Goal: Task Accomplishment & Management: Manage account settings

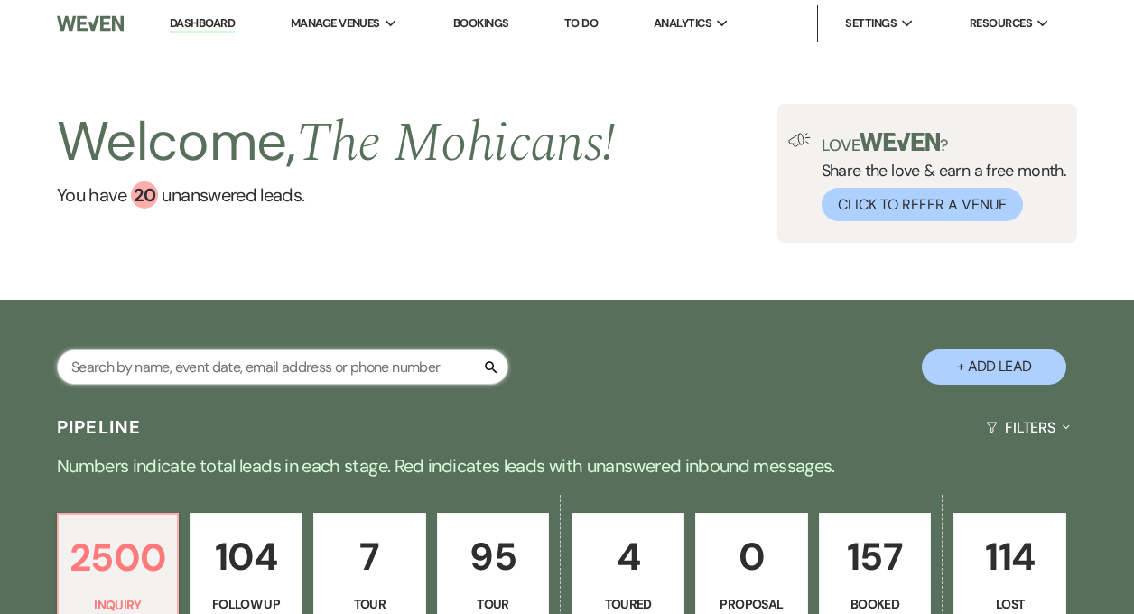
click at [281, 357] on input "text" at bounding box center [283, 367] width 452 height 35
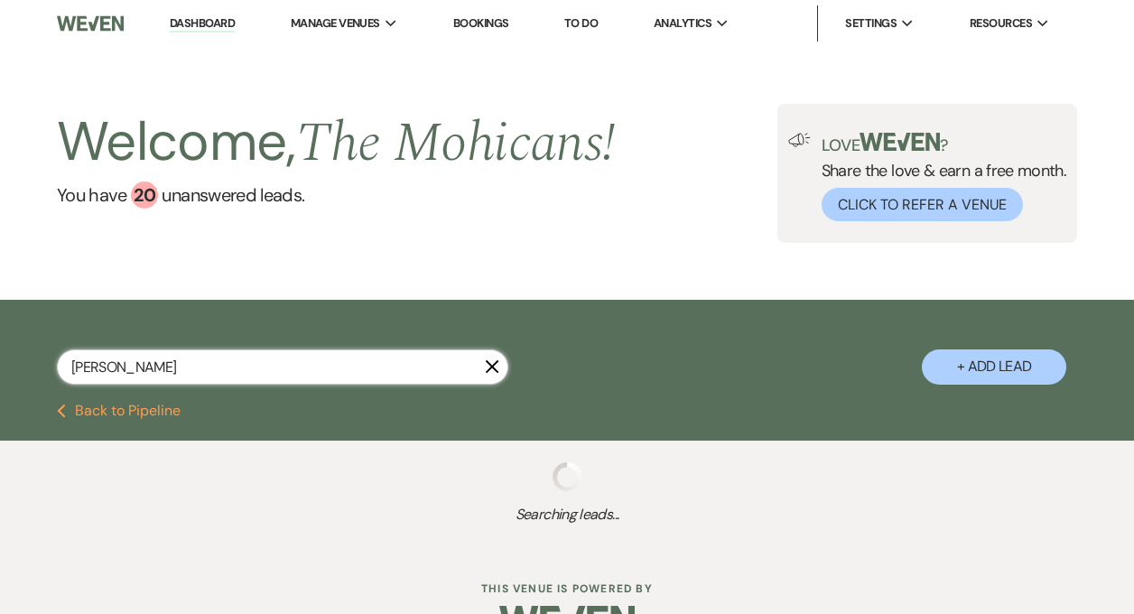
type input "[PERSON_NAME]"
click at [179, 366] on input "[PERSON_NAME]" at bounding box center [283, 367] width 452 height 35
select select "9"
select select "8"
select select "2"
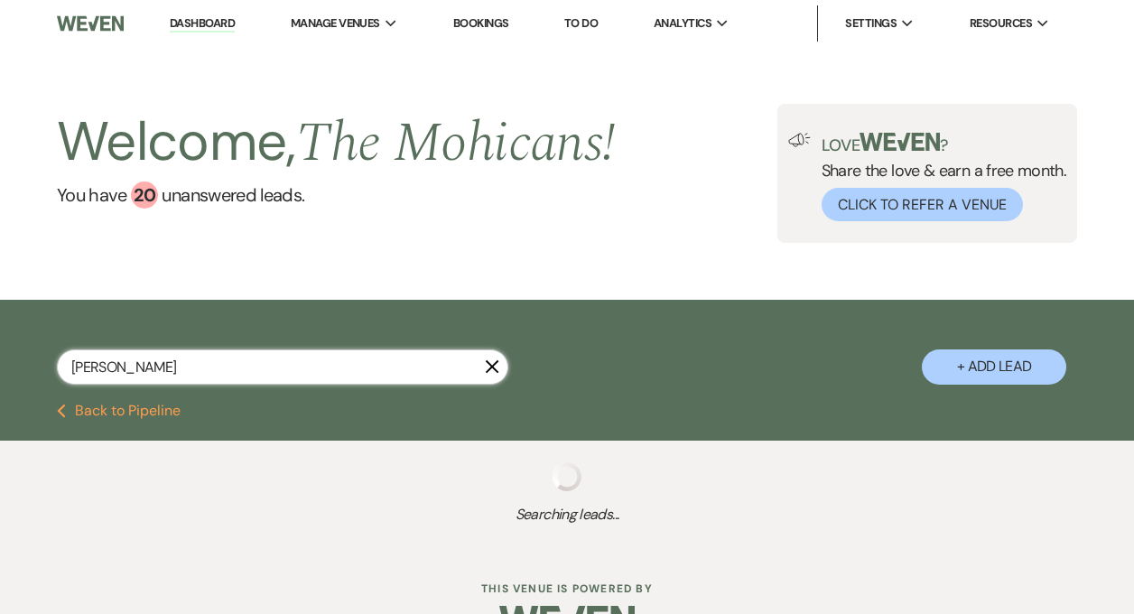
select select "8"
select select "1"
select select "8"
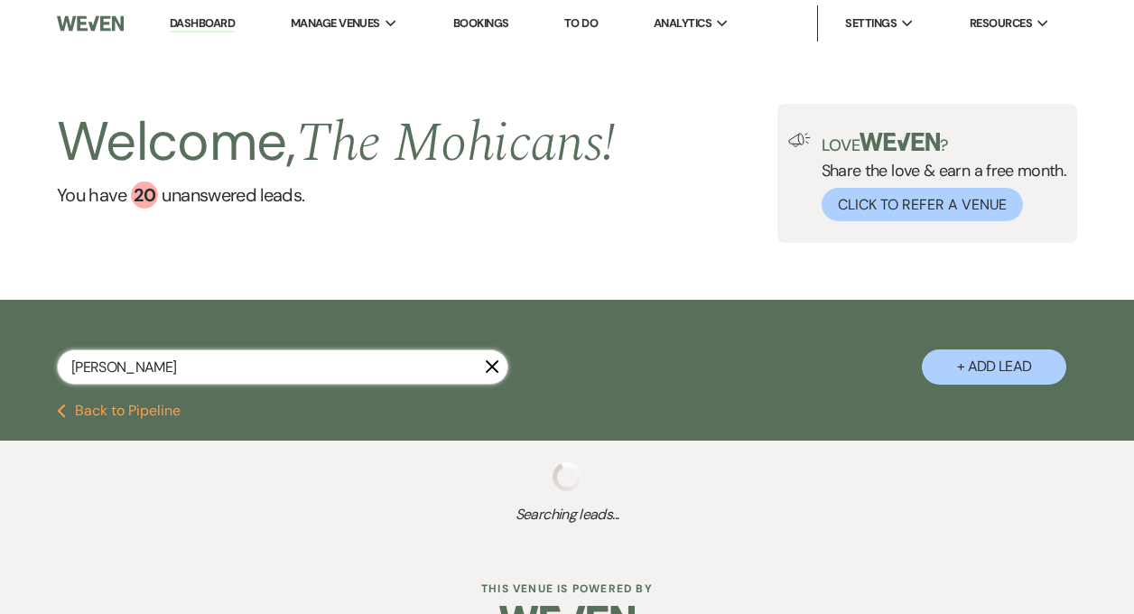
select select "8"
select select "4"
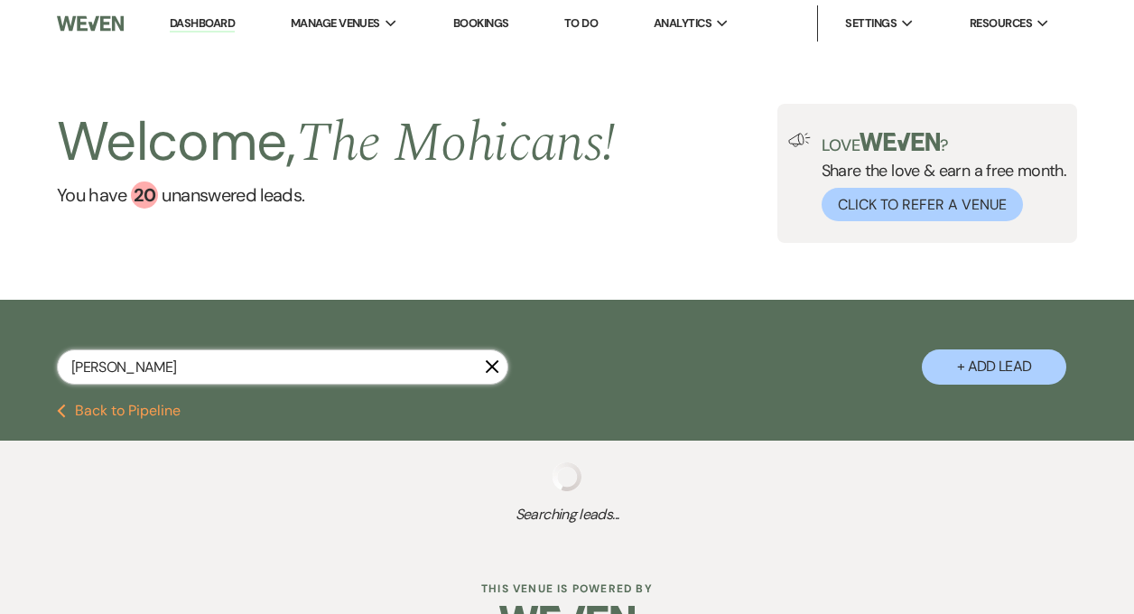
select select "8"
select select "9"
select select "4"
select select "9"
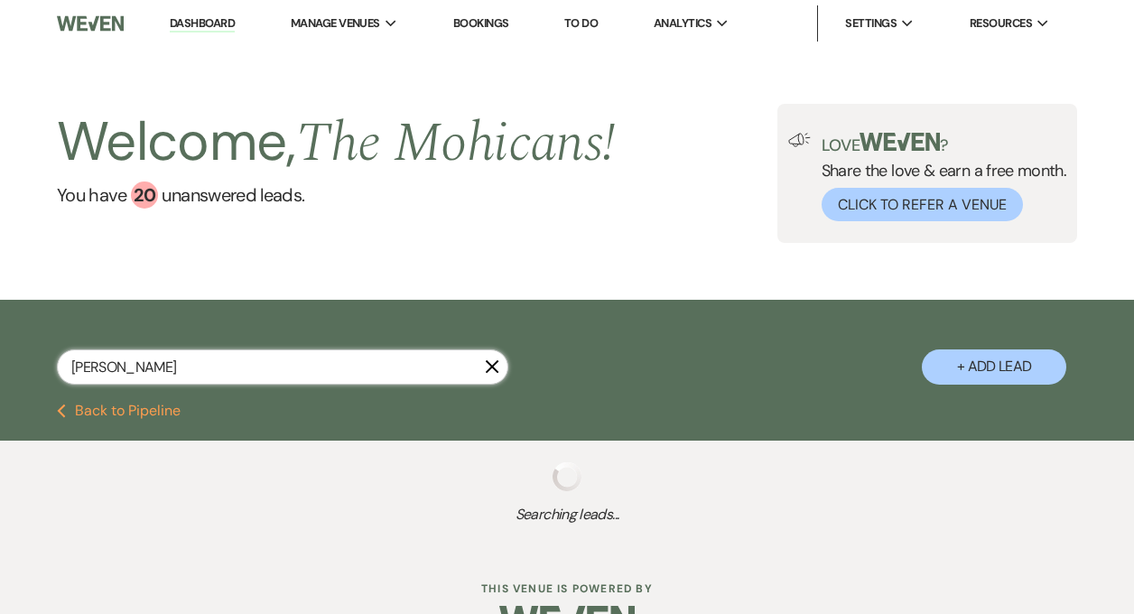
select select "8"
select select "4"
select select "8"
select select "2"
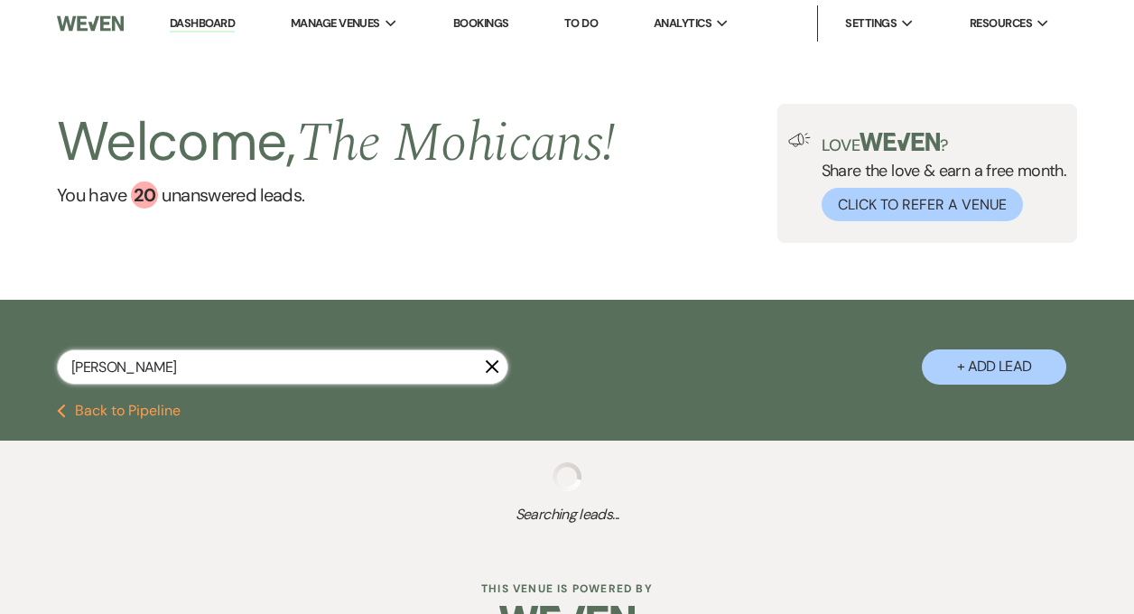
select select "8"
select select "2"
select select "9"
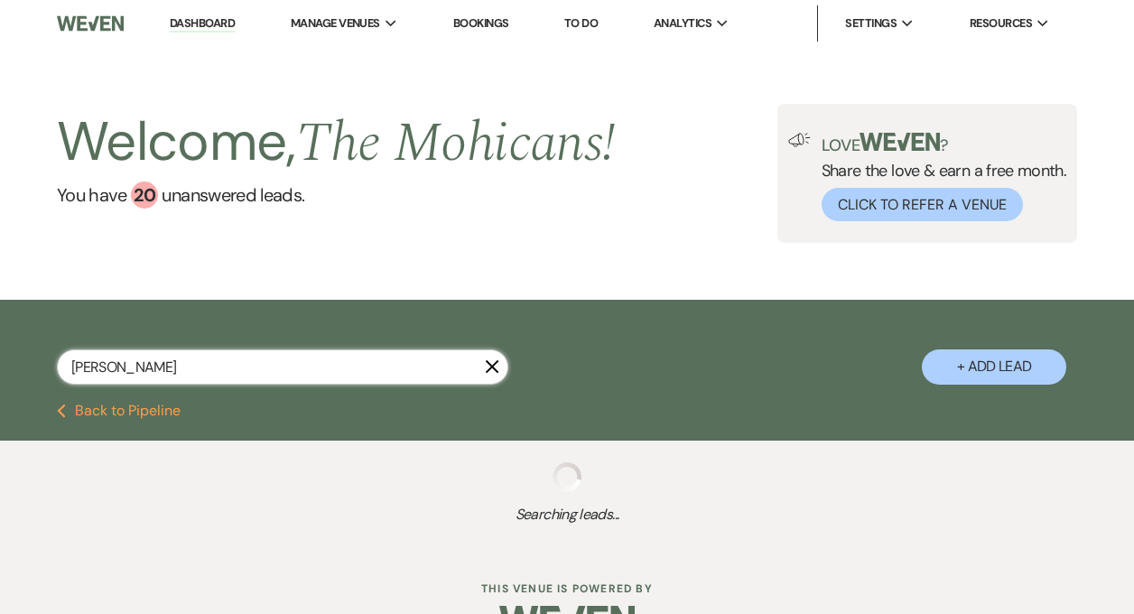
select select "8"
select select "4"
select select "8"
select select "9"
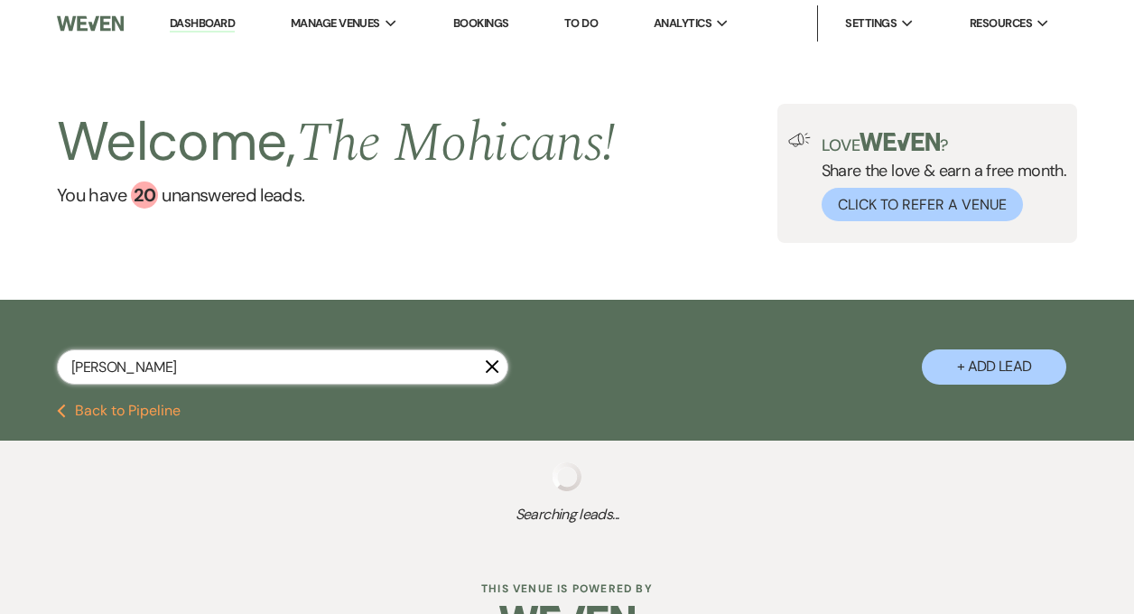
select select "8"
select select "2"
select select "9"
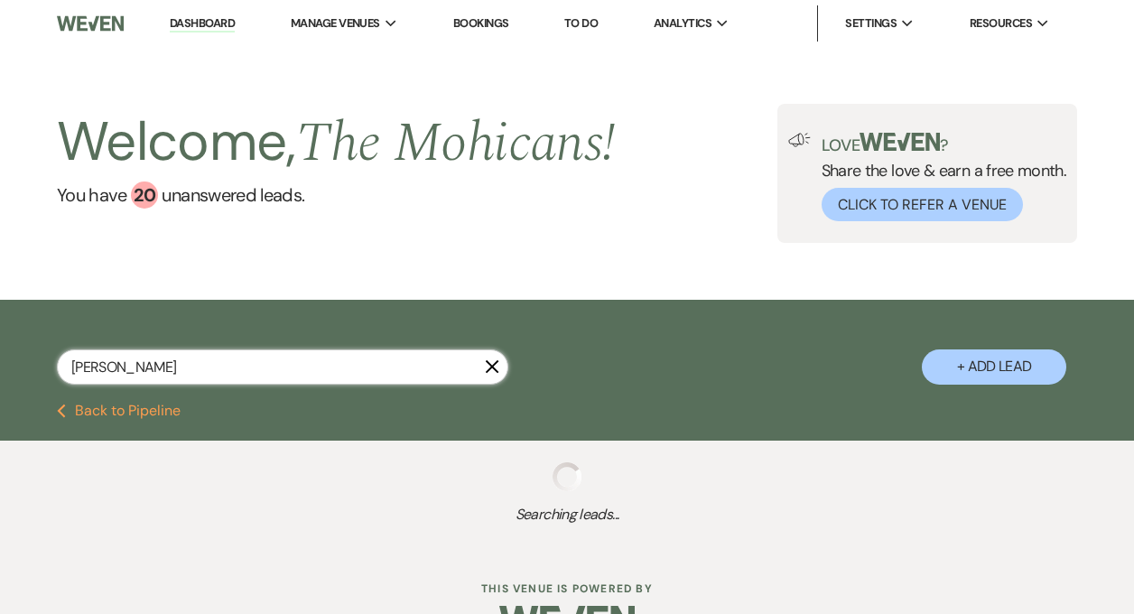
select select "4"
select select "8"
select select "4"
select select "8"
select select "9"
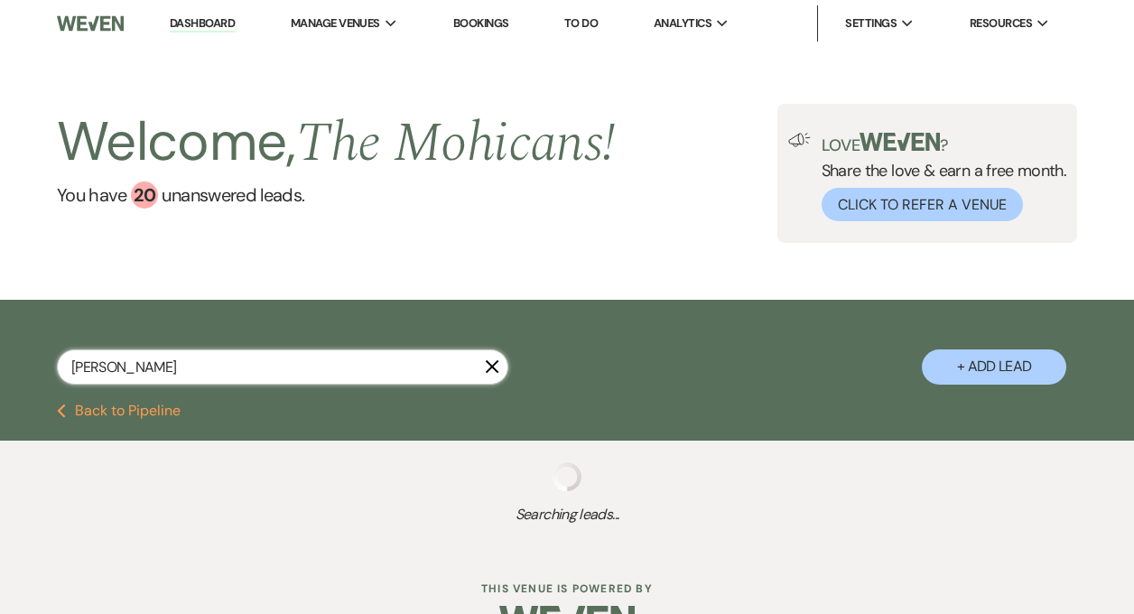
select select "9"
select select "4"
select select "8"
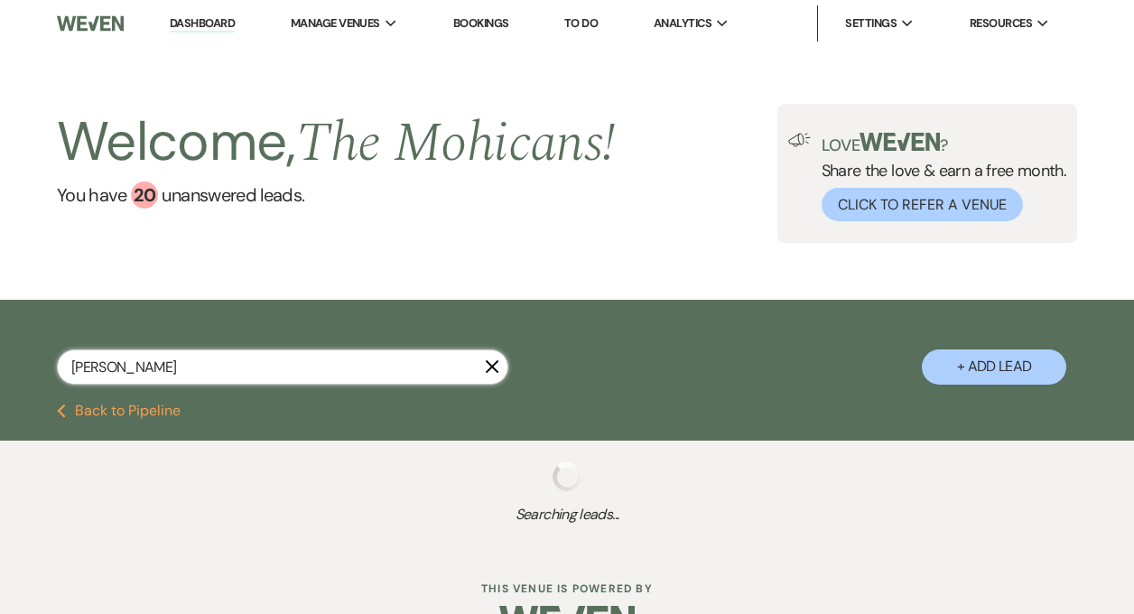
select select "8"
select select "4"
select select "8"
select select "4"
select select "9"
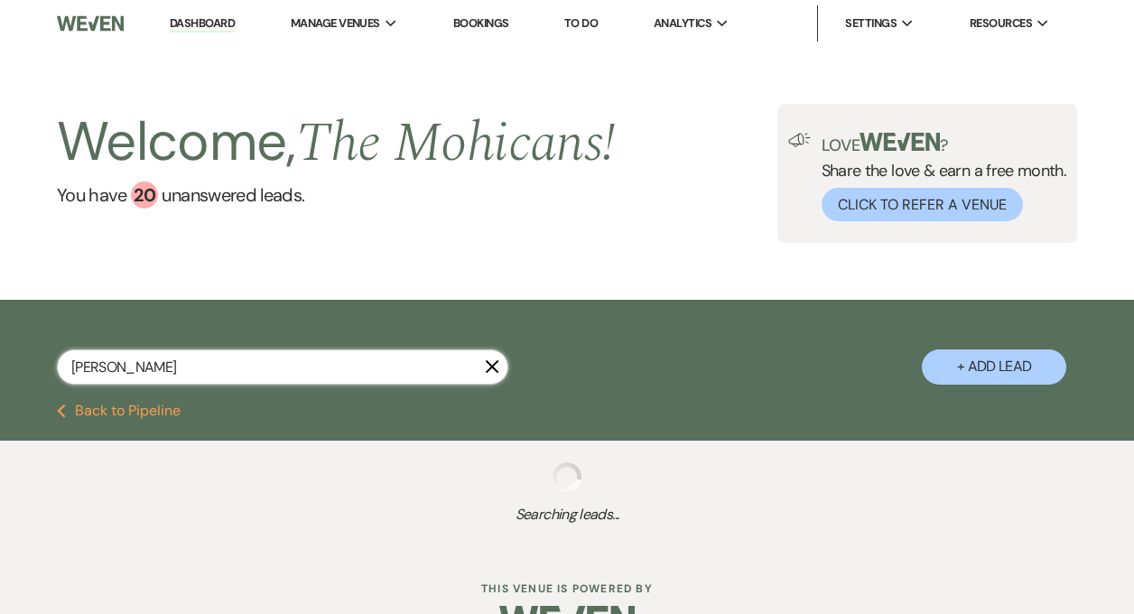
select select "9"
select select "8"
select select "4"
select select "9"
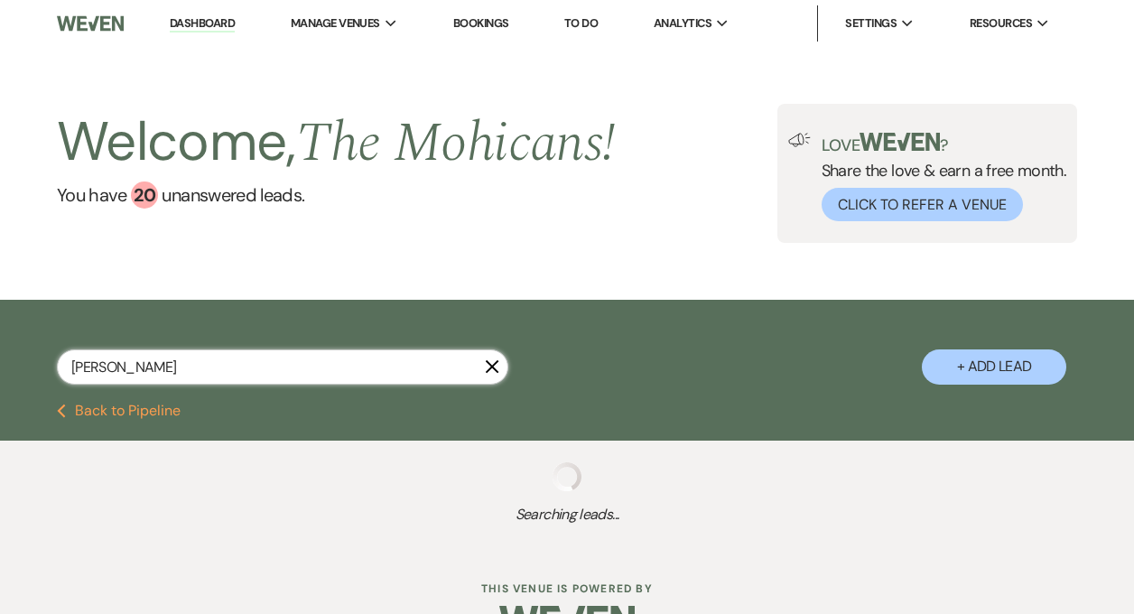
select select "4"
select select "8"
select select "4"
select select "9"
select select "4"
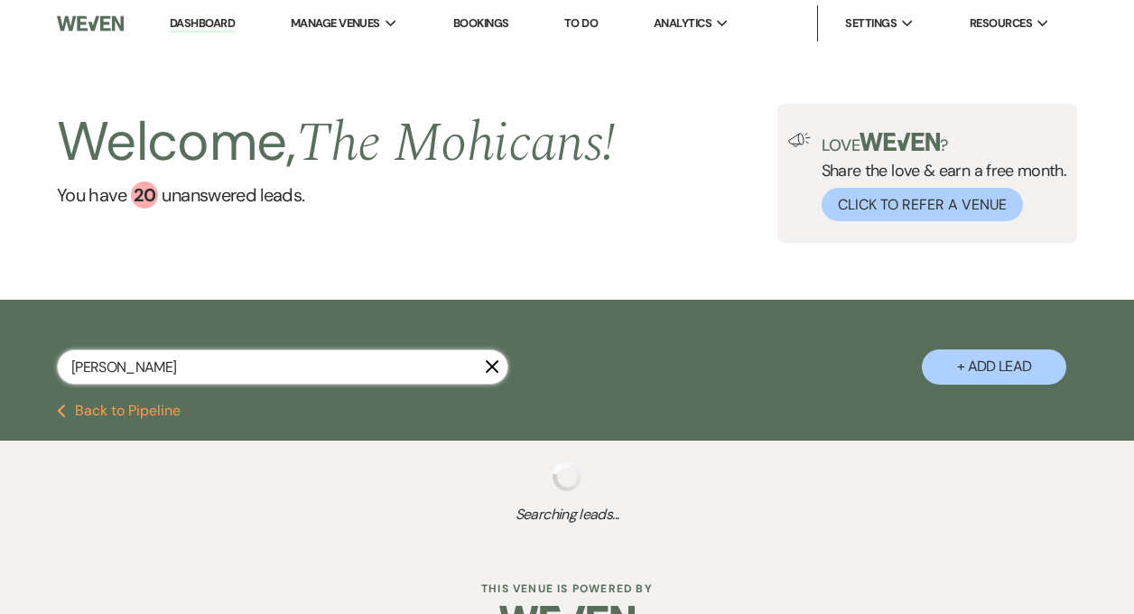
select select "9"
select select "4"
select select "9"
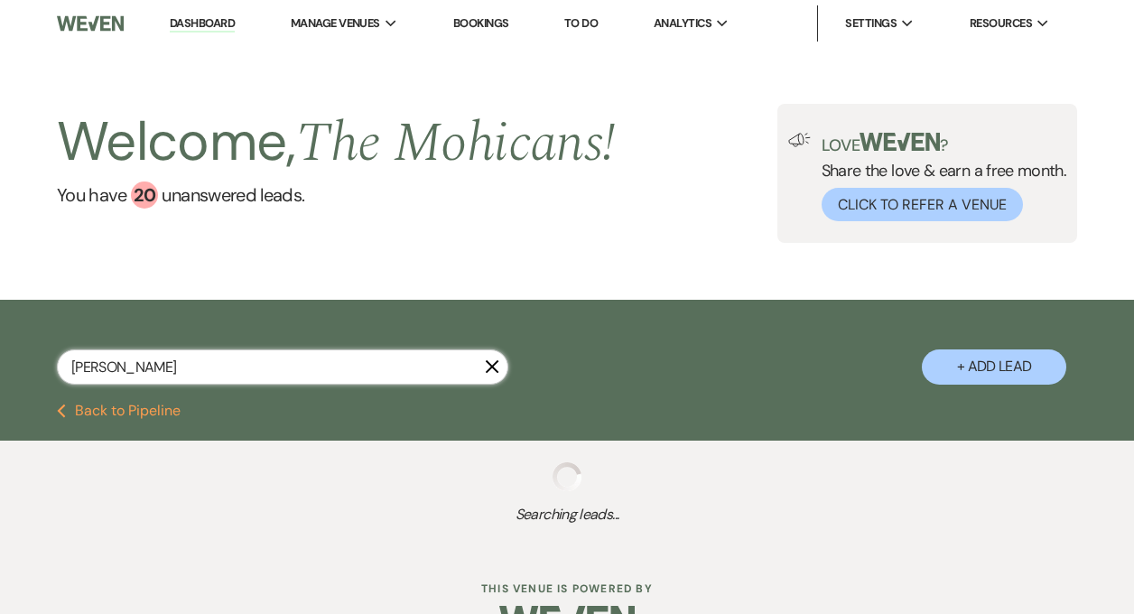
select select "4"
select select "8"
select select "4"
select select "8"
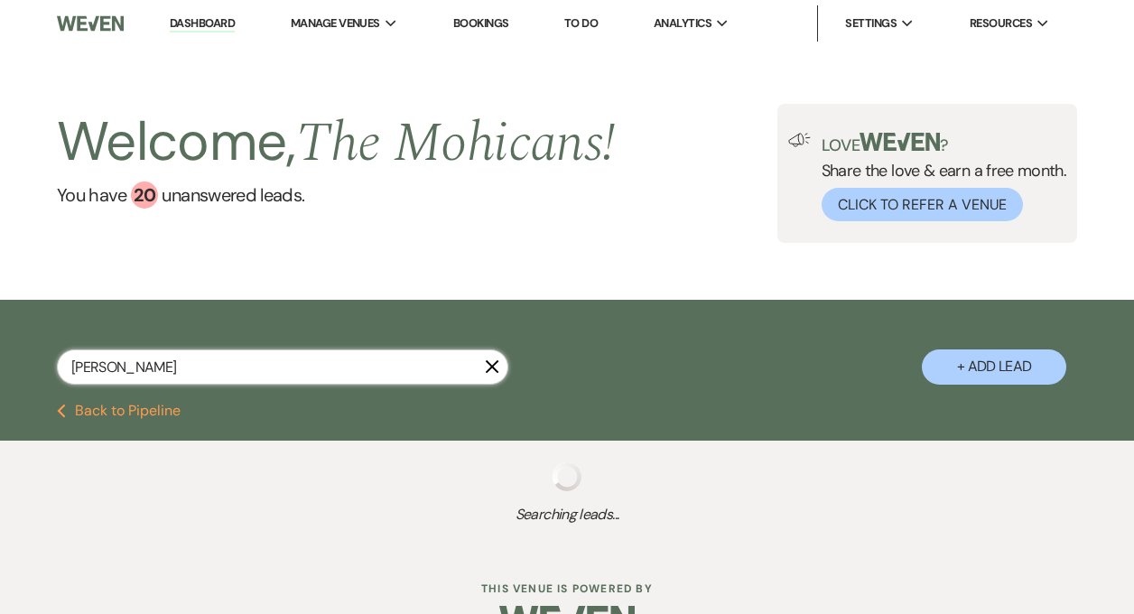
select select "8"
select select "1"
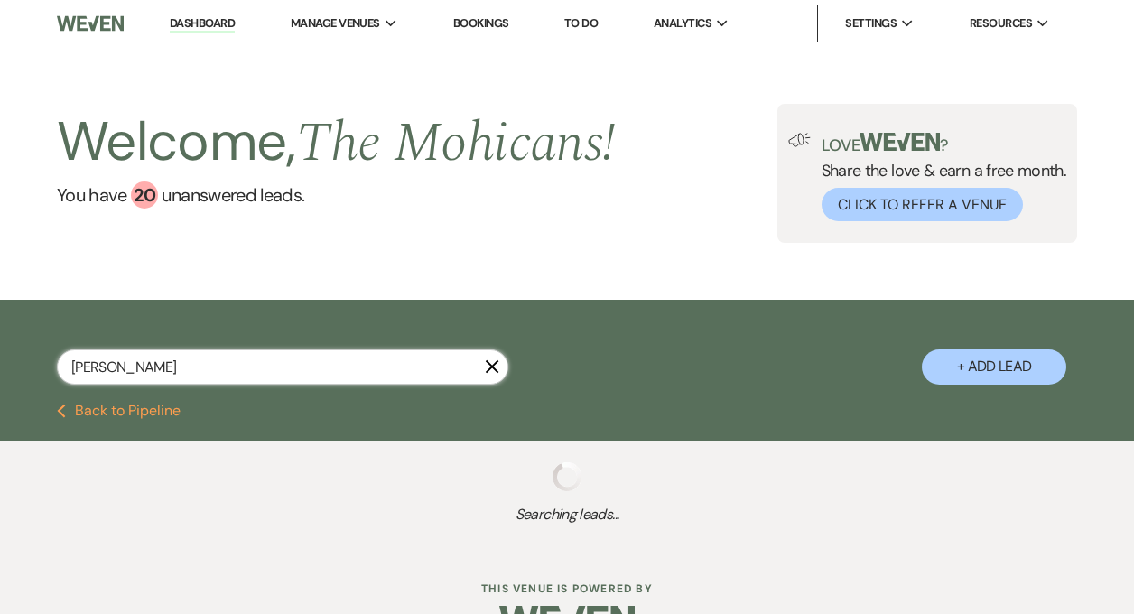
select select "8"
select select "7"
select select "4"
select select "2"
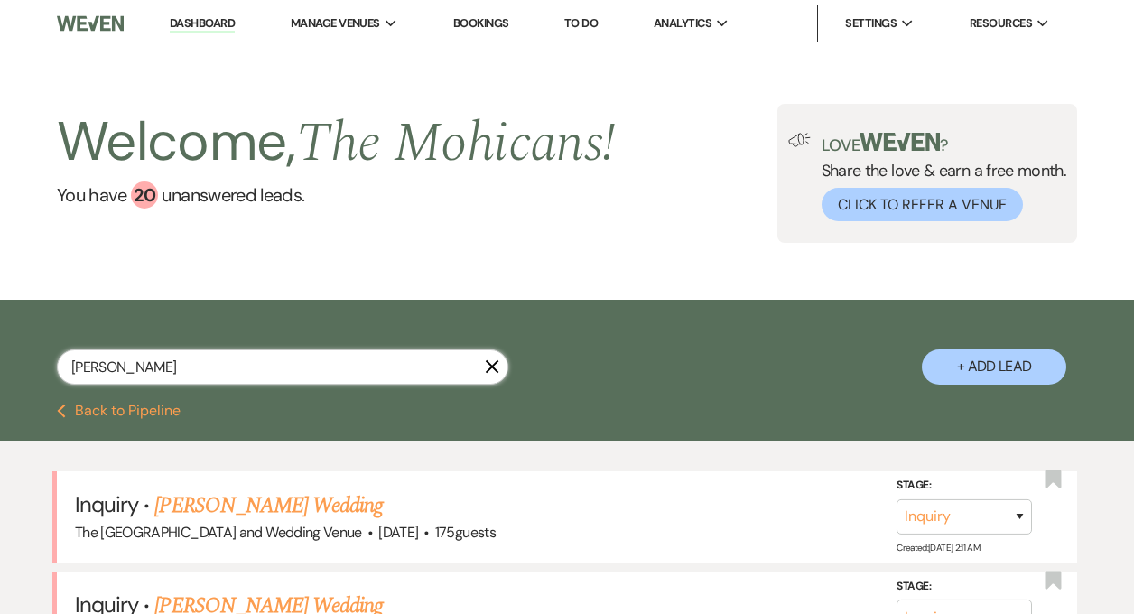
drag, startPoint x: 173, startPoint y: 369, endPoint x: 129, endPoint y: 320, distance: 65.9
click at [95, 369] on input "[PERSON_NAME]" at bounding box center [283, 367] width 452 height 35
click at [145, 369] on input "[PERSON_NAME]" at bounding box center [283, 367] width 452 height 35
click at [44, 367] on div "[PERSON_NAME] X + Add Lead" at bounding box center [567, 354] width 1134 height 90
type input "aditya"
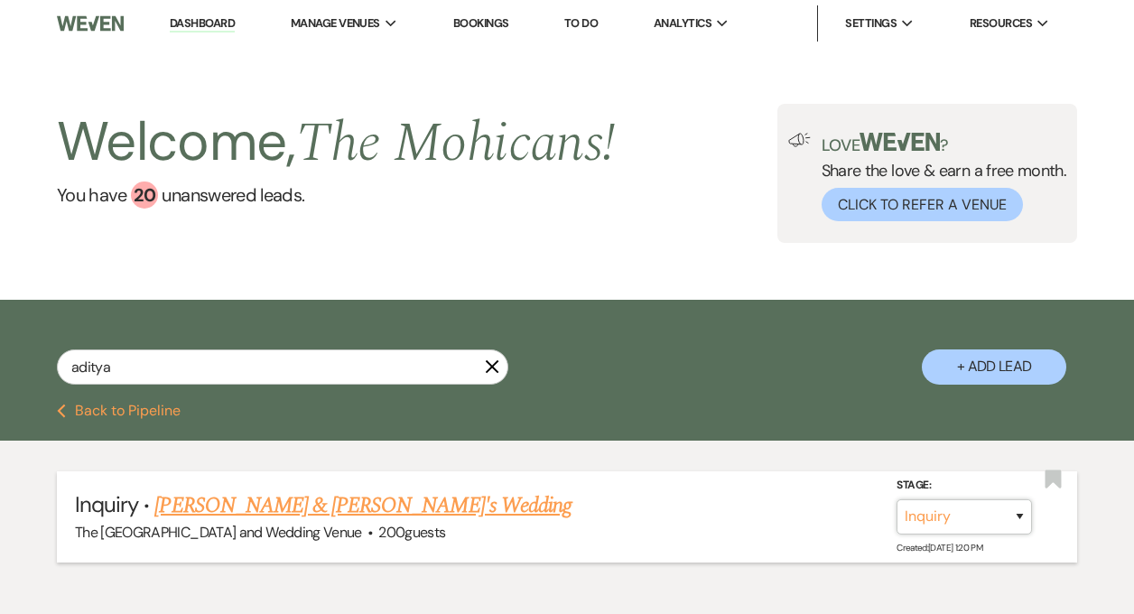
click at [919, 509] on select "Inquiry Follow Up Tour Requested Tour Confirmed Toured Proposal Sent Booked Lost" at bounding box center [964, 516] width 135 height 35
select select "8"
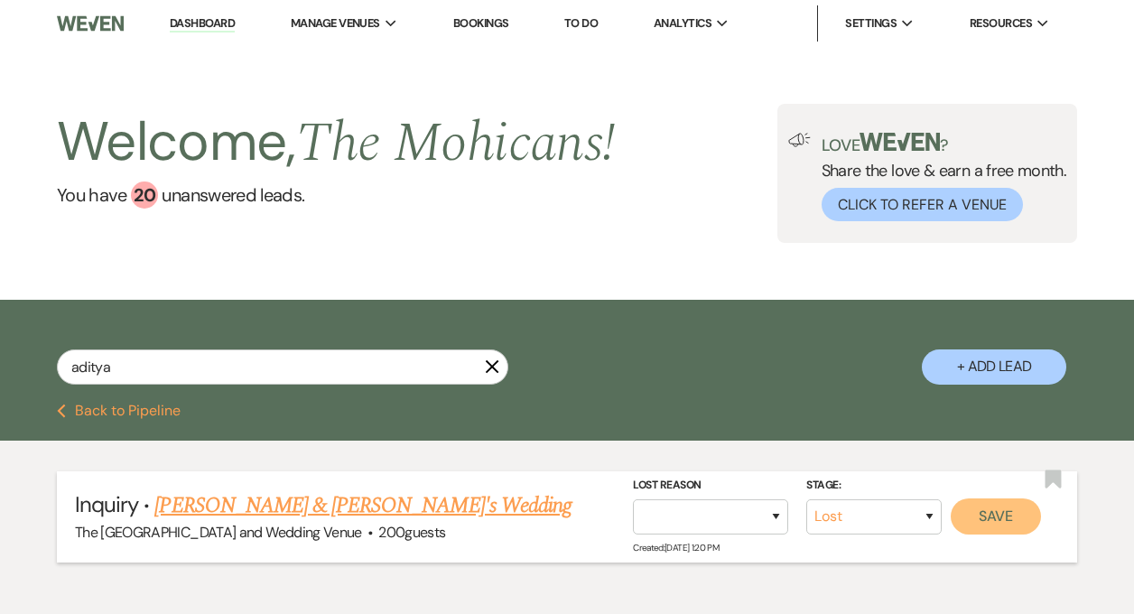
click at [966, 518] on button "Save" at bounding box center [996, 517] width 90 height 36
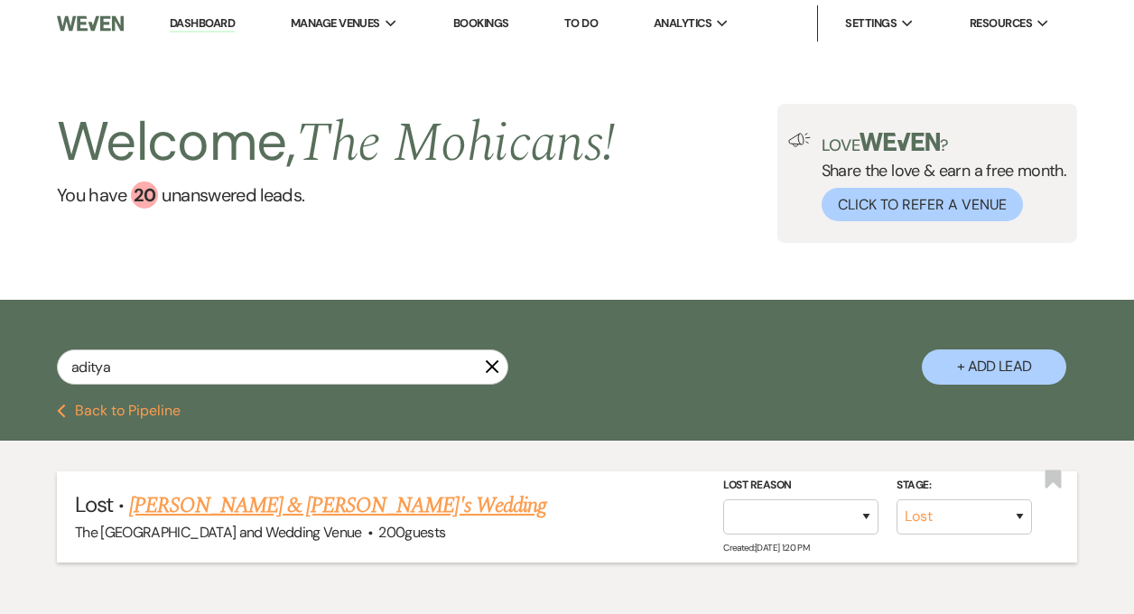
click at [125, 414] on button "Previous Back to Pipeline" at bounding box center [119, 411] width 124 height 14
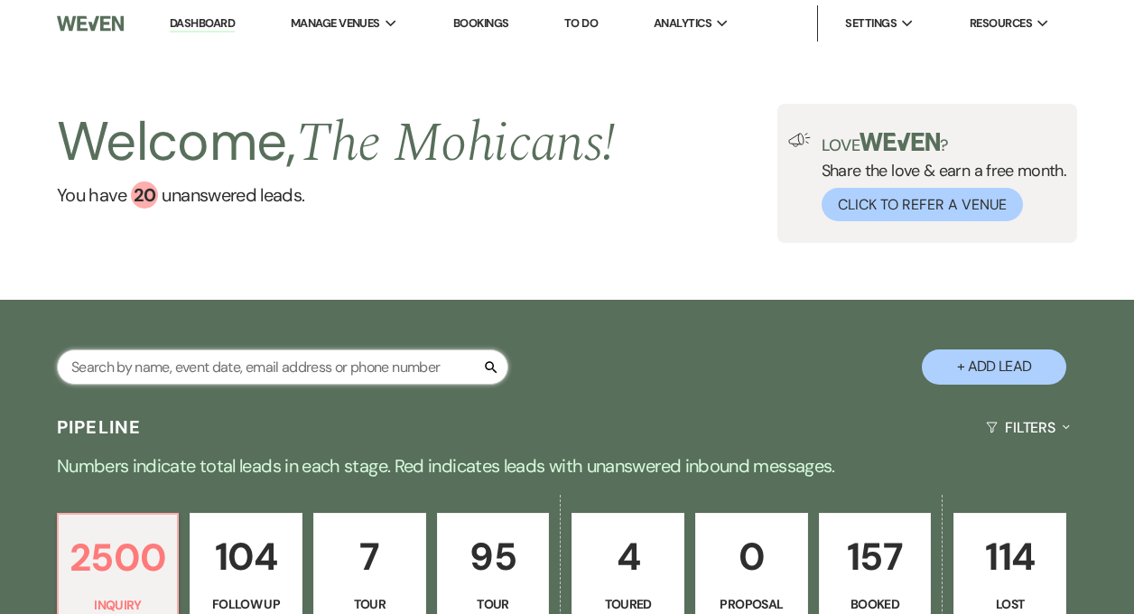
click at [306, 368] on input "text" at bounding box center [283, 367] width 452 height 35
paste input "[EMAIL_ADDRESS][DOMAIN_NAME]"
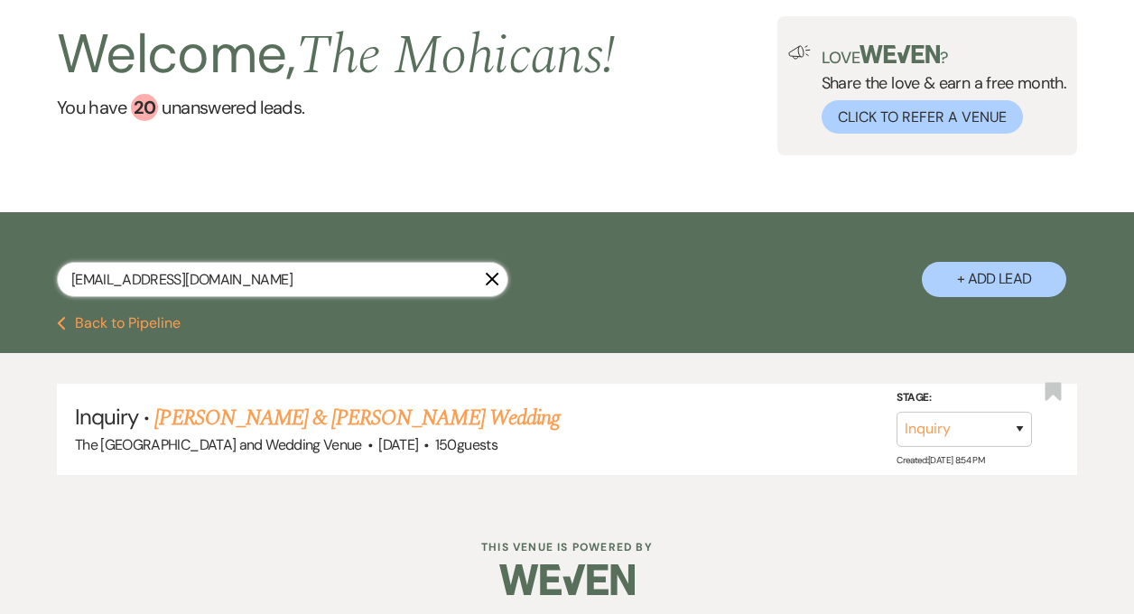
scroll to position [92, 0]
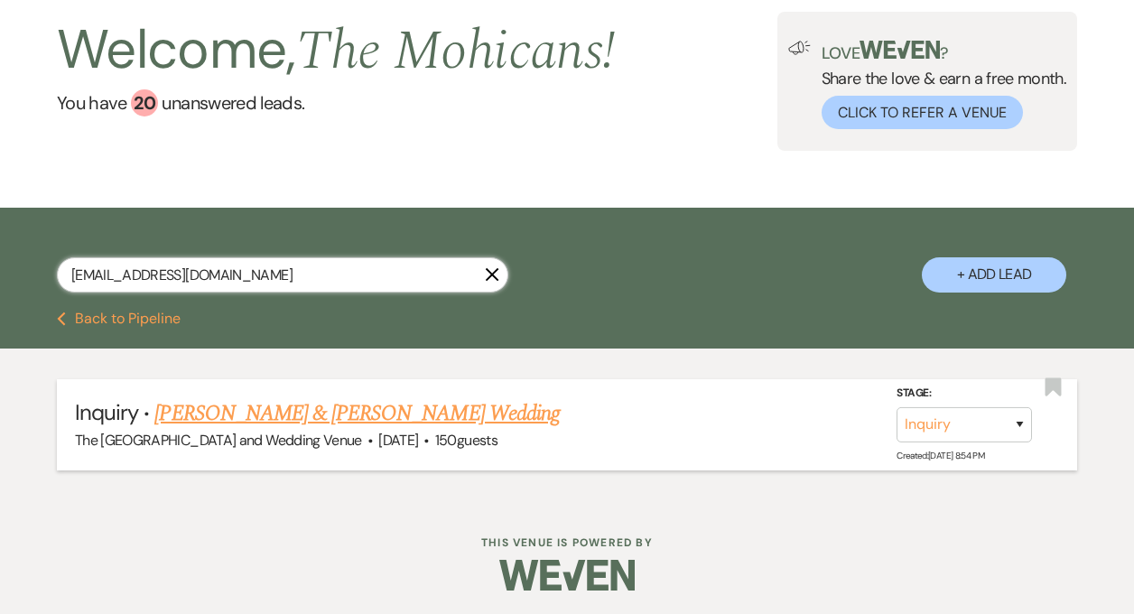
type input "[EMAIL_ADDRESS][DOMAIN_NAME]"
click at [972, 421] on select "Inquiry Follow Up Tour Requested Tour Confirmed Toured Proposal Sent Booked Lost" at bounding box center [964, 424] width 135 height 35
select select "4"
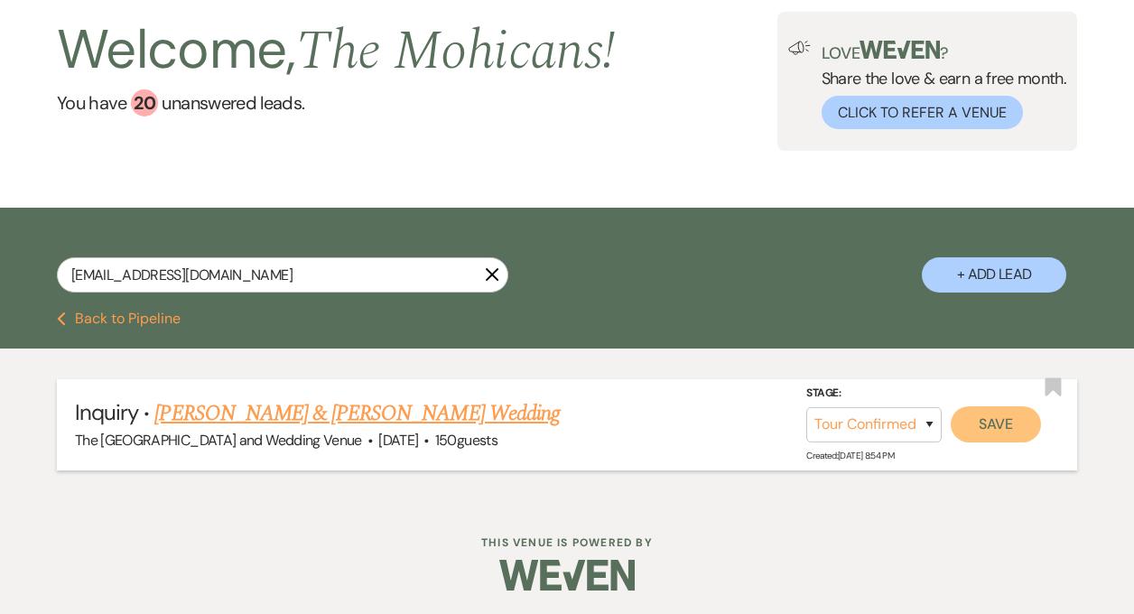
click at [993, 428] on button "Save" at bounding box center [996, 424] width 90 height 36
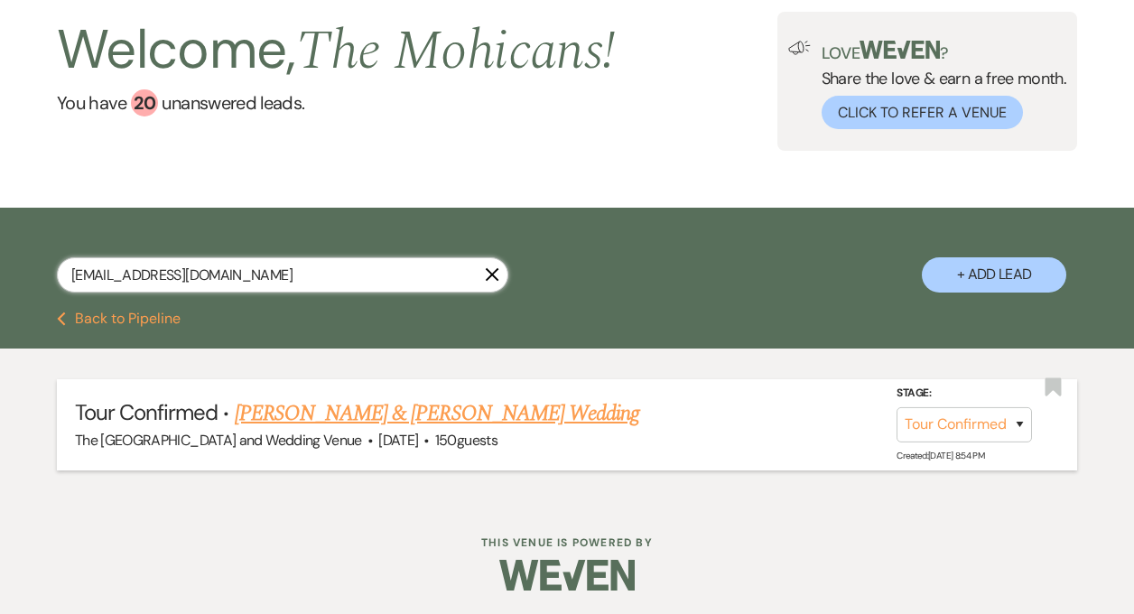
click at [434, 267] on input "[EMAIL_ADDRESS][DOMAIN_NAME]" at bounding box center [283, 274] width 452 height 35
paste input "jmblevins14"
type input "[EMAIL_ADDRESS][DOMAIN_NAME]"
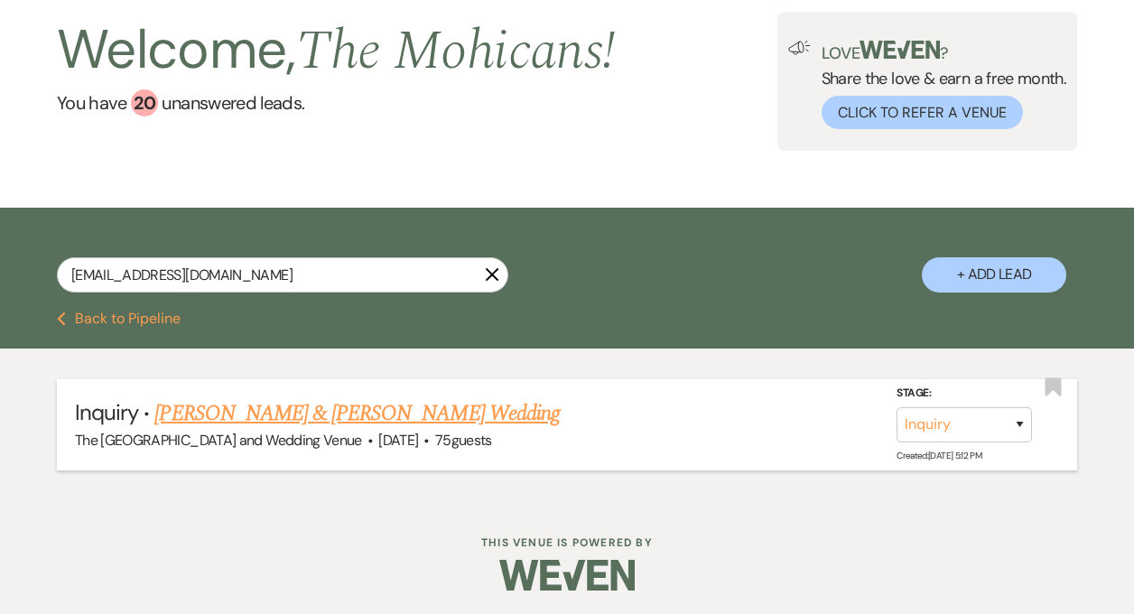
click at [392, 419] on link "[PERSON_NAME] & [PERSON_NAME] Wedding" at bounding box center [356, 413] width 405 height 33
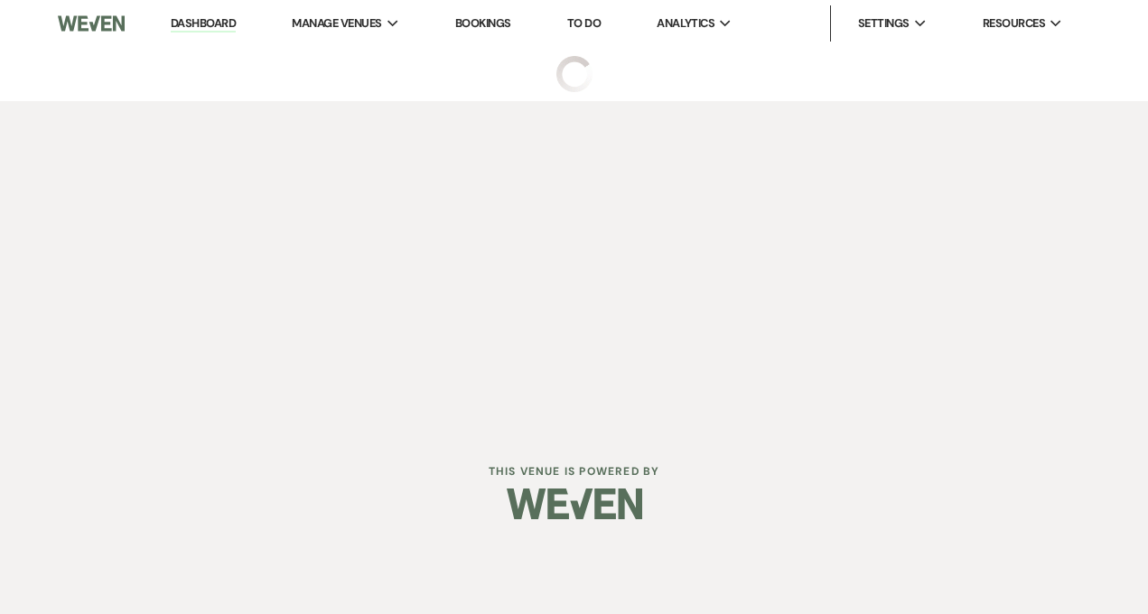
select select "5"
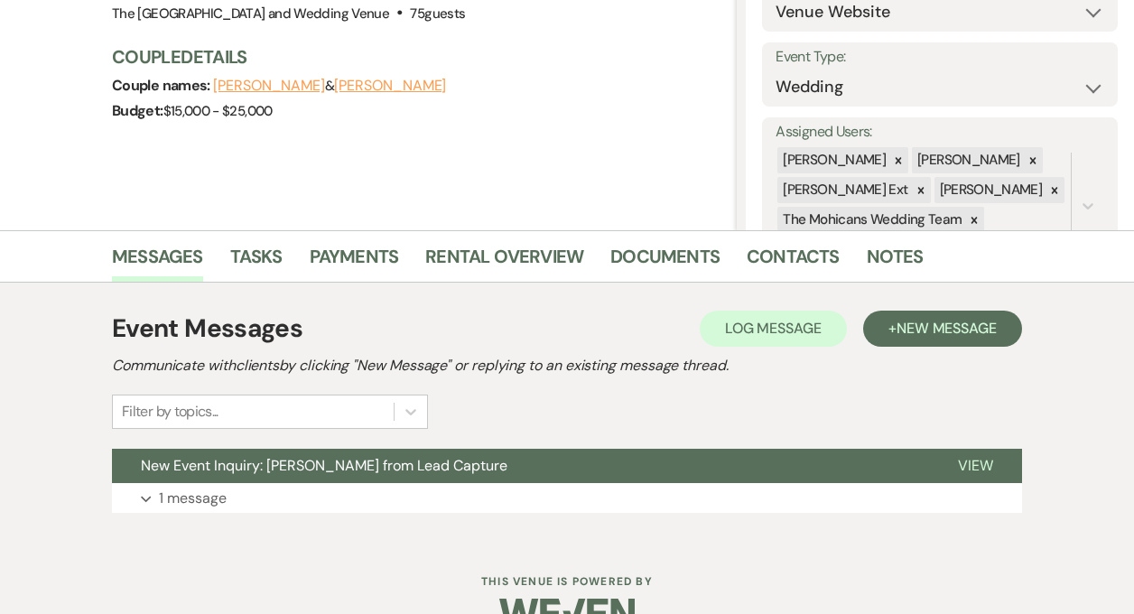
scroll to position [266, 0]
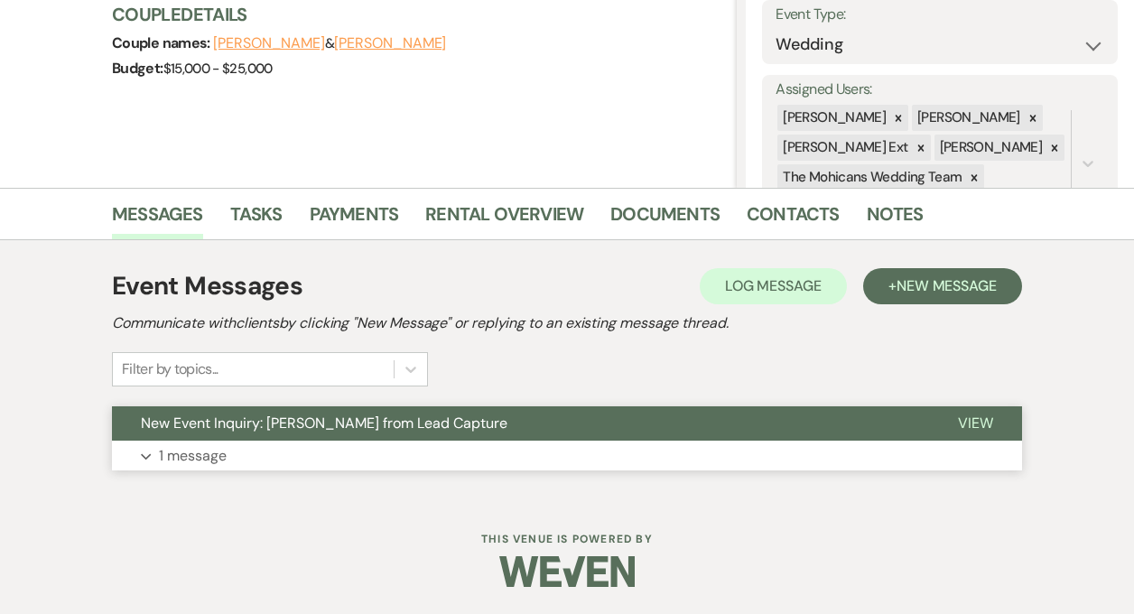
click at [194, 462] on p "1 message" at bounding box center [193, 455] width 68 height 23
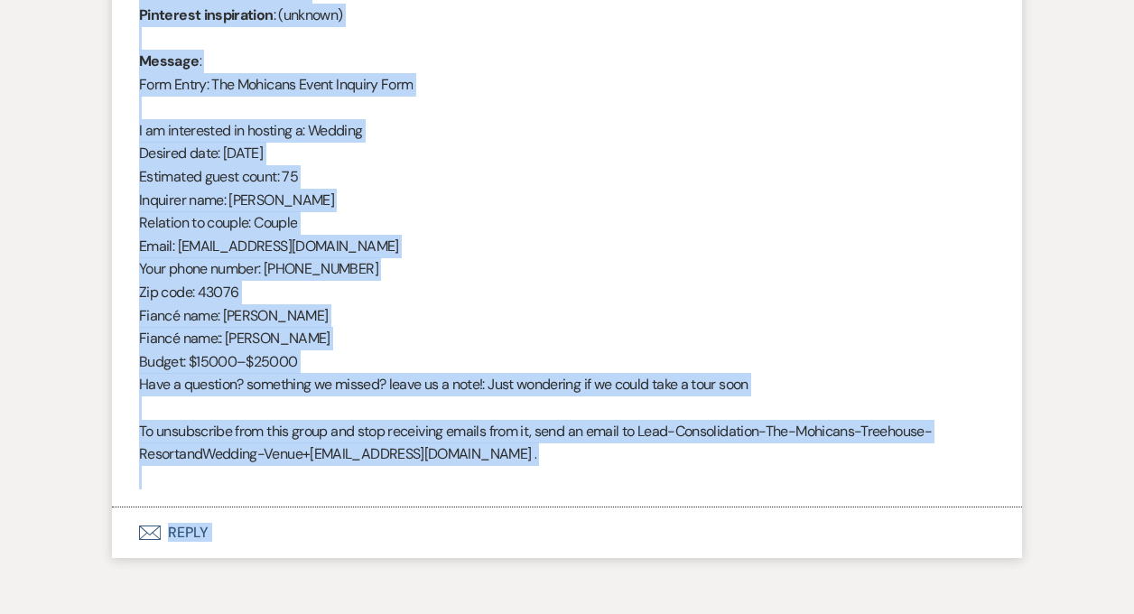
scroll to position [908, 0]
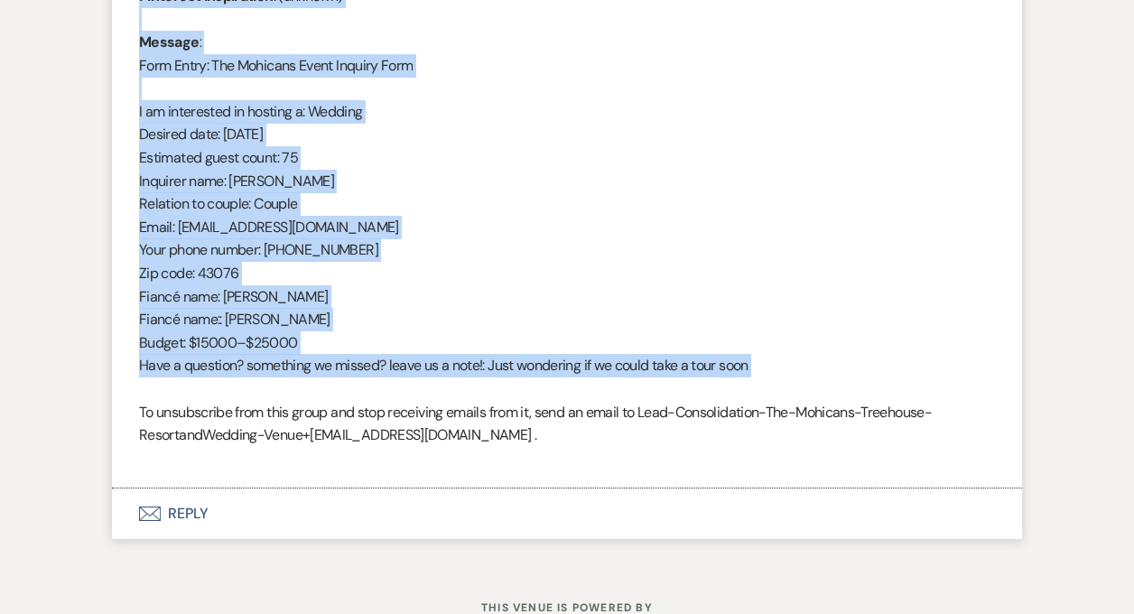
drag, startPoint x: 139, startPoint y: 335, endPoint x: 337, endPoint y: 389, distance: 205.1
click at [337, 389] on div "From : [PERSON_NAME] (Client) Event : [PERSON_NAME] & [PERSON_NAME] Event Desir…" at bounding box center [567, 158] width 856 height 624
copy div "From : [PERSON_NAME] (Client) Event : [PERSON_NAME] & [PERSON_NAME] Event Desir…"
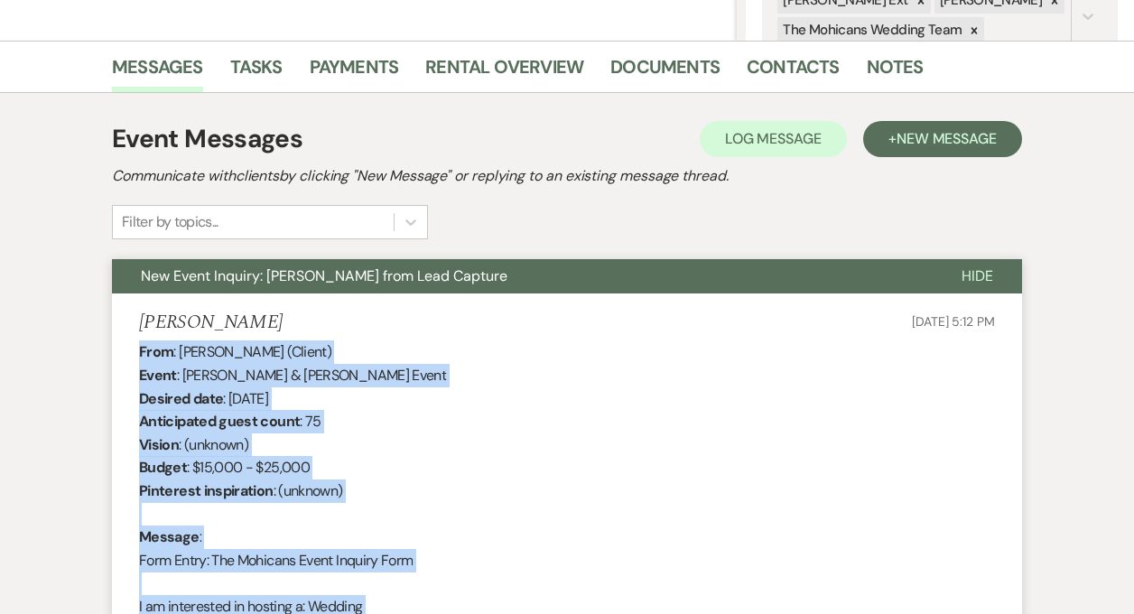
scroll to position [0, 0]
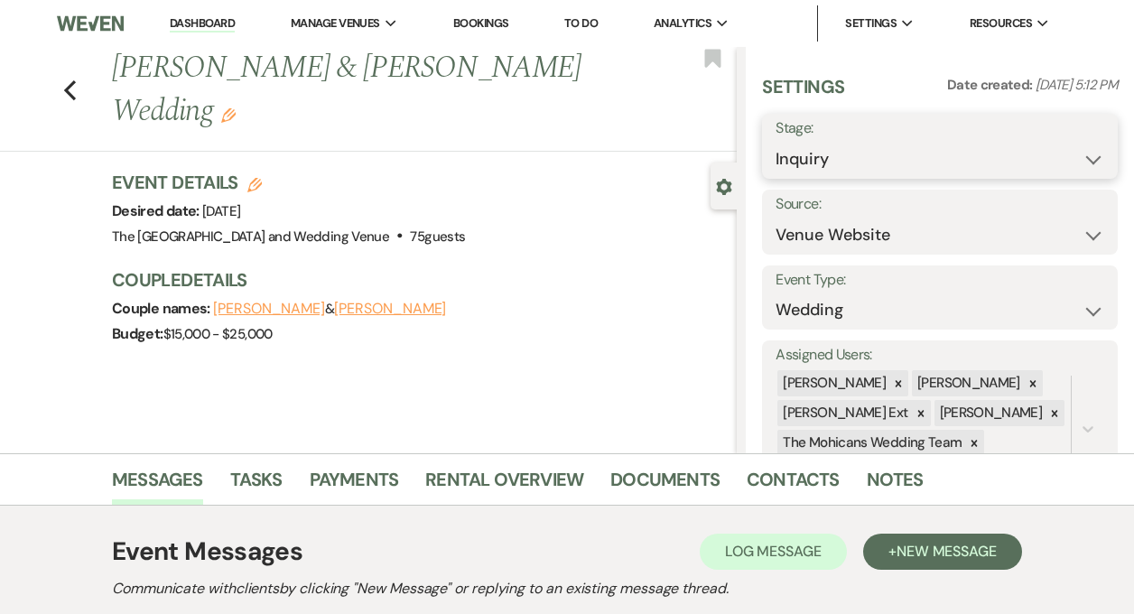
click at [863, 156] on select "Inquiry Follow Up Tour Requested Tour Confirmed Toured Proposal Sent Booked Lost" at bounding box center [940, 159] width 329 height 35
select select "4"
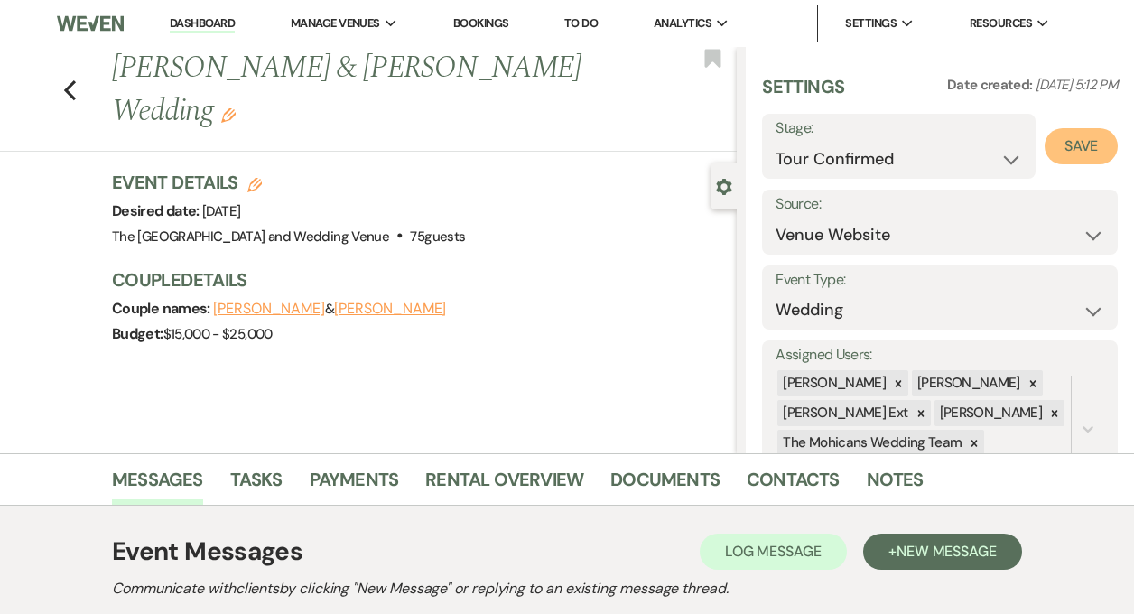
click at [1046, 145] on button "Save" at bounding box center [1081, 146] width 73 height 36
click at [213, 21] on link "Dashboard" at bounding box center [202, 23] width 65 height 17
select select "4"
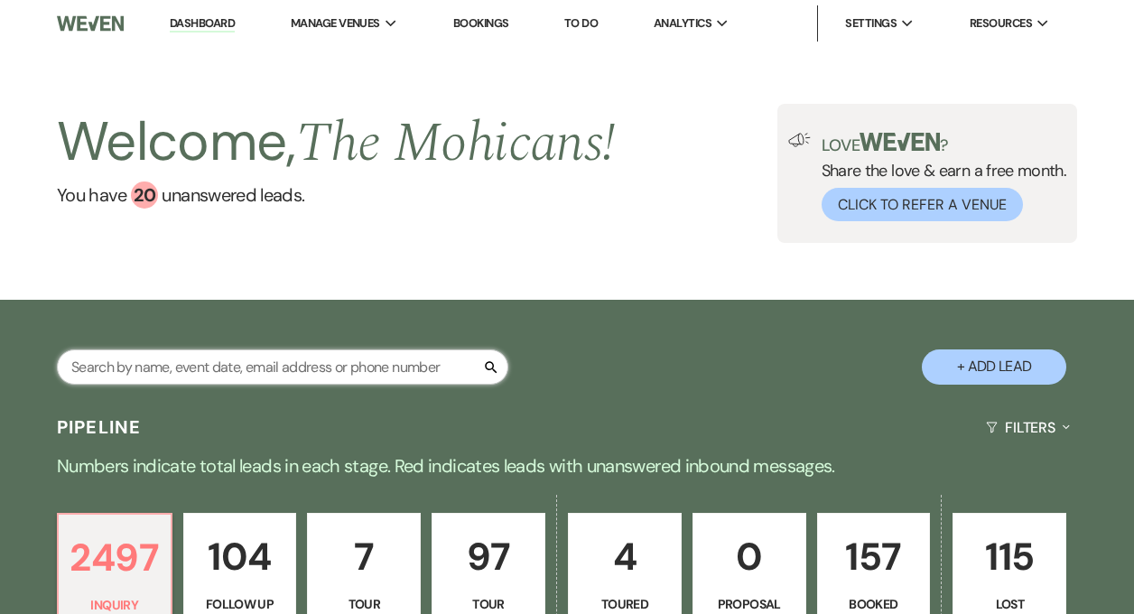
click at [191, 368] on input "text" at bounding box center [283, 367] width 452 height 35
paste input "[EMAIL_ADDRESS][DOMAIN_NAME]"
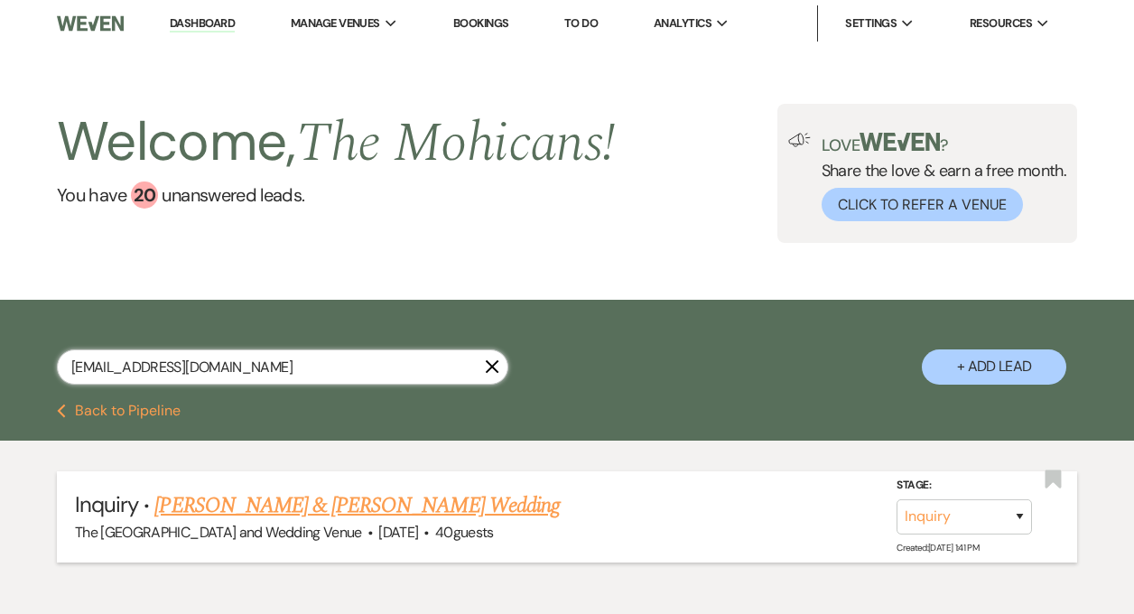
type input "[EMAIL_ADDRESS][DOMAIN_NAME]"
click at [941, 514] on select "Inquiry Follow Up Tour Requested Tour Confirmed Toured Proposal Sent Booked Lost" at bounding box center [964, 516] width 135 height 35
select select "4"
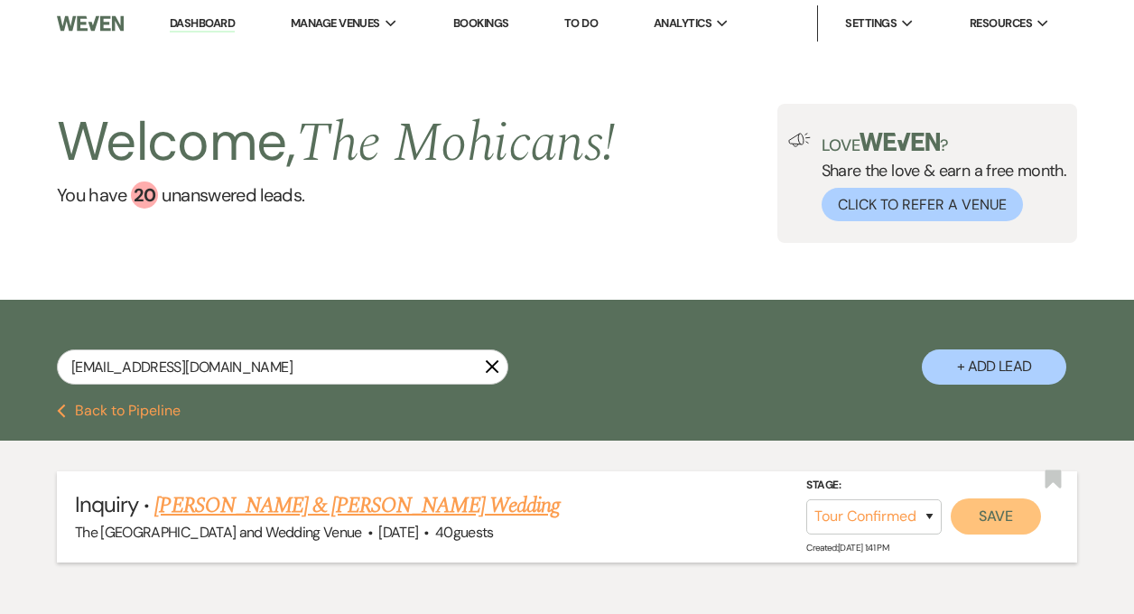
click at [982, 525] on button "Save" at bounding box center [996, 517] width 90 height 36
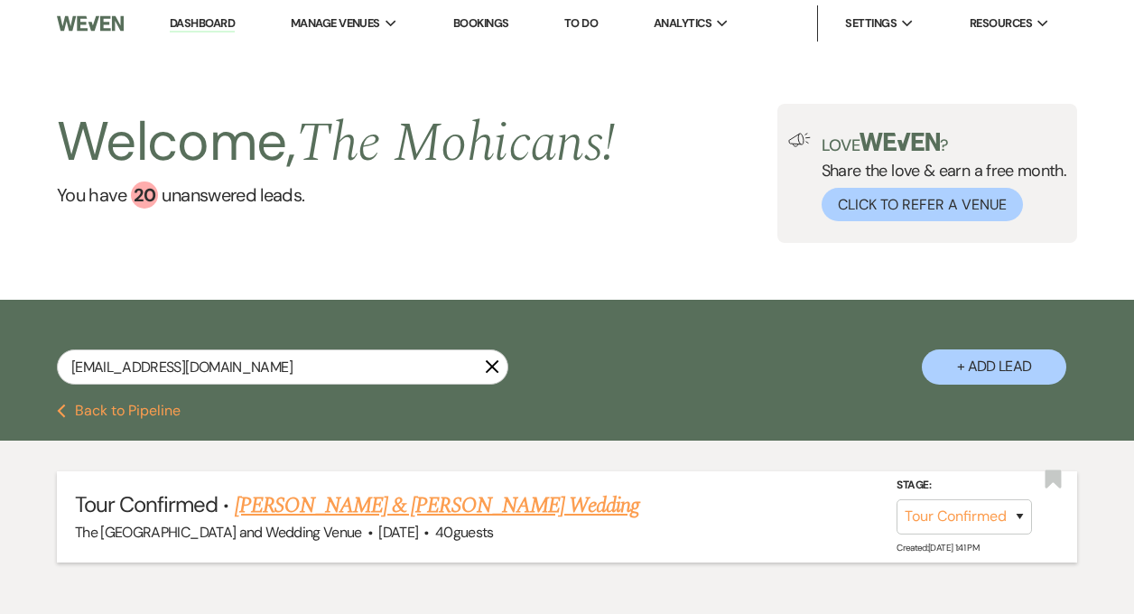
click at [470, 505] on link "[PERSON_NAME] & [PERSON_NAME] Wedding" at bounding box center [437, 506] width 405 height 33
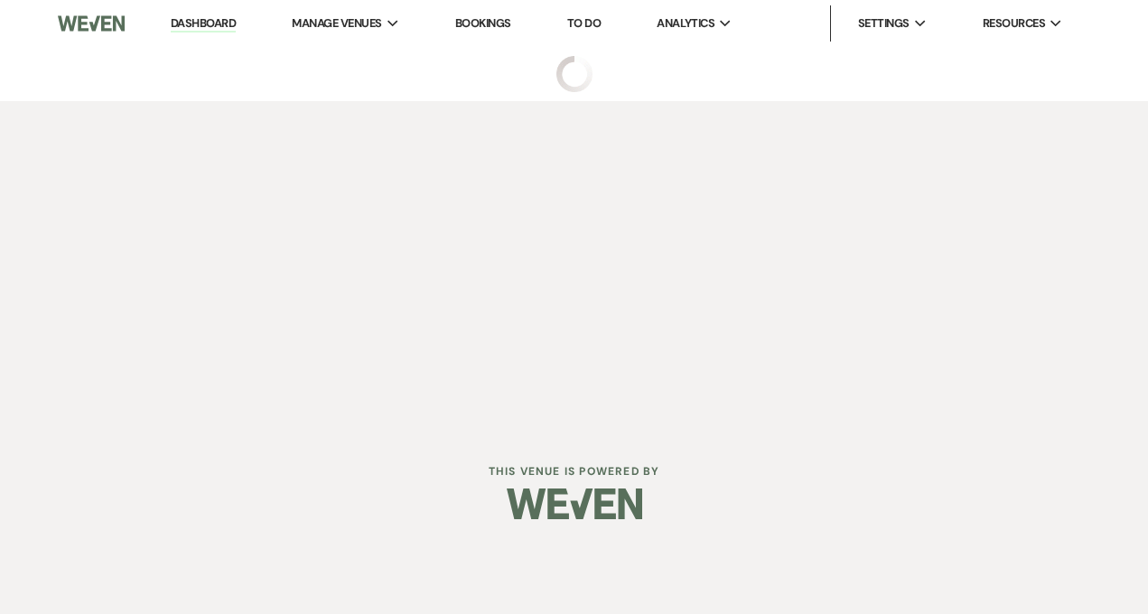
select select "4"
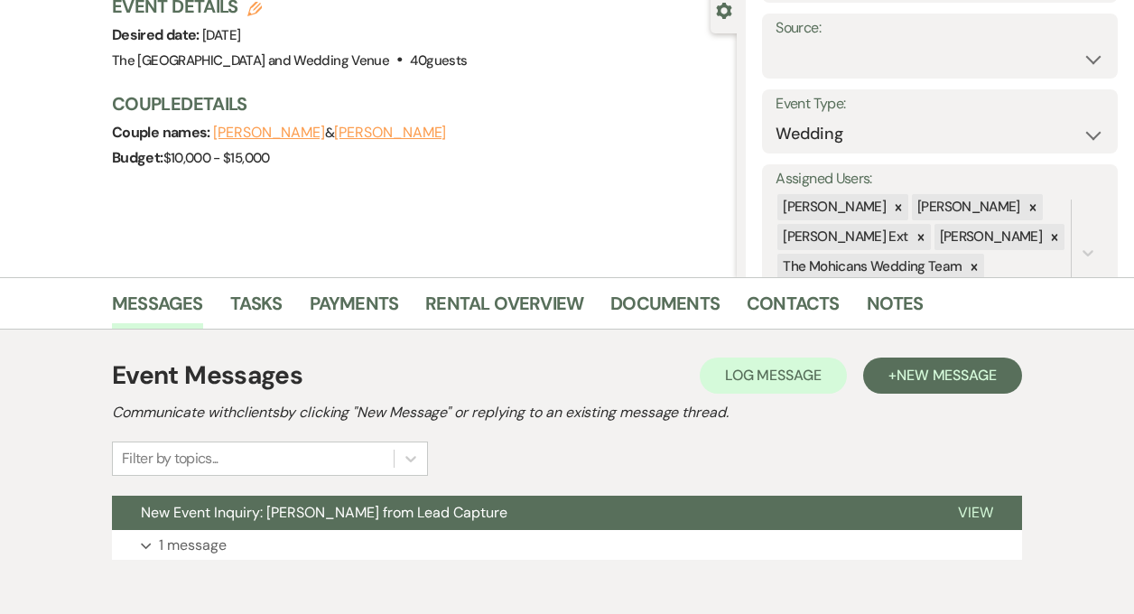
scroll to position [266, 0]
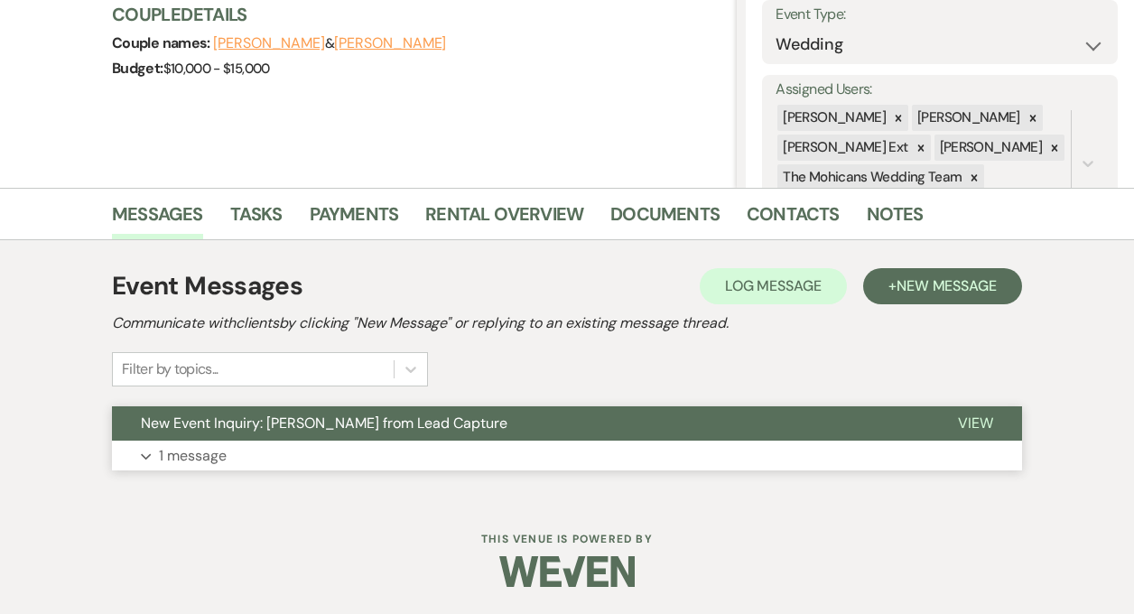
click at [174, 462] on p "1 message" at bounding box center [193, 455] width 68 height 23
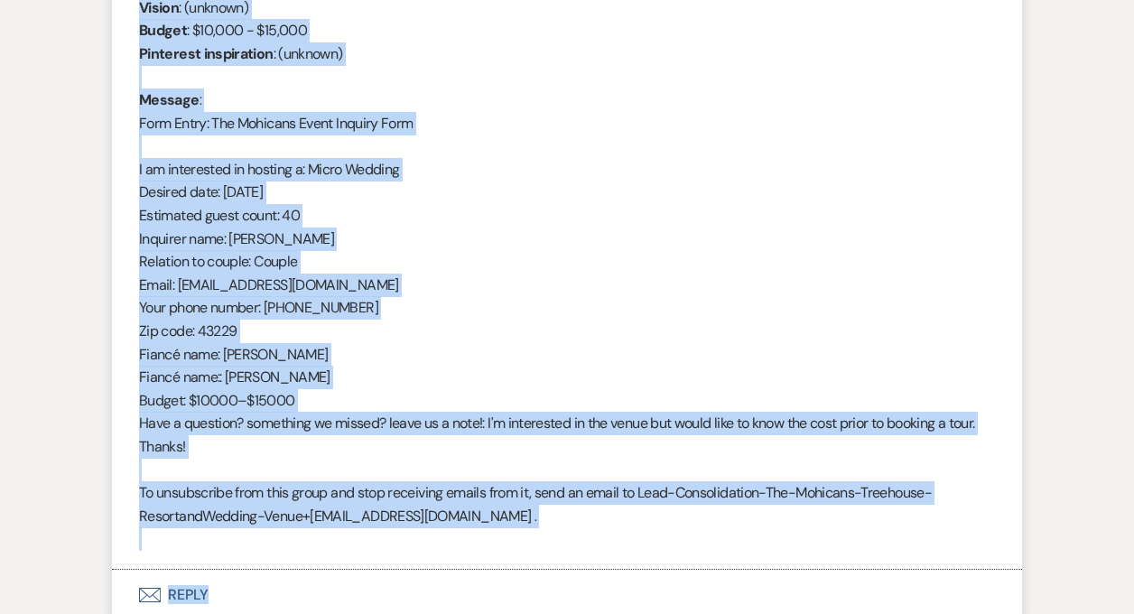
scroll to position [1000, 0]
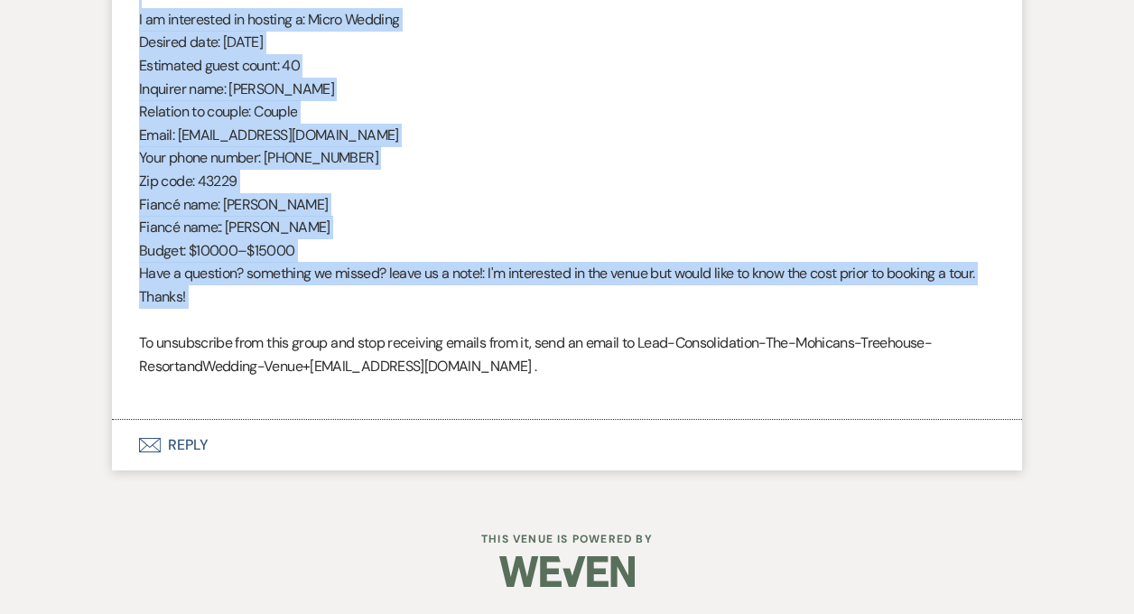
drag, startPoint x: 141, startPoint y: 491, endPoint x: 313, endPoint y: 314, distance: 247.2
click at [313, 314] on div "From : [PERSON_NAME] (Client) Event : [PERSON_NAME] & [PERSON_NAME] Event Desir…" at bounding box center [567, 77] width 856 height 648
copy div "From : [PERSON_NAME] (Client) Event : [PERSON_NAME] & [PERSON_NAME] Event Desir…"
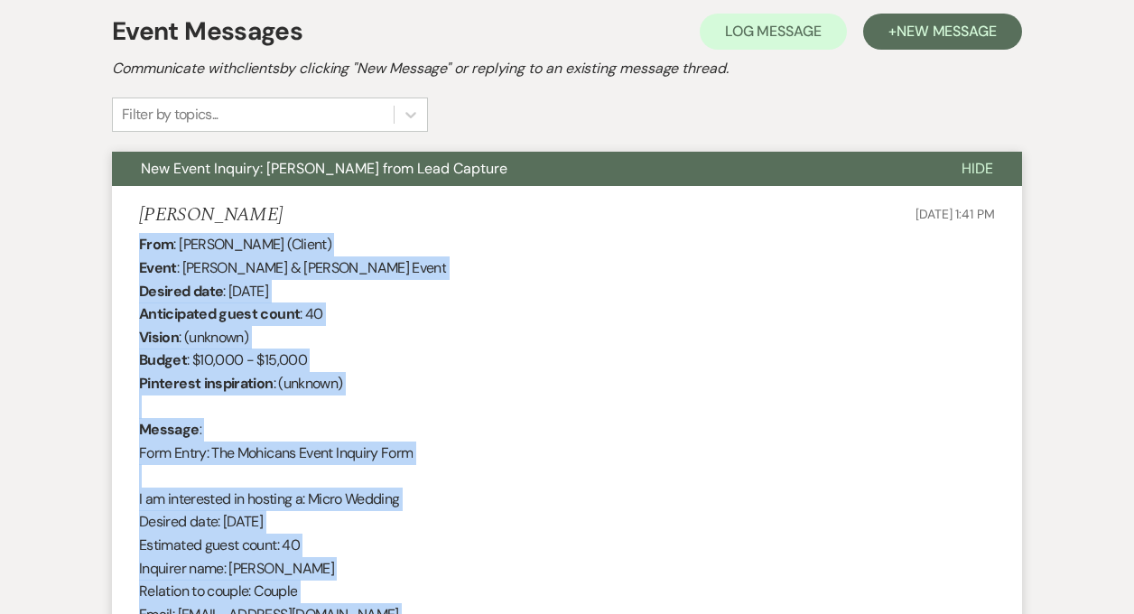
scroll to position [0, 0]
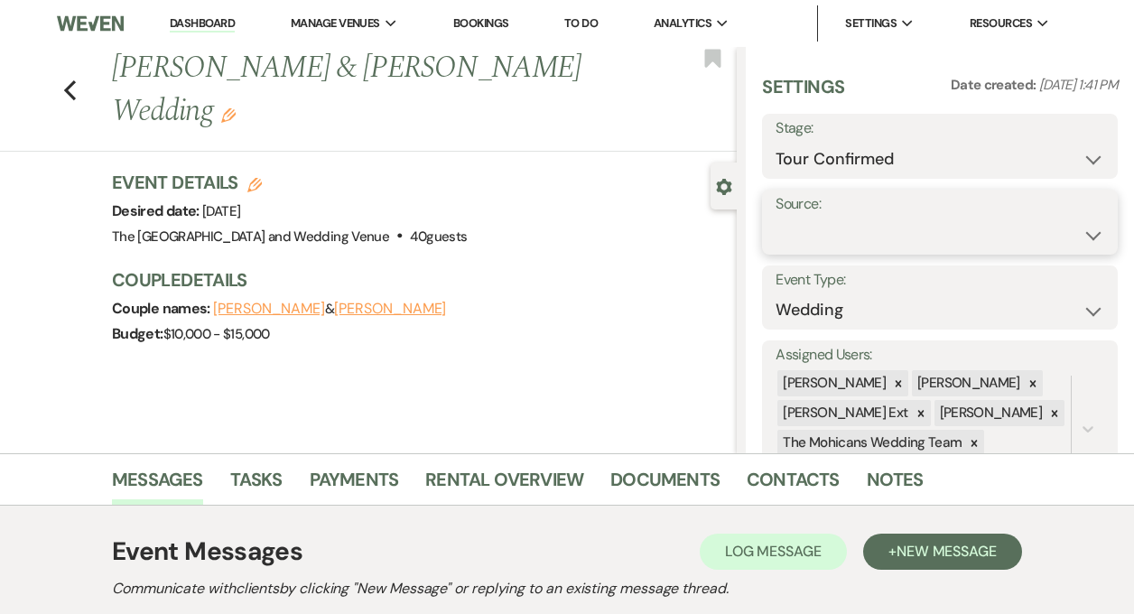
click at [810, 242] on select "Weven Venue Website Instagram Facebook Pinterest Google The Knot Wedding Wire H…" at bounding box center [940, 235] width 329 height 35
select select "5"
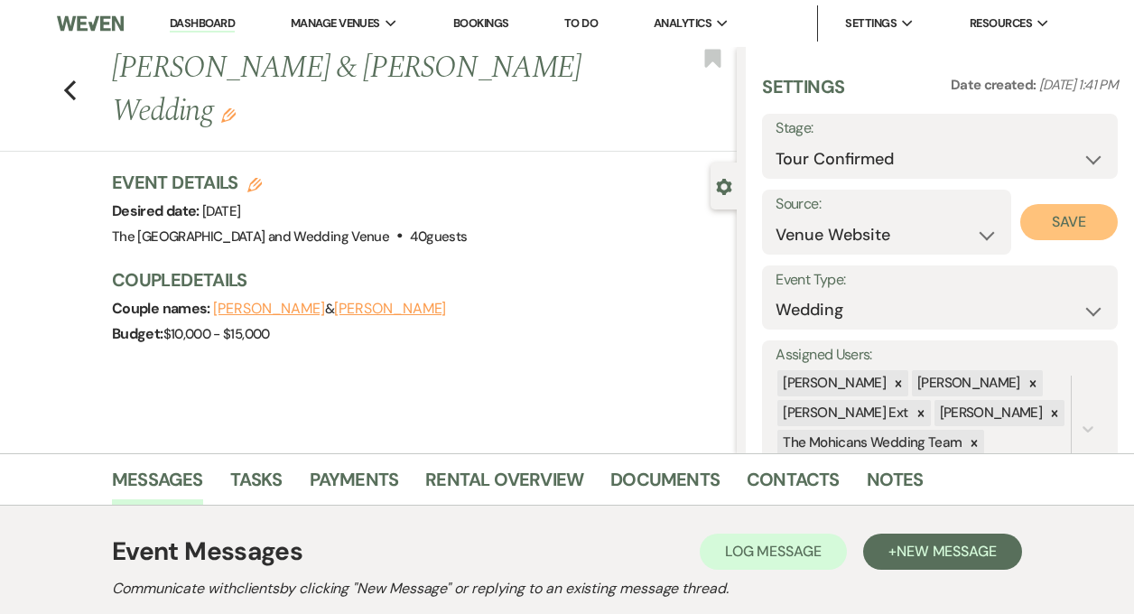
click at [1050, 222] on button "Save" at bounding box center [1070, 222] width 98 height 36
click at [188, 20] on link "Dashboard" at bounding box center [202, 23] width 65 height 17
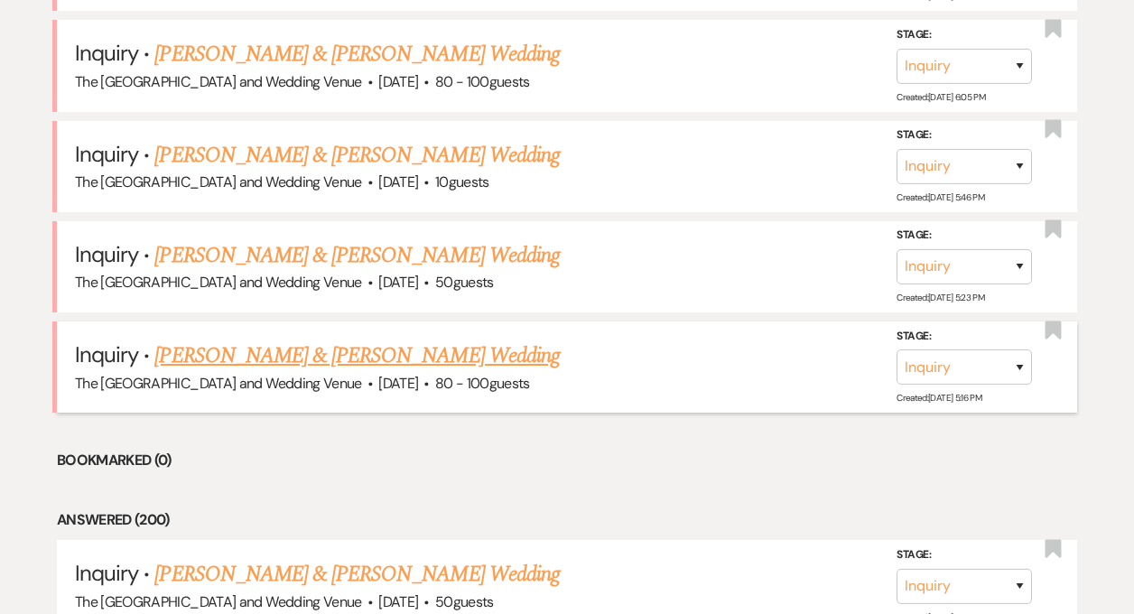
scroll to position [2377, 0]
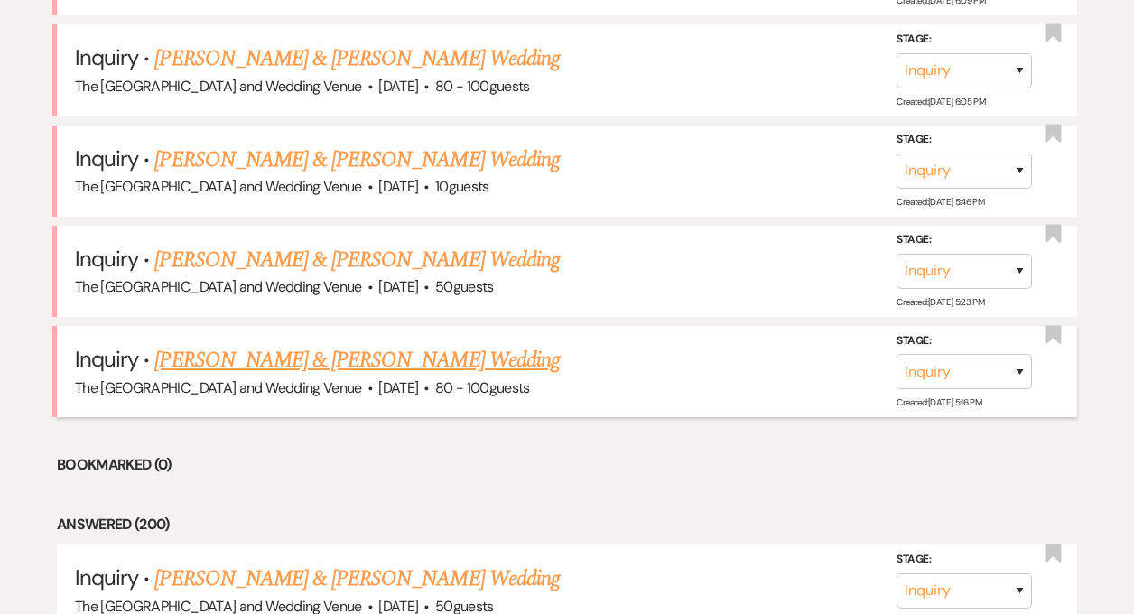
click at [418, 352] on link "[PERSON_NAME] & [PERSON_NAME] Wedding" at bounding box center [356, 360] width 405 height 33
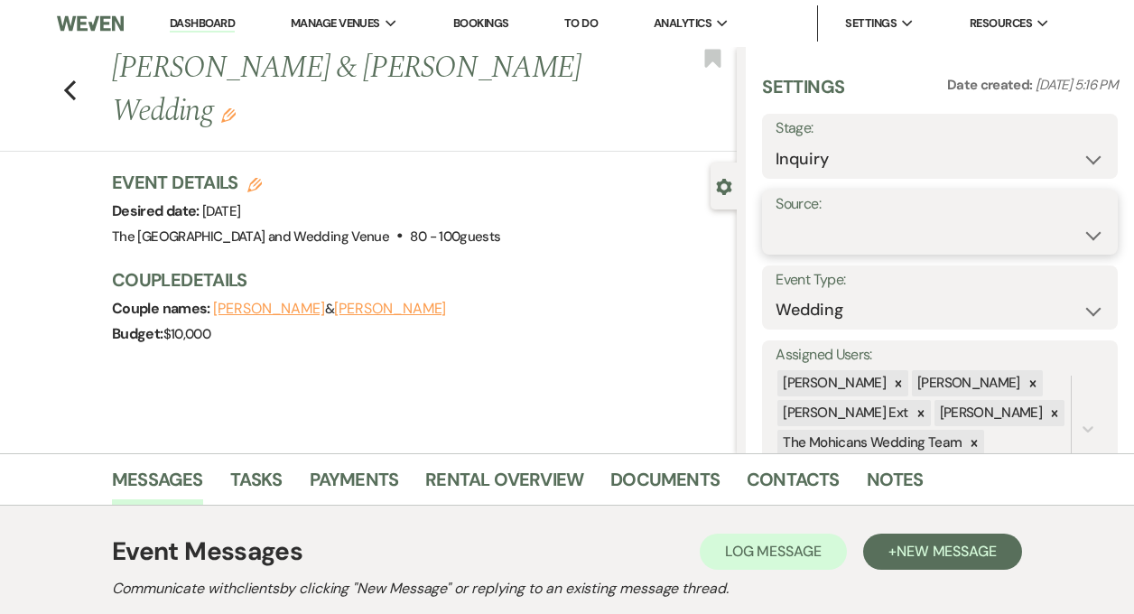
click at [831, 223] on select "Weven Venue Website Instagram Facebook Pinterest Google The Knot Wedding Wire H…" at bounding box center [940, 235] width 329 height 35
select select "5"
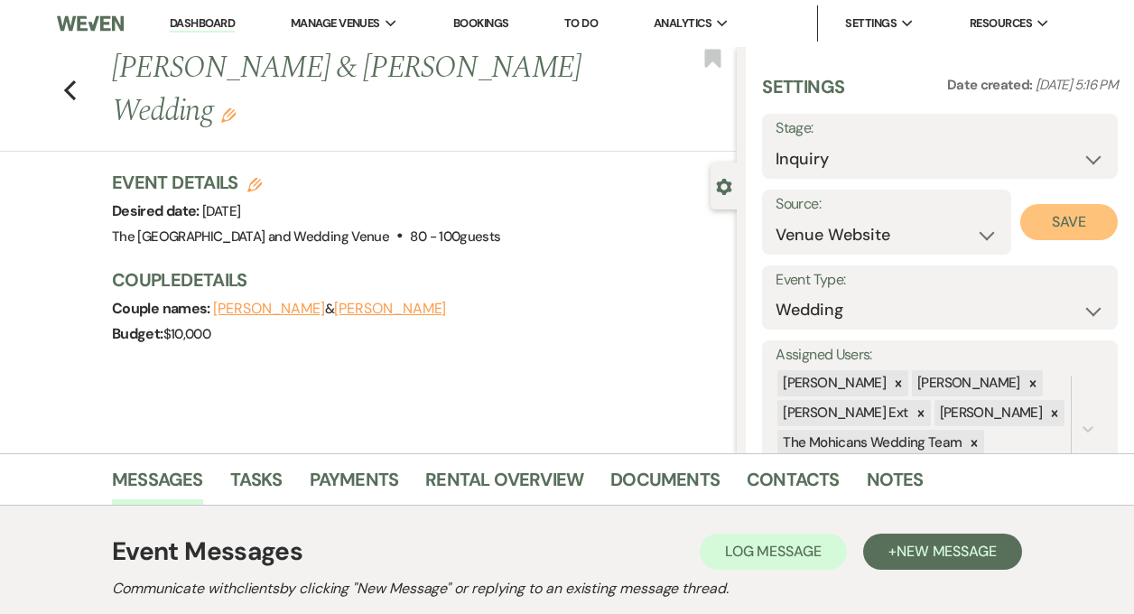
click at [1036, 217] on button "Save" at bounding box center [1070, 222] width 98 height 36
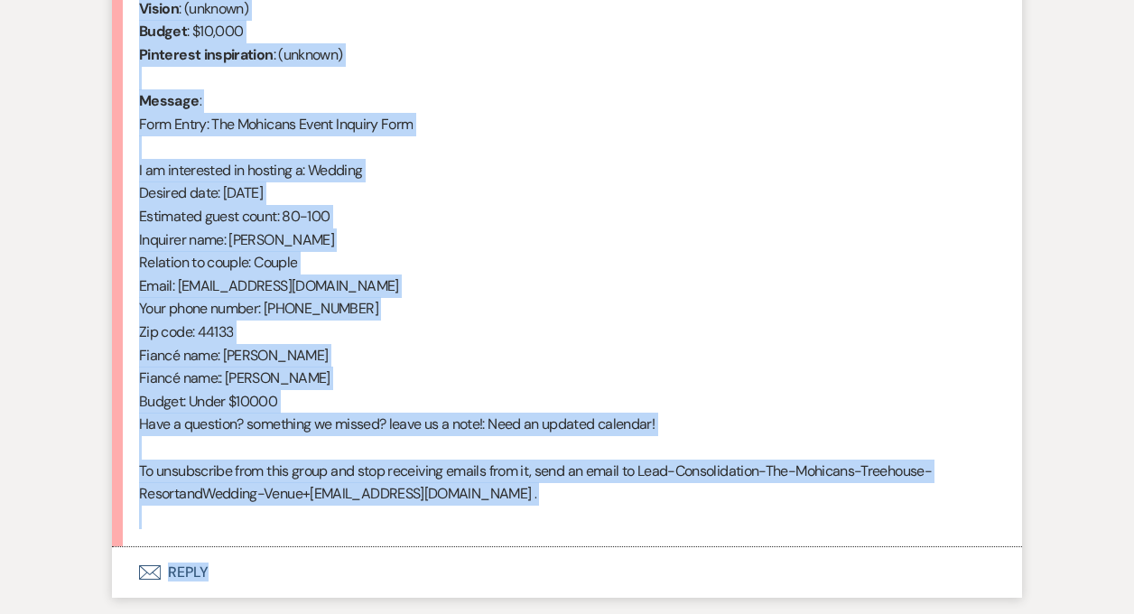
scroll to position [858, 0]
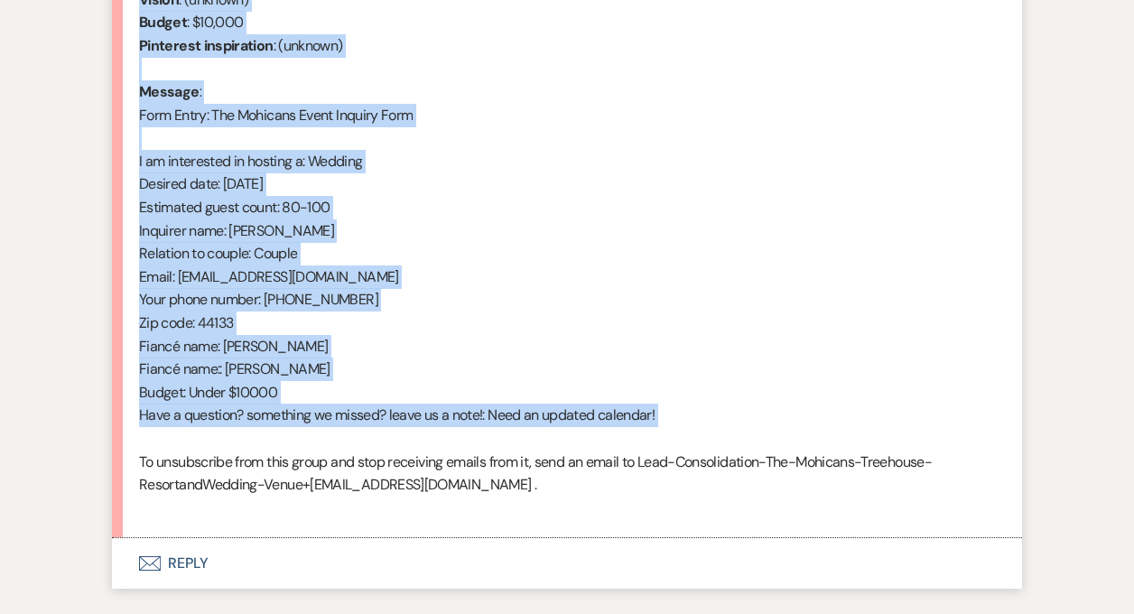
drag, startPoint x: 140, startPoint y: 393, endPoint x: 352, endPoint y: 448, distance: 219.3
click at [352, 448] on div "From : [PERSON_NAME] (Client) Event : [PERSON_NAME] & [PERSON_NAME] Event Desir…" at bounding box center [567, 207] width 856 height 624
copy div "From : [PERSON_NAME] (Client) Event : [PERSON_NAME] & [PERSON_NAME] Event Desir…"
click at [477, 208] on div "From : [PERSON_NAME] (Client) Event : [PERSON_NAME] & [PERSON_NAME] Event Desir…" at bounding box center [567, 207] width 856 height 624
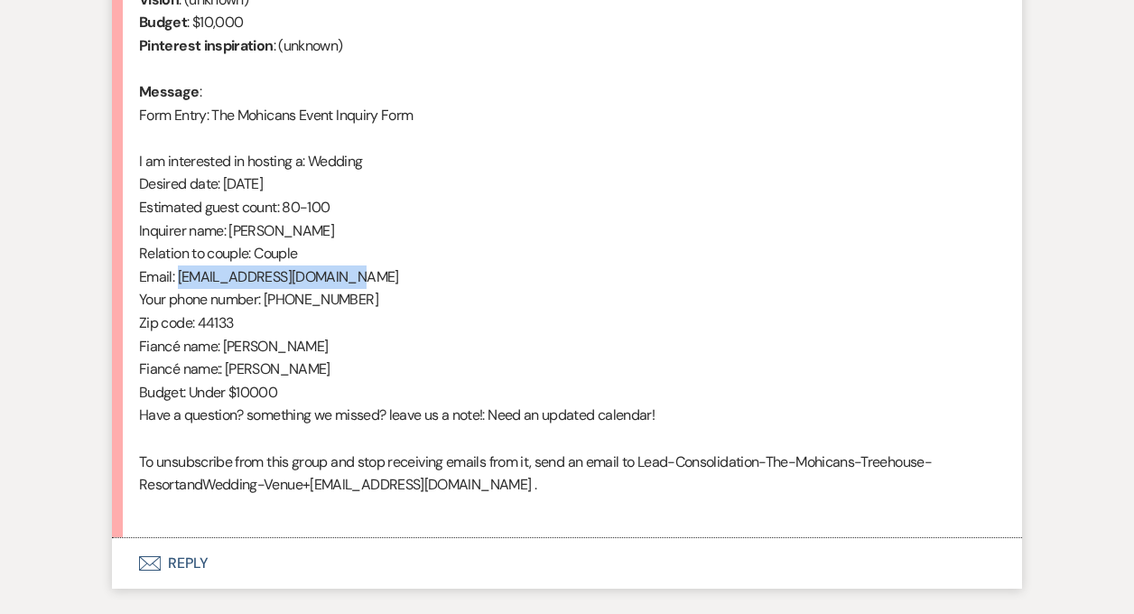
drag, startPoint x: 371, startPoint y: 275, endPoint x: 177, endPoint y: 282, distance: 194.3
click at [177, 282] on div "From : [PERSON_NAME] (Client) Event : [PERSON_NAME] & [PERSON_NAME] Event Desir…" at bounding box center [567, 207] width 856 height 624
copy div "[EMAIL_ADDRESS][DOMAIN_NAME]"
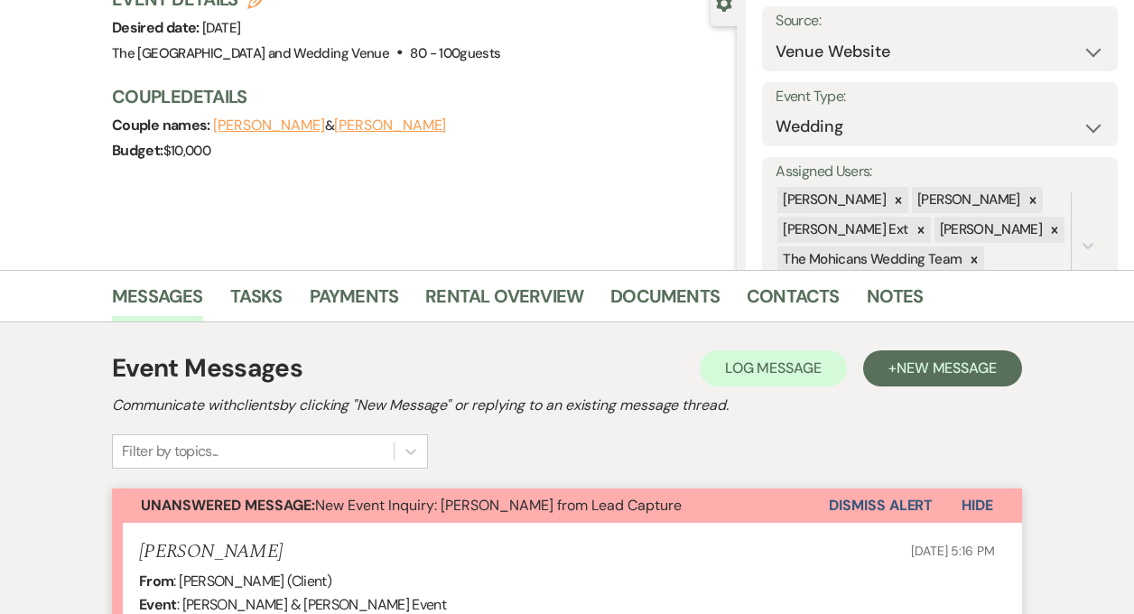
scroll to position [0, 0]
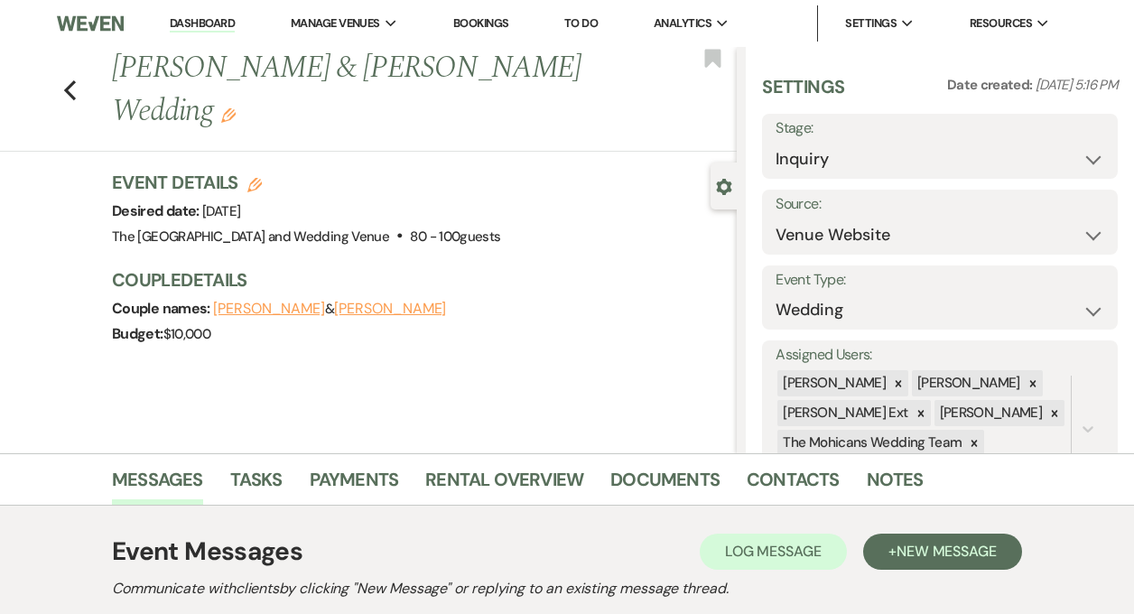
click at [203, 24] on link "Dashboard" at bounding box center [202, 23] width 65 height 17
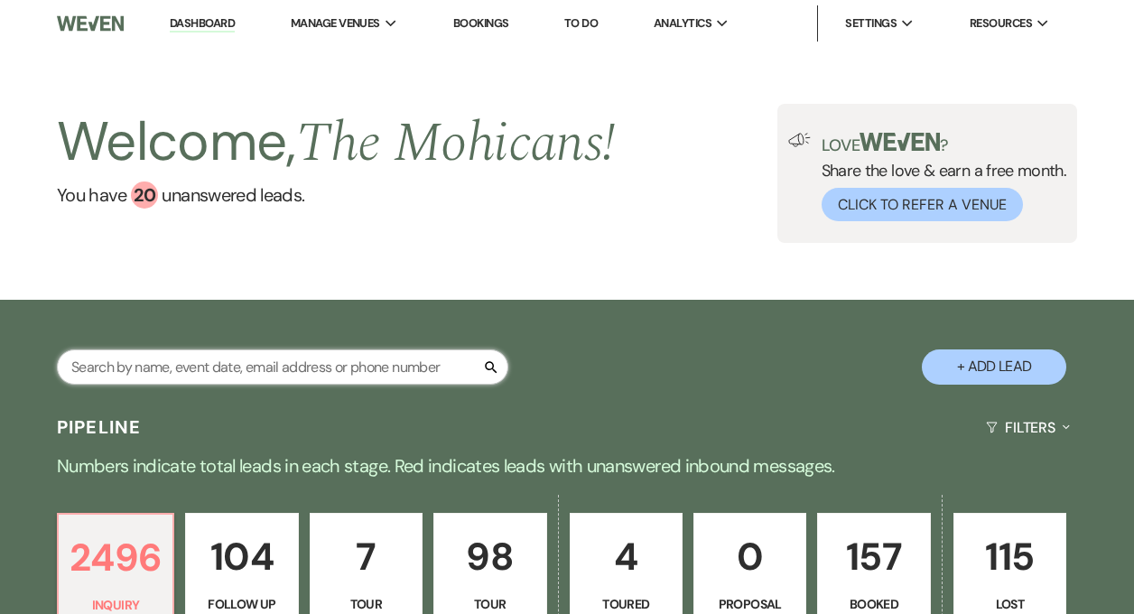
click at [265, 378] on input "text" at bounding box center [283, 367] width 452 height 35
paste input "[EMAIL_ADDRESS][DOMAIN_NAME]"
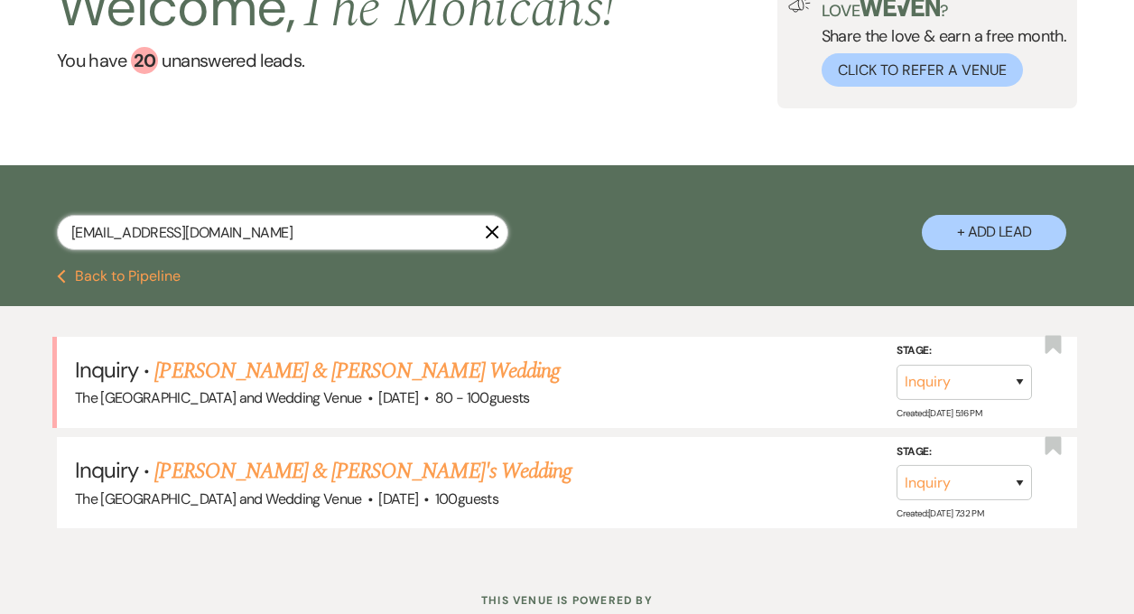
scroll to position [137, 0]
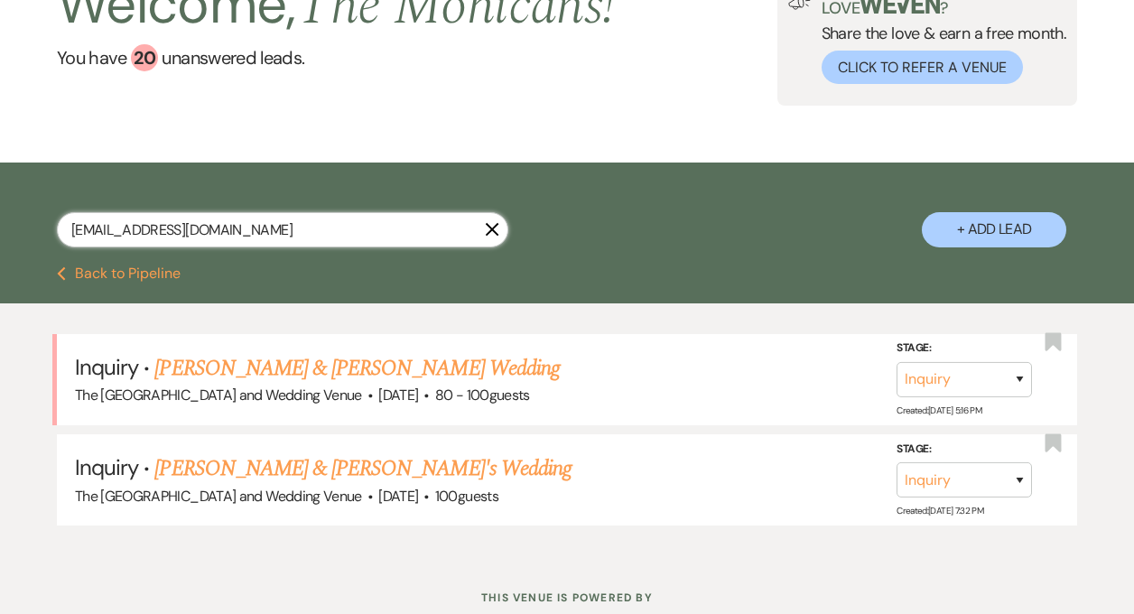
type input "[EMAIL_ADDRESS][DOMAIN_NAME]"
click at [157, 279] on button "Previous Back to Pipeline" at bounding box center [119, 273] width 124 height 14
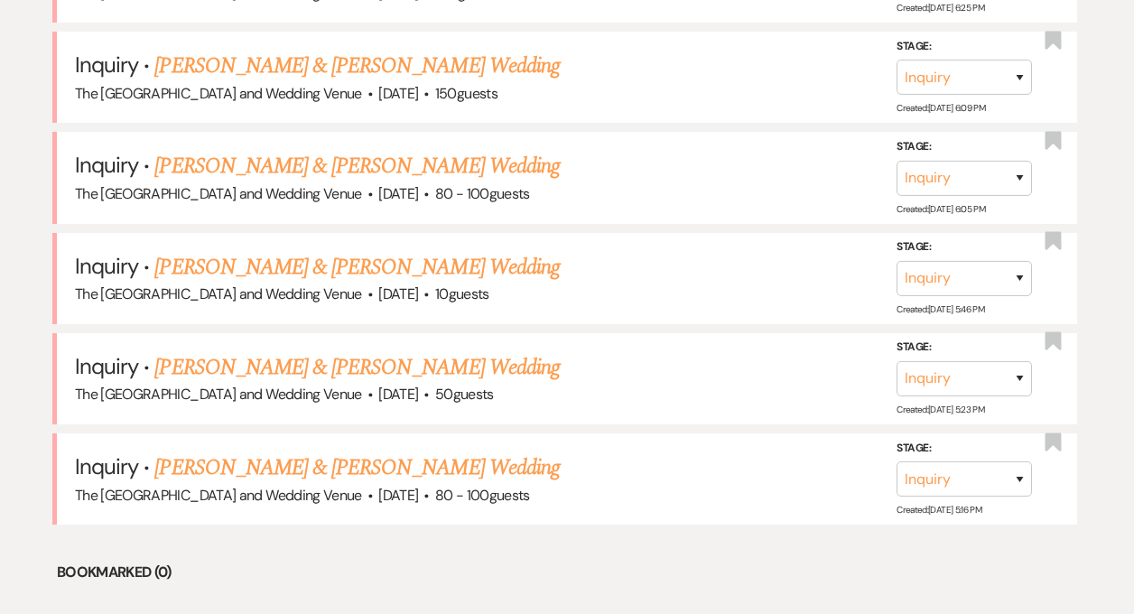
scroll to position [2272, 0]
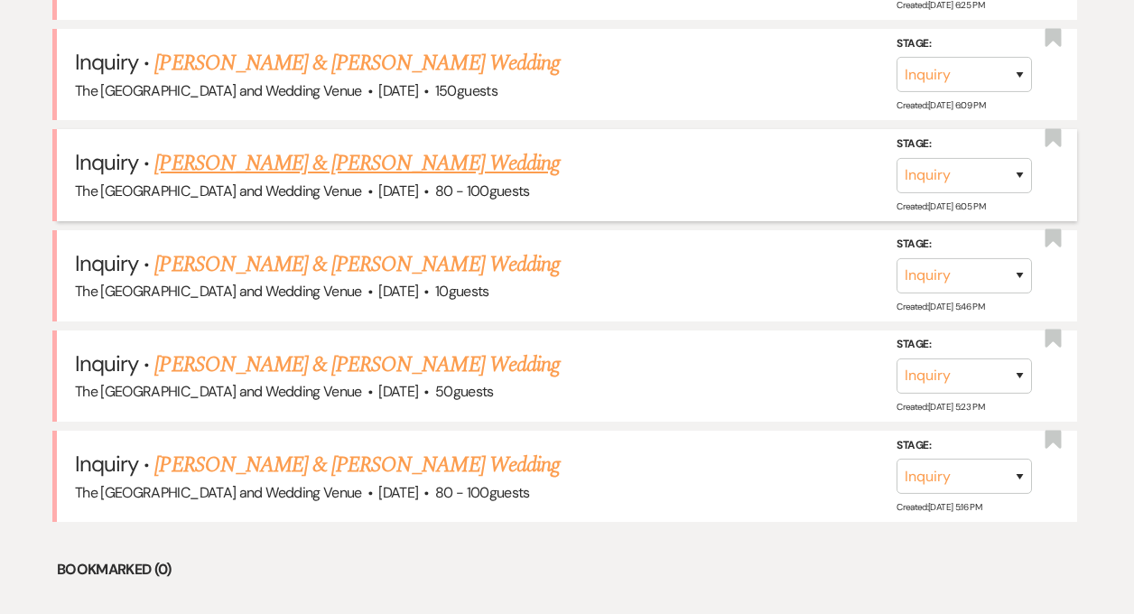
click at [349, 160] on link "[PERSON_NAME] & [PERSON_NAME] Wedding" at bounding box center [356, 163] width 405 height 33
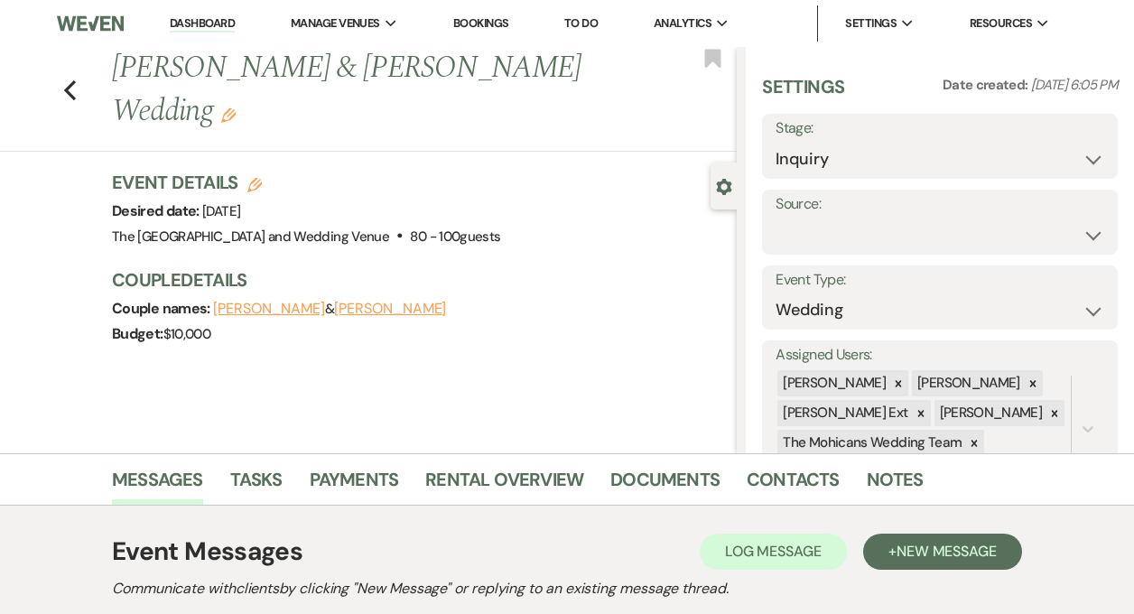
click at [193, 30] on link "Dashboard" at bounding box center [202, 23] width 65 height 17
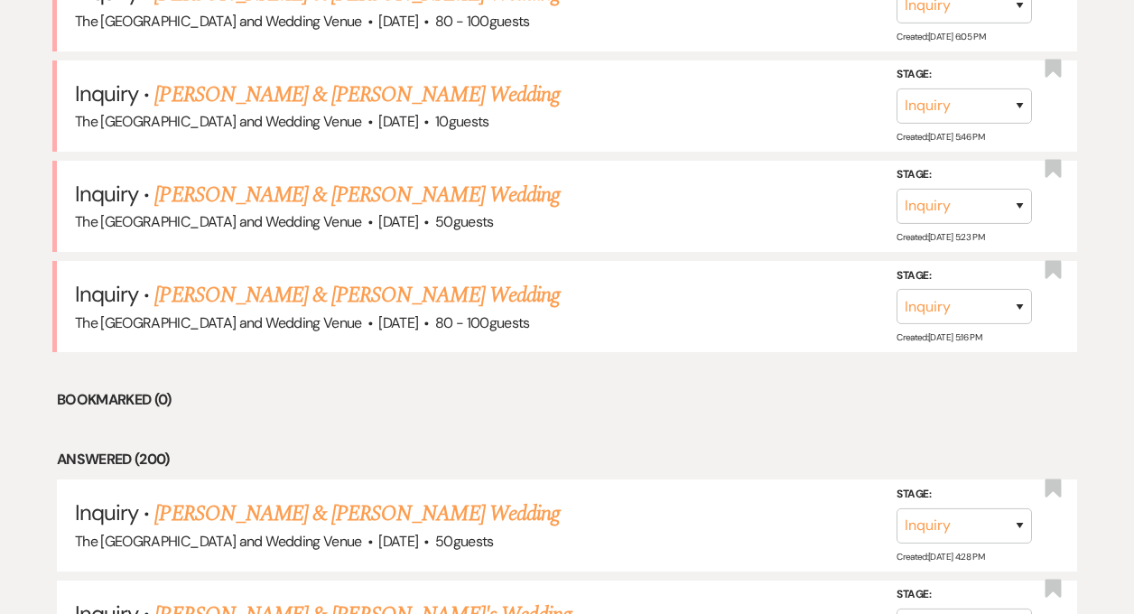
scroll to position [2362, 0]
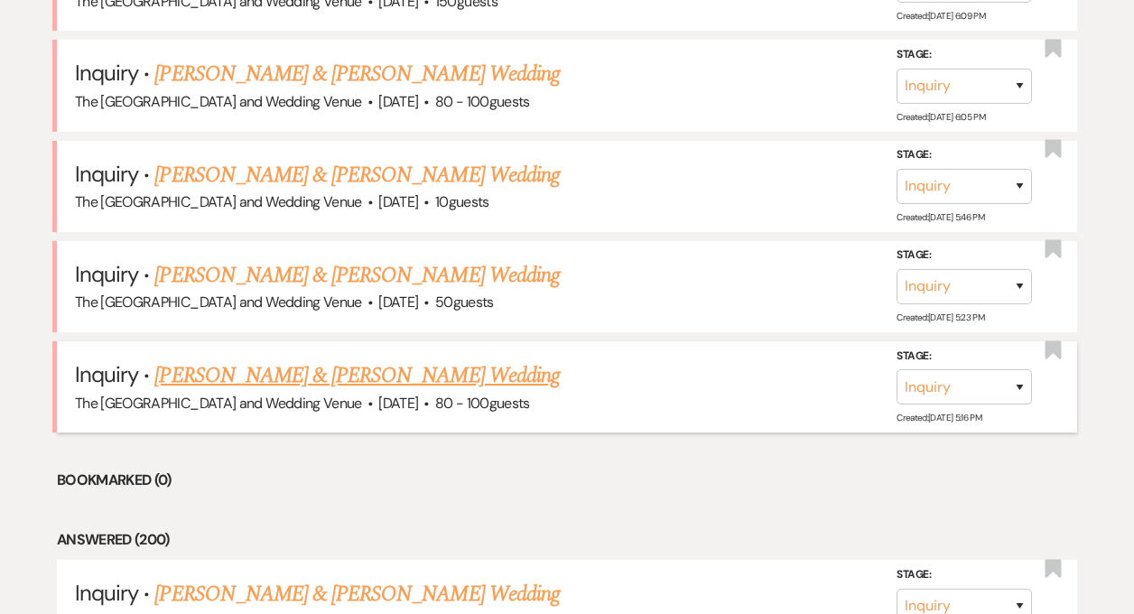
click at [302, 369] on link "[PERSON_NAME] & [PERSON_NAME] Wedding" at bounding box center [356, 375] width 405 height 33
select select "5"
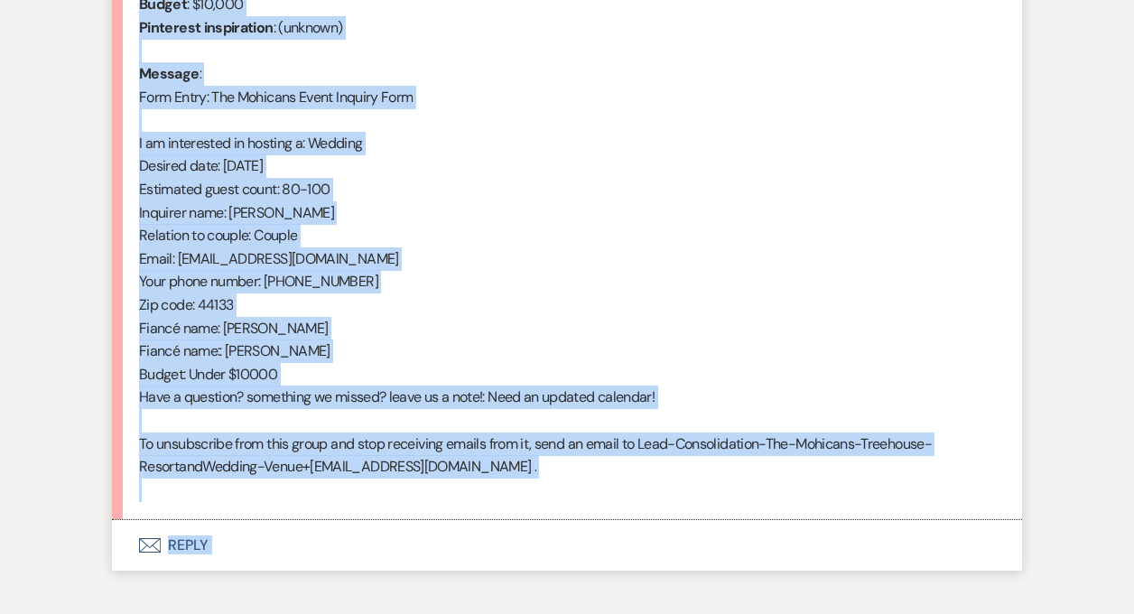
scroll to position [964, 0]
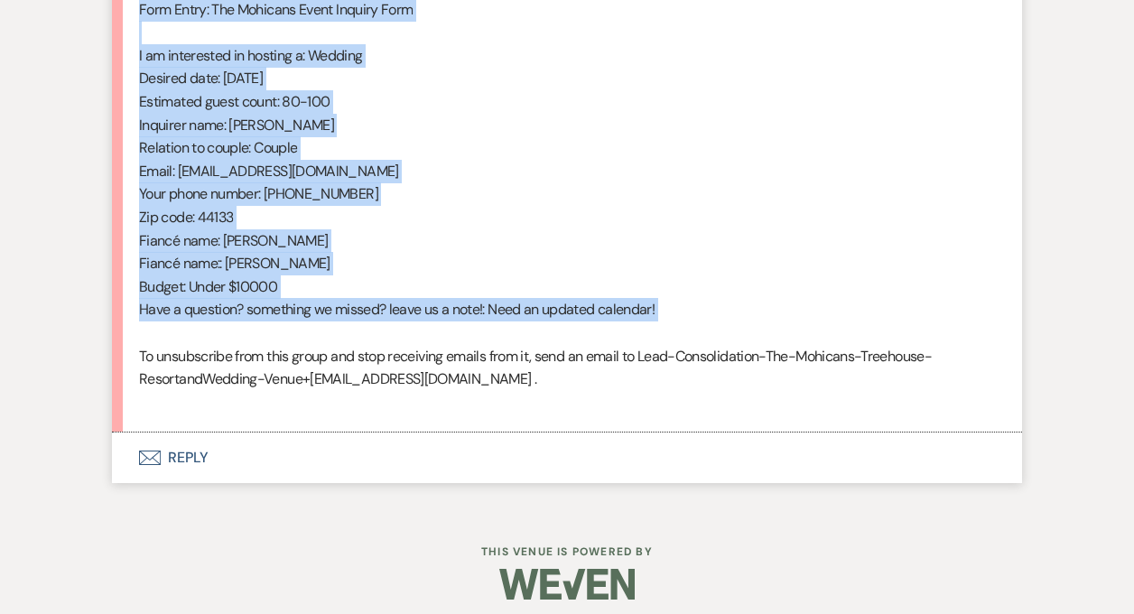
drag, startPoint x: 139, startPoint y: 228, endPoint x: 431, endPoint y: 341, distance: 312.8
click at [431, 341] on div "From : [PERSON_NAME] (Client) Event : [PERSON_NAME] & [PERSON_NAME] Event Desir…" at bounding box center [567, 102] width 856 height 624
copy div "From : [PERSON_NAME] (Client) Event : [PERSON_NAME] & [PERSON_NAME] Event Desir…"
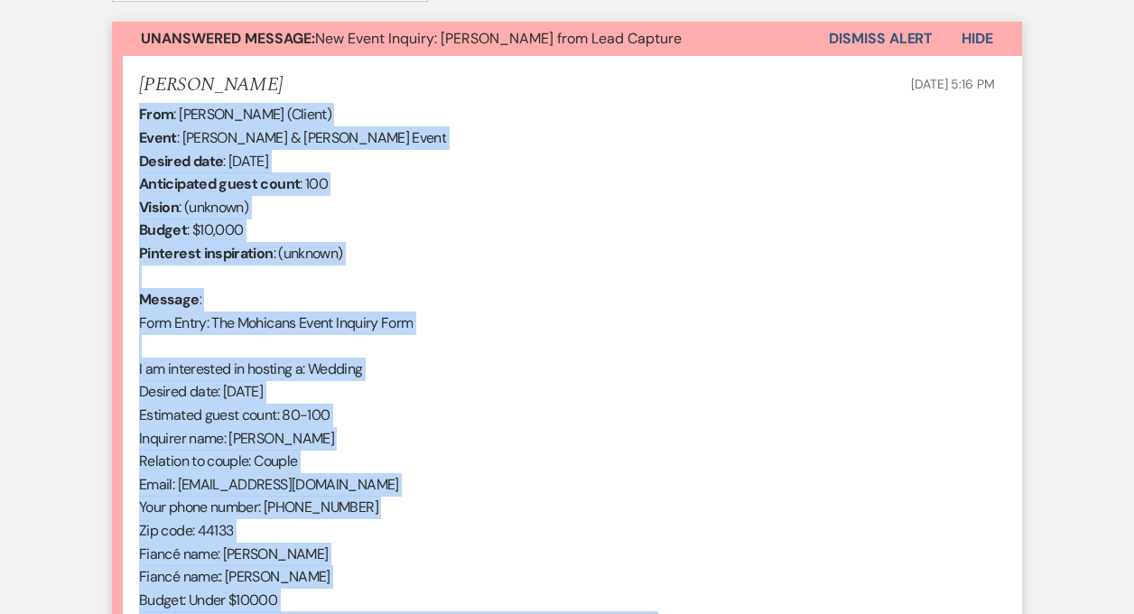
scroll to position [510, 0]
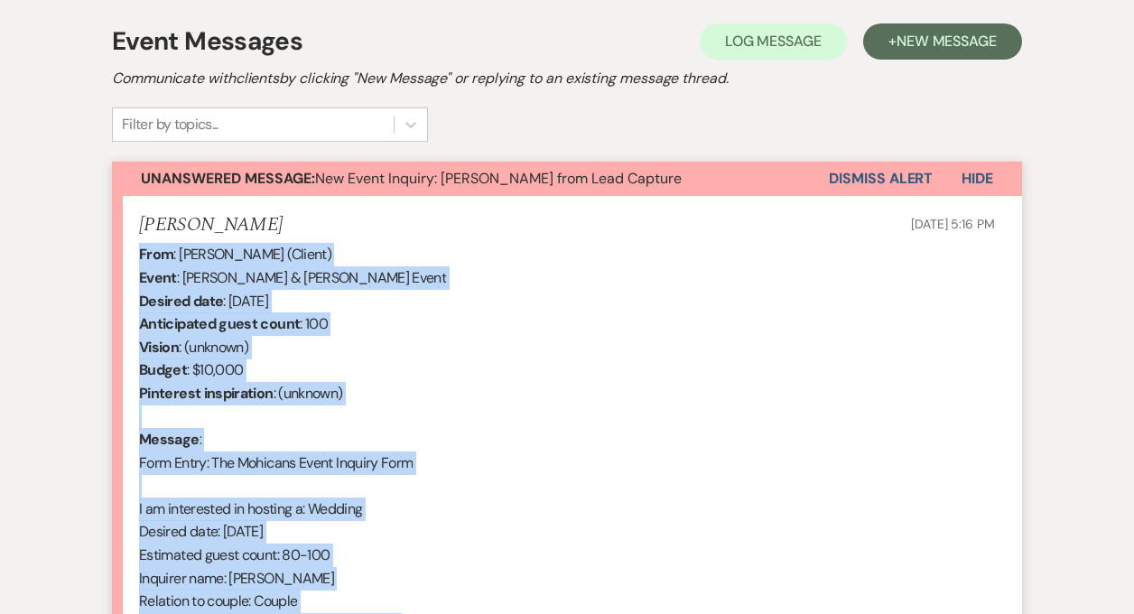
click at [862, 167] on button "Dismiss Alert" at bounding box center [881, 179] width 104 height 34
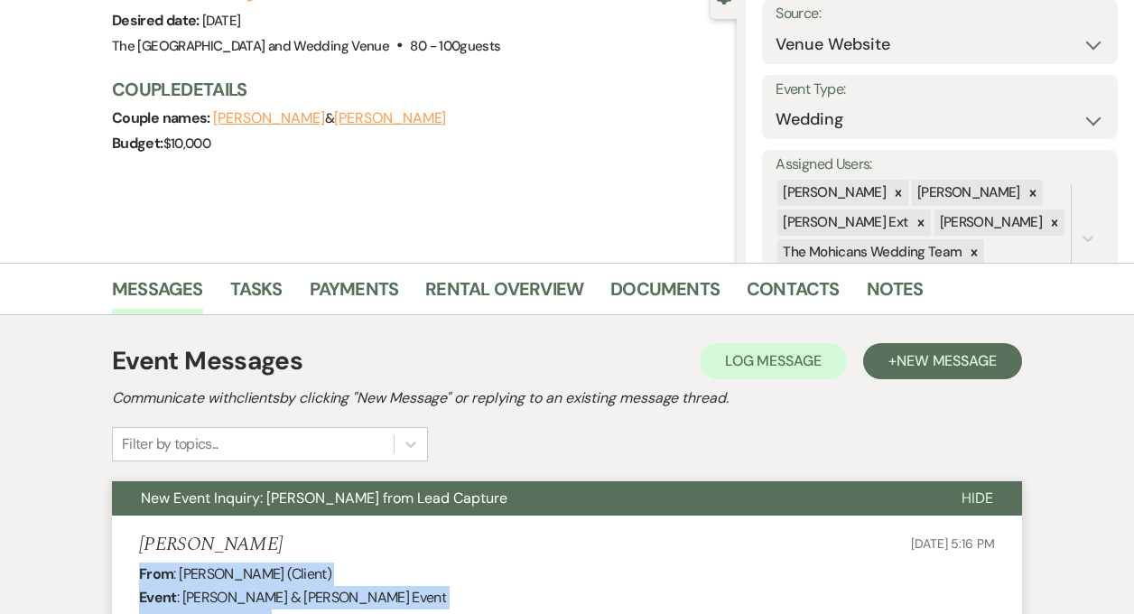
scroll to position [0, 0]
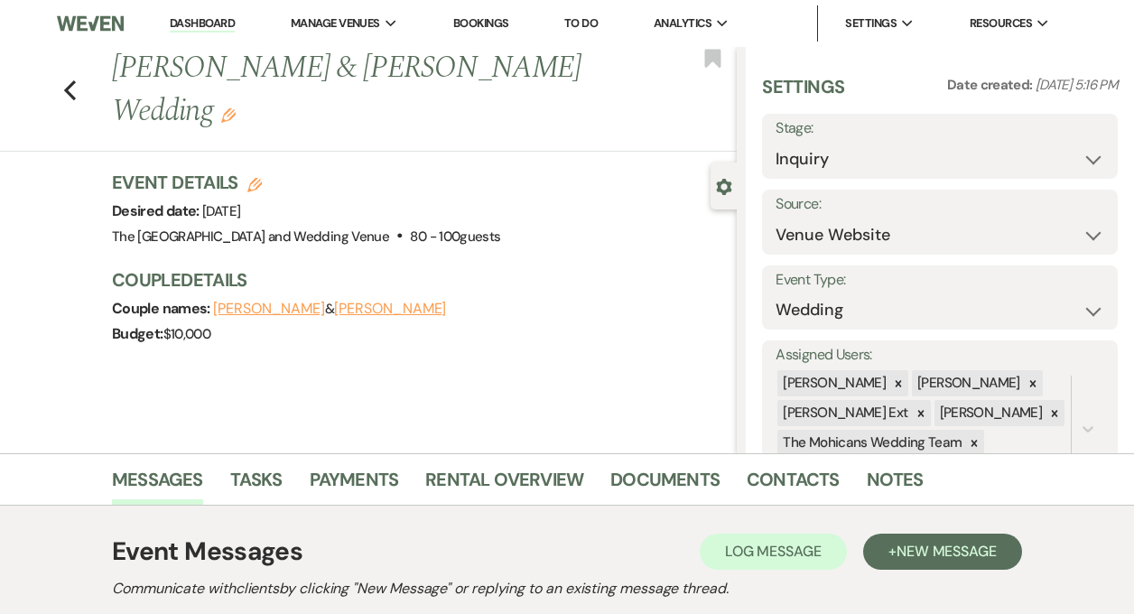
click at [203, 17] on link "Dashboard" at bounding box center [202, 23] width 65 height 17
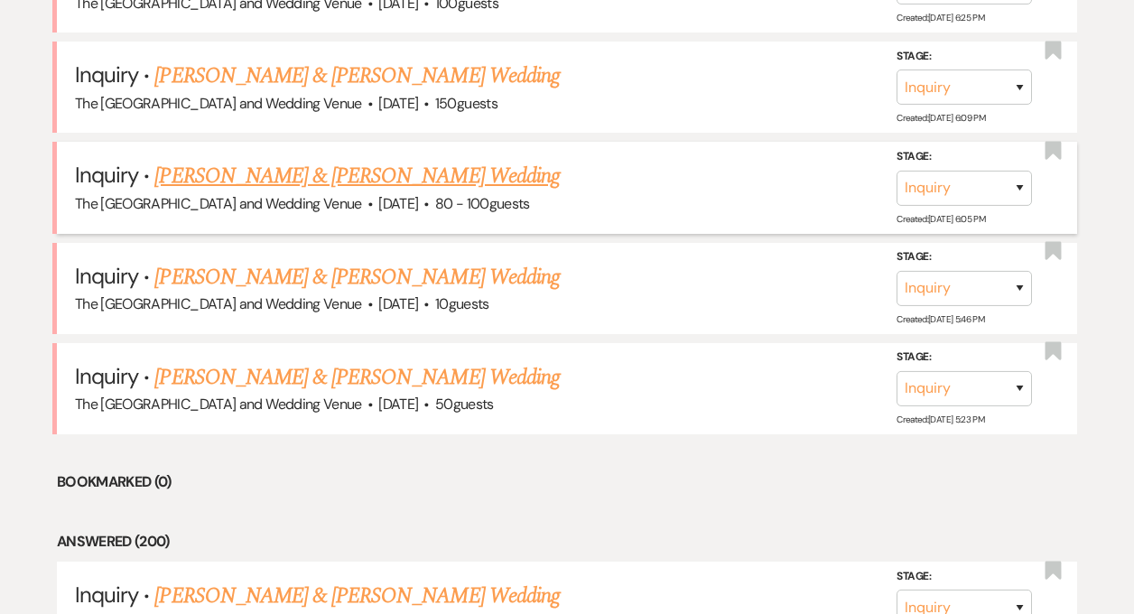
scroll to position [2243, 0]
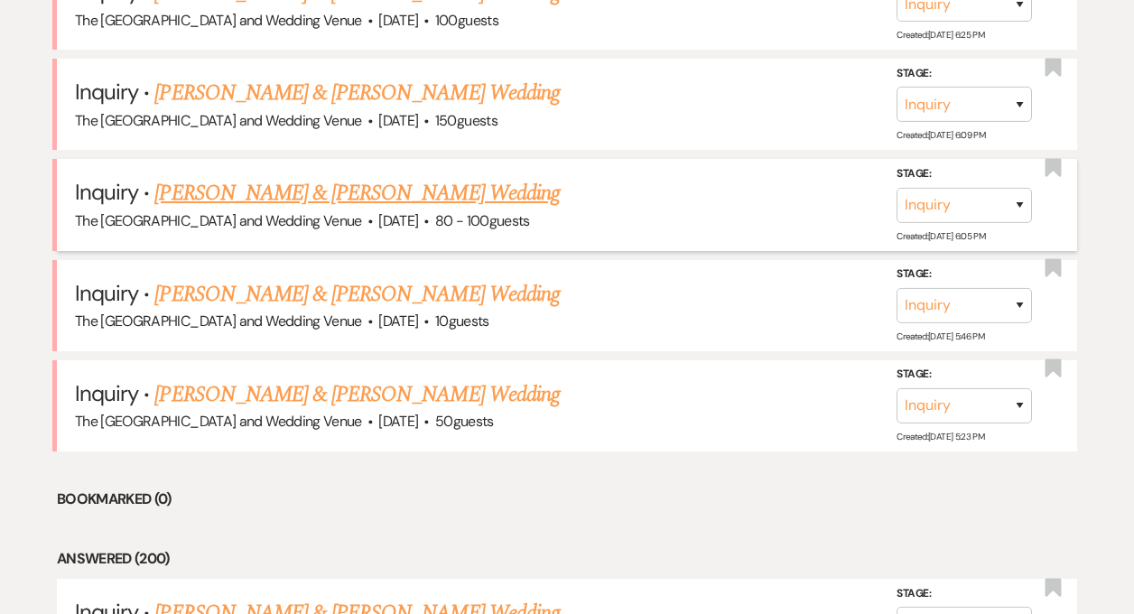
click at [311, 190] on link "[PERSON_NAME] & [PERSON_NAME] Wedding" at bounding box center [356, 193] width 405 height 33
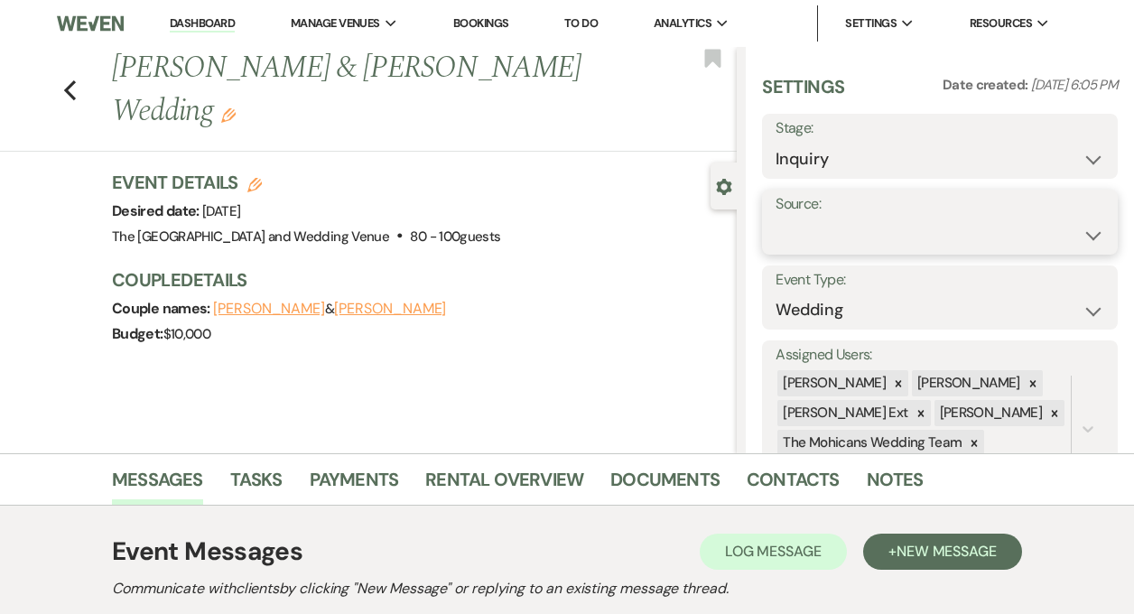
click at [820, 228] on select "Weven Venue Website Instagram Facebook Pinterest Google The Knot Wedding Wire H…" at bounding box center [940, 235] width 329 height 35
select select "5"
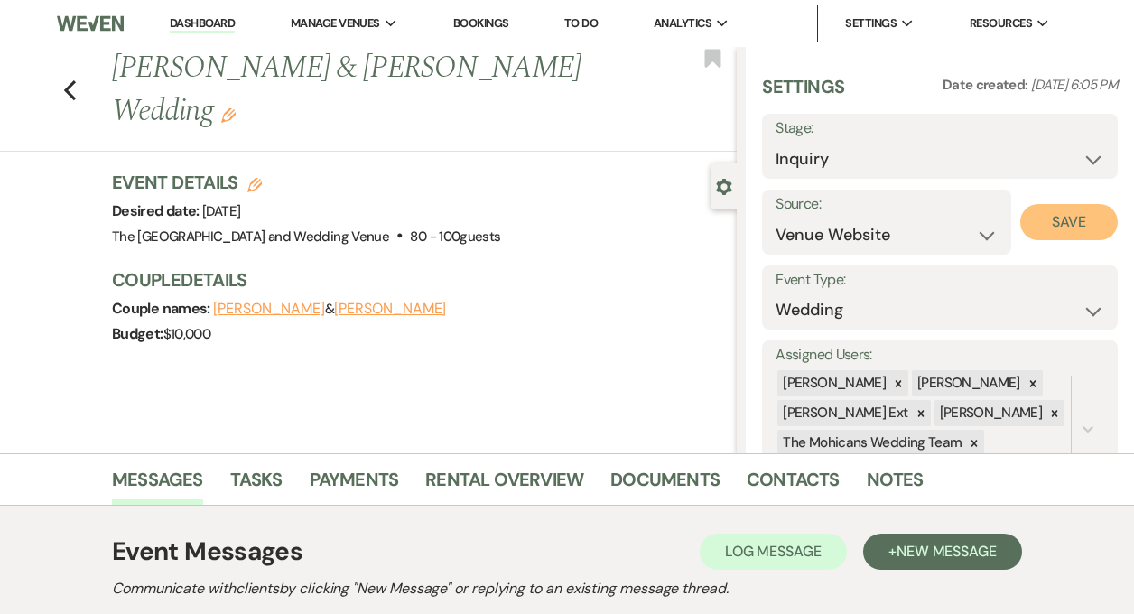
click at [1059, 219] on button "Save" at bounding box center [1070, 222] width 98 height 36
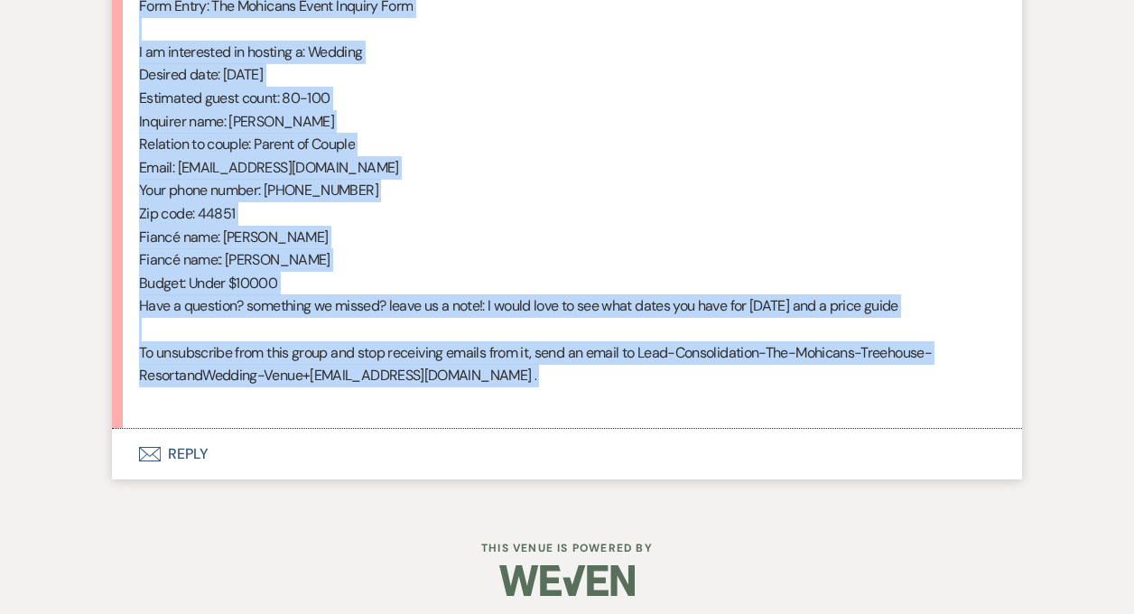
scroll to position [976, 0]
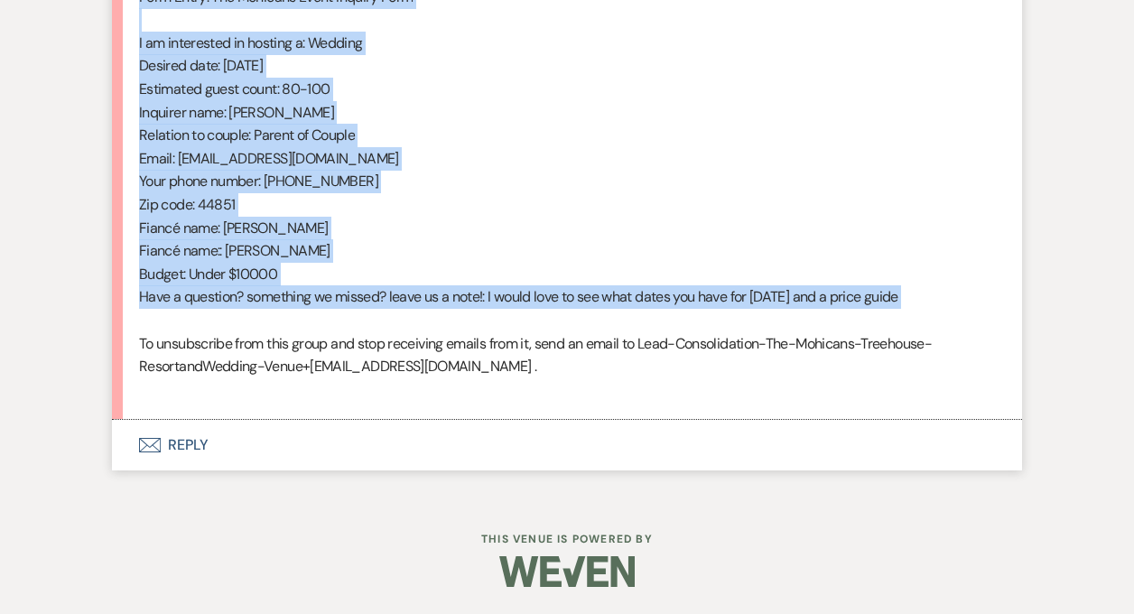
drag, startPoint x: 138, startPoint y: 138, endPoint x: 380, endPoint y: 313, distance: 298.3
click at [380, 313] on div "From : [PERSON_NAME] (Client) Event : [PERSON_NAME] & [PERSON_NAME] Event Desir…" at bounding box center [567, 89] width 856 height 624
copy div "From : [PERSON_NAME] (Client) Event : [PERSON_NAME] & [PERSON_NAME] Event Desir…"
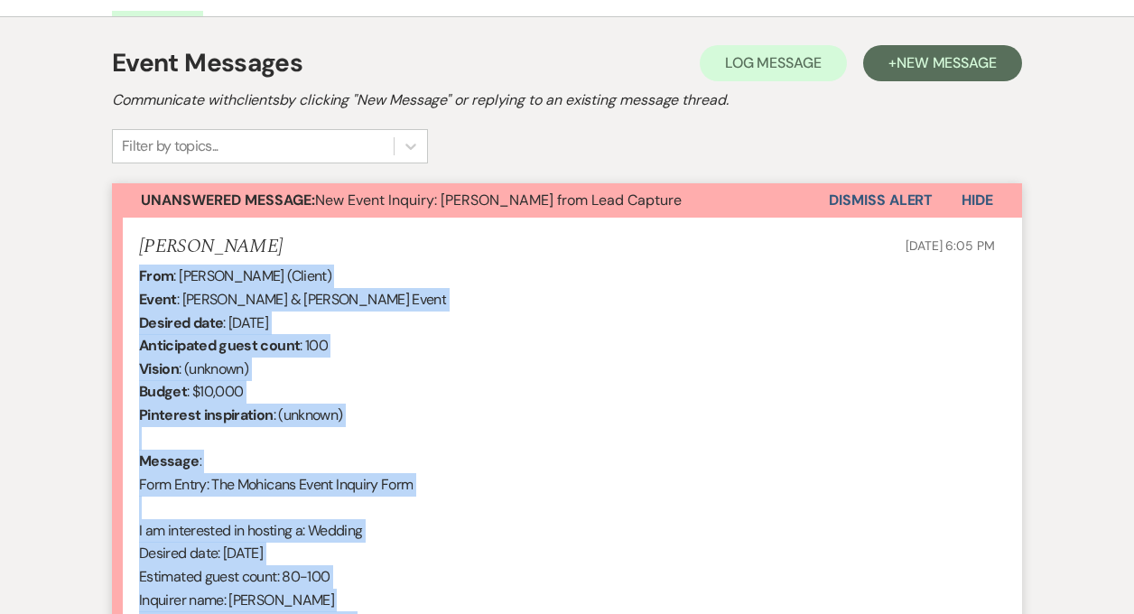
scroll to position [482, 0]
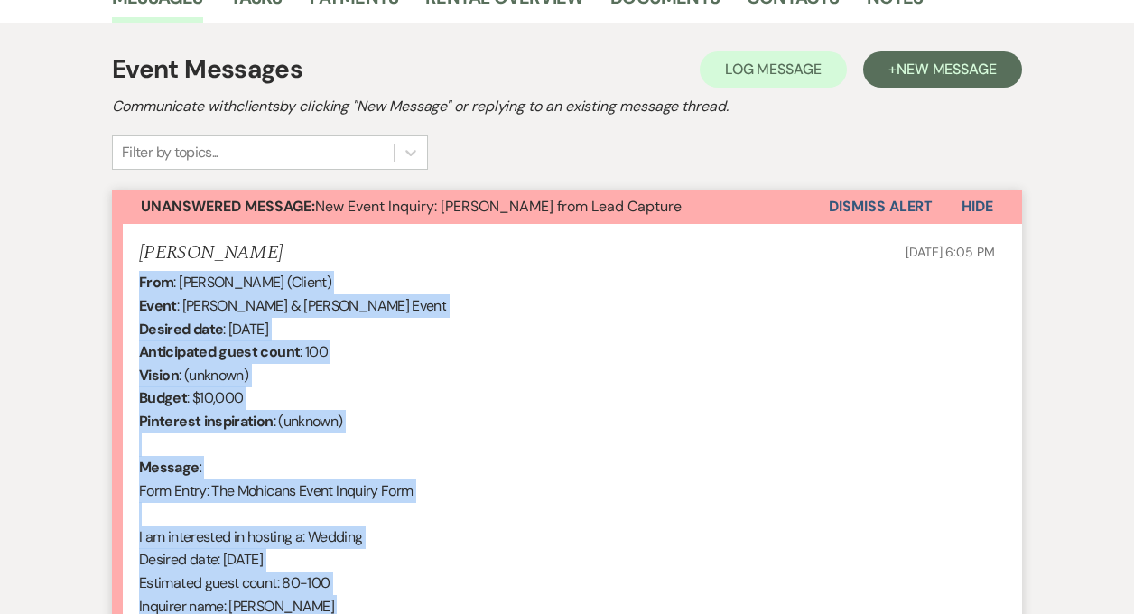
click at [852, 203] on button "Dismiss Alert" at bounding box center [881, 207] width 104 height 34
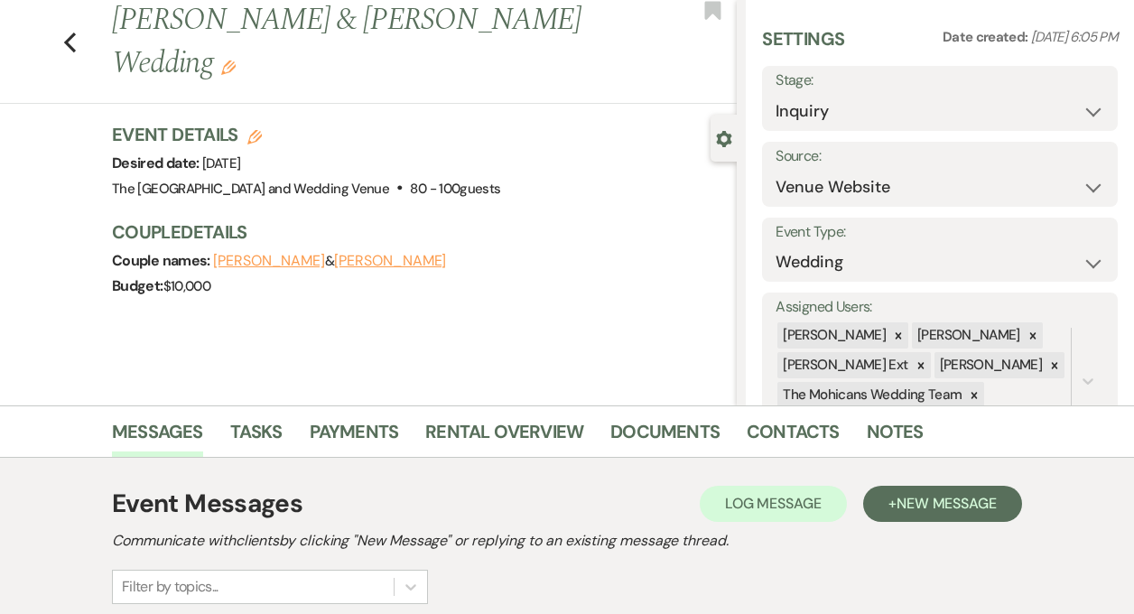
scroll to position [0, 0]
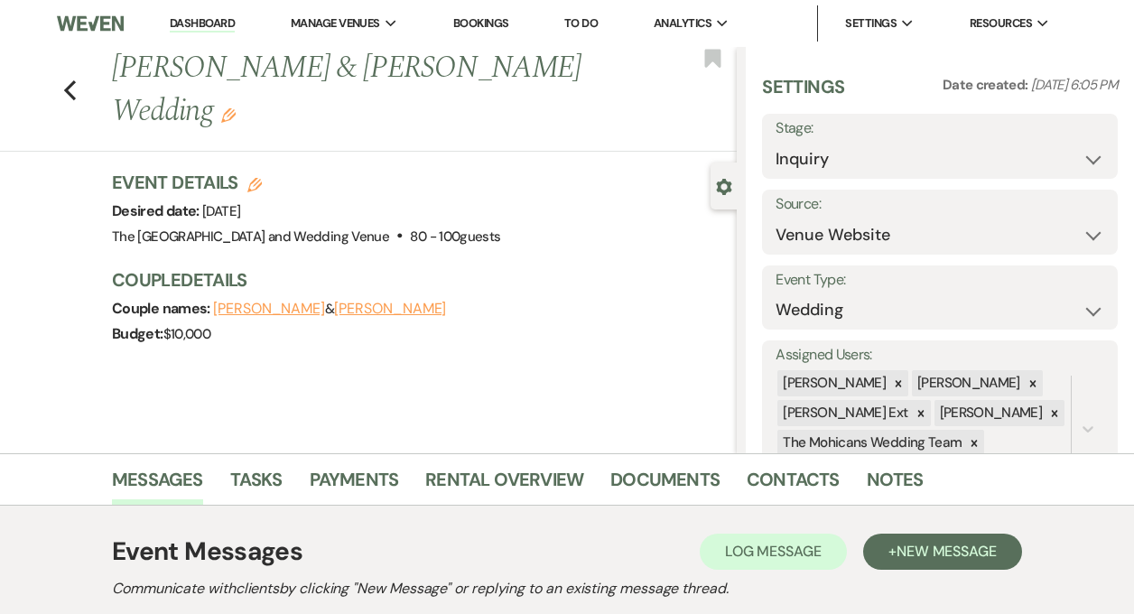
click at [202, 22] on link "Dashboard" at bounding box center [202, 23] width 65 height 17
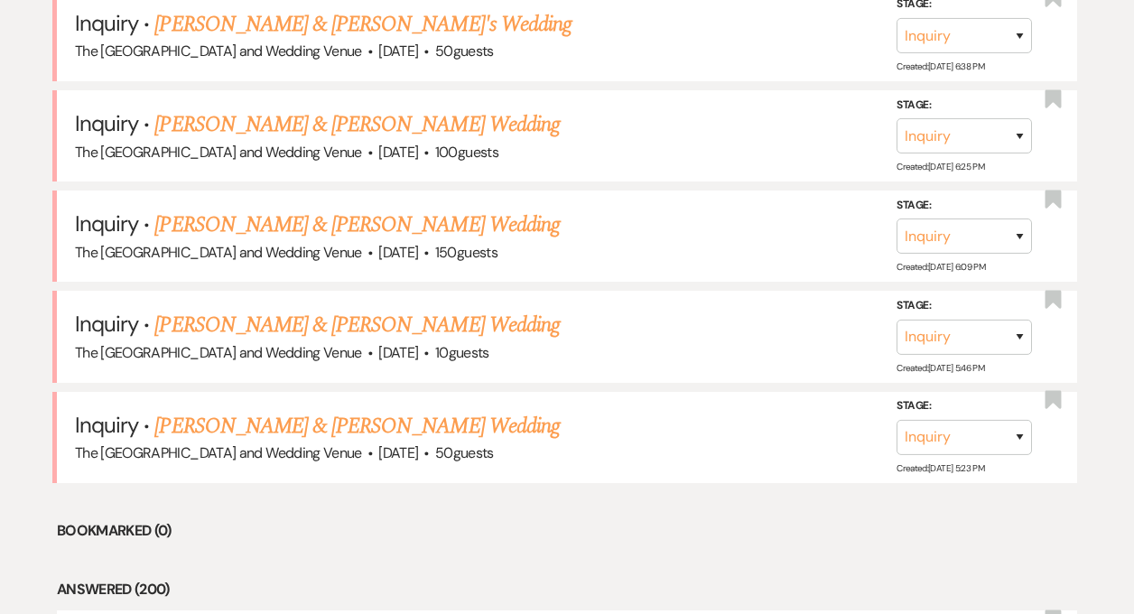
scroll to position [2108, 0]
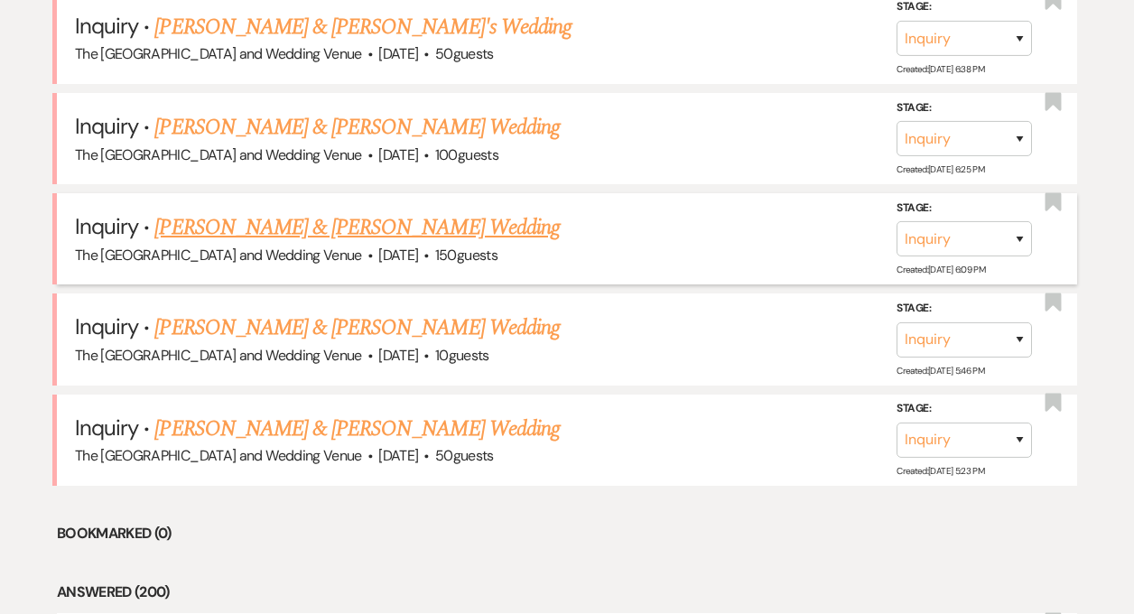
click at [271, 225] on link "[PERSON_NAME] & [PERSON_NAME] Wedding" at bounding box center [356, 227] width 405 height 33
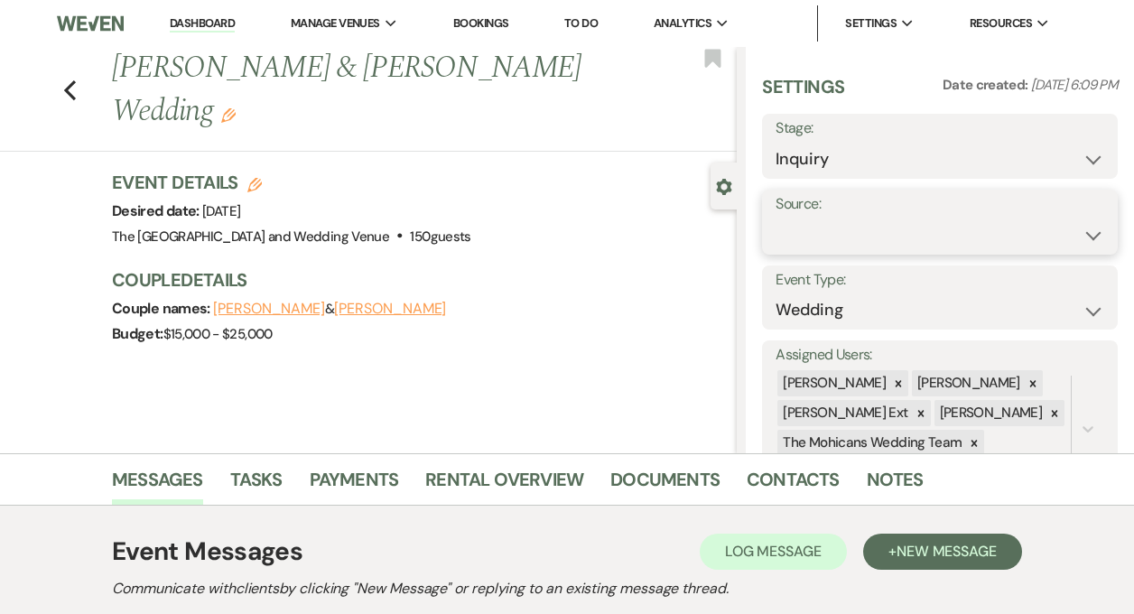
click at [834, 227] on select "Weven Venue Website Instagram Facebook Pinterest Google The Knot Wedding Wire H…" at bounding box center [940, 235] width 329 height 35
select select "5"
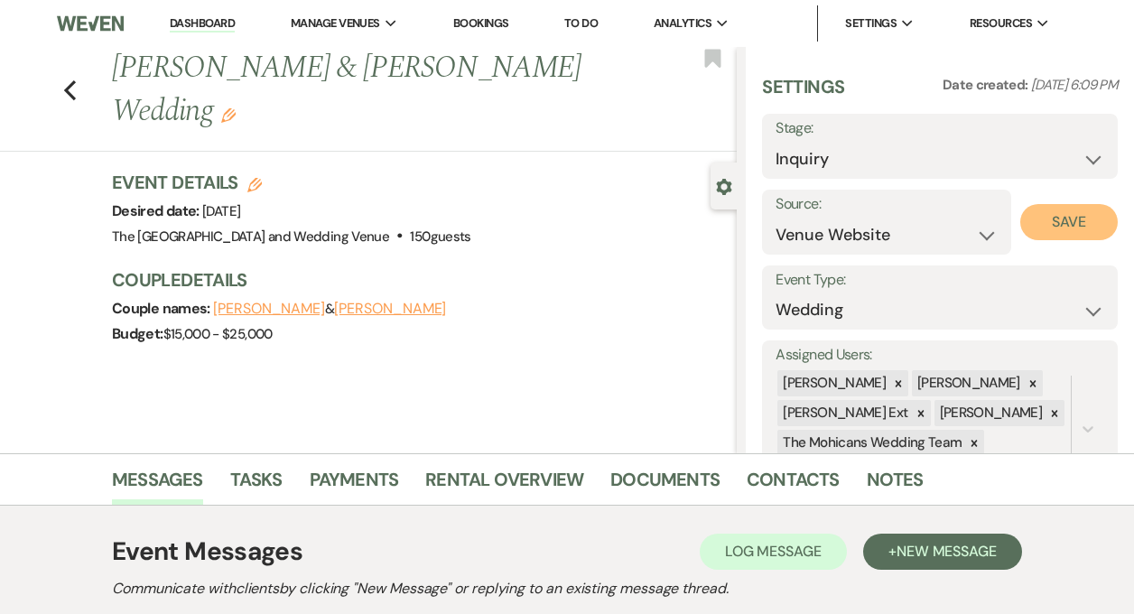
click at [1037, 225] on button "Save" at bounding box center [1070, 222] width 98 height 36
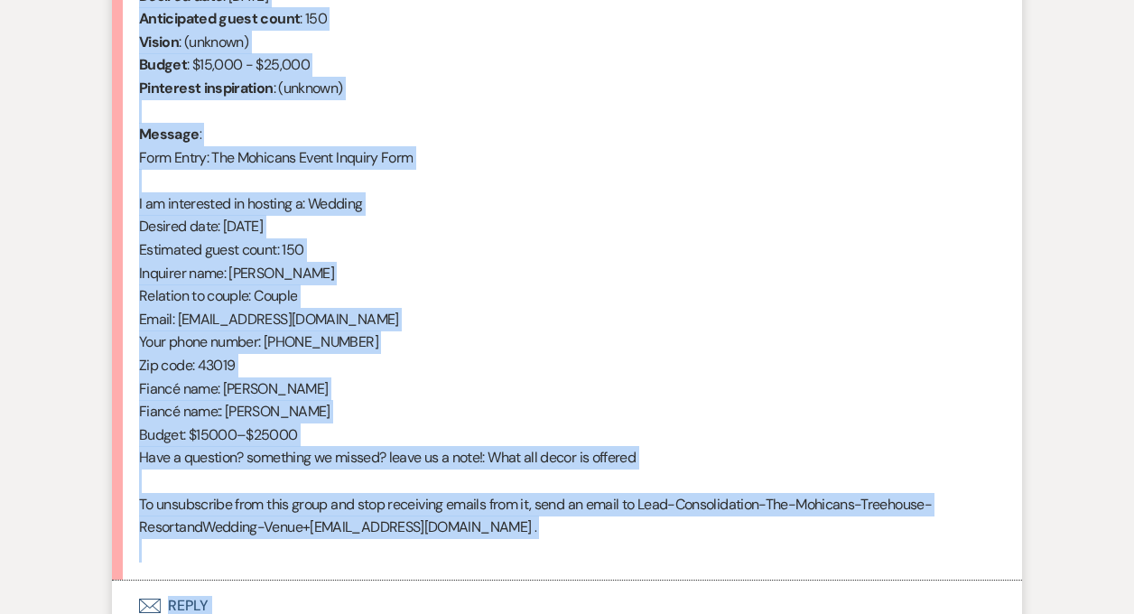
scroll to position [925, 0]
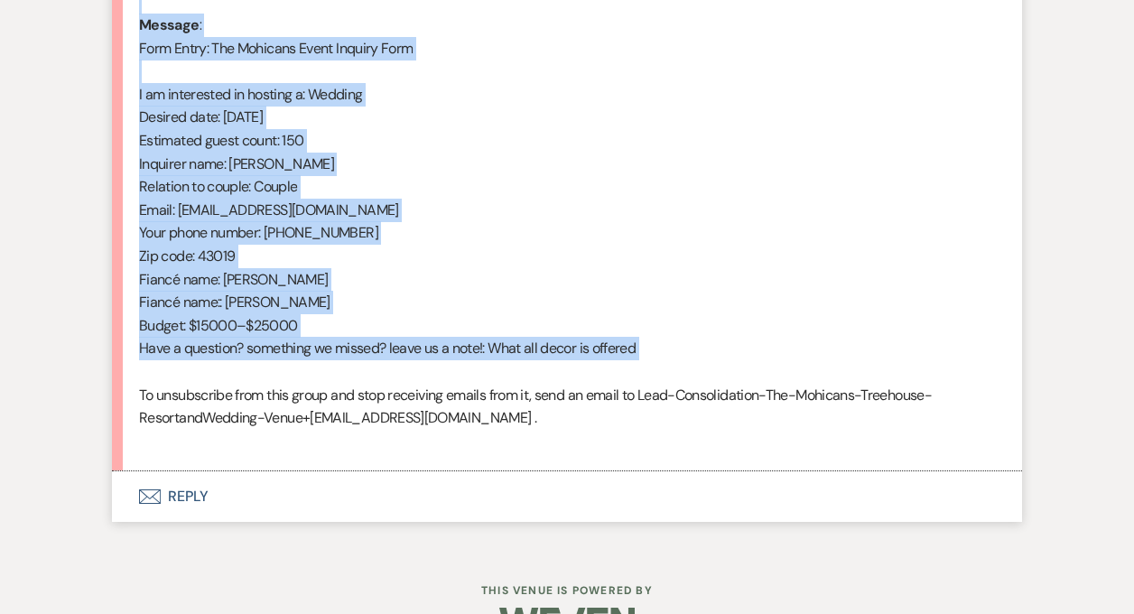
drag, startPoint x: 141, startPoint y: 246, endPoint x: 383, endPoint y: 378, distance: 276.1
click at [383, 378] on div "From : [PERSON_NAME] (Client) Event : [PERSON_NAME] & [PERSON_NAME] Event Desir…" at bounding box center [567, 140] width 856 height 624
copy div "From : [PERSON_NAME] (Client) Event : [PERSON_NAME] & [PERSON_NAME] Event Desir…"
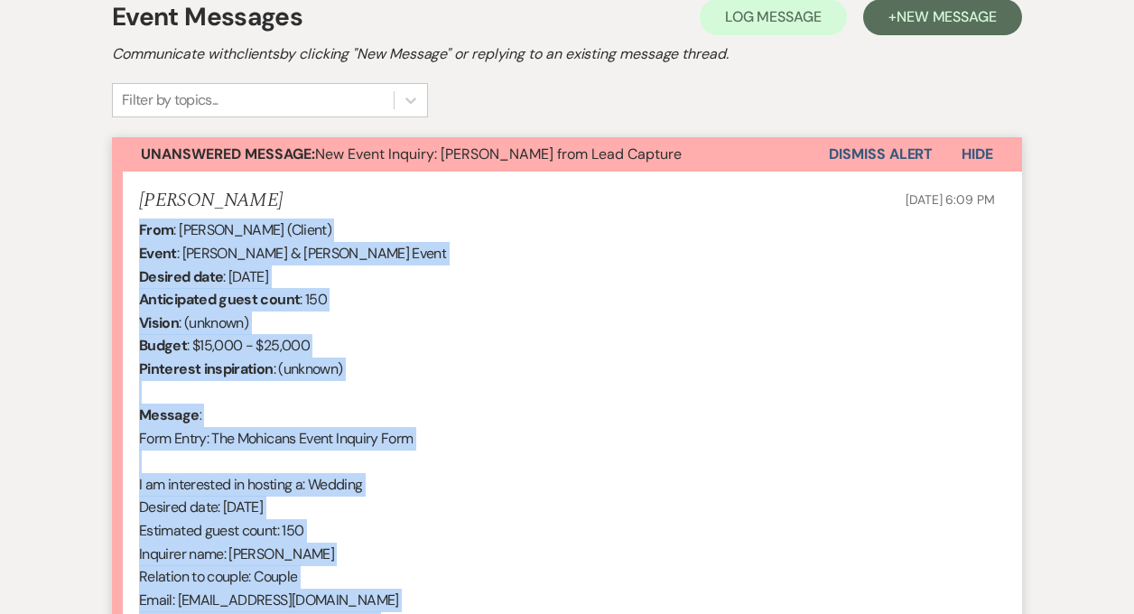
scroll to position [341, 0]
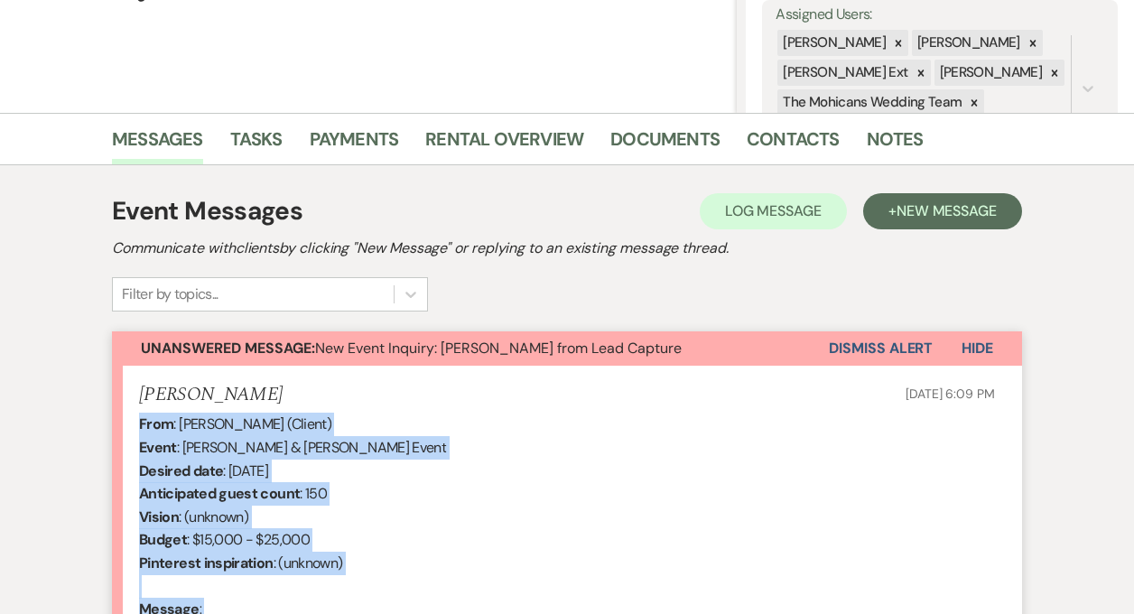
click at [868, 351] on button "Dismiss Alert" at bounding box center [881, 348] width 104 height 34
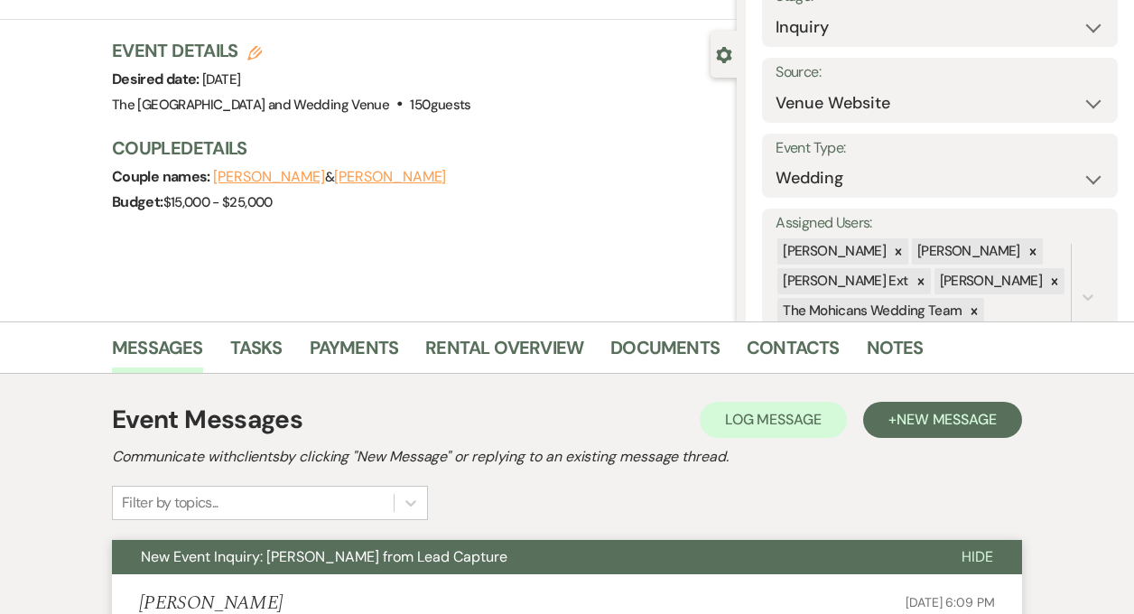
scroll to position [0, 0]
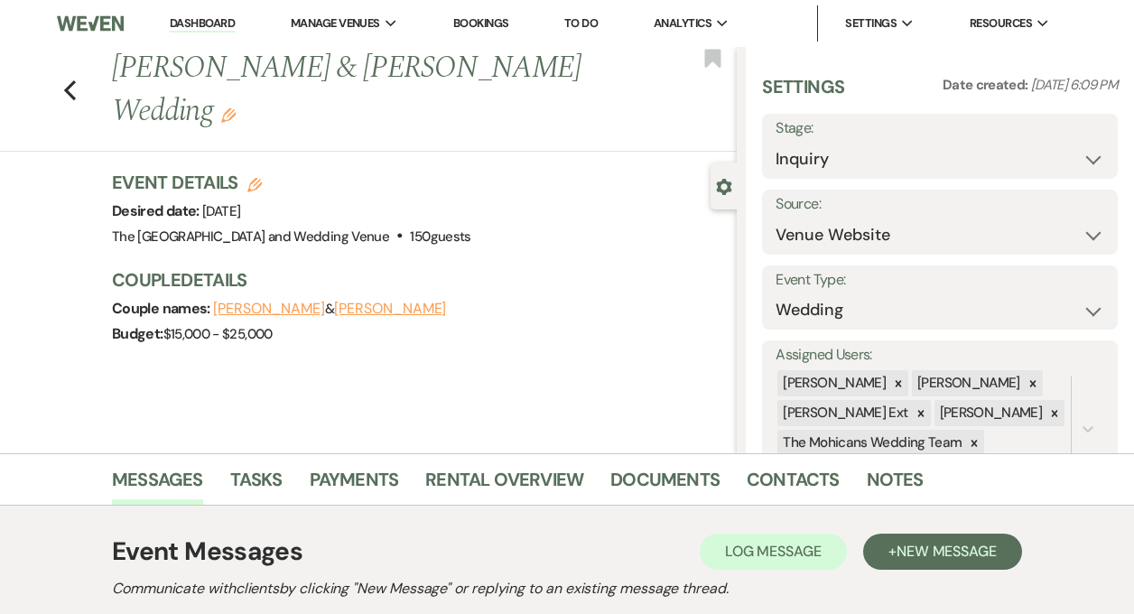
click at [208, 23] on link "Dashboard" at bounding box center [202, 23] width 65 height 17
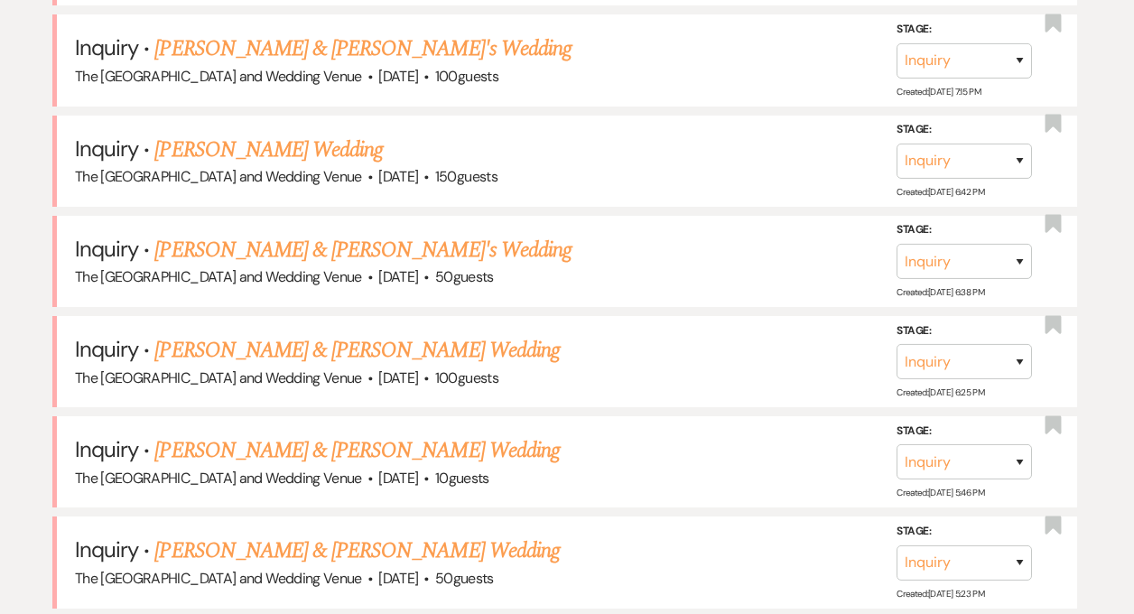
scroll to position [1908, 0]
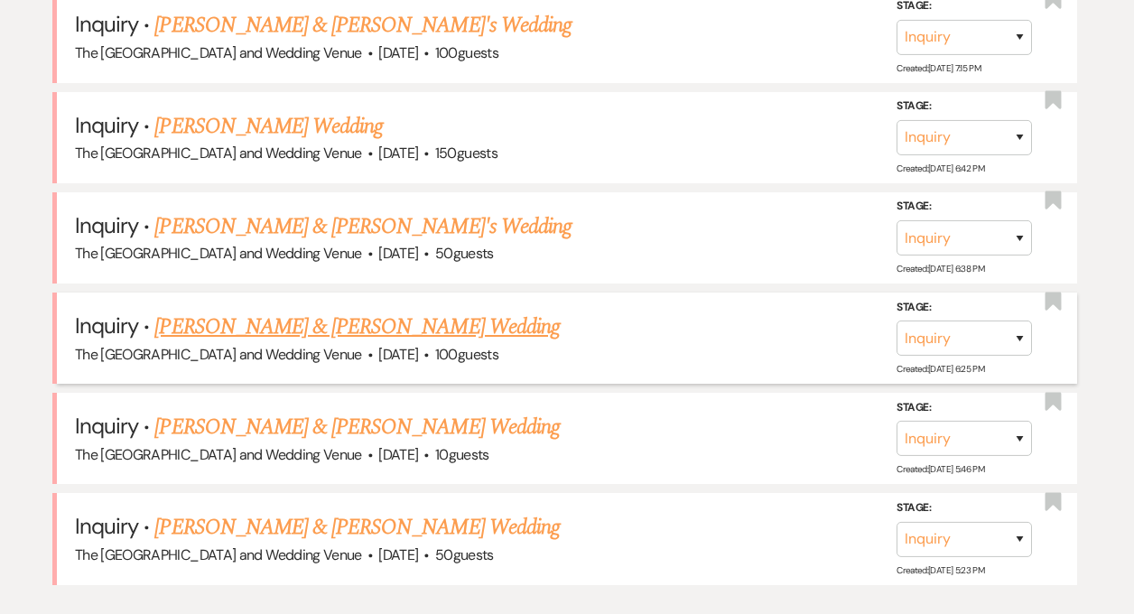
click at [294, 327] on link "[PERSON_NAME] & [PERSON_NAME] Wedding" at bounding box center [356, 327] width 405 height 33
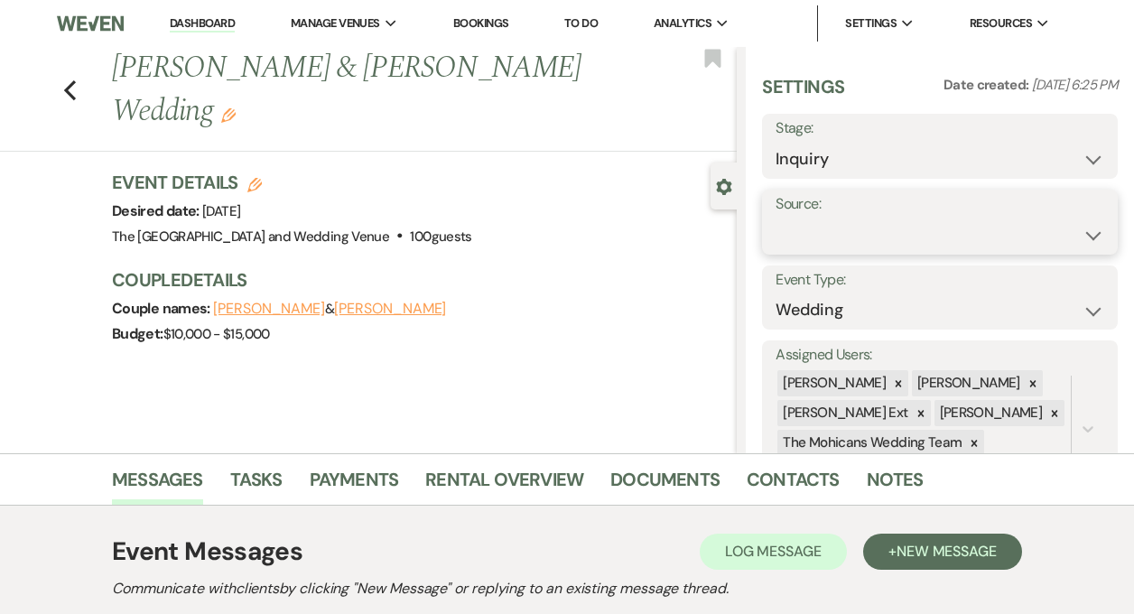
click at [863, 233] on select "Weven Venue Website Instagram Facebook Pinterest Google The Knot Wedding Wire H…" at bounding box center [940, 235] width 329 height 35
select select "5"
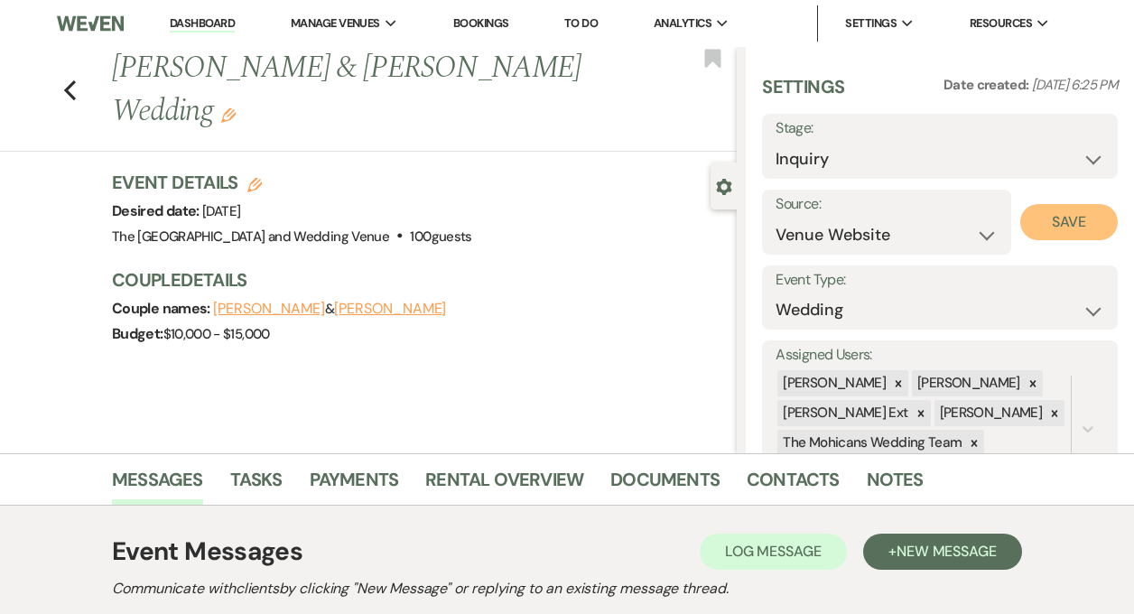
click at [1048, 232] on button "Save" at bounding box center [1070, 222] width 98 height 36
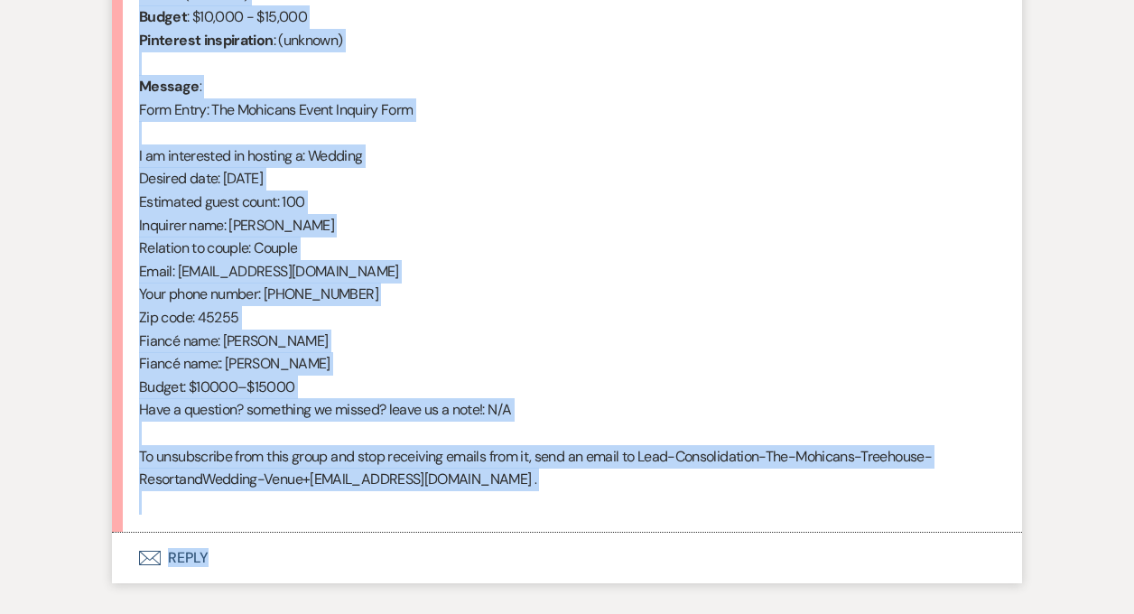
scroll to position [895, 0]
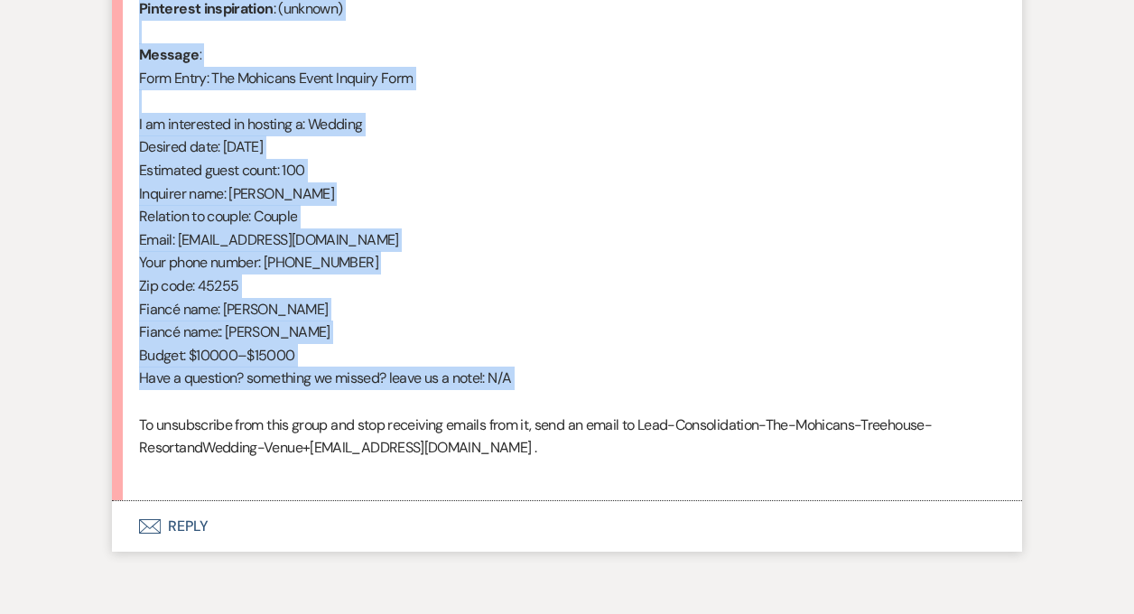
drag, startPoint x: 138, startPoint y: 425, endPoint x: 364, endPoint y: 391, distance: 228.3
click at [364, 391] on div "From : [PERSON_NAME] (Client) Event : [PERSON_NAME] & [PERSON_NAME] Event Desir…" at bounding box center [567, 170] width 856 height 624
copy div "From : [PERSON_NAME] (Client) Event : [PERSON_NAME] & [PERSON_NAME] Event Desir…"
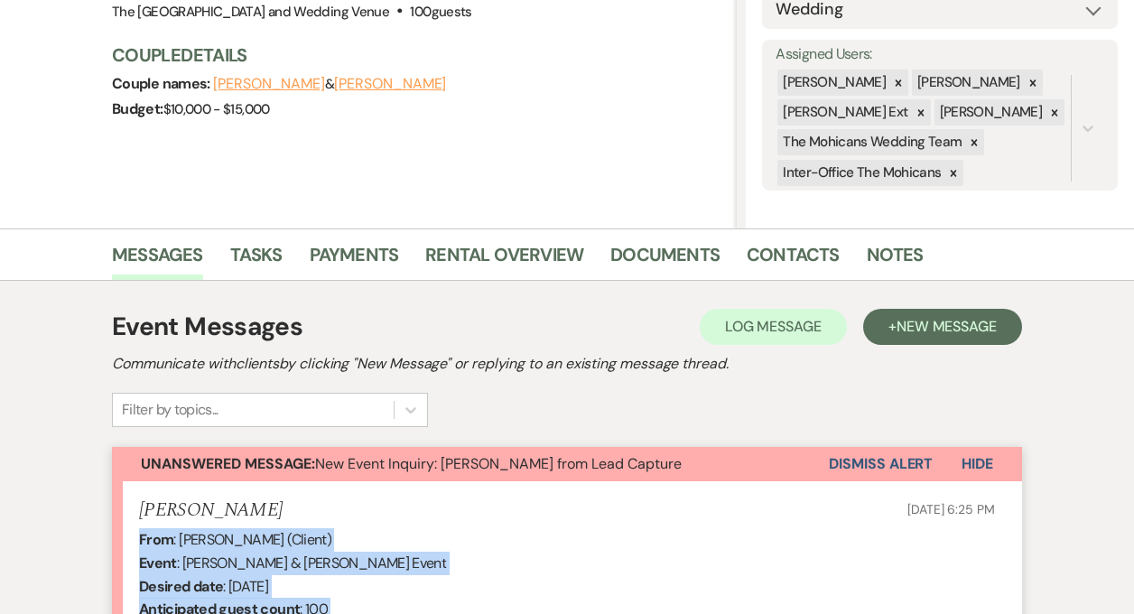
scroll to position [337, 0]
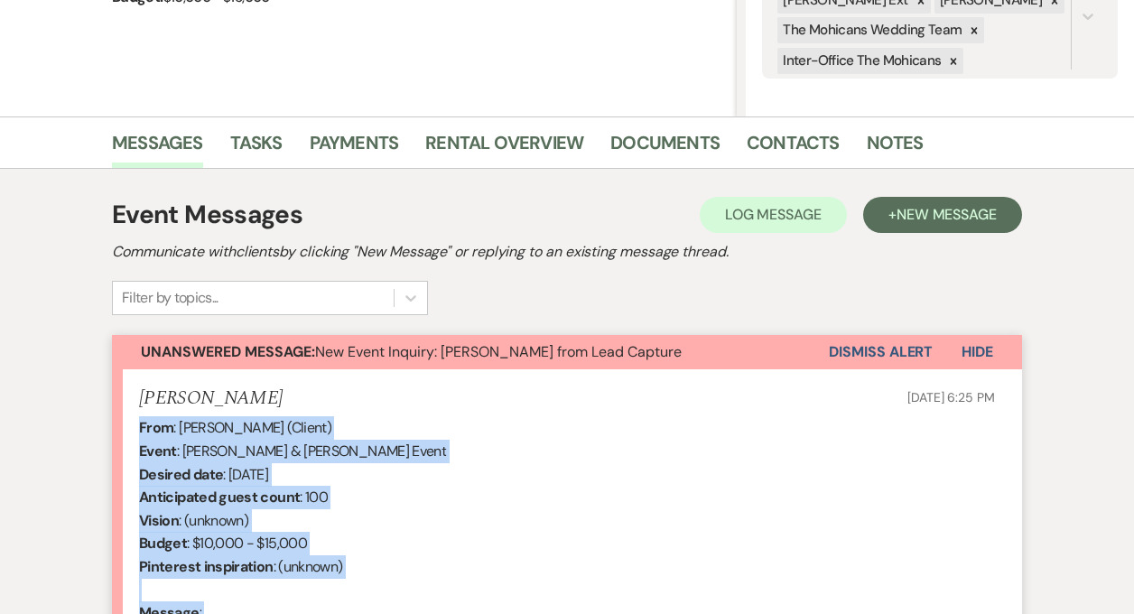
click at [867, 349] on button "Dismiss Alert" at bounding box center [881, 352] width 104 height 34
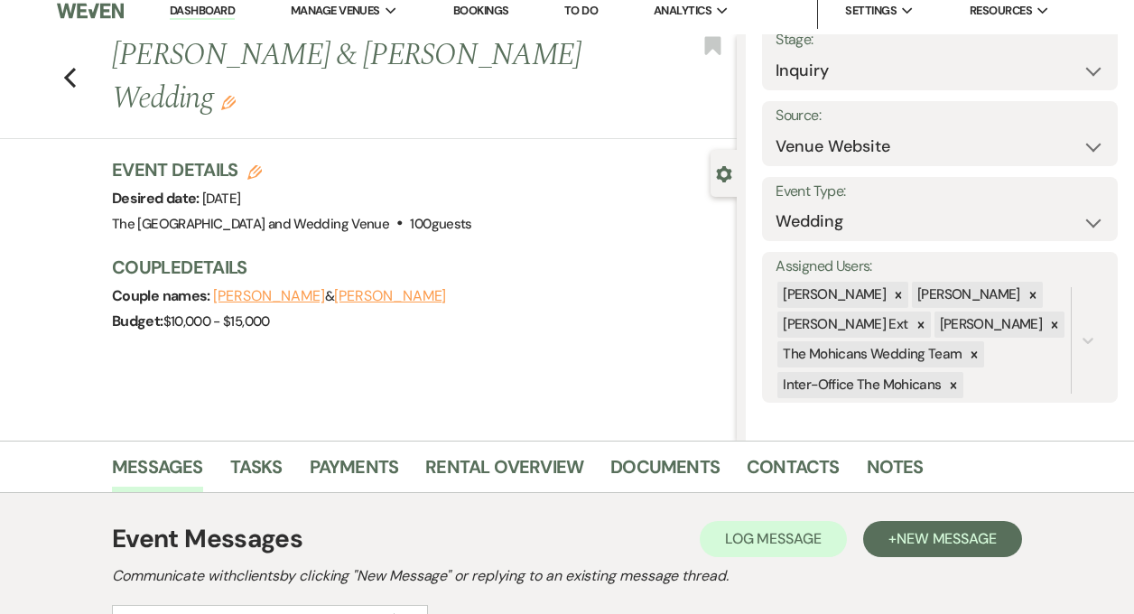
scroll to position [0, 0]
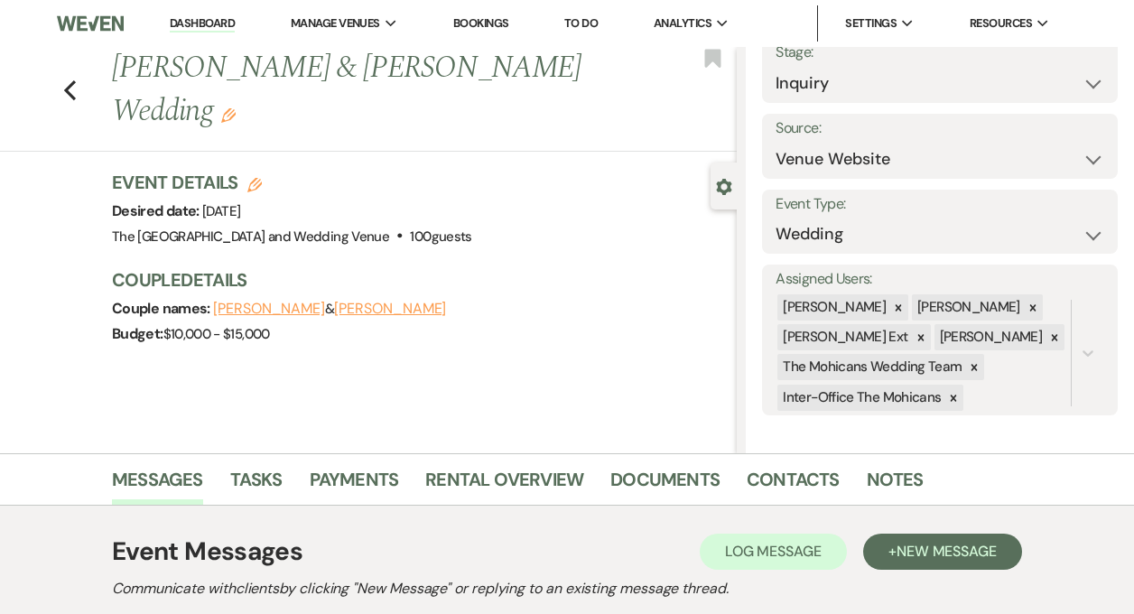
click at [206, 18] on link "Dashboard" at bounding box center [202, 23] width 65 height 17
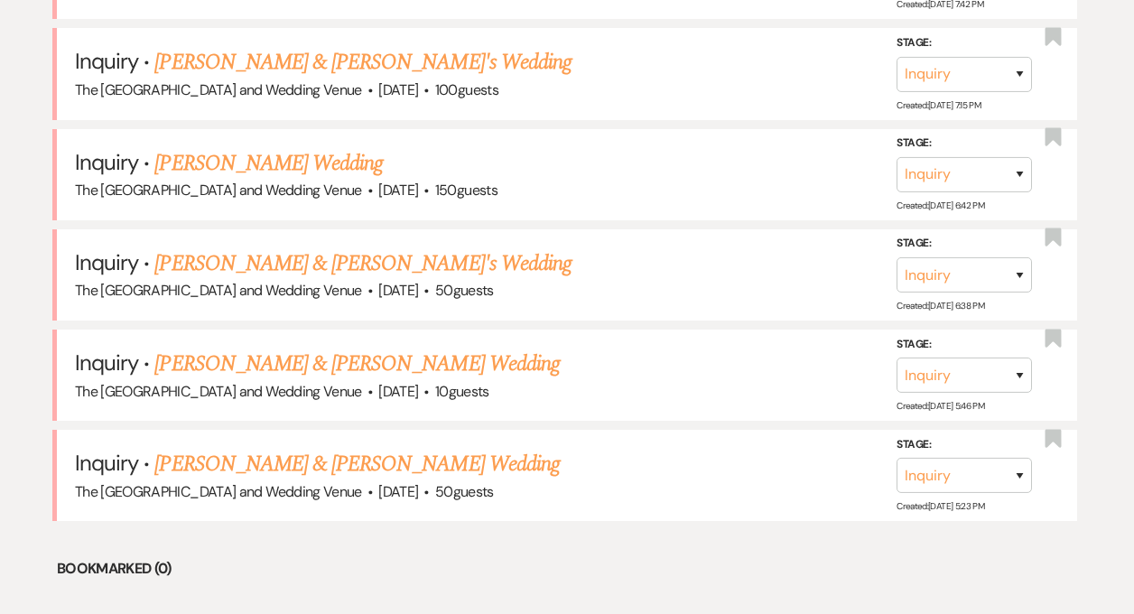
scroll to position [1862, 0]
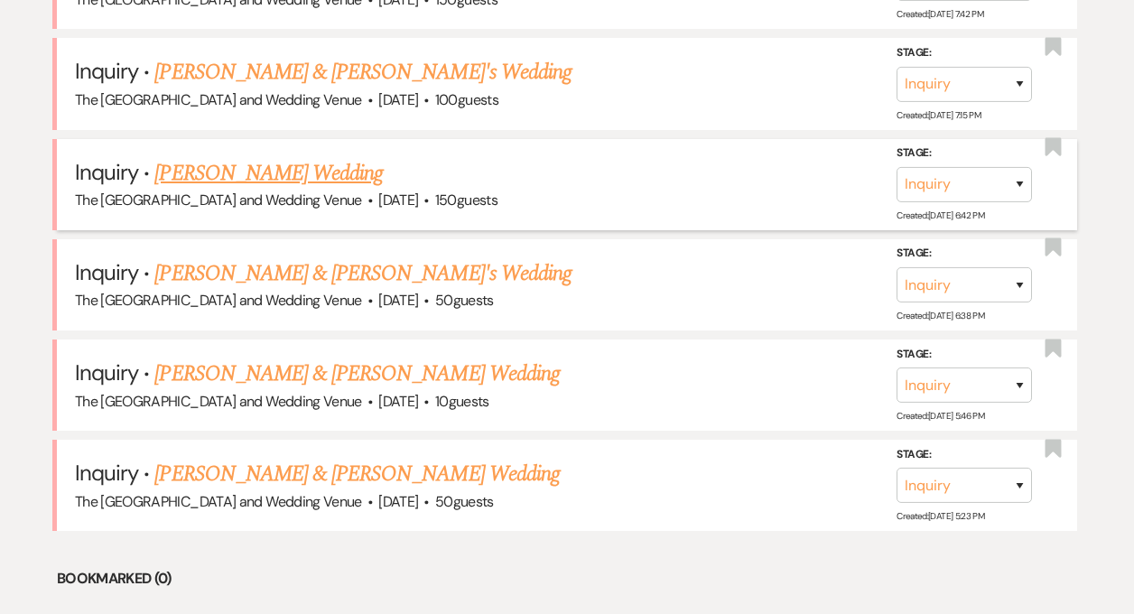
click at [338, 176] on link "[PERSON_NAME] Wedding" at bounding box center [268, 173] width 229 height 33
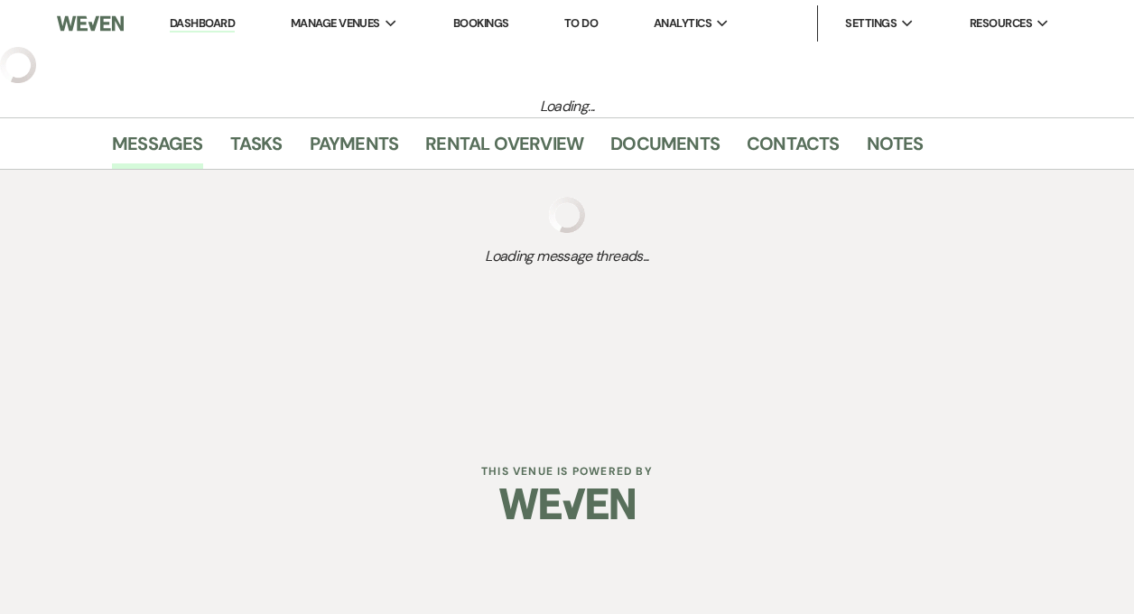
select select "3"
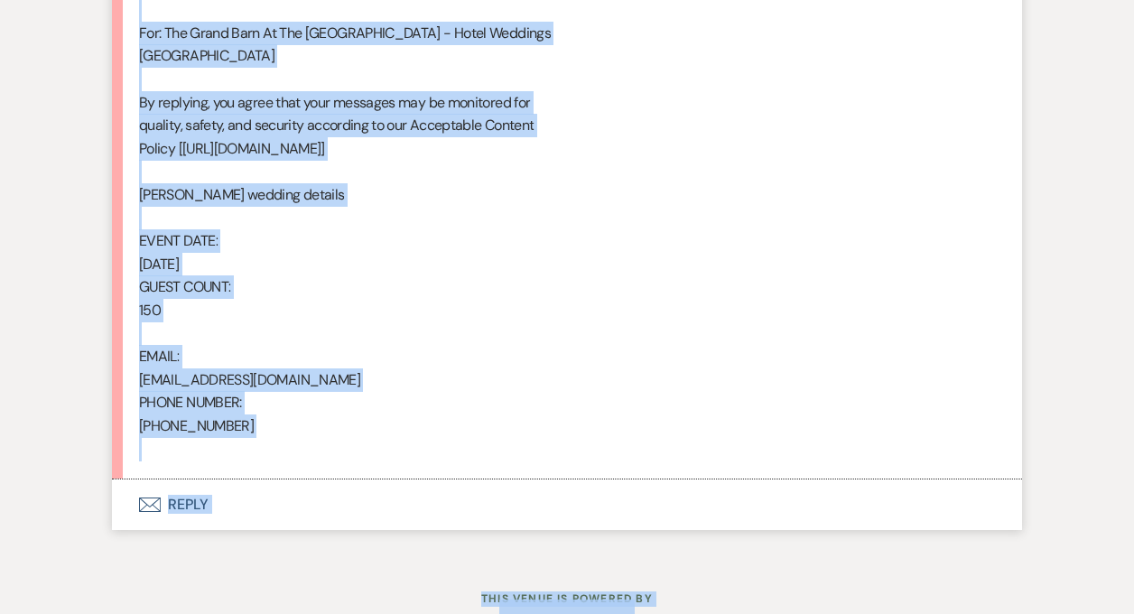
scroll to position [1154, 0]
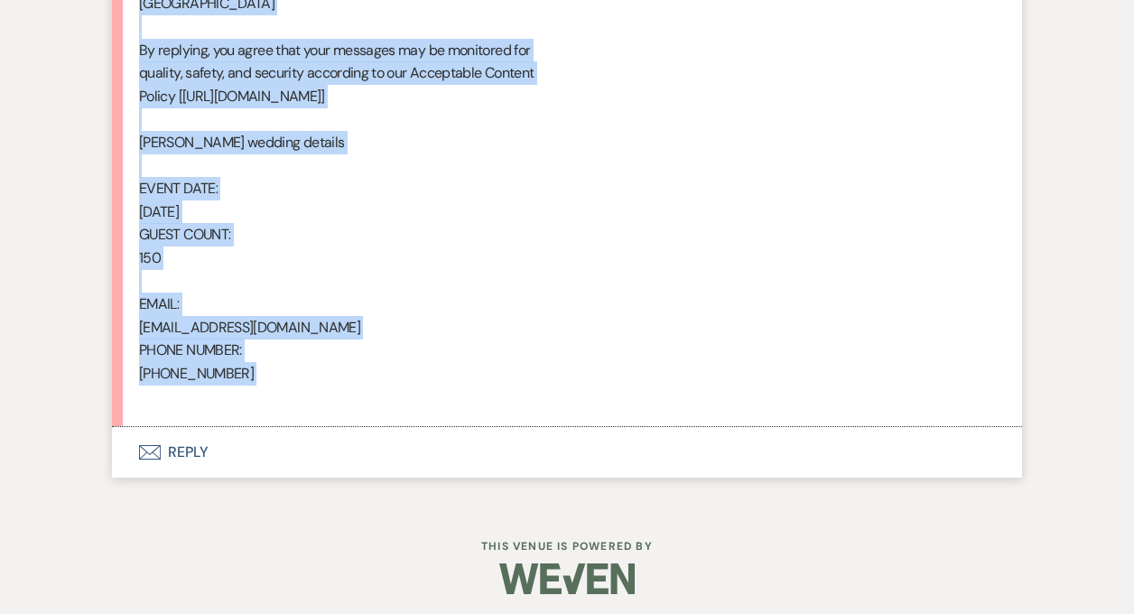
drag, startPoint x: 141, startPoint y: 259, endPoint x: 364, endPoint y: 412, distance: 270.3
copy div "From : [PERSON_NAME] Event : [PERSON_NAME] Event Desired date : [DATE] Anticipa…"
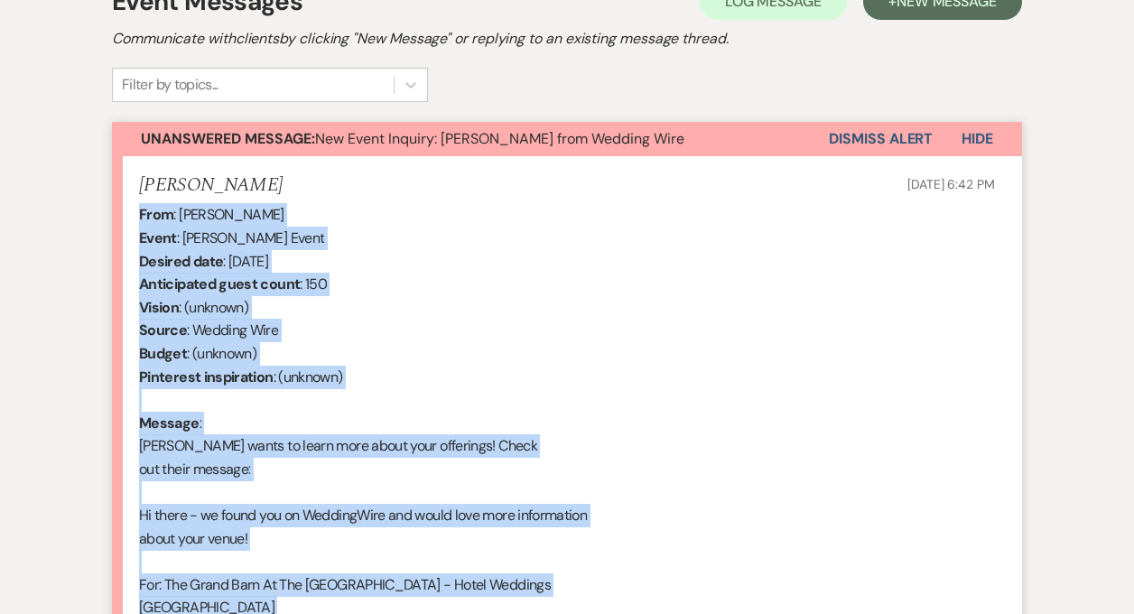
scroll to position [535, 0]
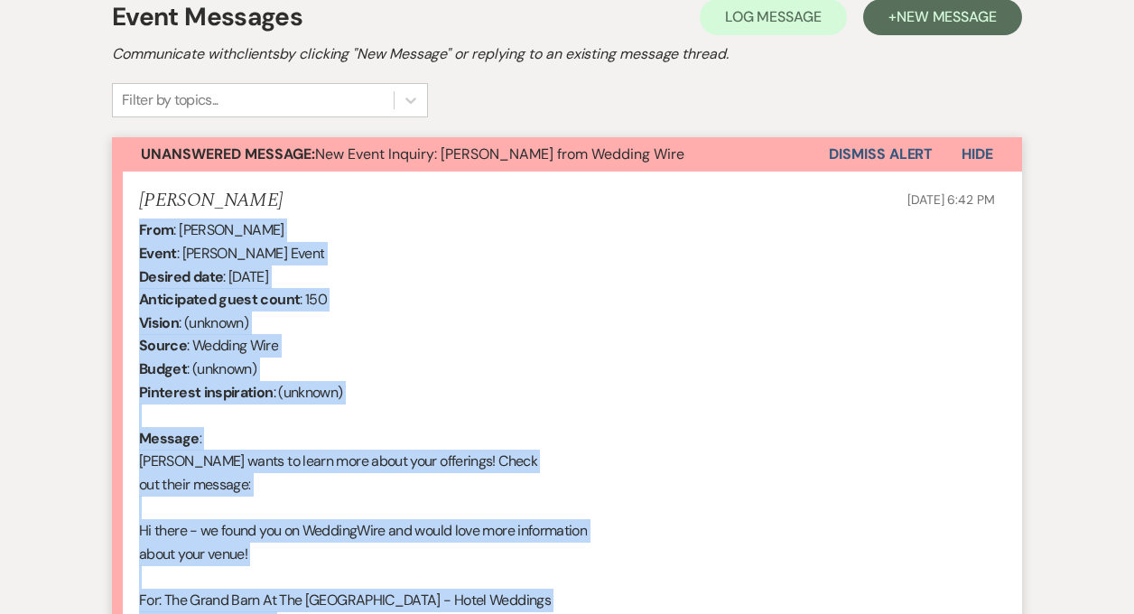
click at [868, 146] on button "Dismiss Alert" at bounding box center [881, 154] width 104 height 34
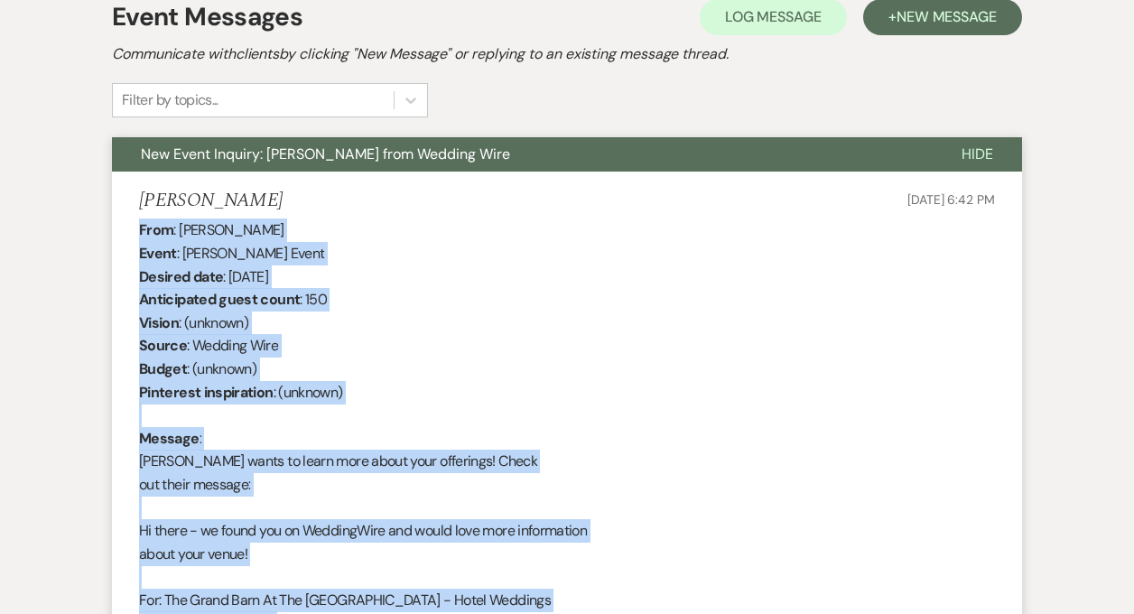
scroll to position [0, 0]
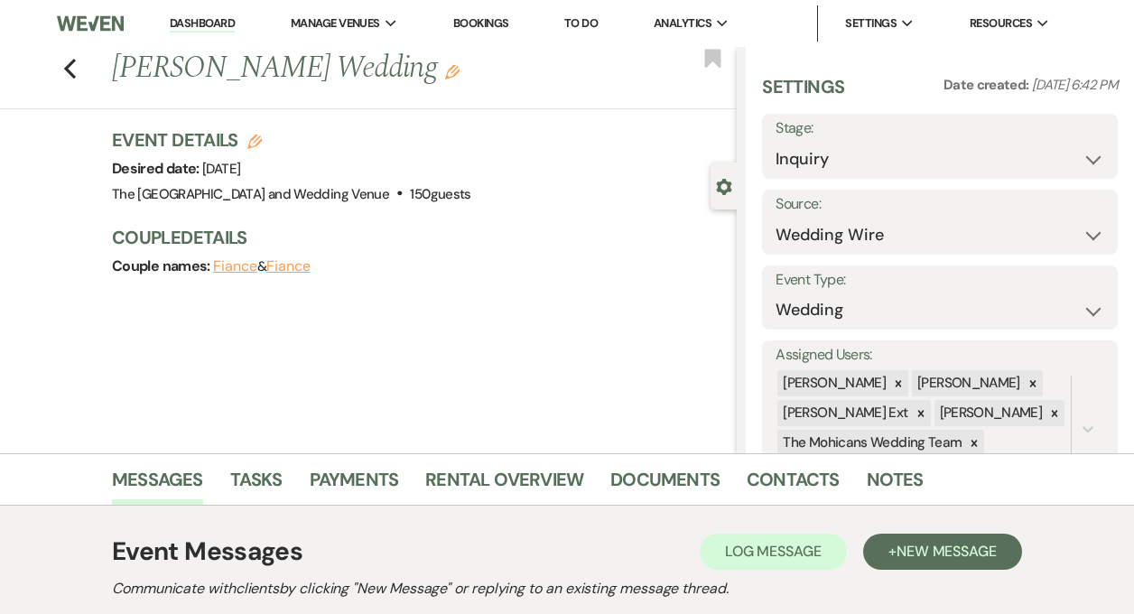
click at [194, 27] on link "Dashboard" at bounding box center [202, 23] width 65 height 17
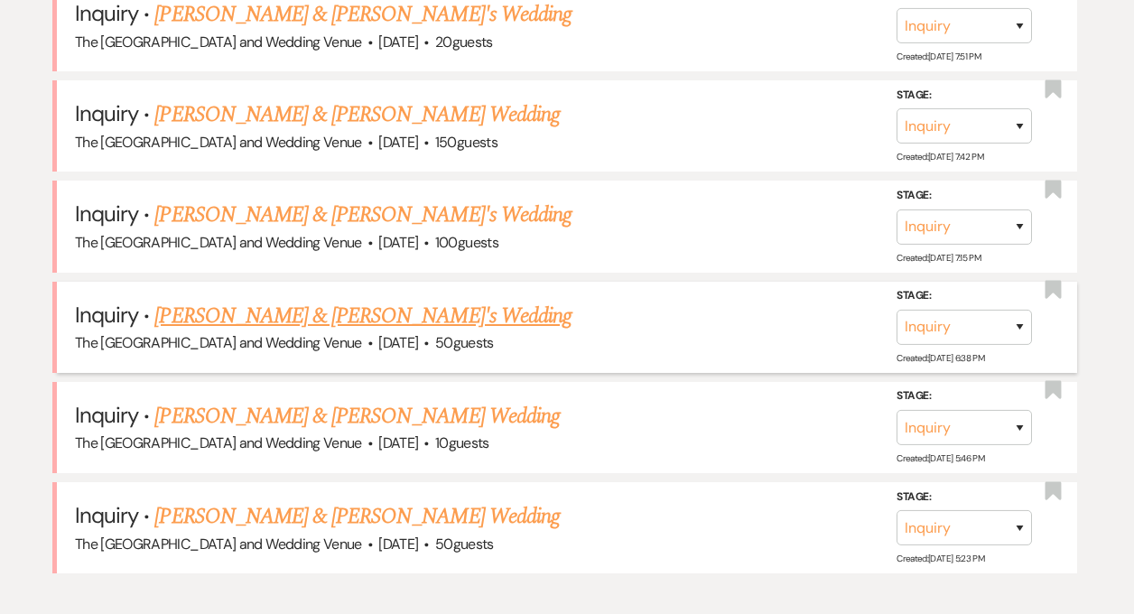
scroll to position [1714, 0]
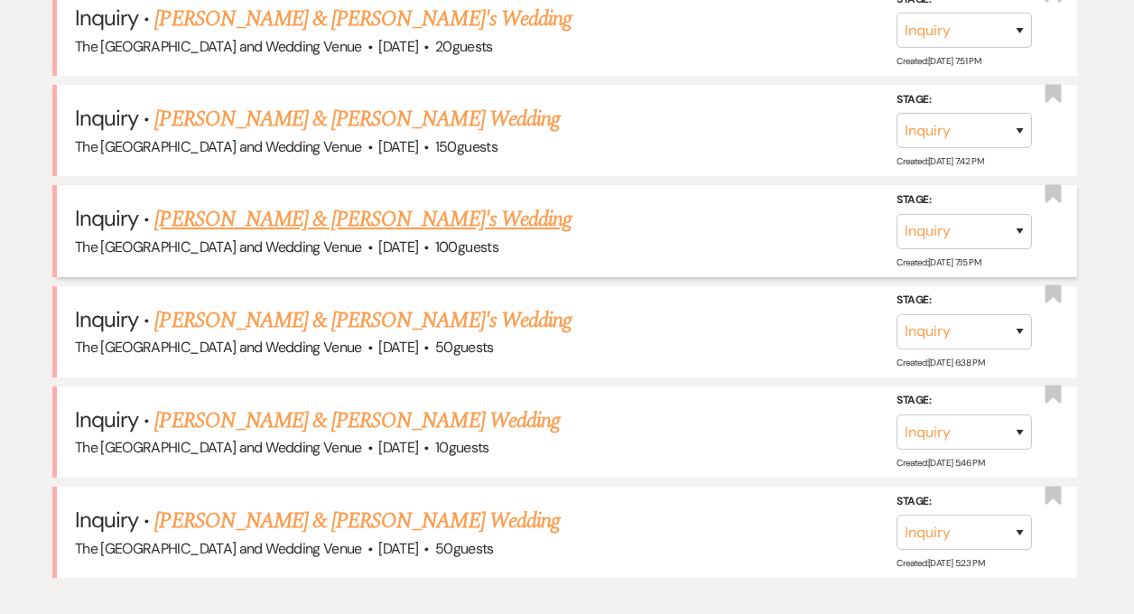
click at [338, 217] on link "[PERSON_NAME] & [PERSON_NAME]'s Wedding" at bounding box center [362, 219] width 417 height 33
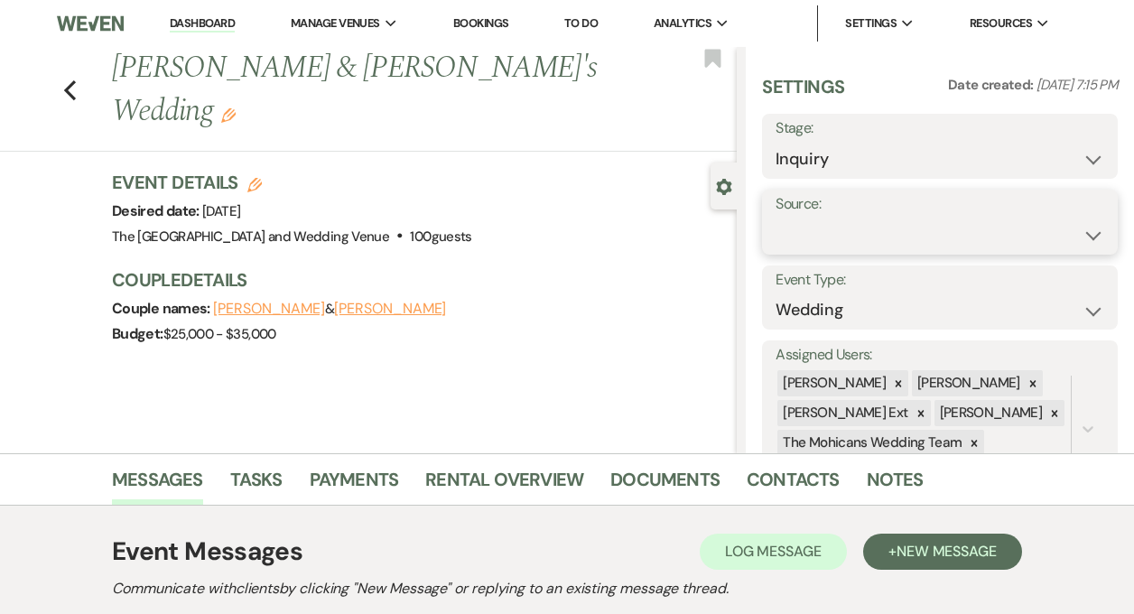
click at [895, 224] on select "Weven Venue Website Instagram Facebook Pinterest Google The Knot Wedding Wire H…" at bounding box center [940, 235] width 329 height 35
select select "5"
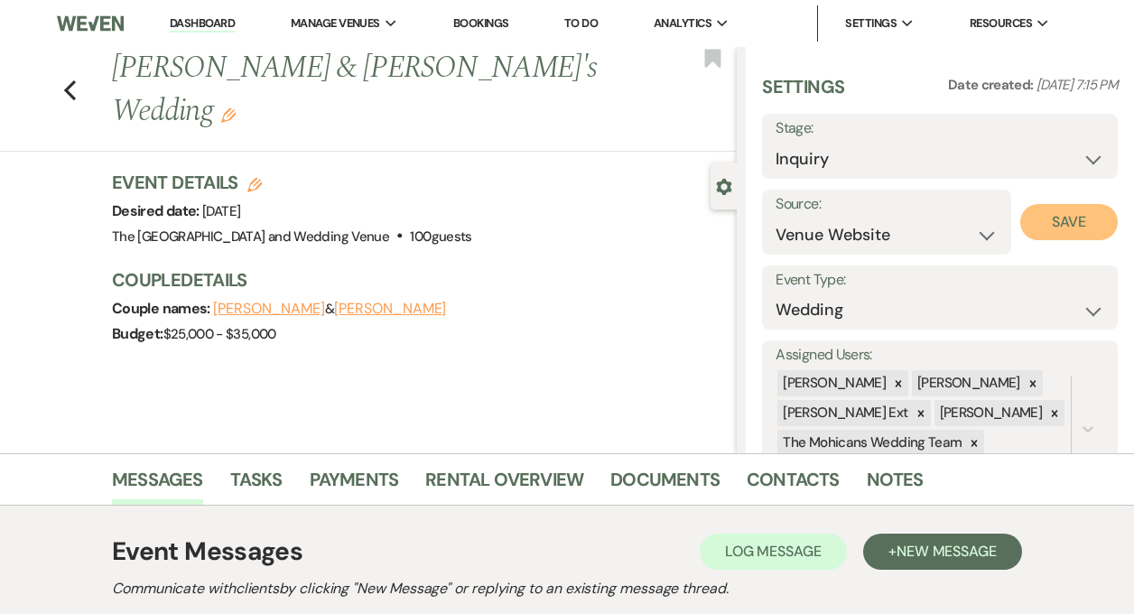
click at [1049, 228] on button "Save" at bounding box center [1070, 222] width 98 height 36
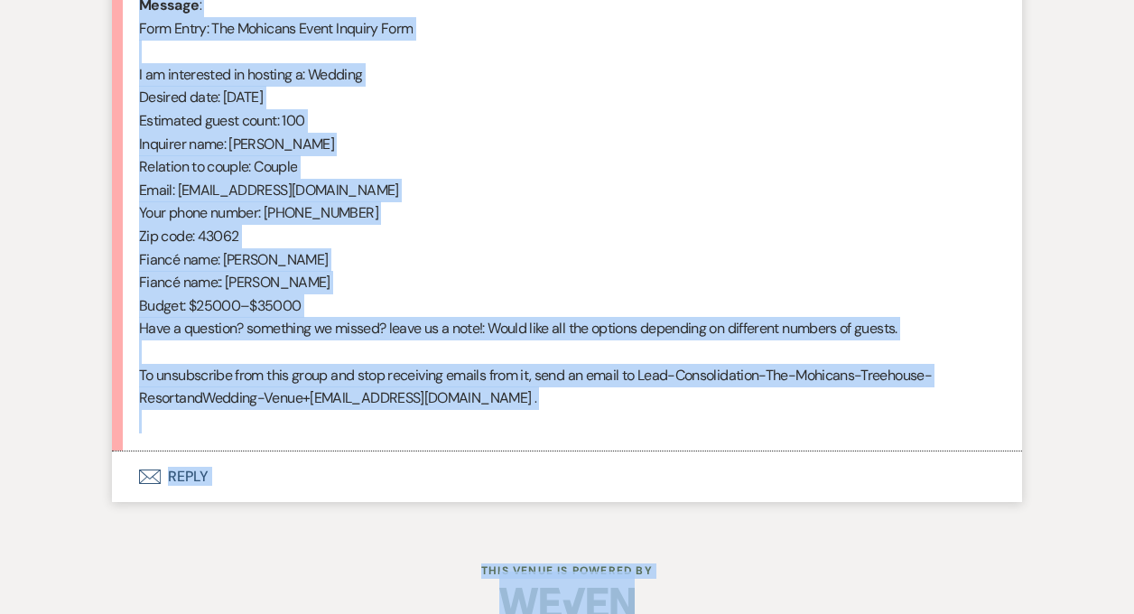
scroll to position [948, 0]
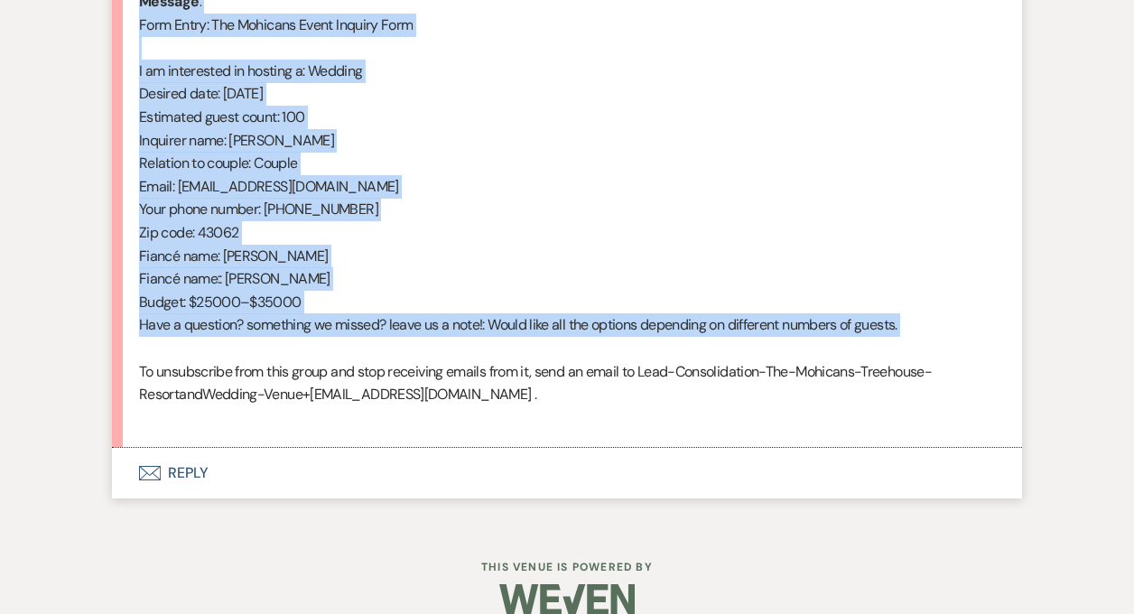
drag, startPoint x: 140, startPoint y: 165, endPoint x: 368, endPoint y: 357, distance: 297.4
click at [368, 357] on div "From : [PERSON_NAME] (Client) Event : [PERSON_NAME] & [PERSON_NAME]'s Event Des…" at bounding box center [567, 117] width 856 height 624
copy div "From : [PERSON_NAME] (Client) Event : [PERSON_NAME] & [PERSON_NAME]'s Event Des…"
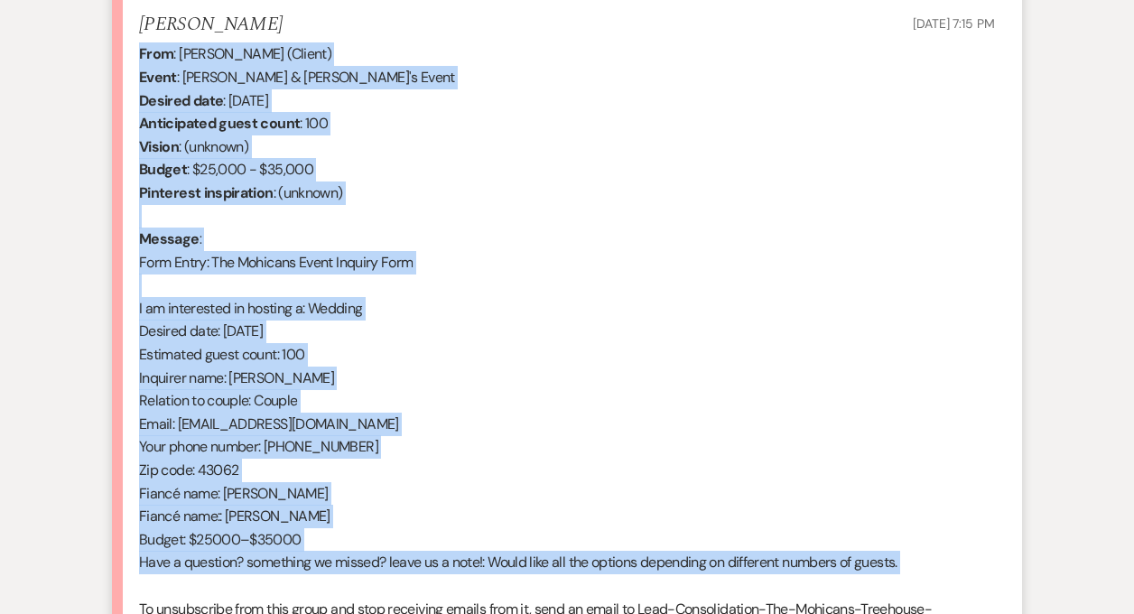
scroll to position [607, 0]
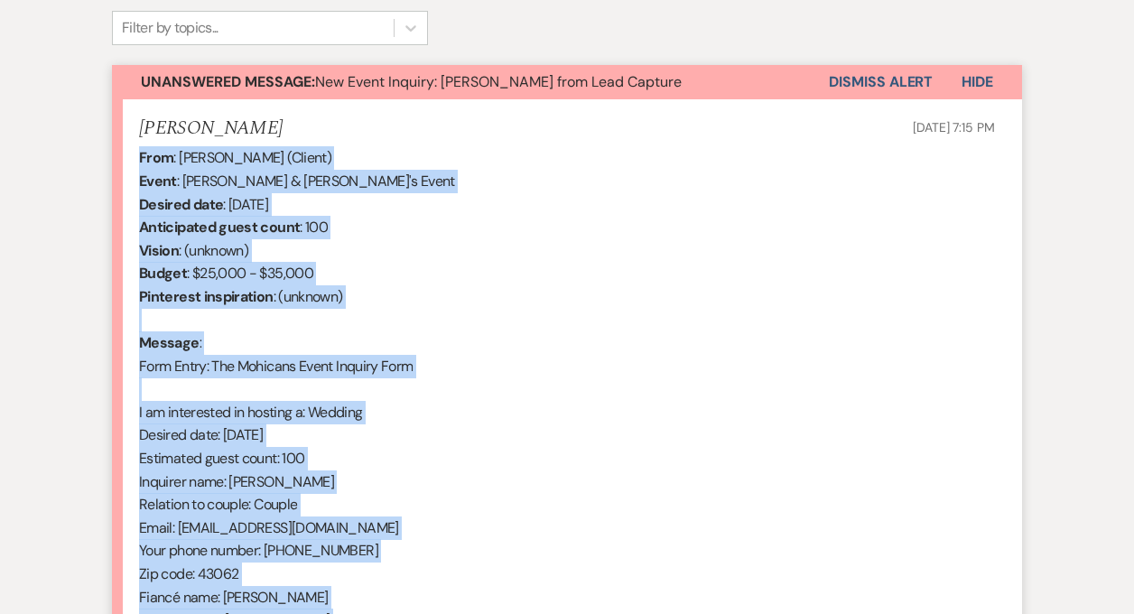
click at [879, 77] on button "Dismiss Alert" at bounding box center [881, 82] width 104 height 34
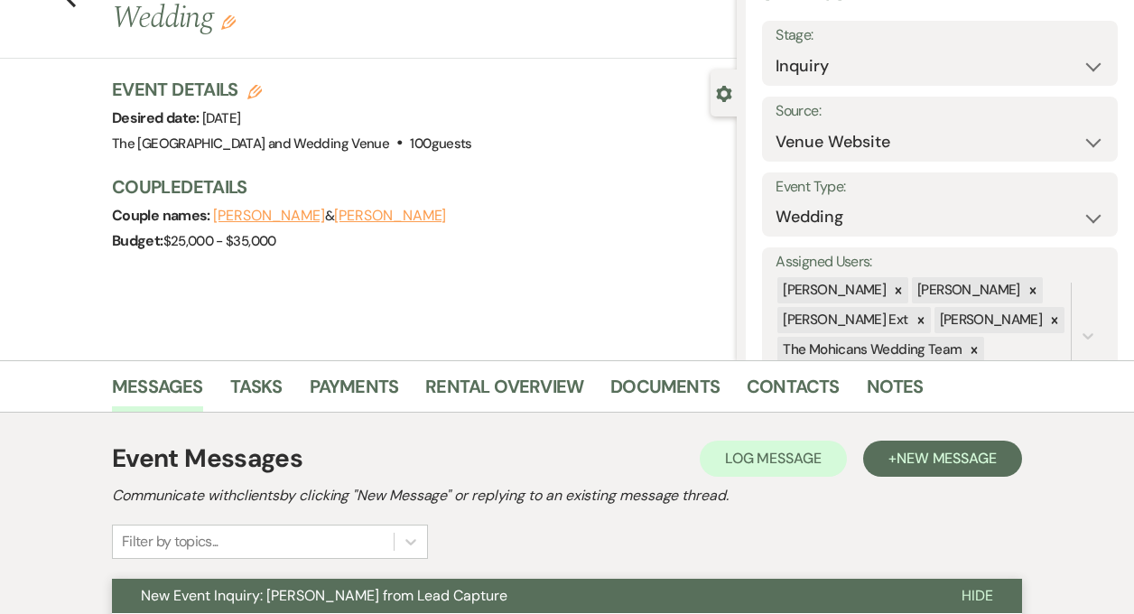
scroll to position [0, 0]
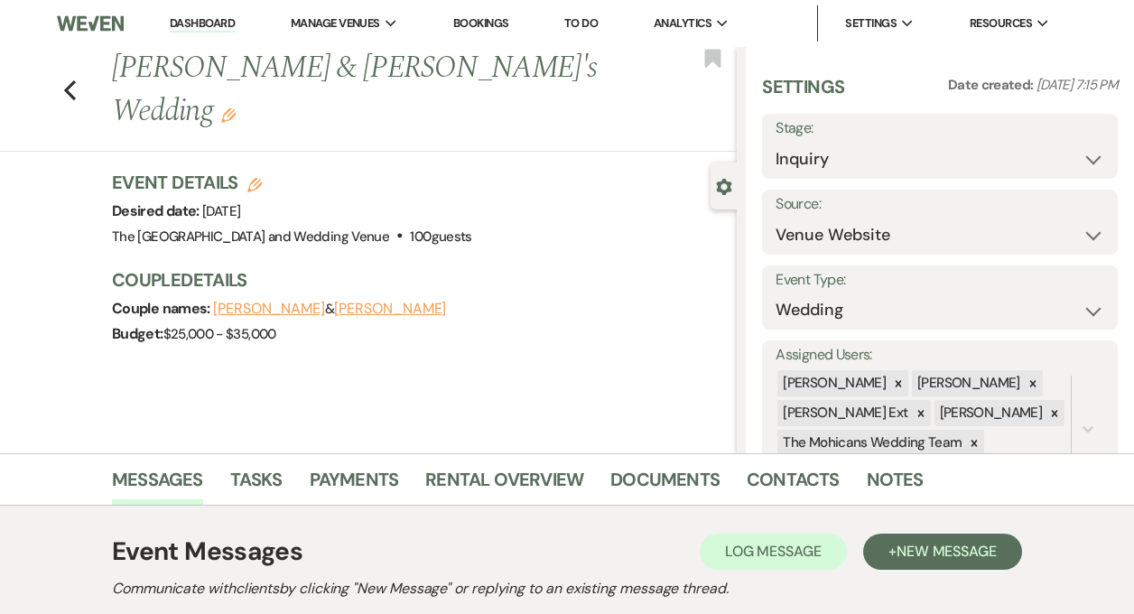
click at [191, 23] on link "Dashboard" at bounding box center [202, 23] width 65 height 17
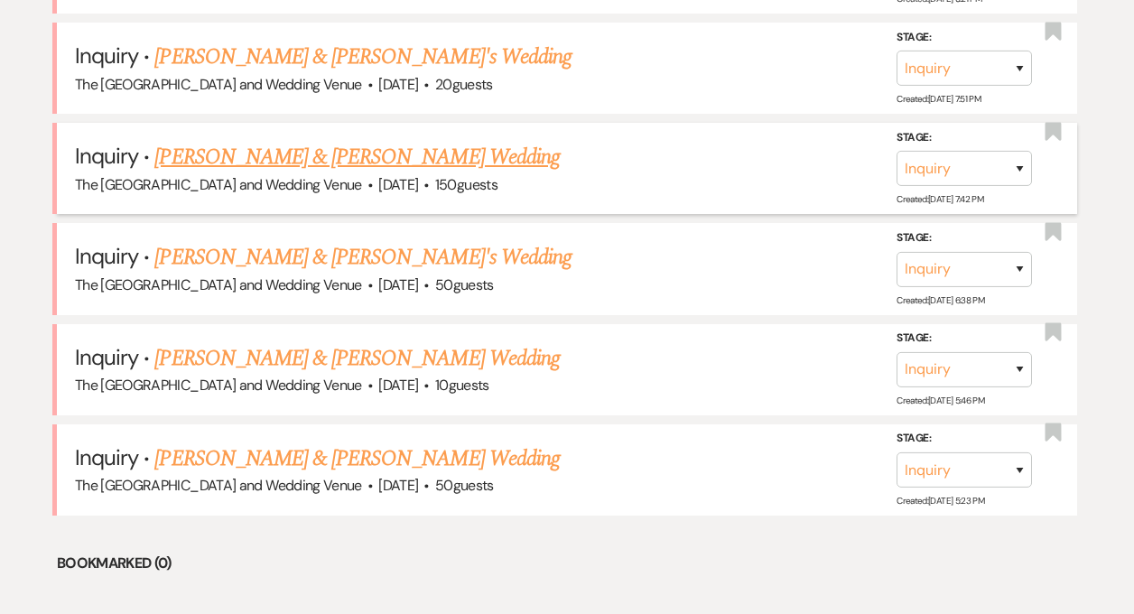
scroll to position [1663, 0]
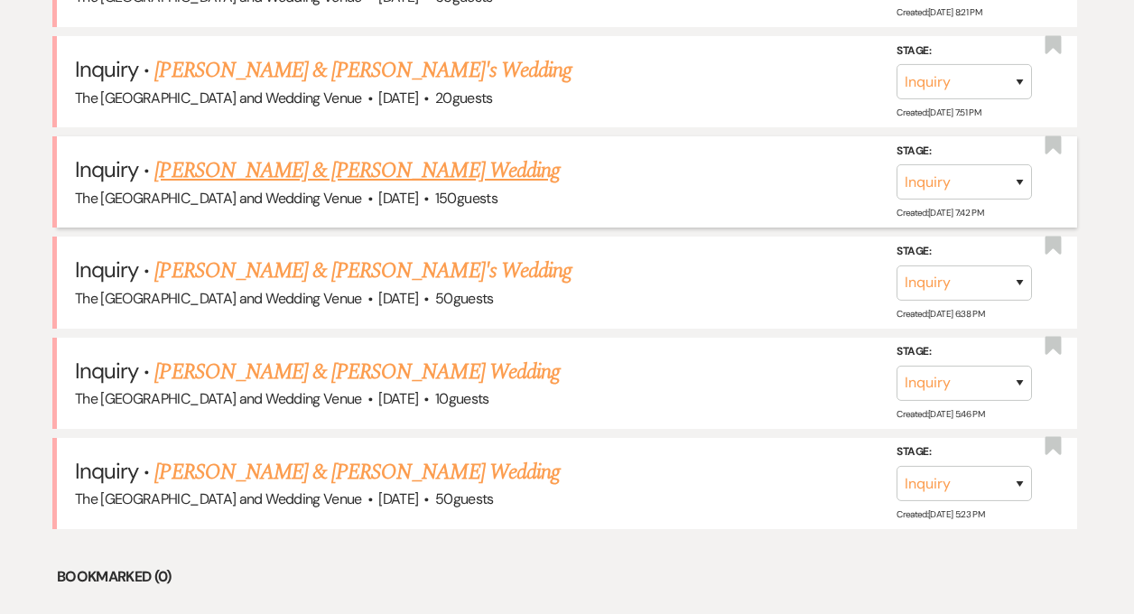
click at [331, 172] on link "[PERSON_NAME] & [PERSON_NAME] Wedding" at bounding box center [356, 170] width 405 height 33
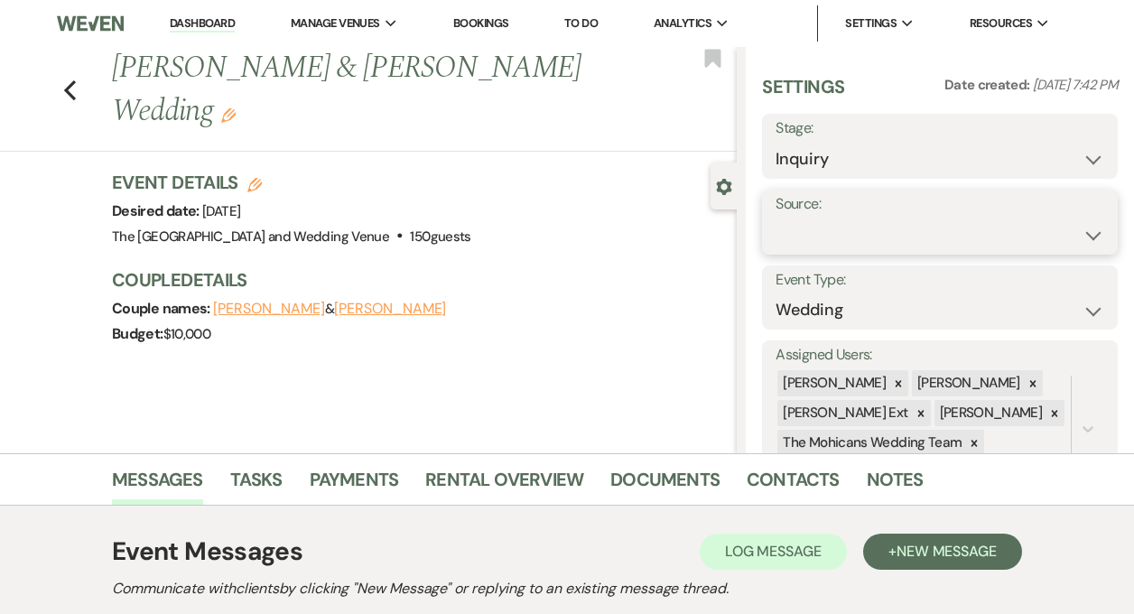
click at [856, 229] on select "Weven Venue Website Instagram Facebook Pinterest Google The Knot Wedding Wire H…" at bounding box center [940, 235] width 329 height 35
select select "5"
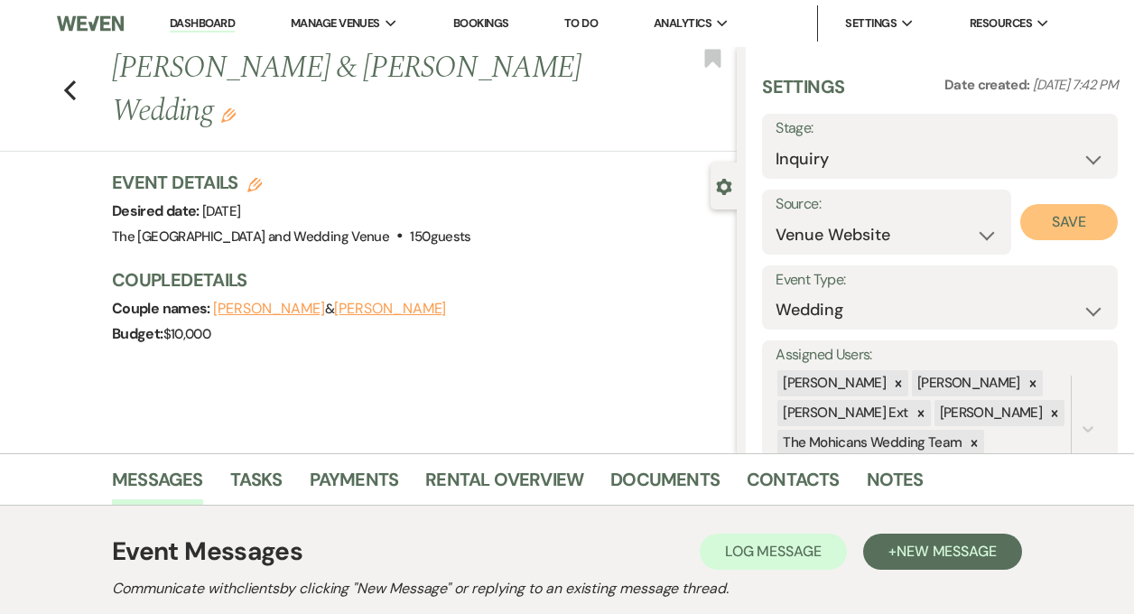
click at [1062, 221] on button "Save" at bounding box center [1070, 222] width 98 height 36
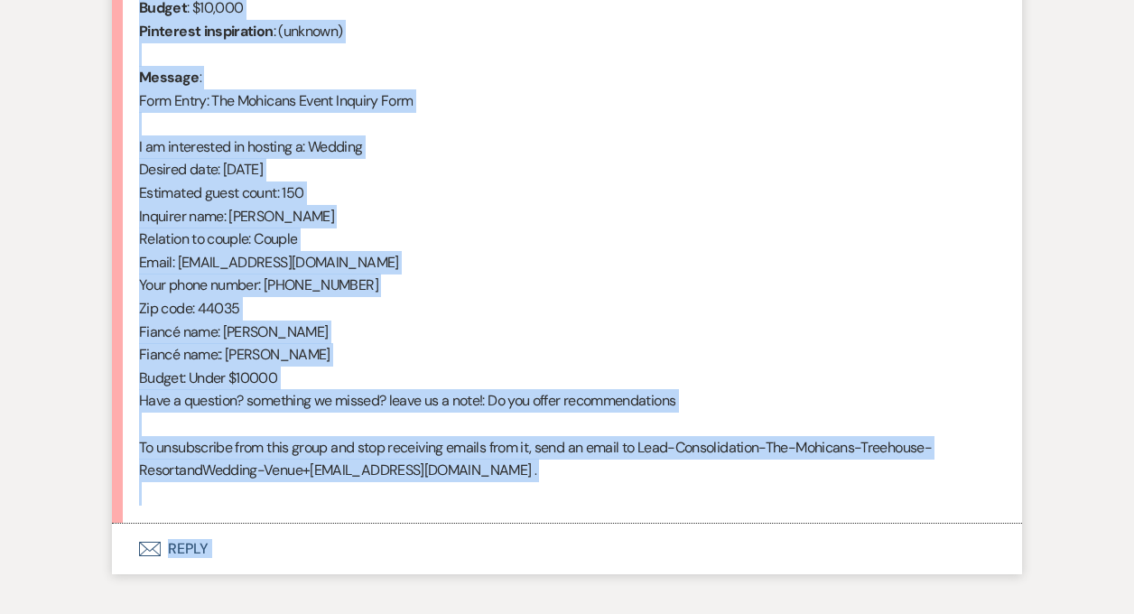
scroll to position [976, 0]
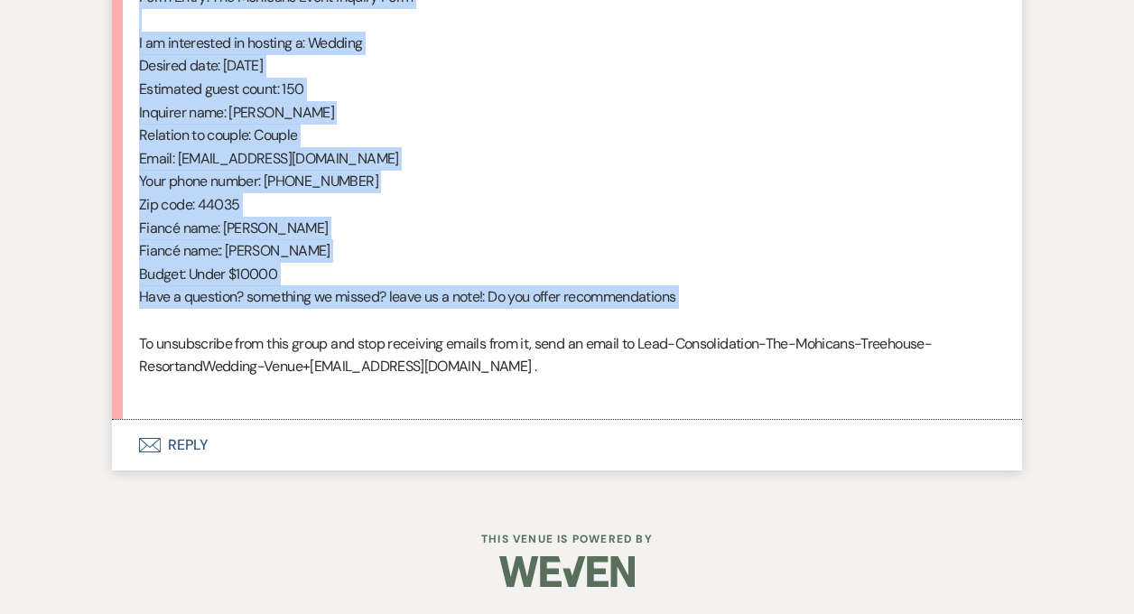
drag, startPoint x: 138, startPoint y: 436, endPoint x: 385, endPoint y: 326, distance: 270.1
click at [385, 326] on div "From : [PERSON_NAME] (Client) Event : [PERSON_NAME] & [PERSON_NAME] Event Desir…" at bounding box center [567, 89] width 856 height 624
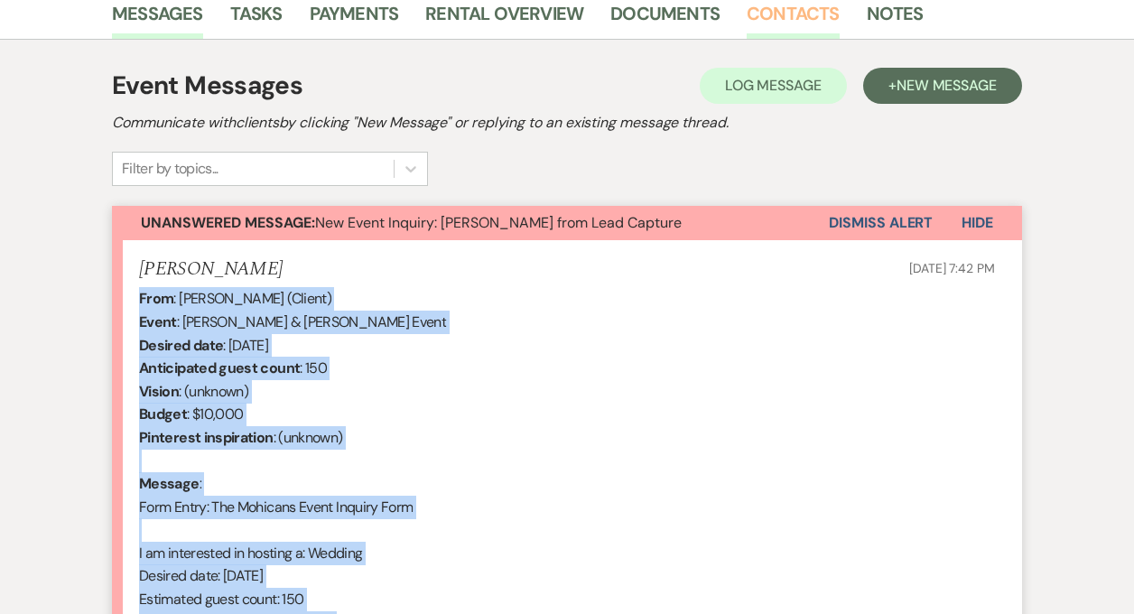
scroll to position [385, 0]
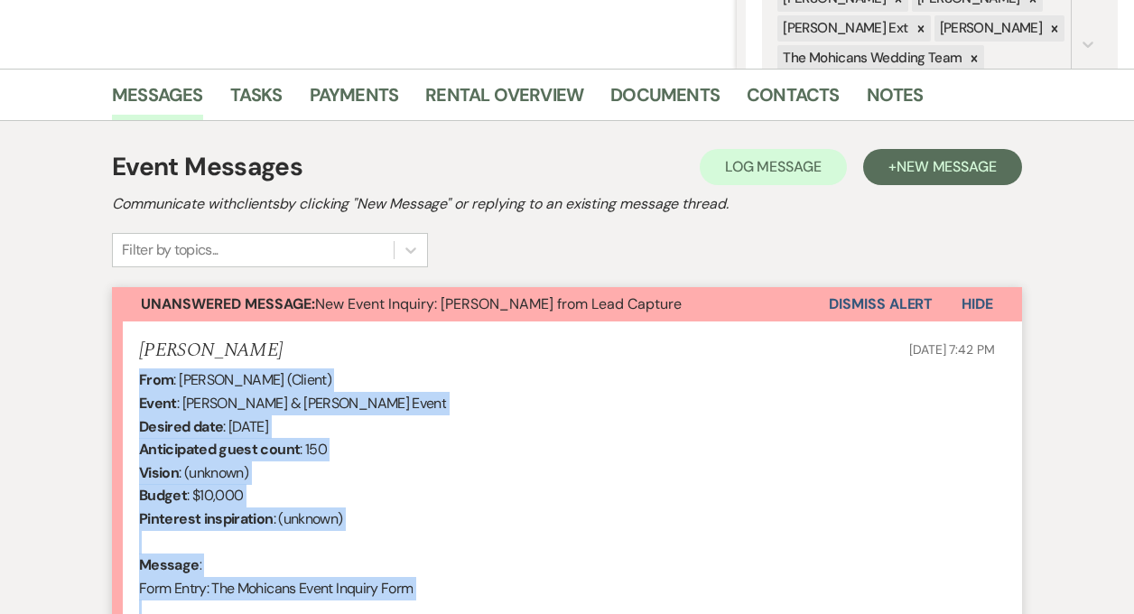
click at [845, 306] on button "Dismiss Alert" at bounding box center [881, 304] width 104 height 34
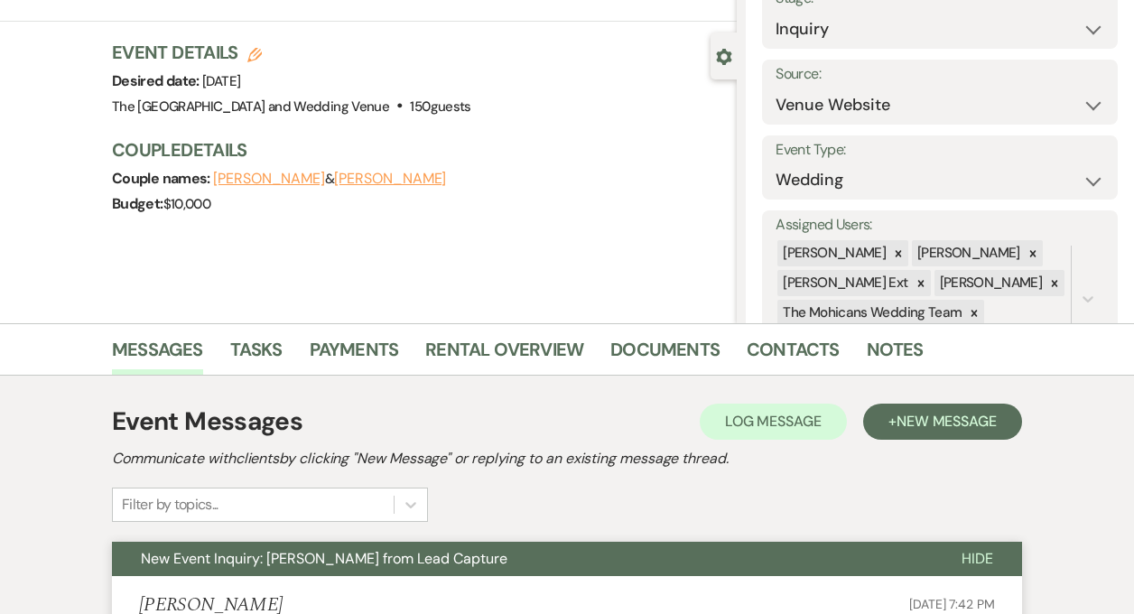
scroll to position [0, 0]
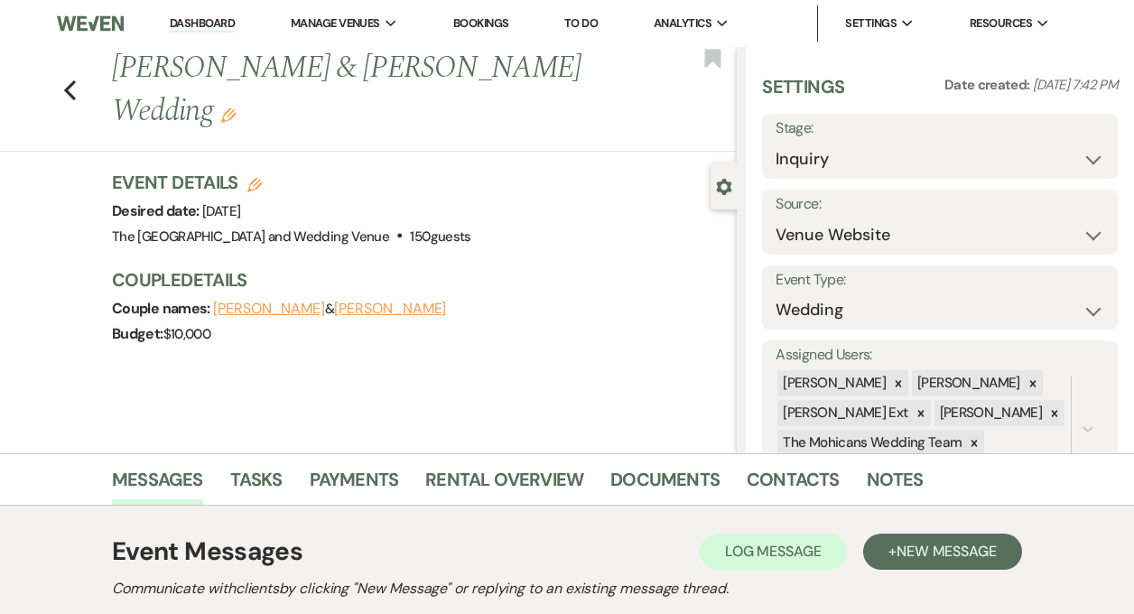
click at [191, 18] on link "Dashboard" at bounding box center [202, 23] width 65 height 17
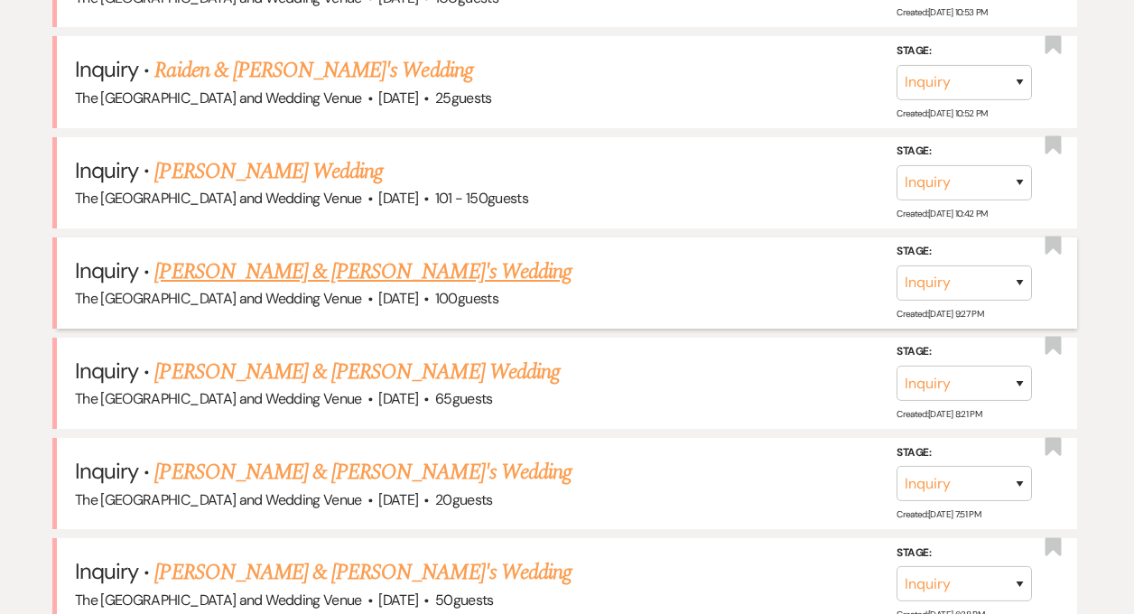
scroll to position [1256, 0]
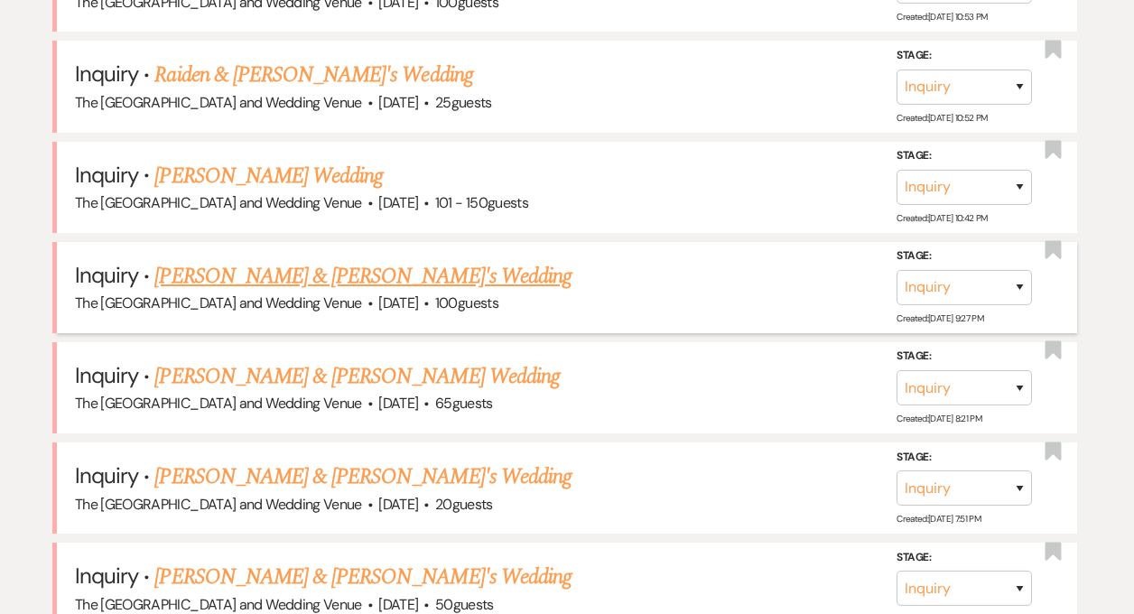
click at [350, 270] on link "[PERSON_NAME] & [PERSON_NAME]'s Wedding" at bounding box center [362, 276] width 417 height 33
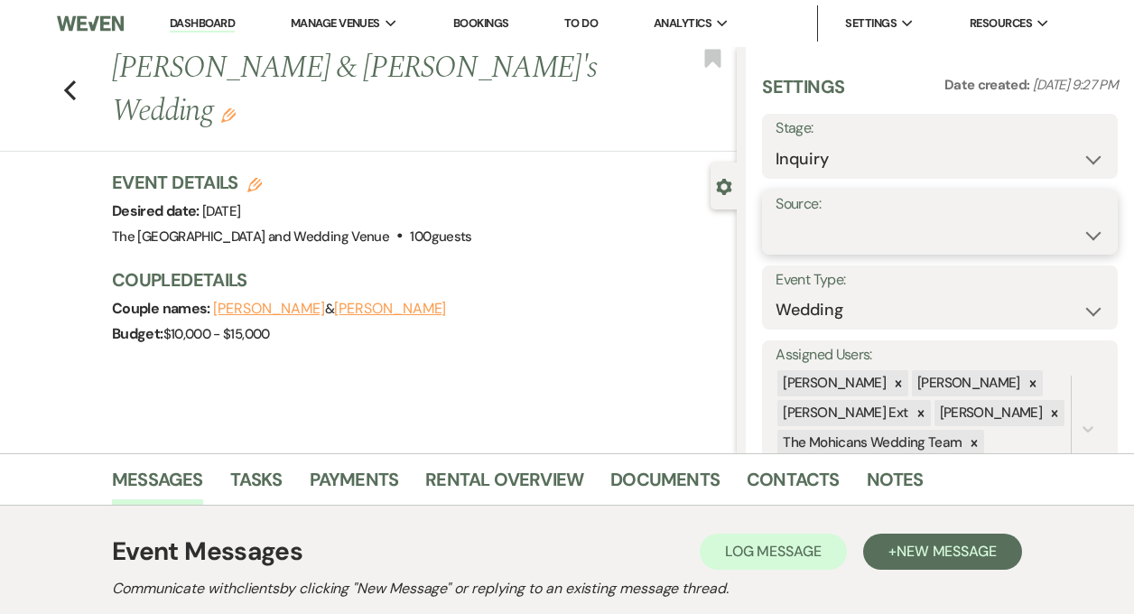
click at [873, 226] on select "Weven Venue Website Instagram Facebook Pinterest Google The Knot Wedding Wire H…" at bounding box center [940, 235] width 329 height 35
select select "5"
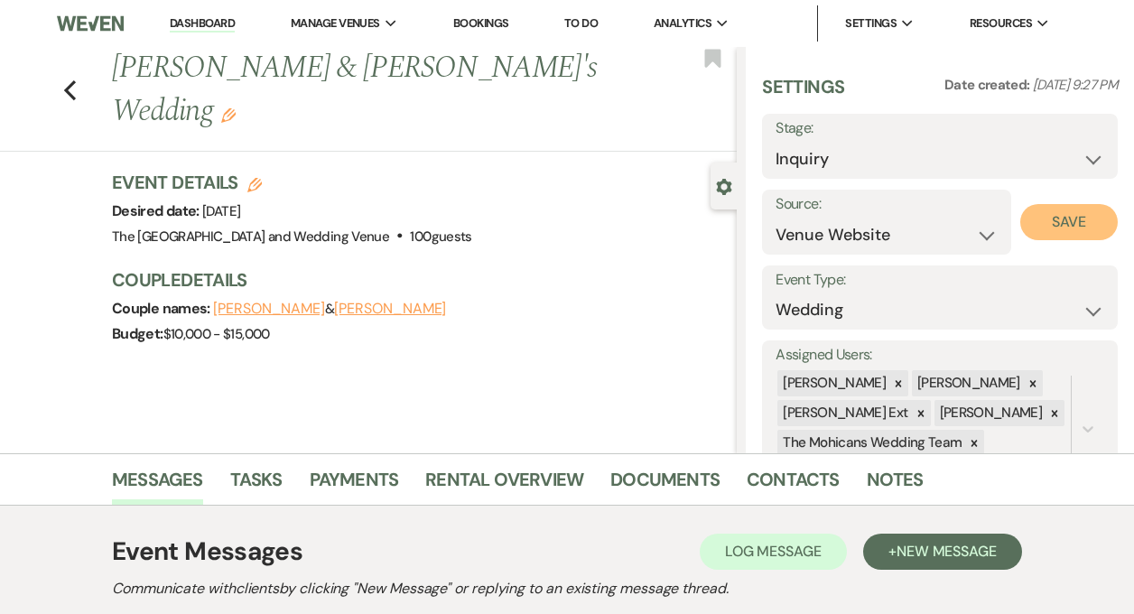
click at [1048, 222] on button "Save" at bounding box center [1070, 222] width 98 height 36
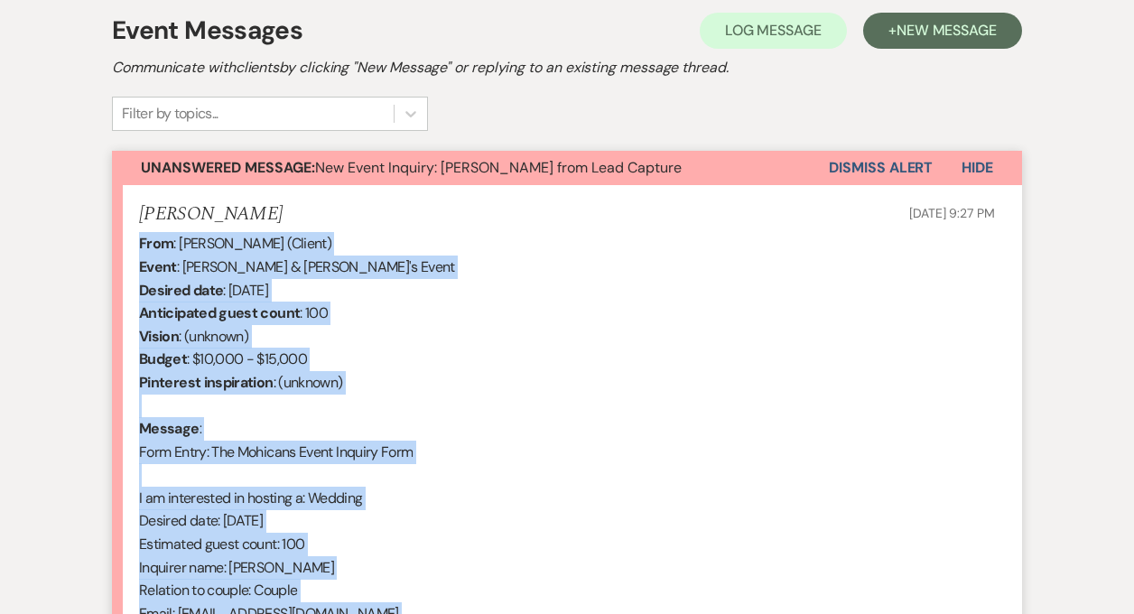
scroll to position [976, 0]
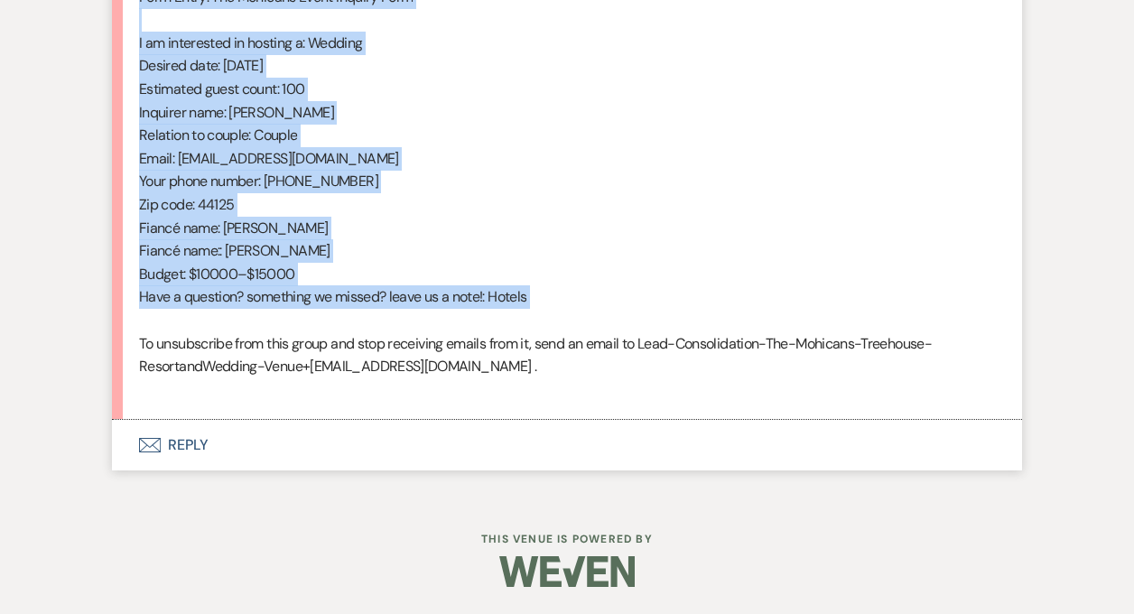
drag, startPoint x: 141, startPoint y: 424, endPoint x: 397, endPoint y: 318, distance: 277.4
click at [397, 318] on div "From : [PERSON_NAME] (Client) Event : [PERSON_NAME] & [PERSON_NAME]'s Event Des…" at bounding box center [567, 89] width 856 height 624
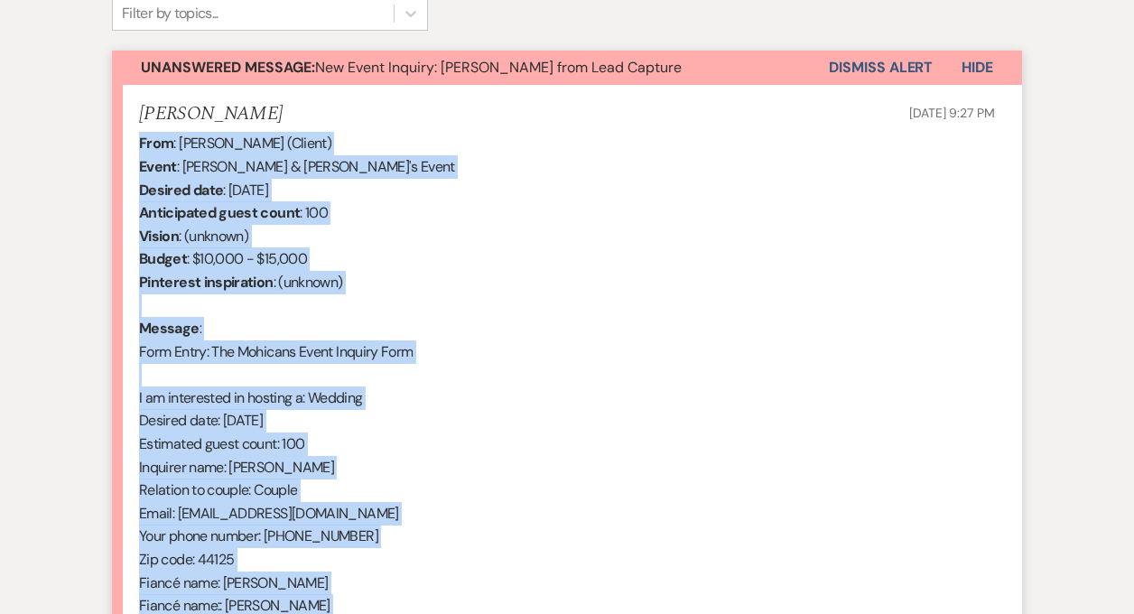
scroll to position [370, 0]
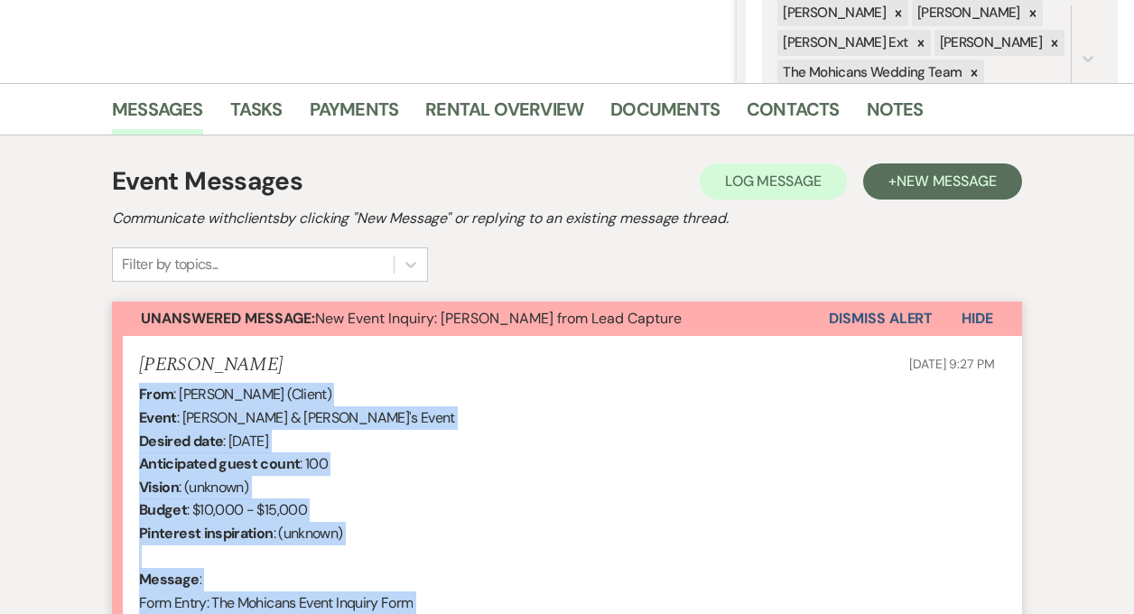
click at [845, 320] on button "Dismiss Alert" at bounding box center [881, 319] width 104 height 34
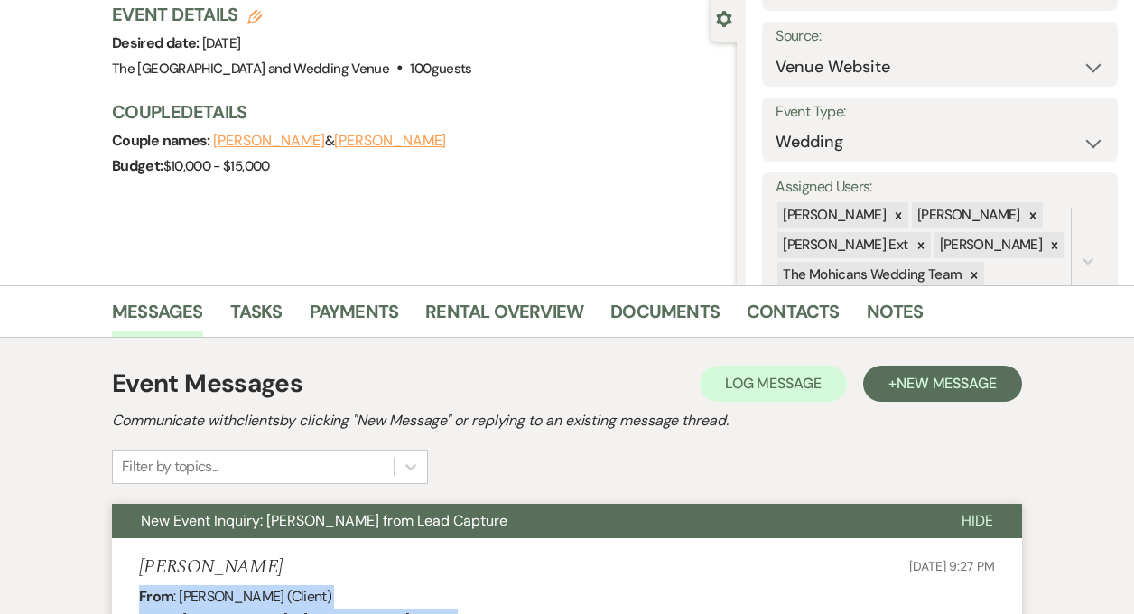
scroll to position [0, 0]
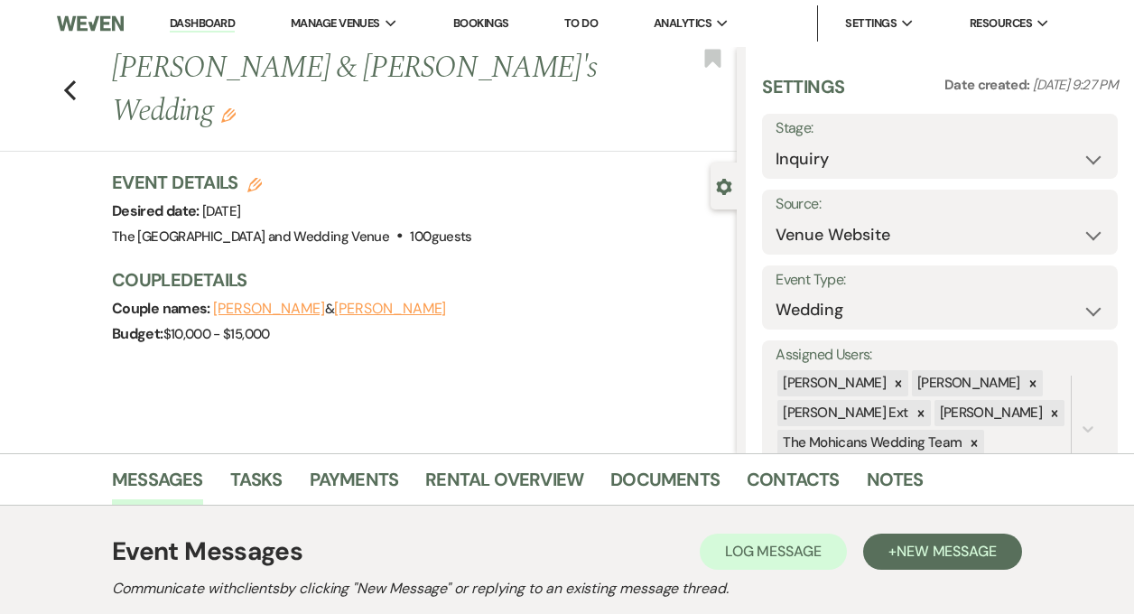
click at [210, 19] on link "Dashboard" at bounding box center [202, 23] width 65 height 17
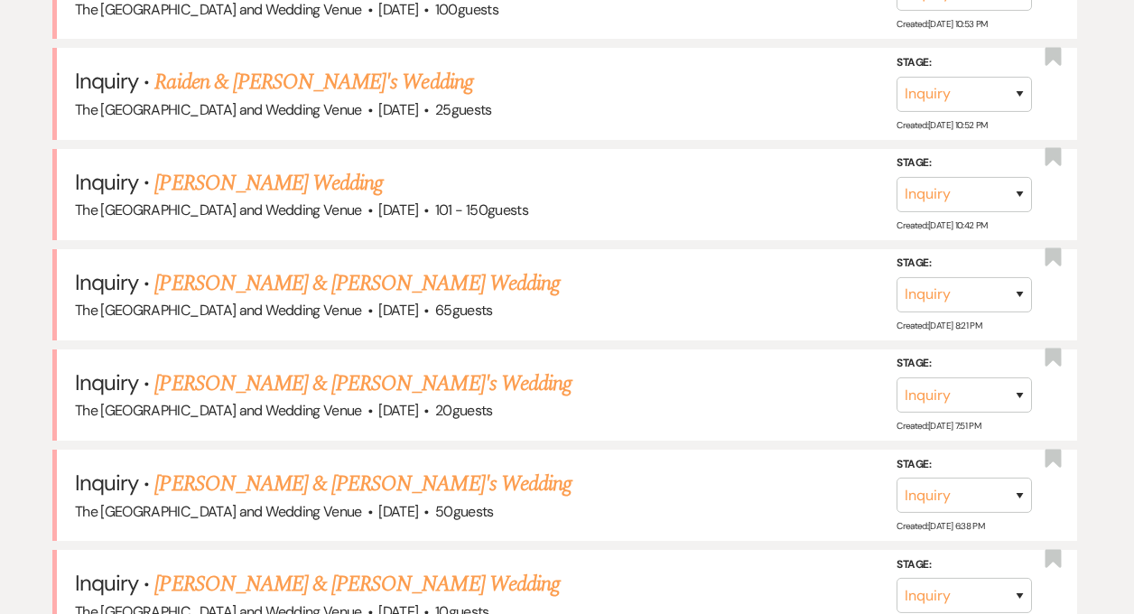
scroll to position [1193, 0]
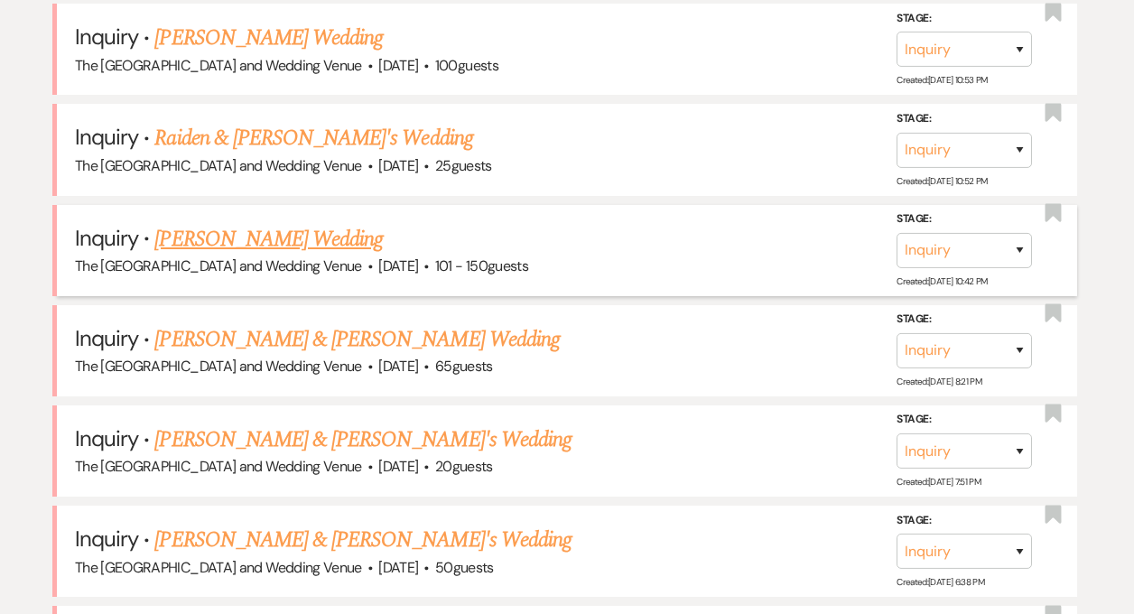
click at [276, 241] on link "[PERSON_NAME] Wedding" at bounding box center [268, 239] width 229 height 33
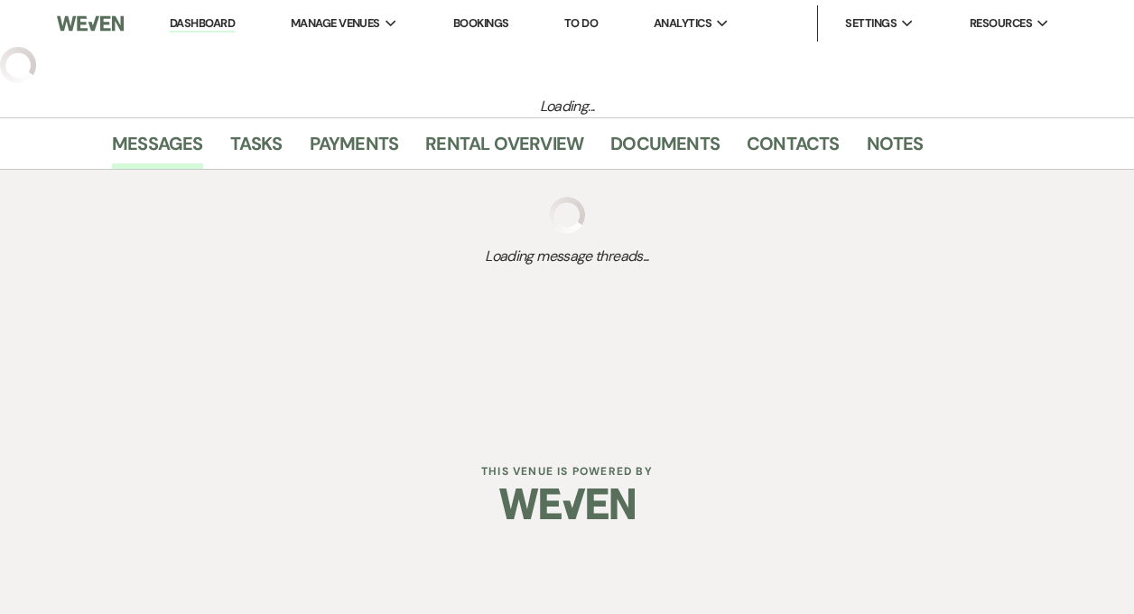
select select "2"
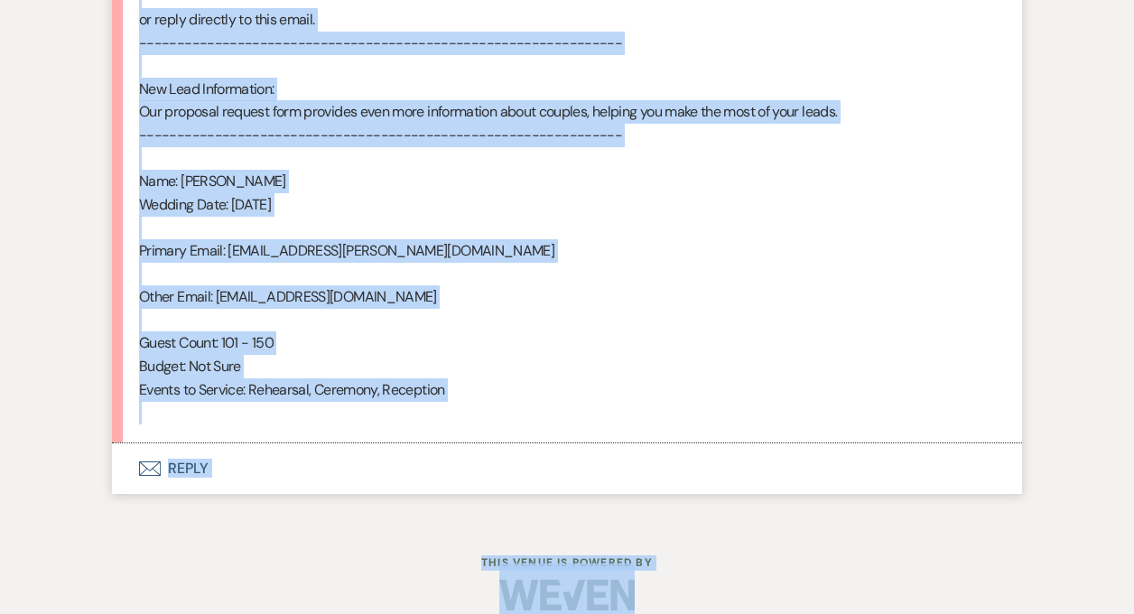
scroll to position [1185, 0]
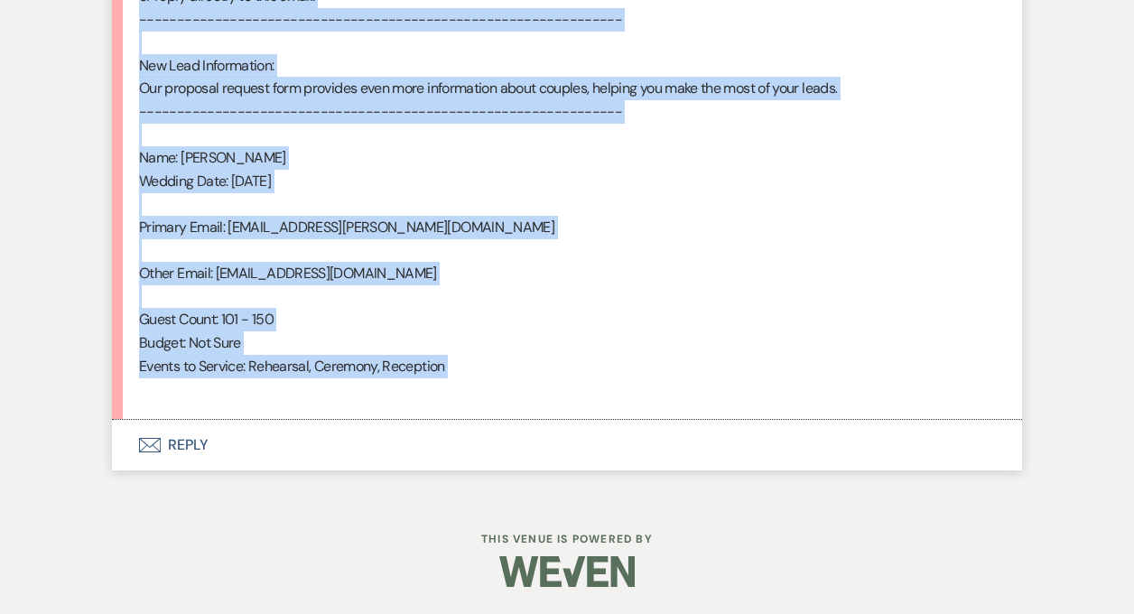
drag, startPoint x: 140, startPoint y: 138, endPoint x: 431, endPoint y: 402, distance: 392.6
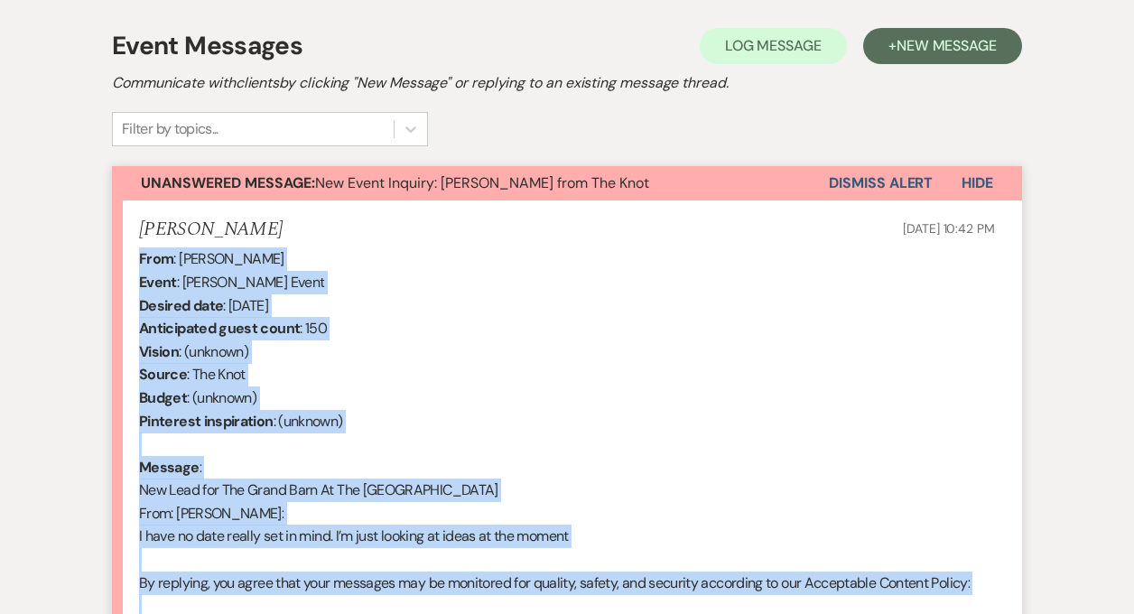
scroll to position [353, 0]
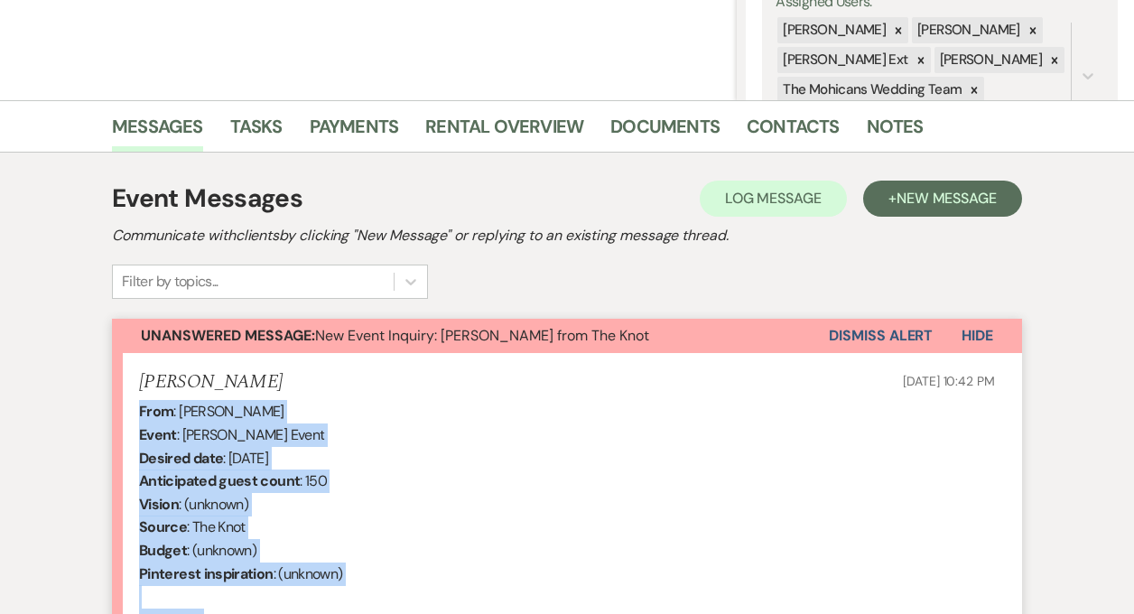
click at [861, 331] on button "Dismiss Alert" at bounding box center [881, 336] width 104 height 34
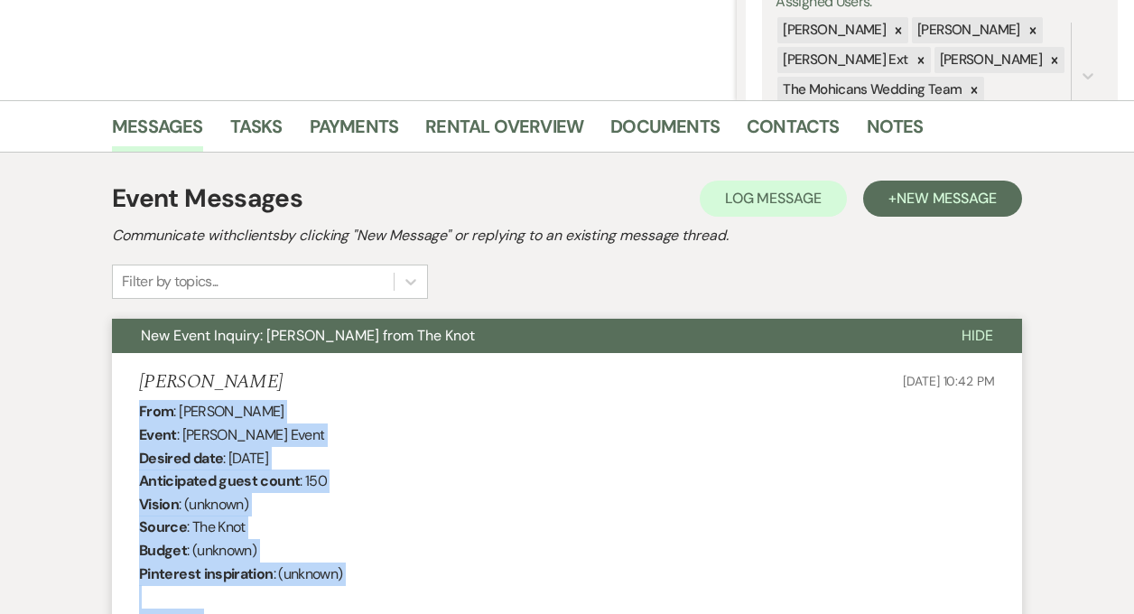
scroll to position [0, 0]
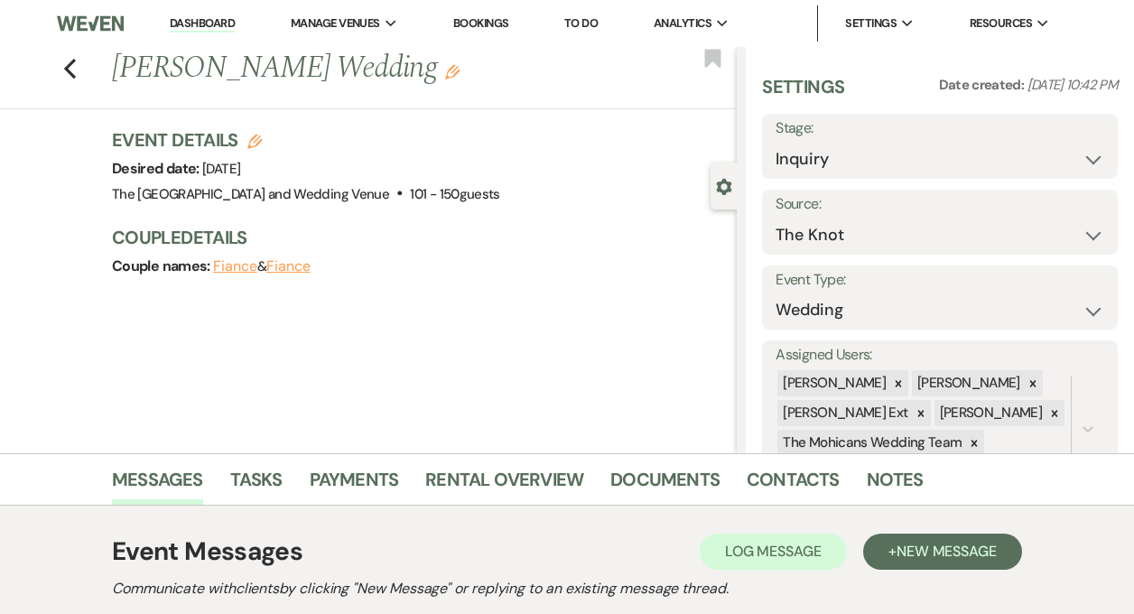
click at [193, 18] on link "Dashboard" at bounding box center [202, 23] width 65 height 17
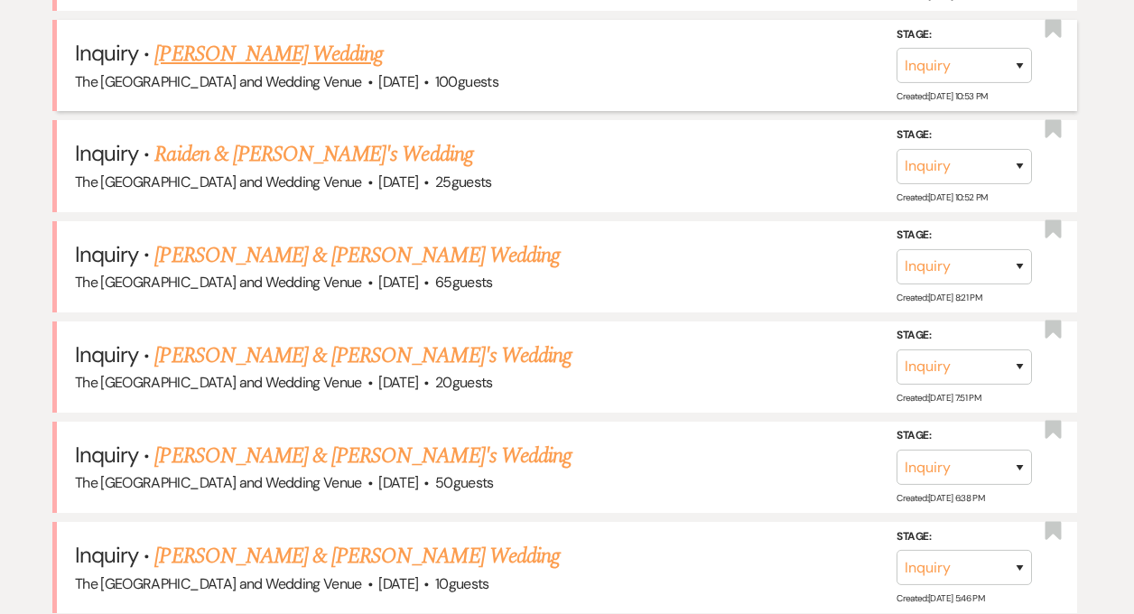
scroll to position [1048, 0]
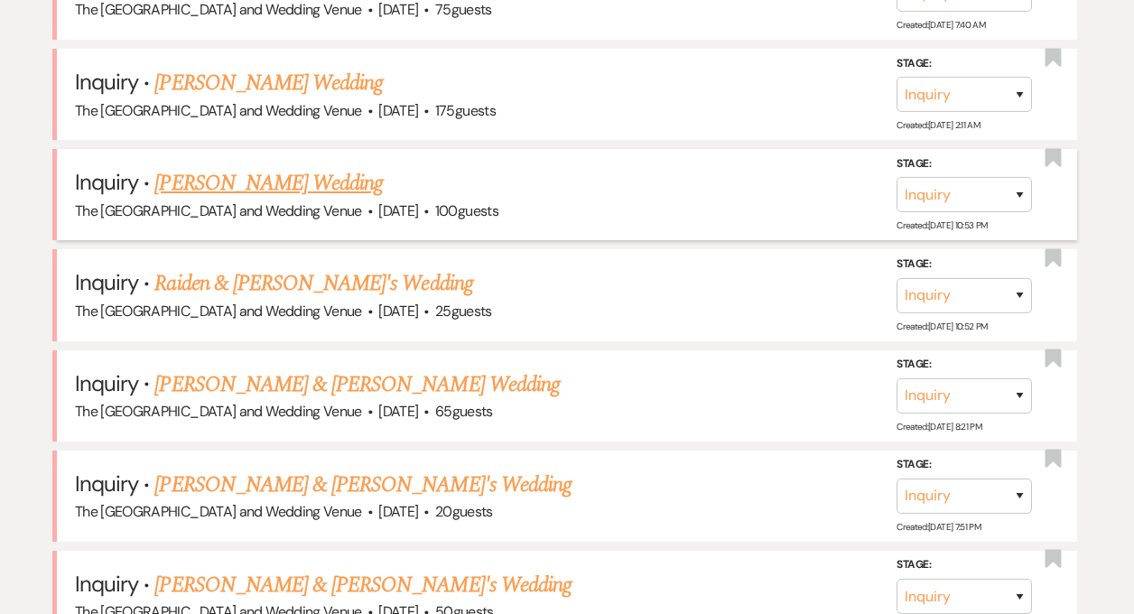
click at [363, 183] on link "[PERSON_NAME] Wedding" at bounding box center [268, 183] width 229 height 33
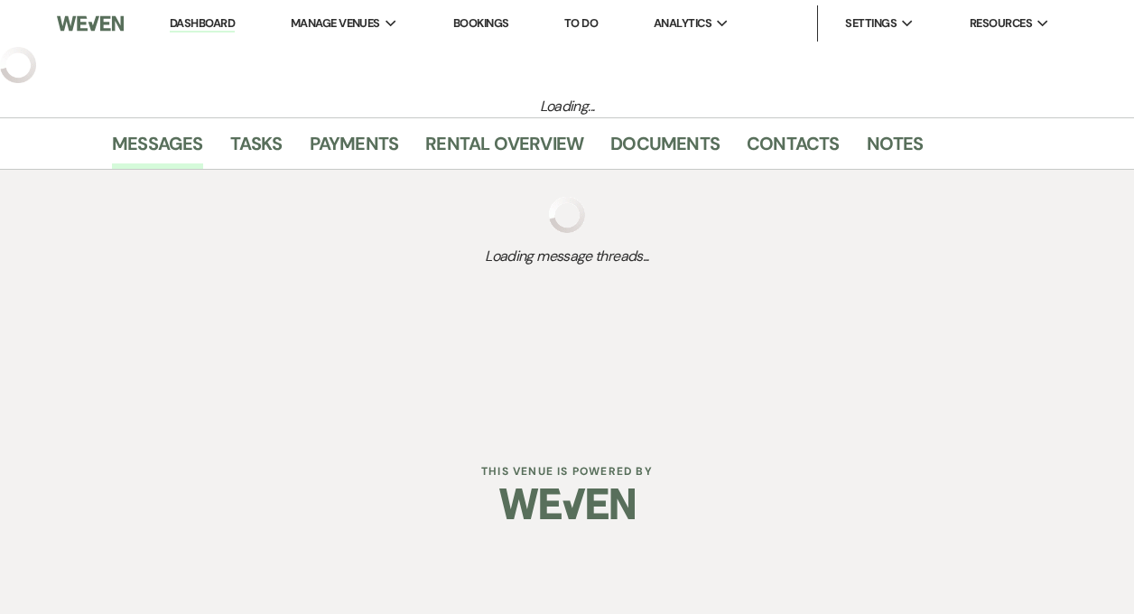
select select "3"
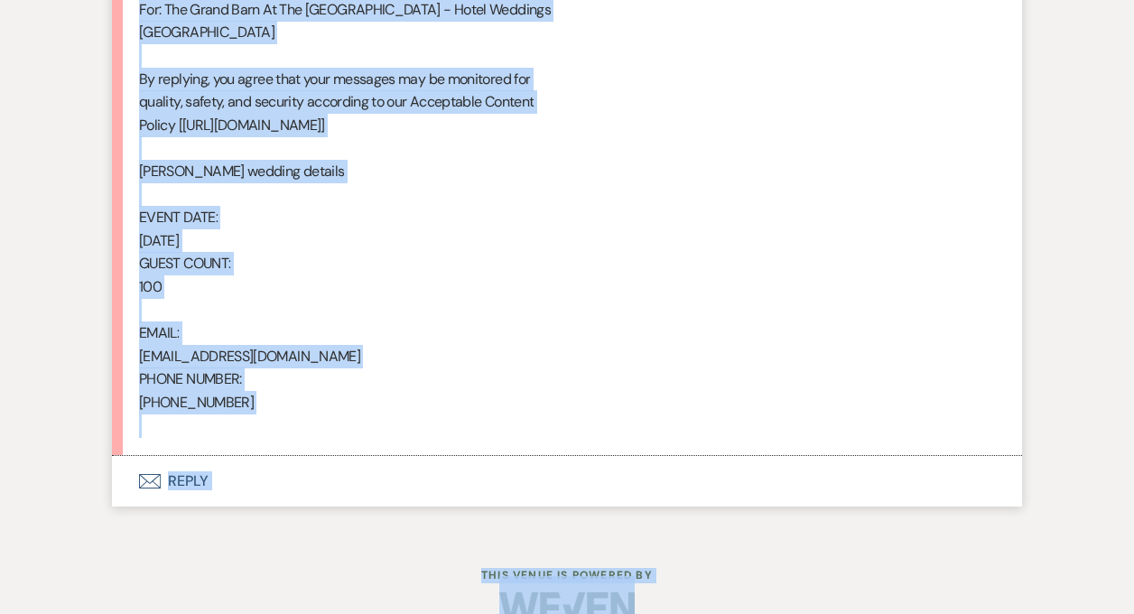
scroll to position [1162, 0]
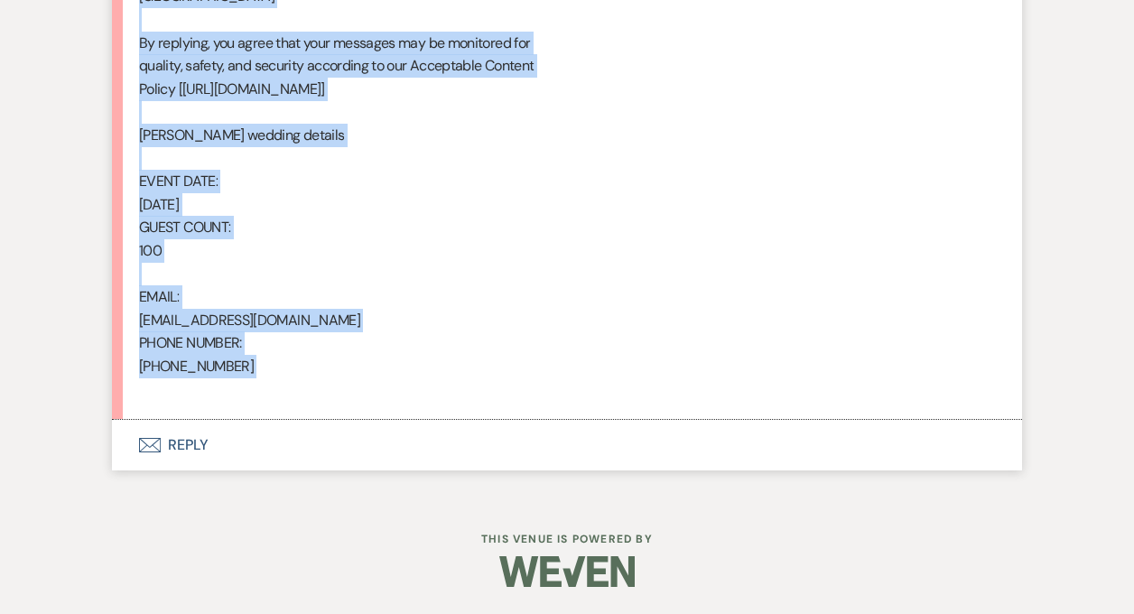
drag, startPoint x: 140, startPoint y: 50, endPoint x: 372, endPoint y: 397, distance: 417.3
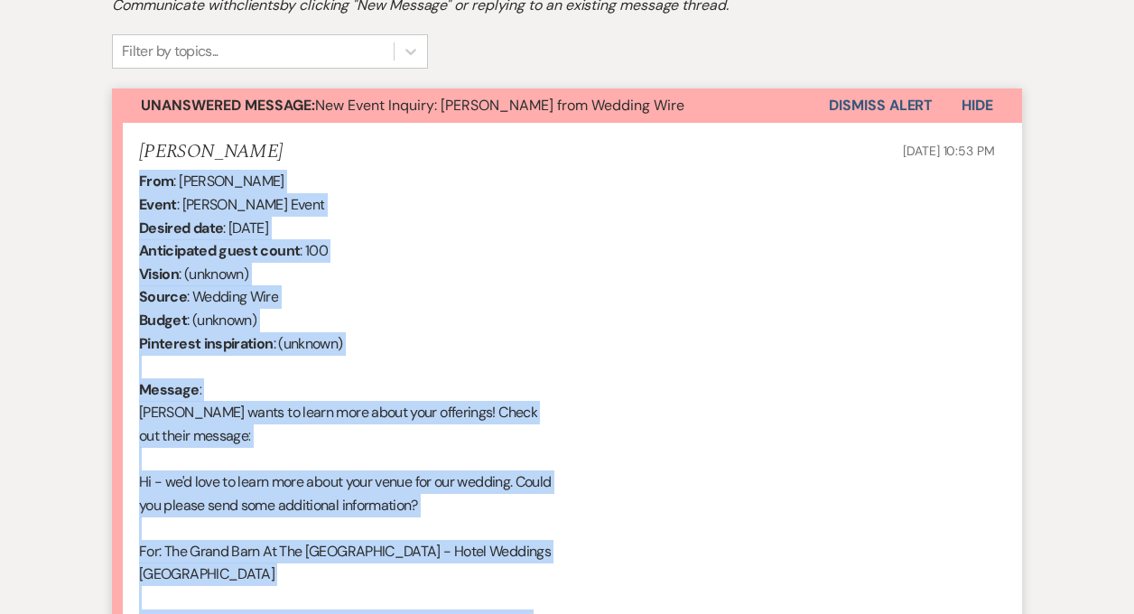
scroll to position [479, 0]
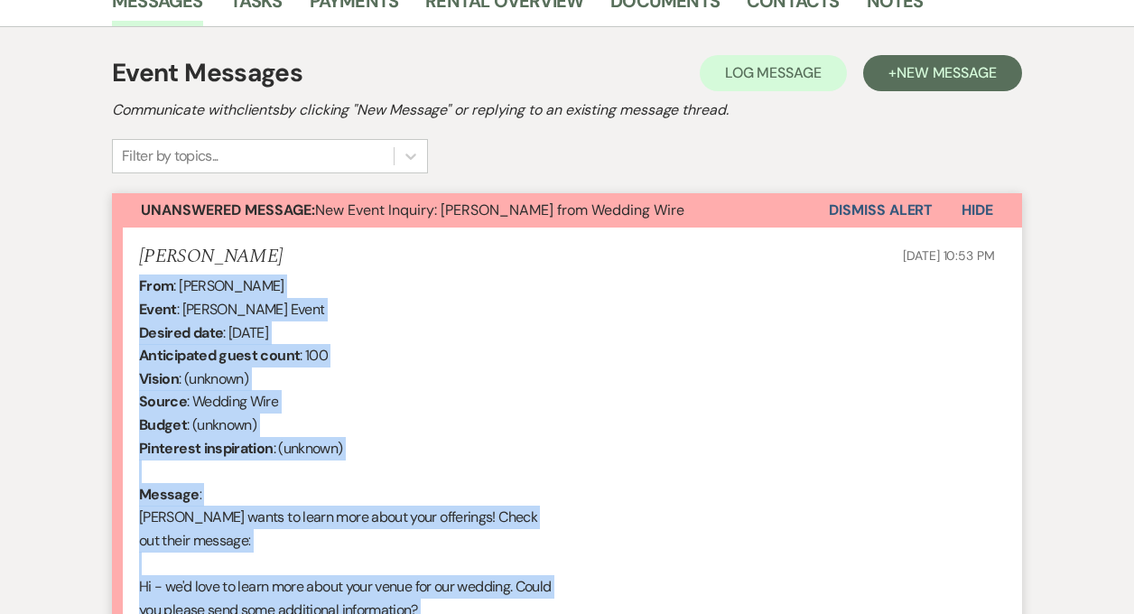
click at [844, 210] on button "Dismiss Alert" at bounding box center [881, 210] width 104 height 34
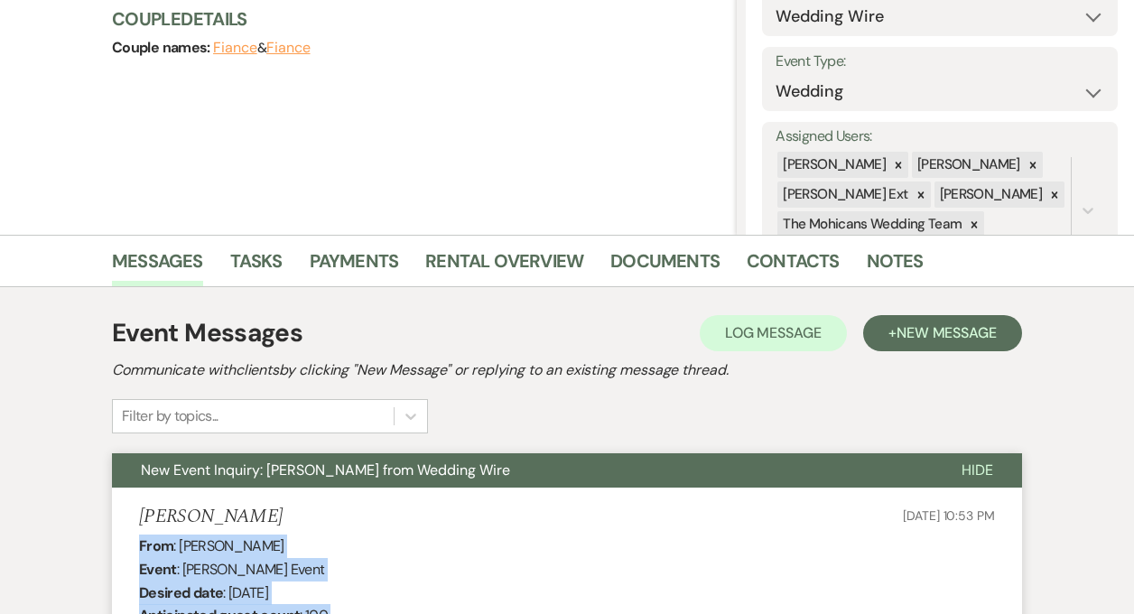
scroll to position [0, 0]
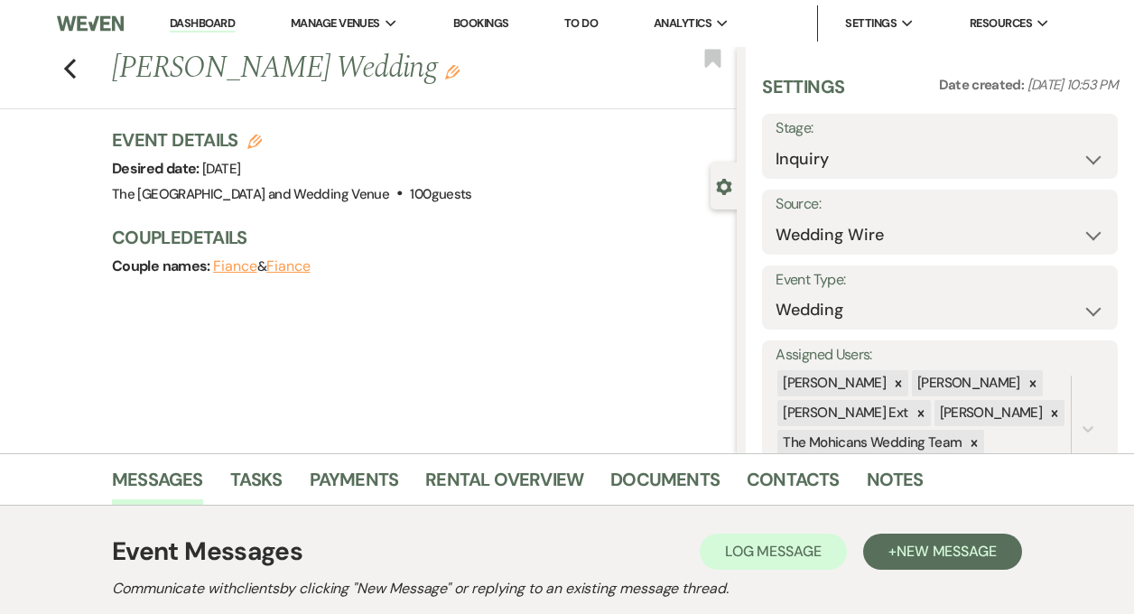
click at [190, 27] on link "Dashboard" at bounding box center [202, 23] width 65 height 17
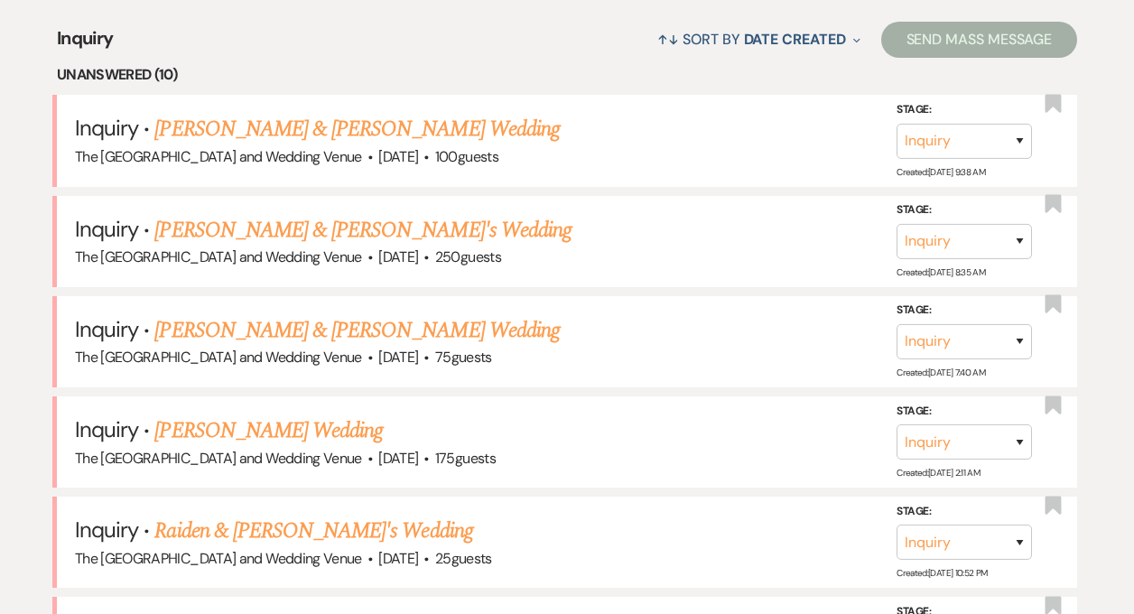
scroll to position [695, 0]
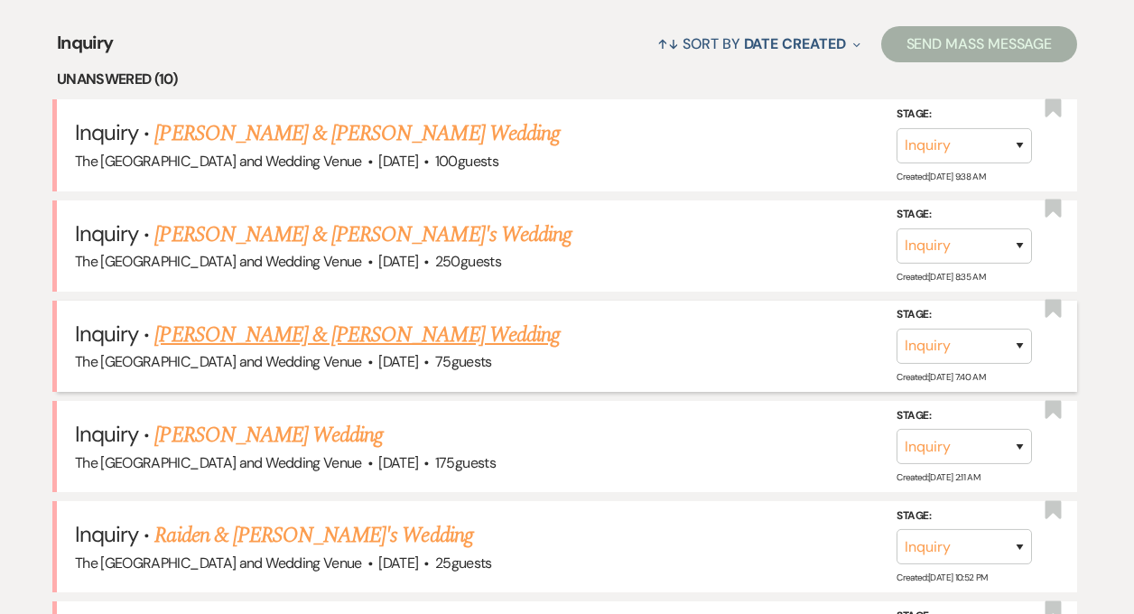
click at [297, 339] on link "[PERSON_NAME] & [PERSON_NAME] Wedding" at bounding box center [356, 335] width 405 height 33
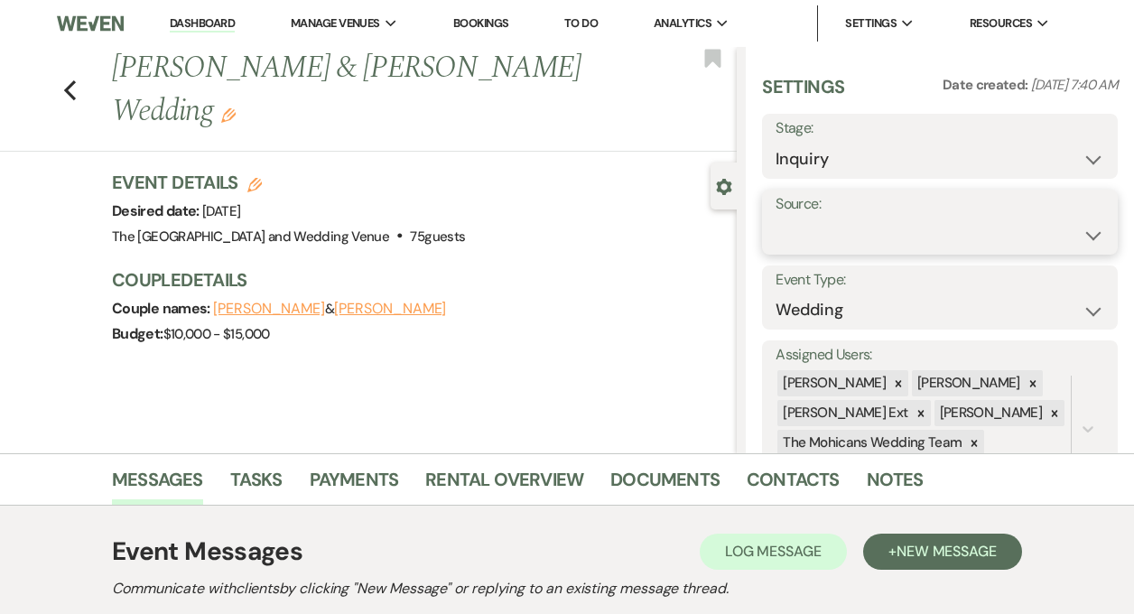
click at [827, 241] on select "Weven Venue Website Instagram Facebook Pinterest Google The Knot Wedding Wire H…" at bounding box center [940, 235] width 329 height 35
select select "5"
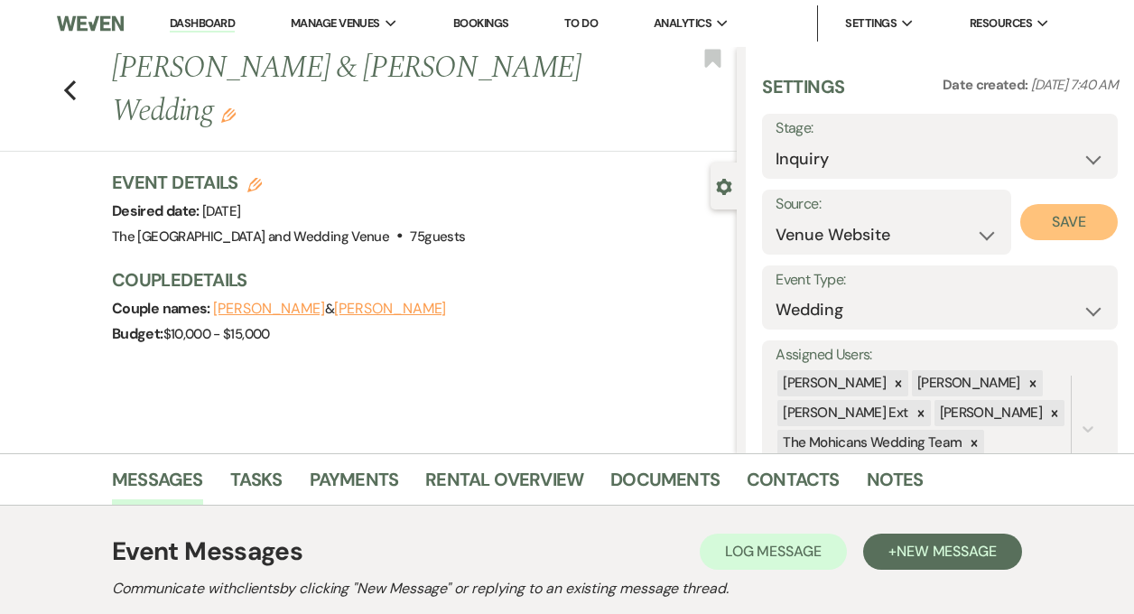
click at [1047, 225] on button "Save" at bounding box center [1070, 222] width 98 height 36
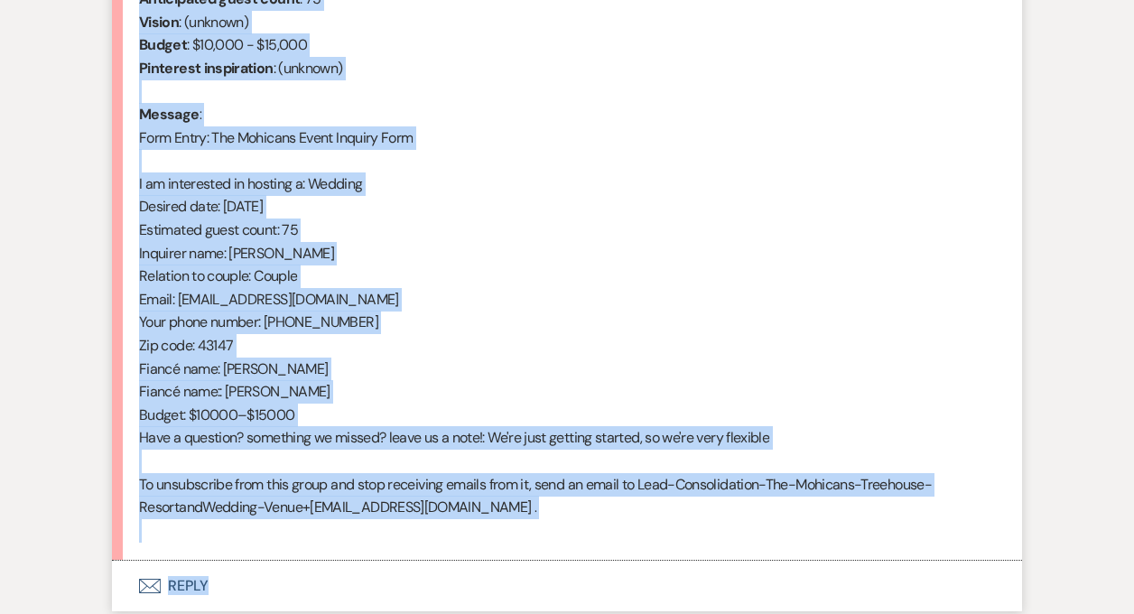
scroll to position [951, 0]
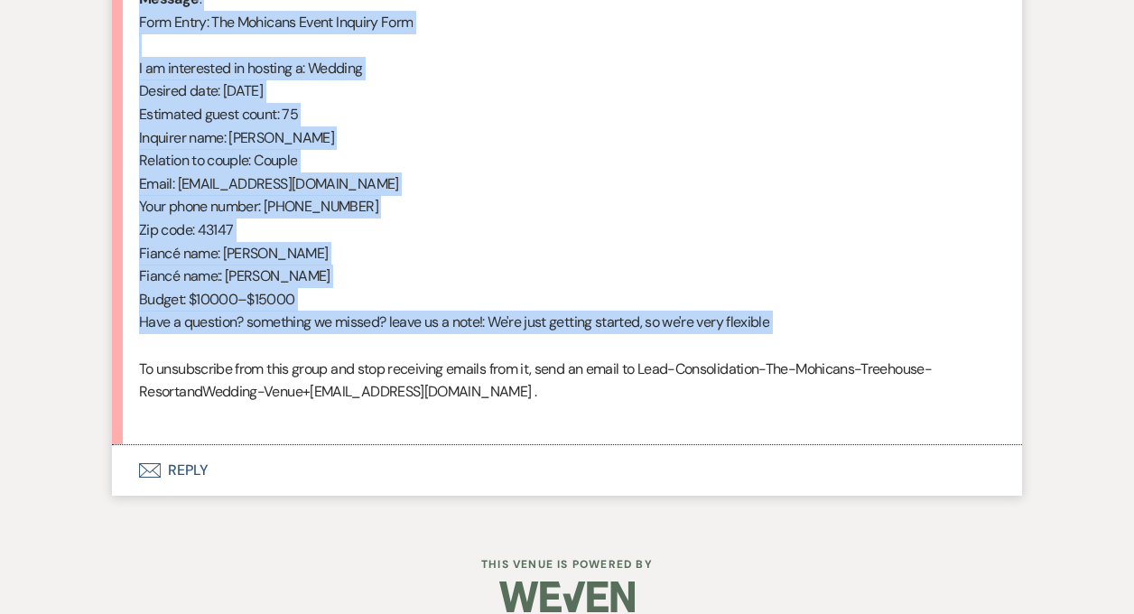
drag, startPoint x: 138, startPoint y: 298, endPoint x: 402, endPoint y: 354, distance: 269.6
click at [402, 354] on div "From : [PERSON_NAME] (Client) Event : [PERSON_NAME] & [PERSON_NAME] Event Desir…" at bounding box center [567, 114] width 856 height 624
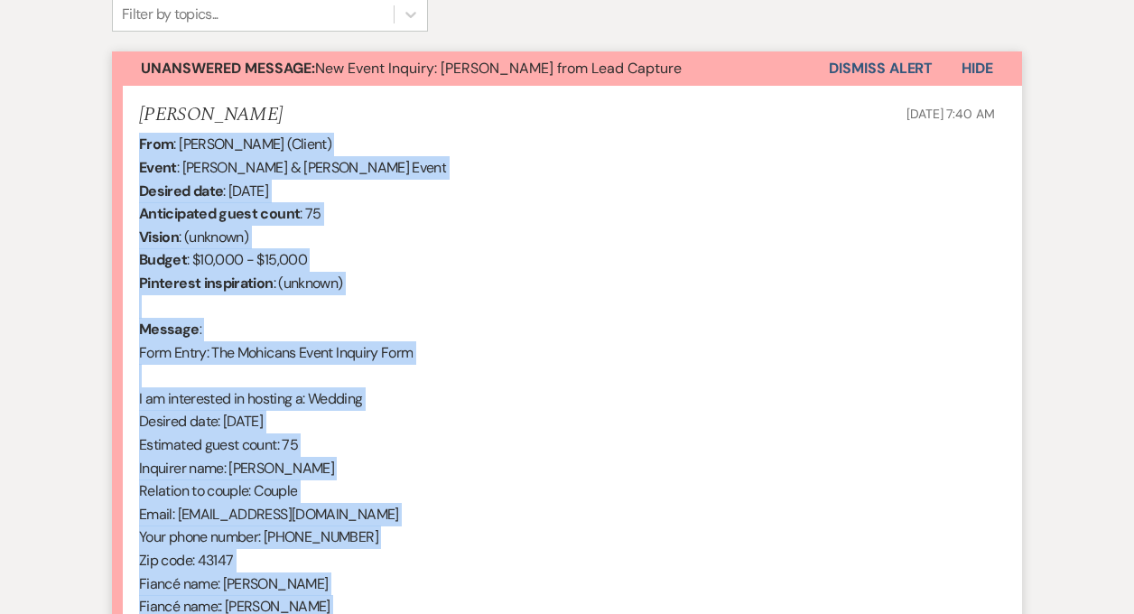
scroll to position [589, 0]
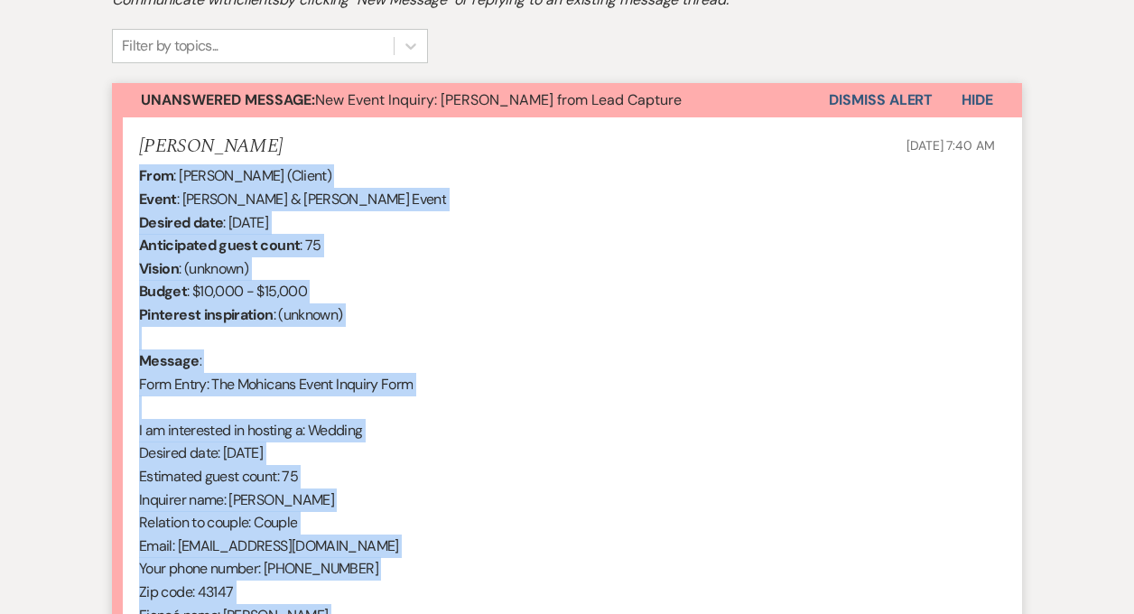
click at [860, 102] on button "Dismiss Alert" at bounding box center [881, 100] width 104 height 34
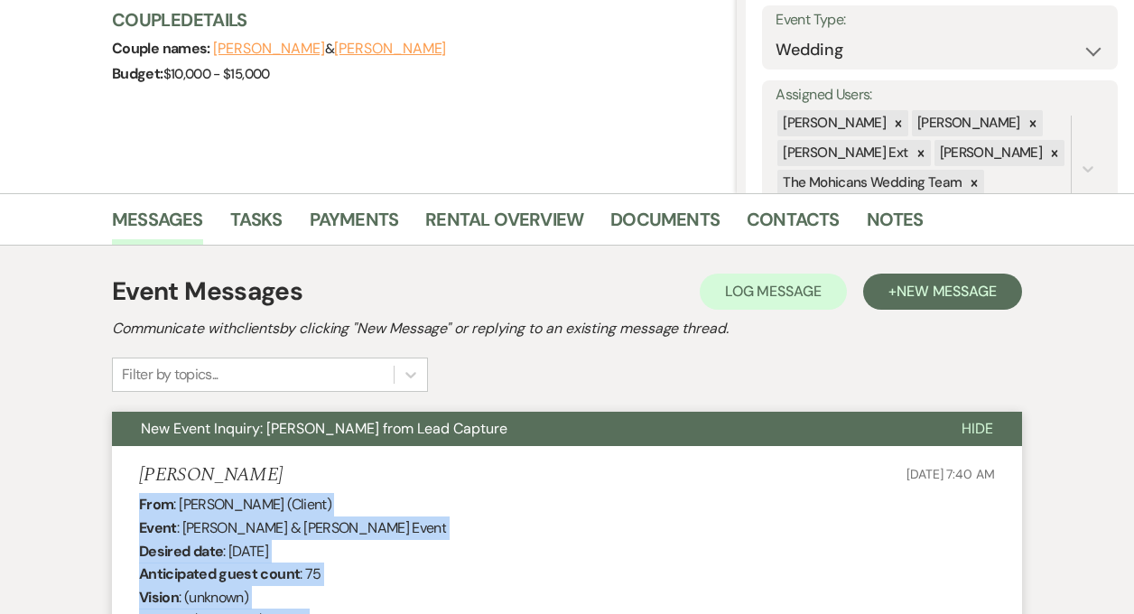
scroll to position [0, 0]
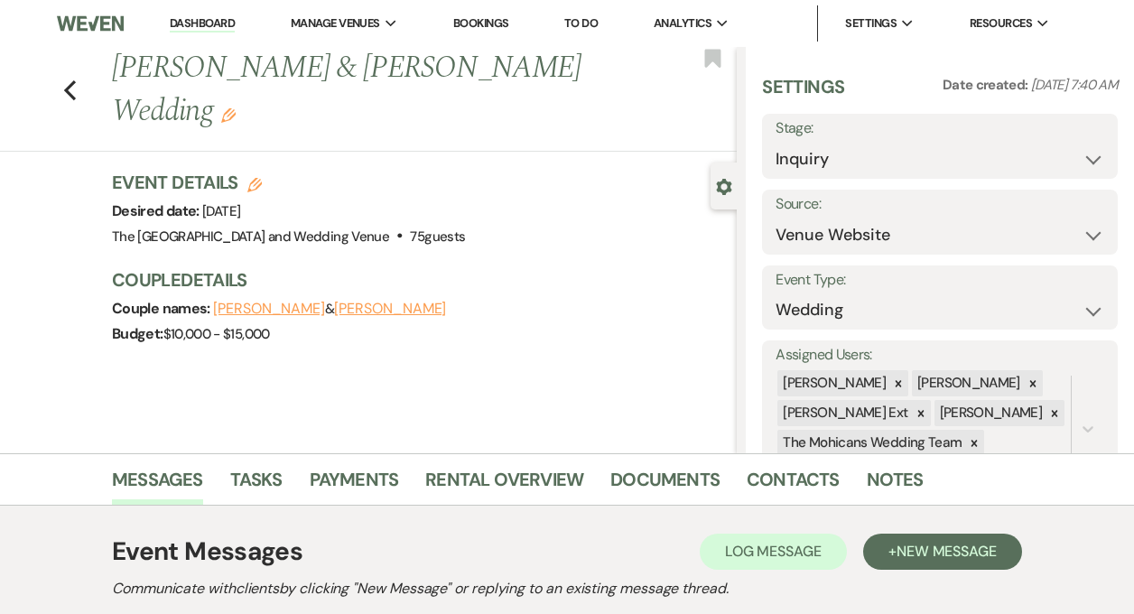
click at [191, 27] on link "Dashboard" at bounding box center [202, 23] width 65 height 17
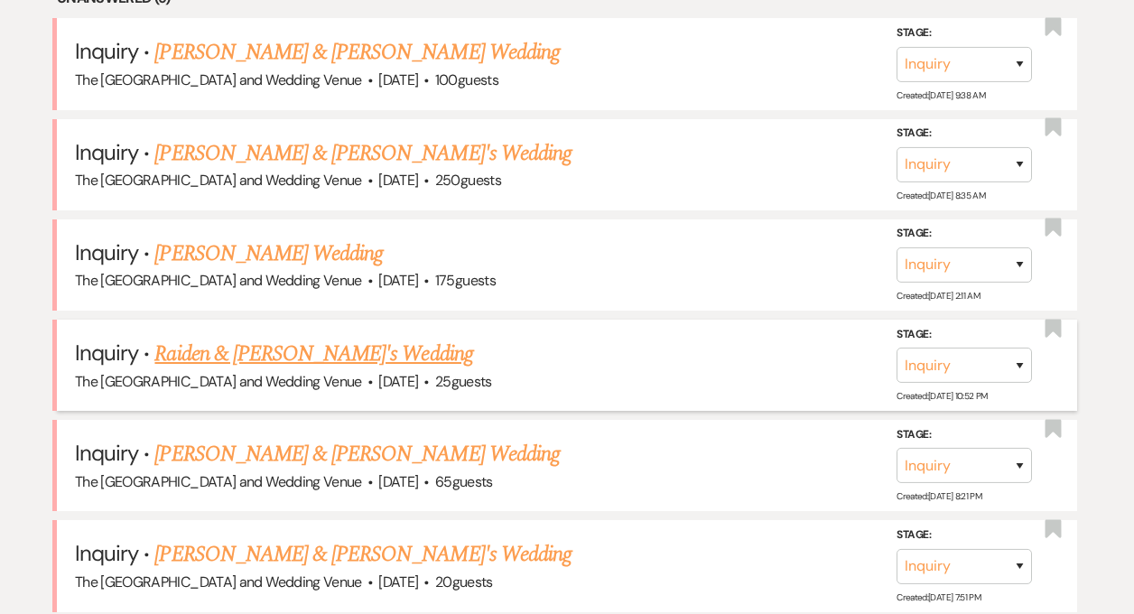
scroll to position [767, 0]
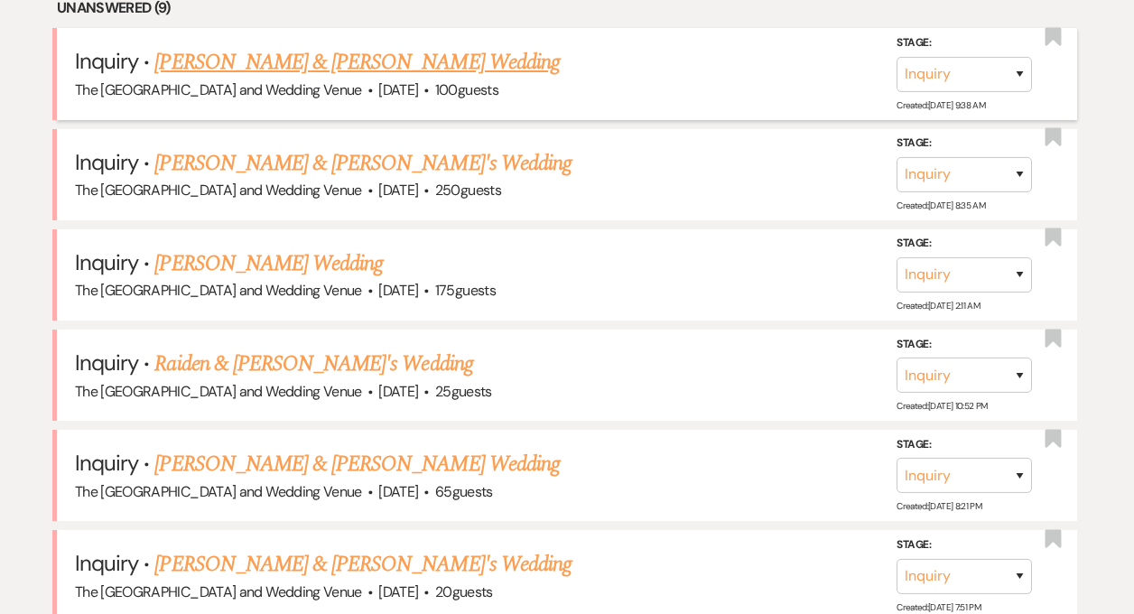
click at [329, 65] on link "[PERSON_NAME] & [PERSON_NAME] Wedding" at bounding box center [356, 62] width 405 height 33
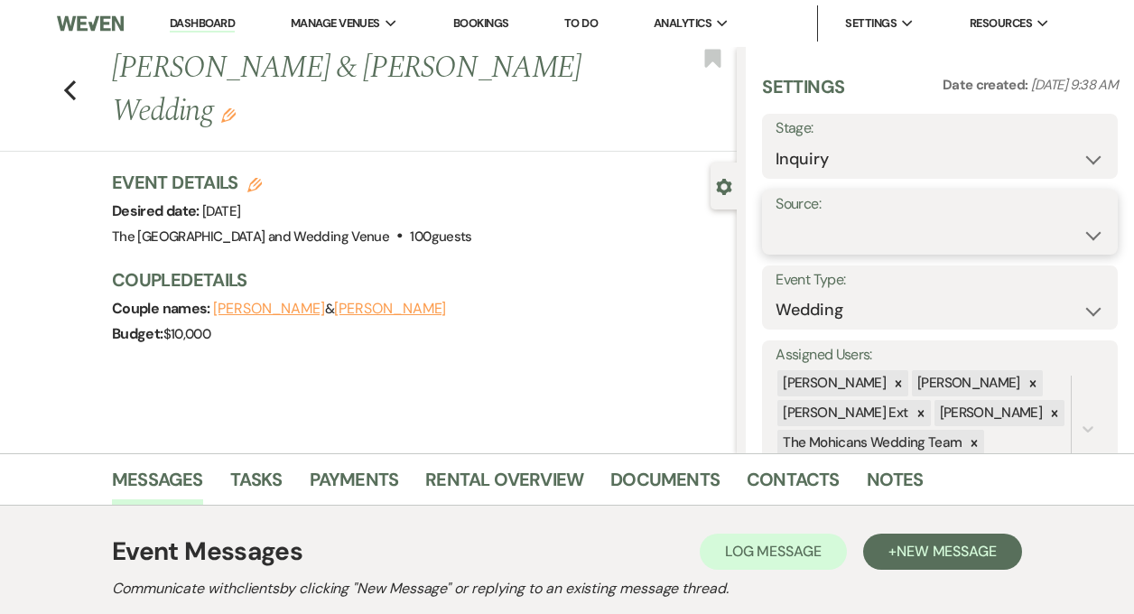
click at [808, 237] on select "Weven Venue Website Instagram Facebook Pinterest Google The Knot Wedding Wire H…" at bounding box center [940, 235] width 329 height 35
select select "5"
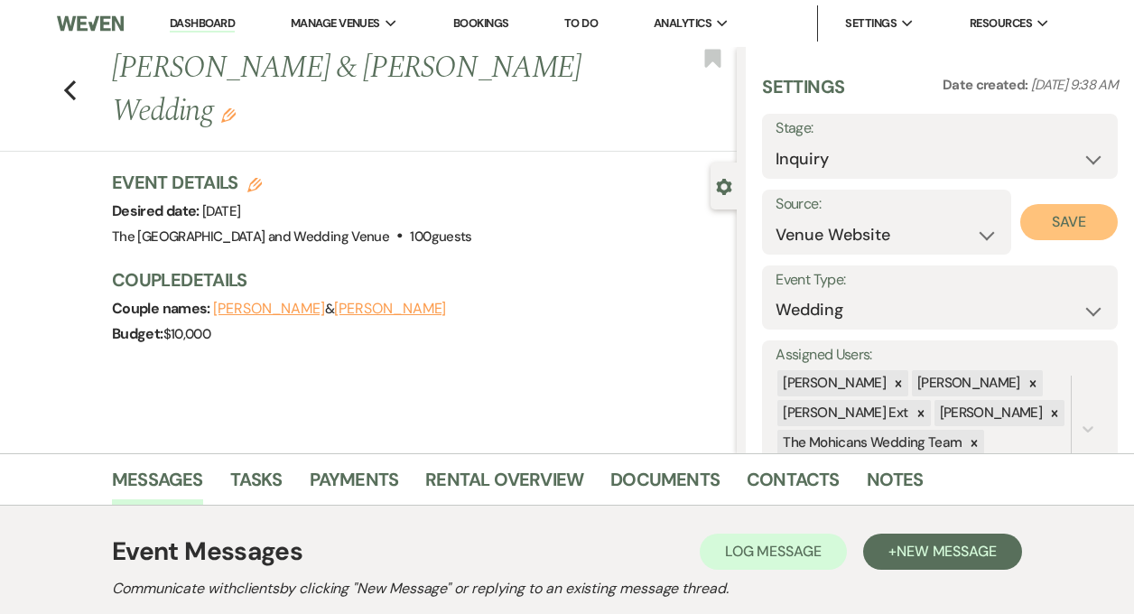
click at [1038, 216] on button "Save" at bounding box center [1070, 222] width 98 height 36
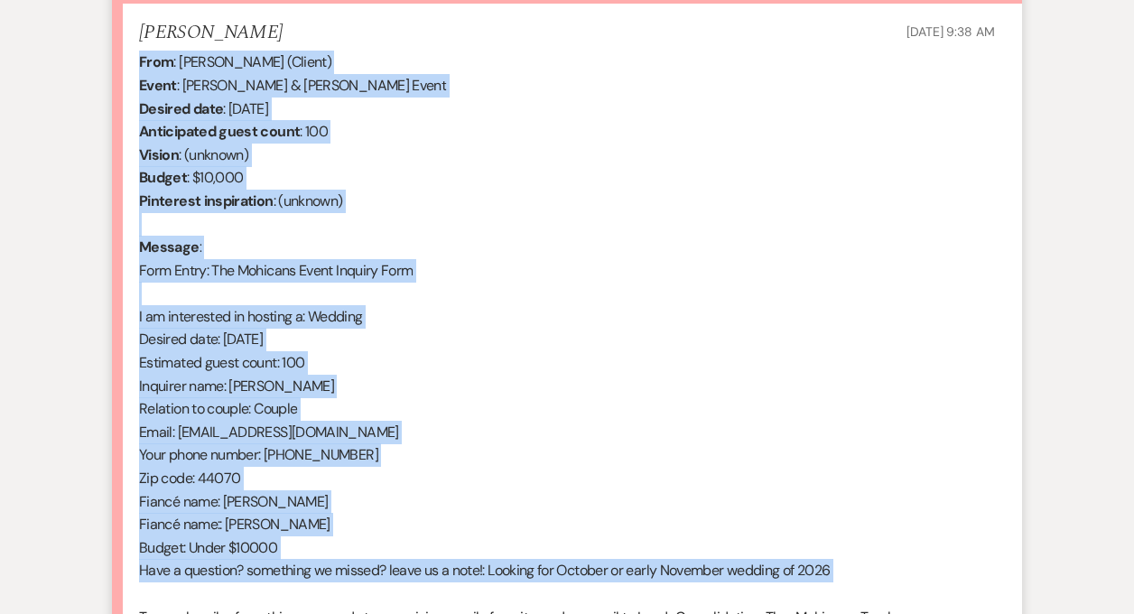
scroll to position [817, 0]
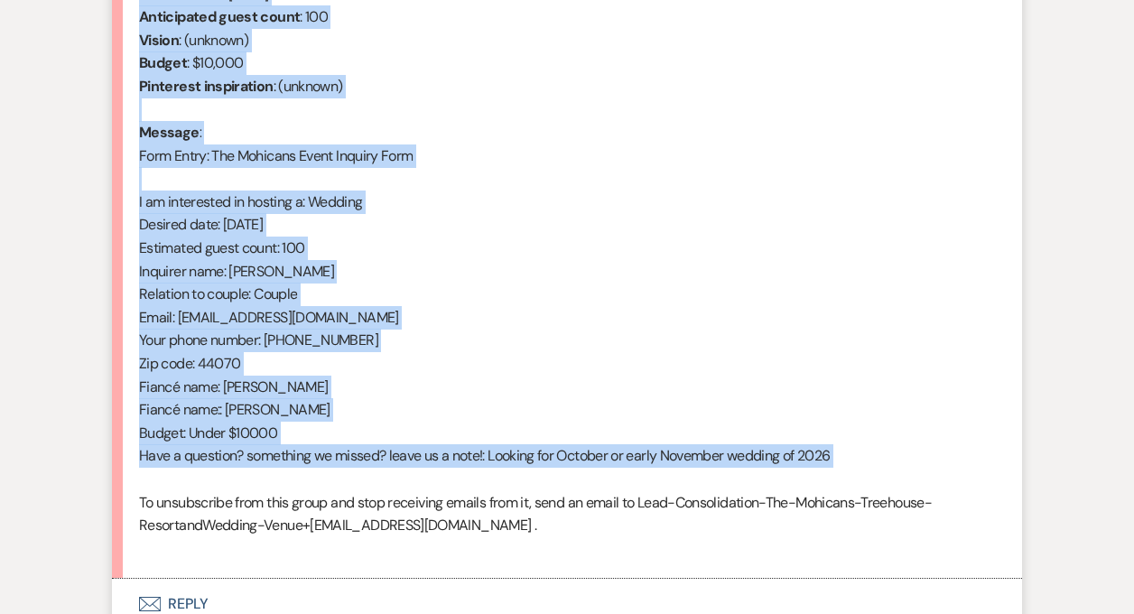
drag, startPoint x: 138, startPoint y: 418, endPoint x: 339, endPoint y: 484, distance: 211.1
click at [339, 484] on div "From : [PERSON_NAME] (Client) Event : [PERSON_NAME] & [PERSON_NAME] Event Desir…" at bounding box center [567, 248] width 856 height 624
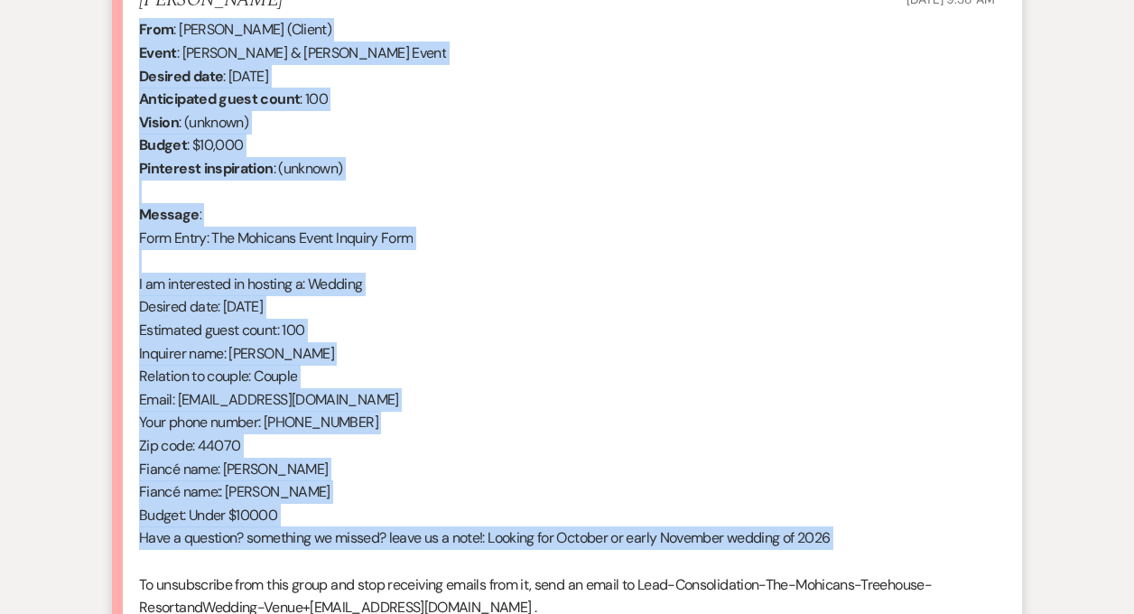
scroll to position [554, 0]
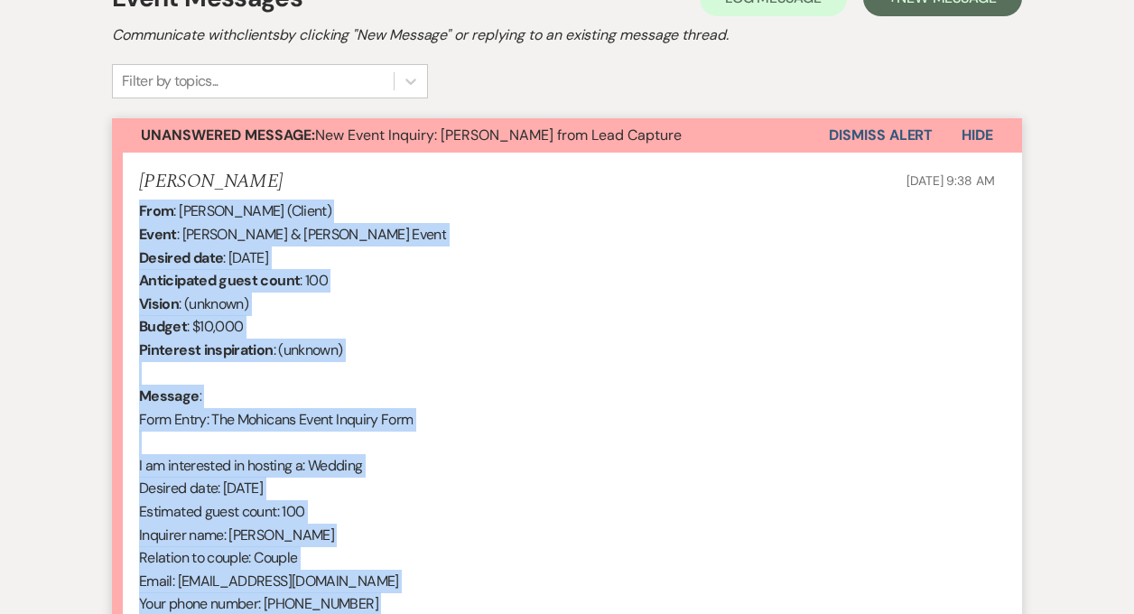
click at [887, 142] on button "Dismiss Alert" at bounding box center [881, 135] width 104 height 34
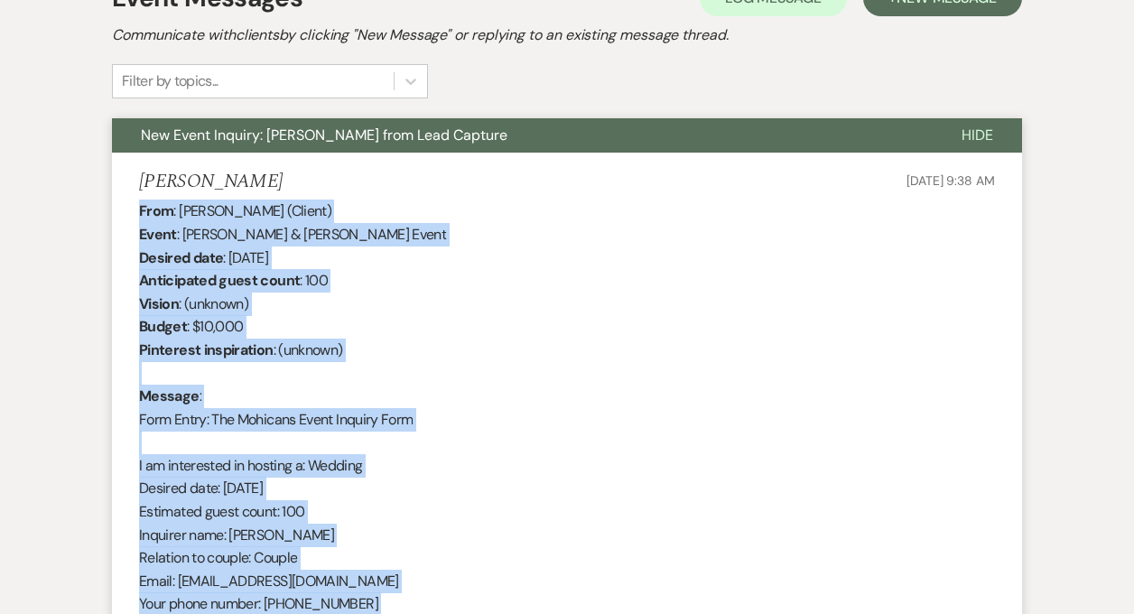
scroll to position [0, 0]
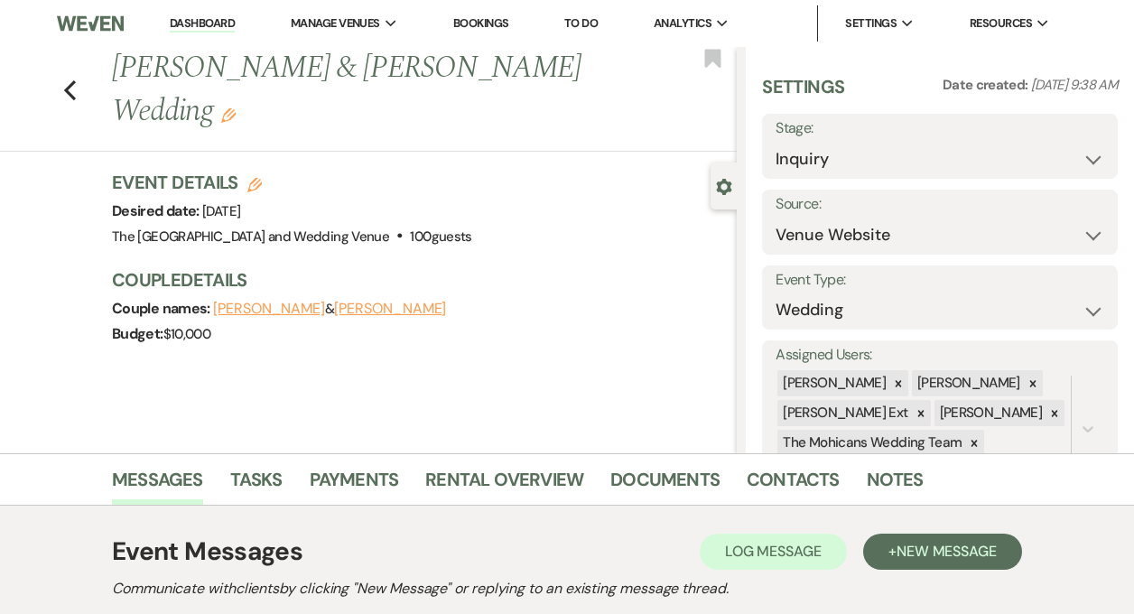
click at [193, 19] on link "Dashboard" at bounding box center [202, 23] width 65 height 17
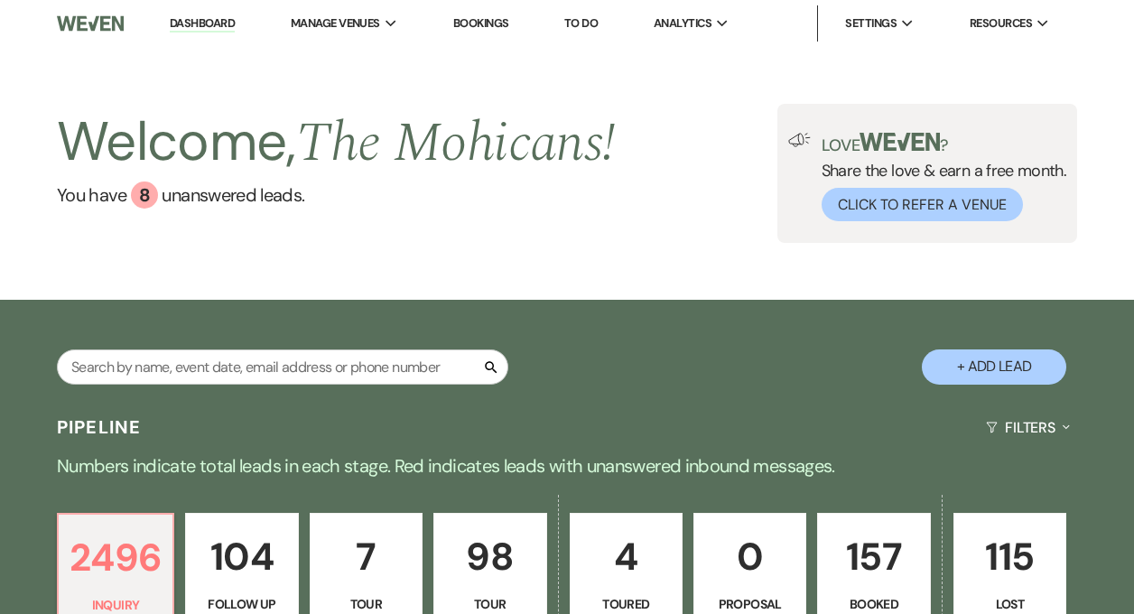
scroll to position [677, 0]
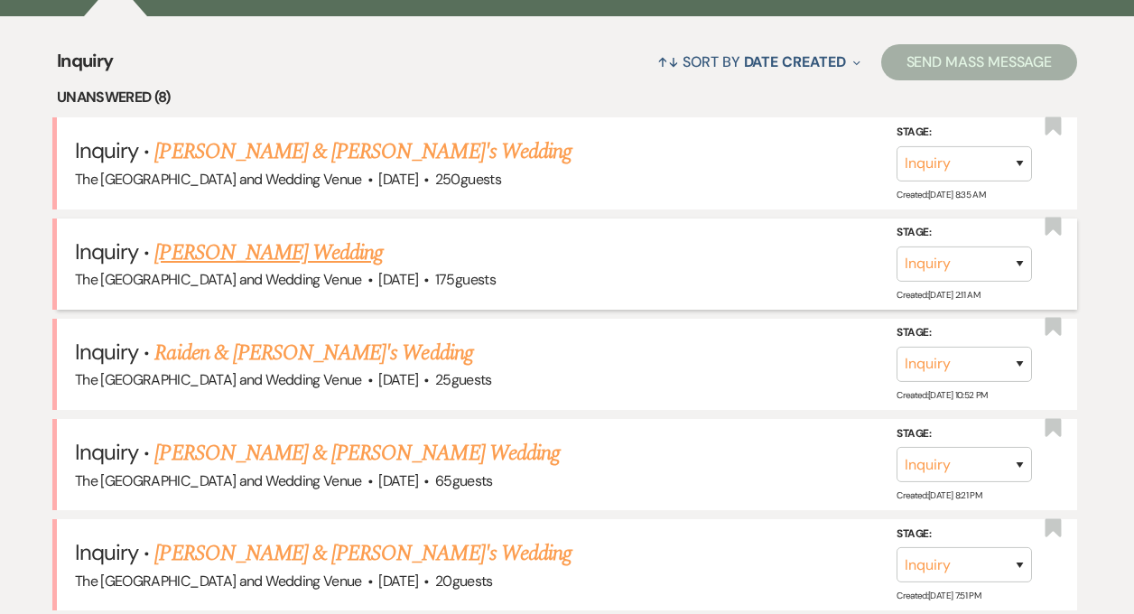
click at [300, 251] on link "[PERSON_NAME] Wedding" at bounding box center [268, 253] width 229 height 33
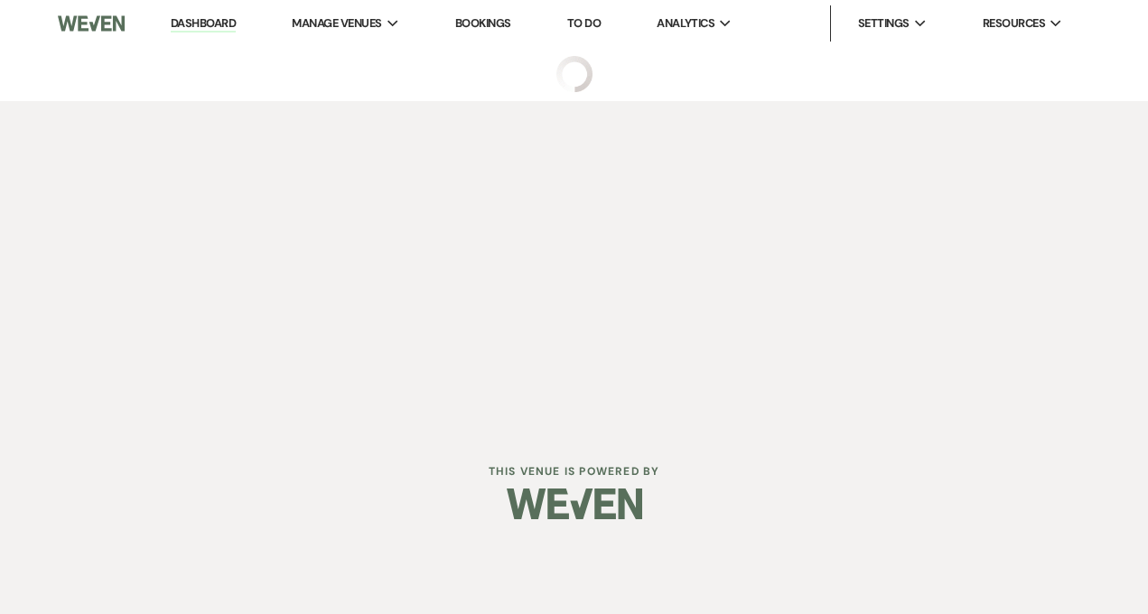
select select "3"
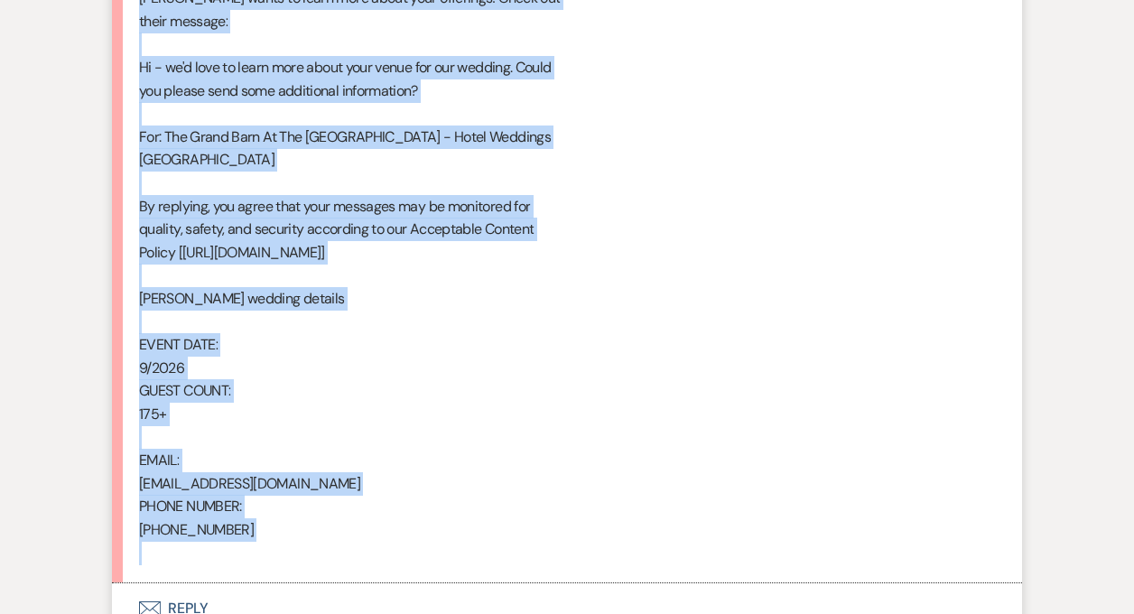
scroll to position [1034, 0]
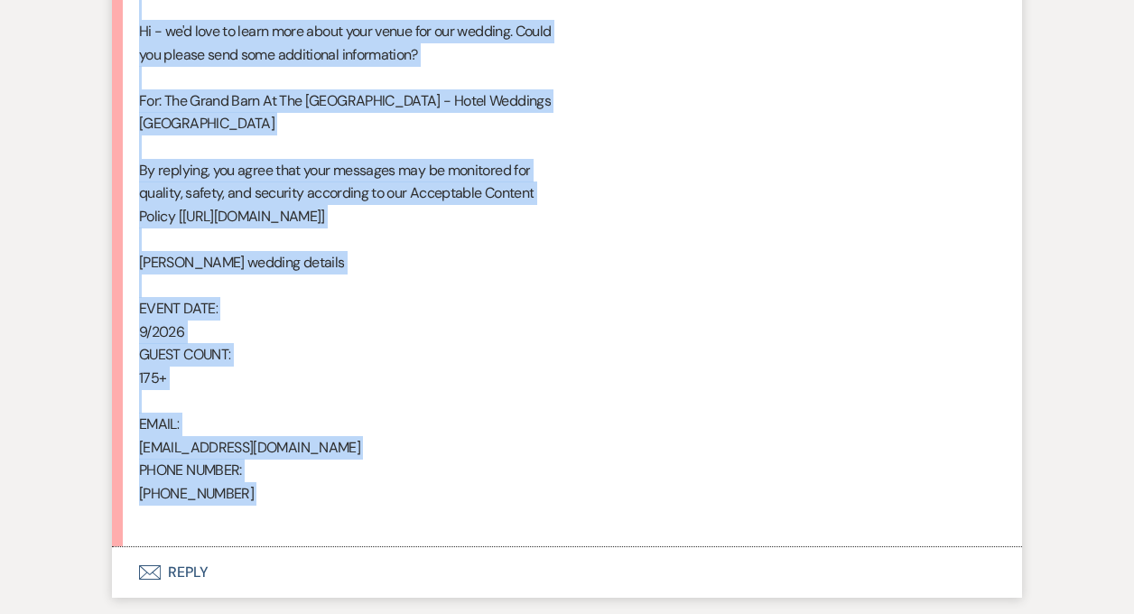
drag, startPoint x: 140, startPoint y: 262, endPoint x: 341, endPoint y: 518, distance: 325.4
click at [341, 518] on div "From : [PERSON_NAME] Event : [PERSON_NAME] Event Desired date : [DATE] Anticipa…" at bounding box center [567, 123] width 856 height 809
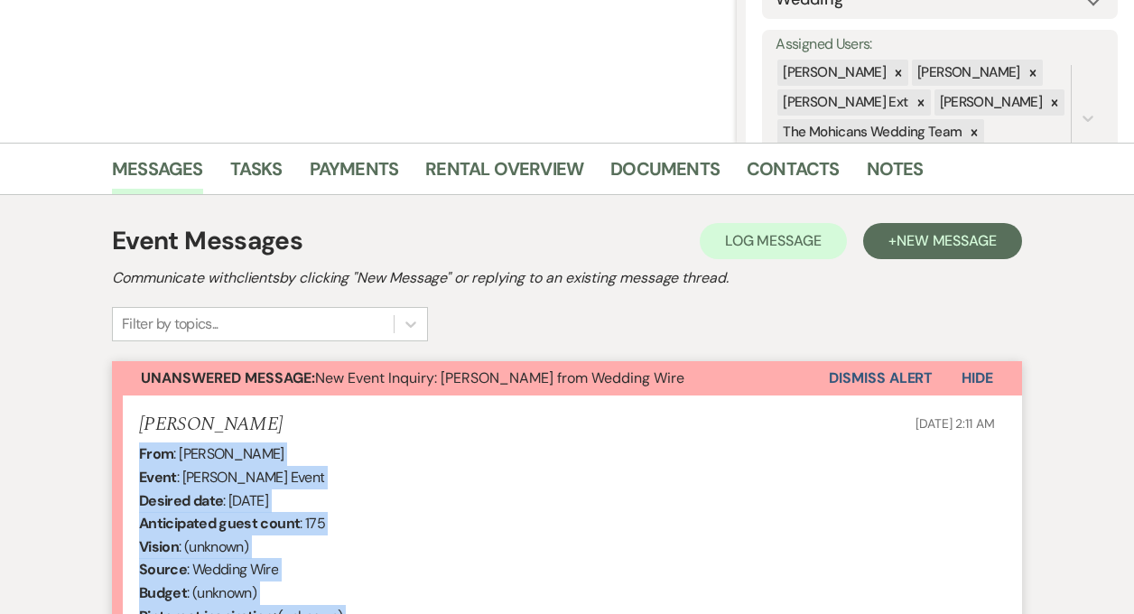
scroll to position [0, 0]
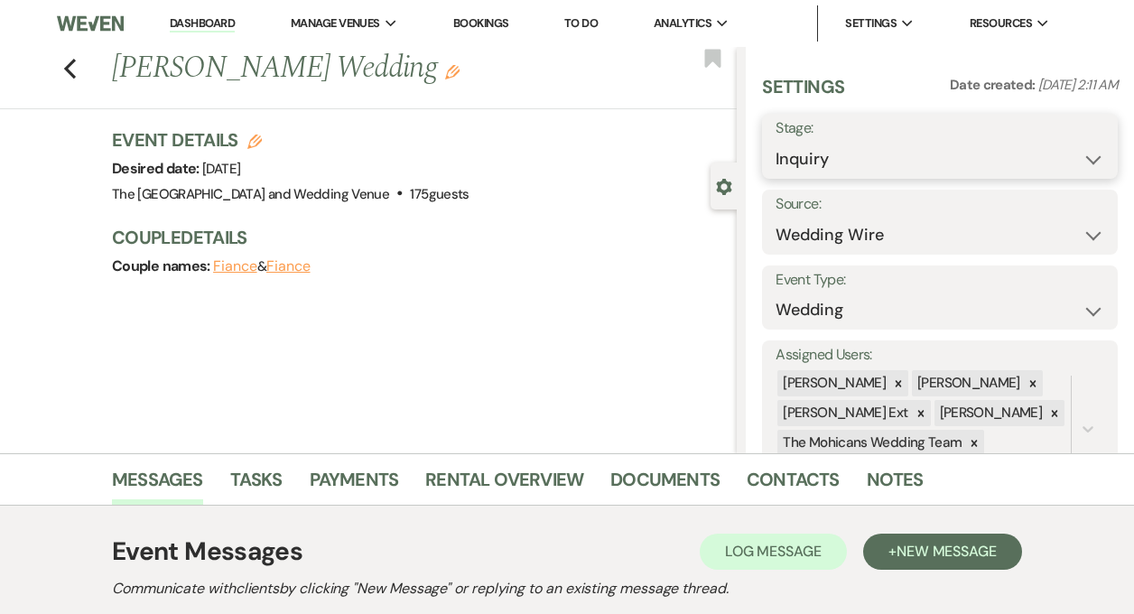
click at [867, 157] on select "Inquiry Follow Up Tour Requested Tour Confirmed Toured Proposal Sent Booked Lost" at bounding box center [940, 159] width 329 height 35
select select "9"
click at [1058, 148] on button "Save" at bounding box center [1081, 146] width 73 height 36
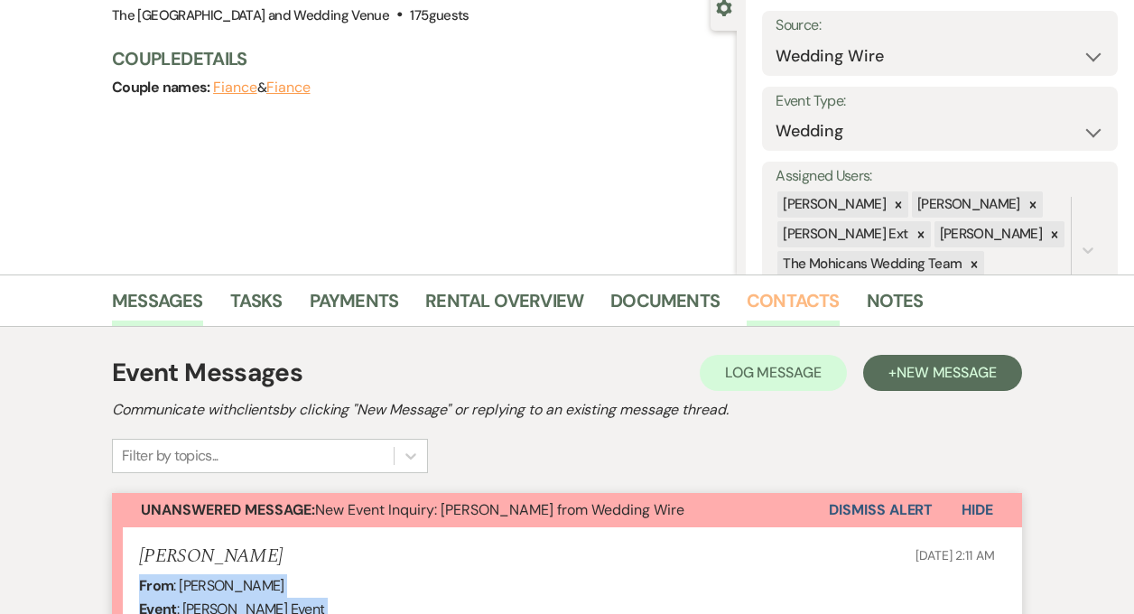
scroll to position [333, 0]
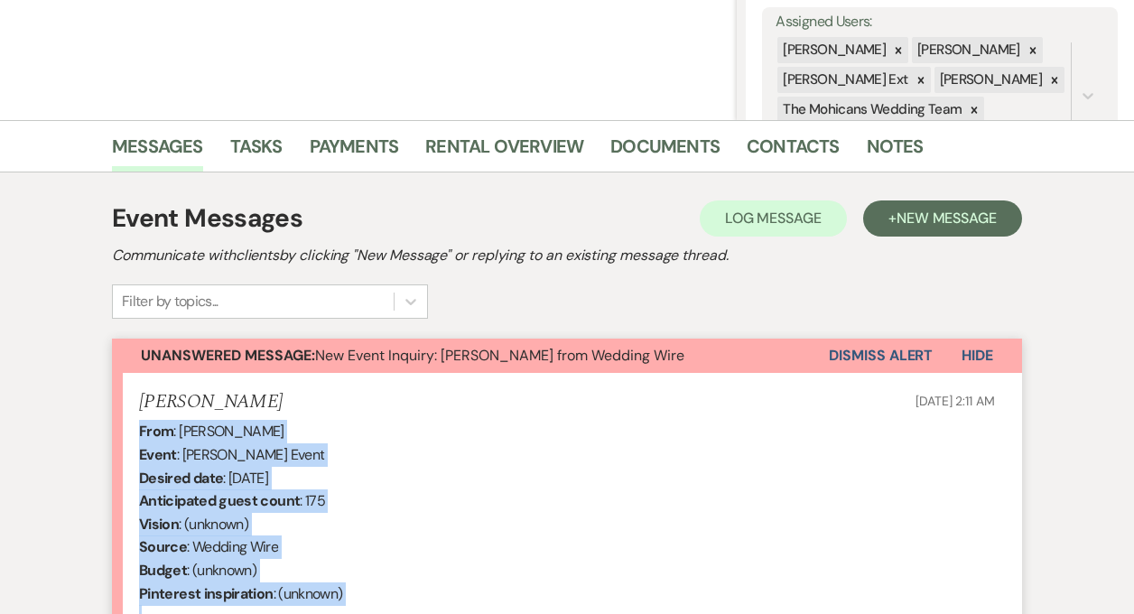
click at [872, 355] on button "Dismiss Alert" at bounding box center [881, 356] width 104 height 34
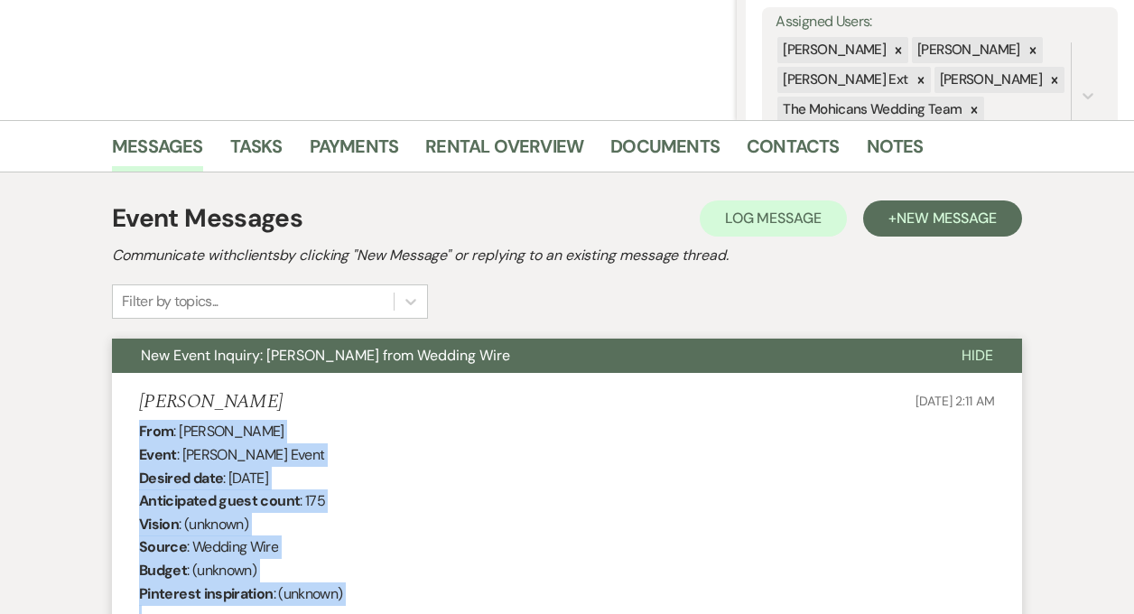
scroll to position [0, 0]
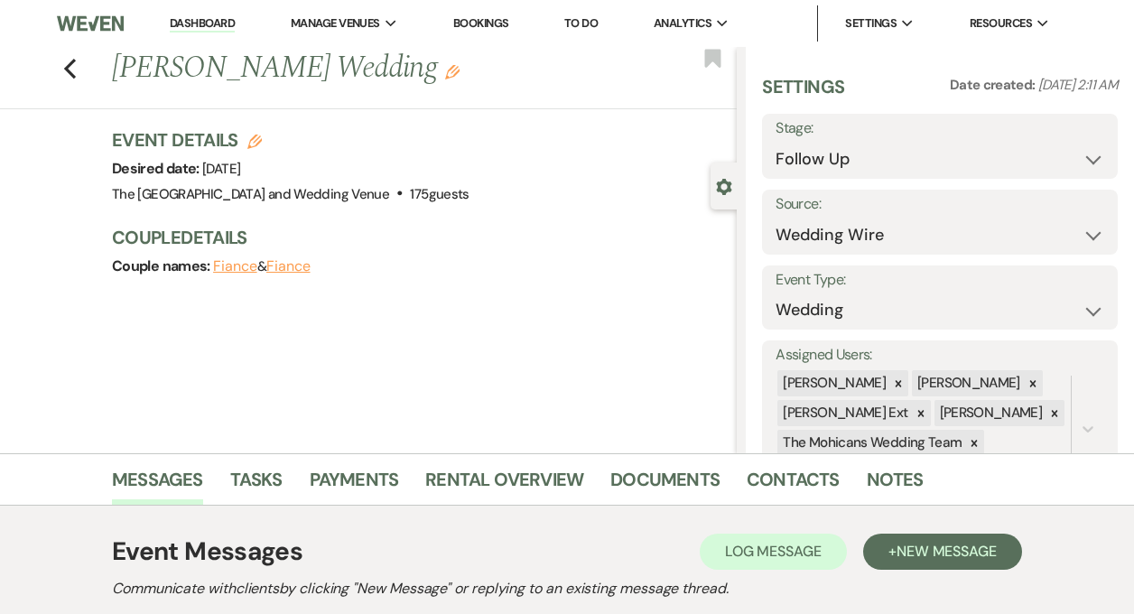
click at [208, 21] on link "Dashboard" at bounding box center [202, 23] width 65 height 17
select select "9"
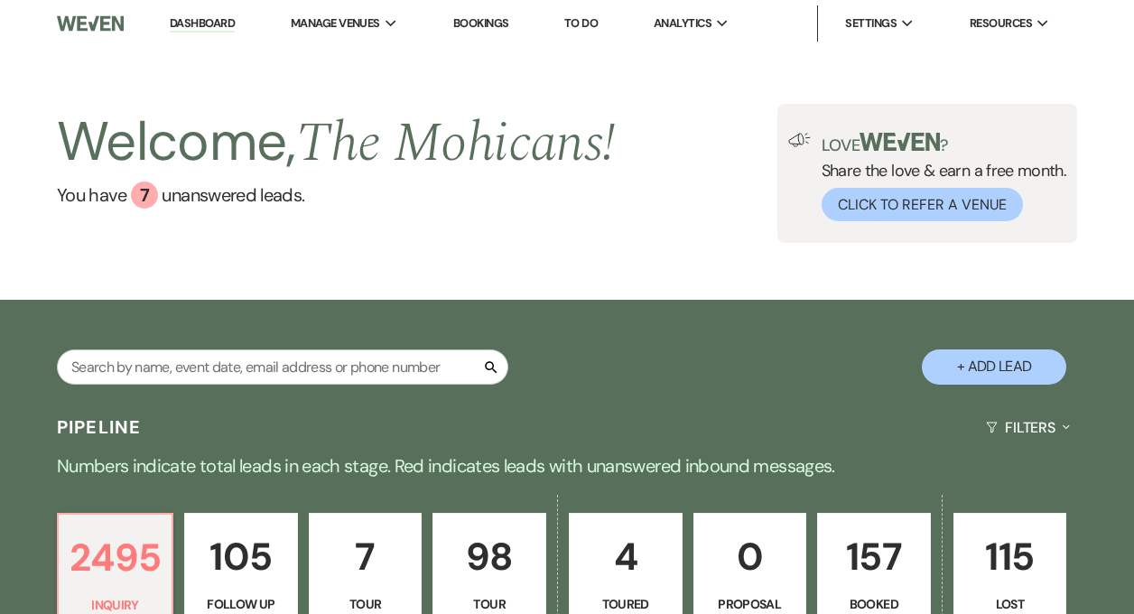
scroll to position [533, 0]
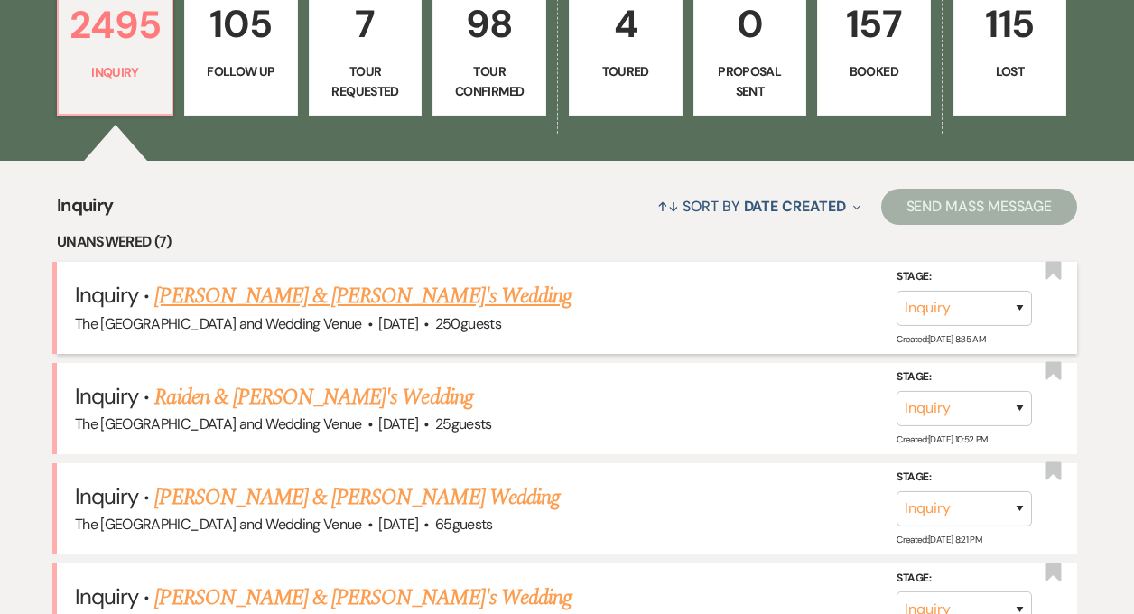
click at [391, 294] on link "[PERSON_NAME] & [PERSON_NAME]'s Wedding" at bounding box center [362, 296] width 417 height 33
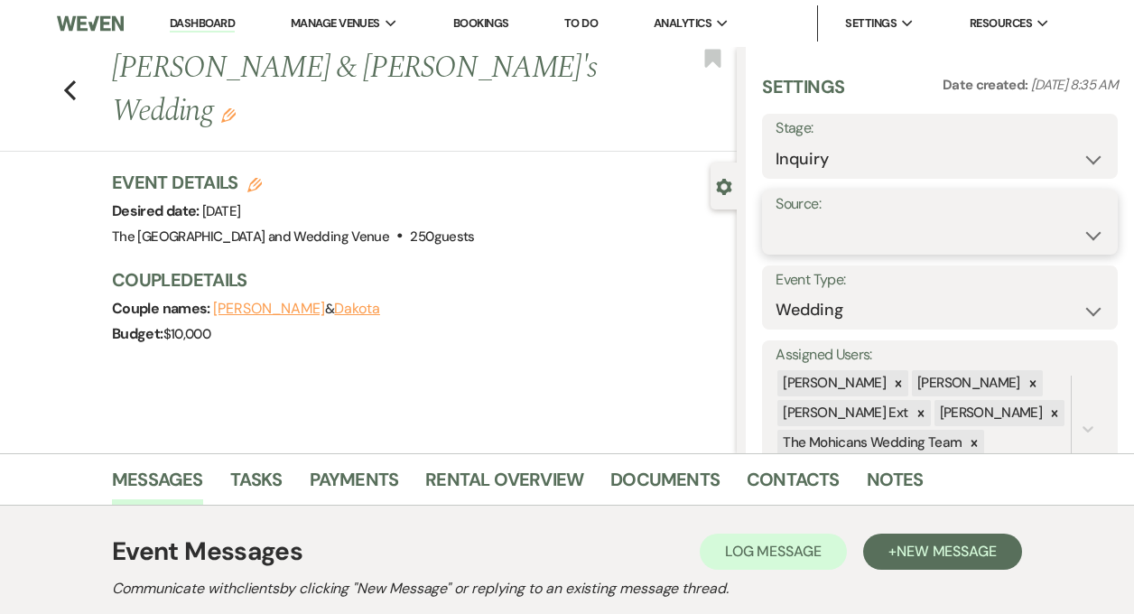
click at [863, 224] on select "Weven Venue Website Instagram Facebook Pinterest Google The Knot Wedding Wire H…" at bounding box center [940, 235] width 329 height 35
select select "5"
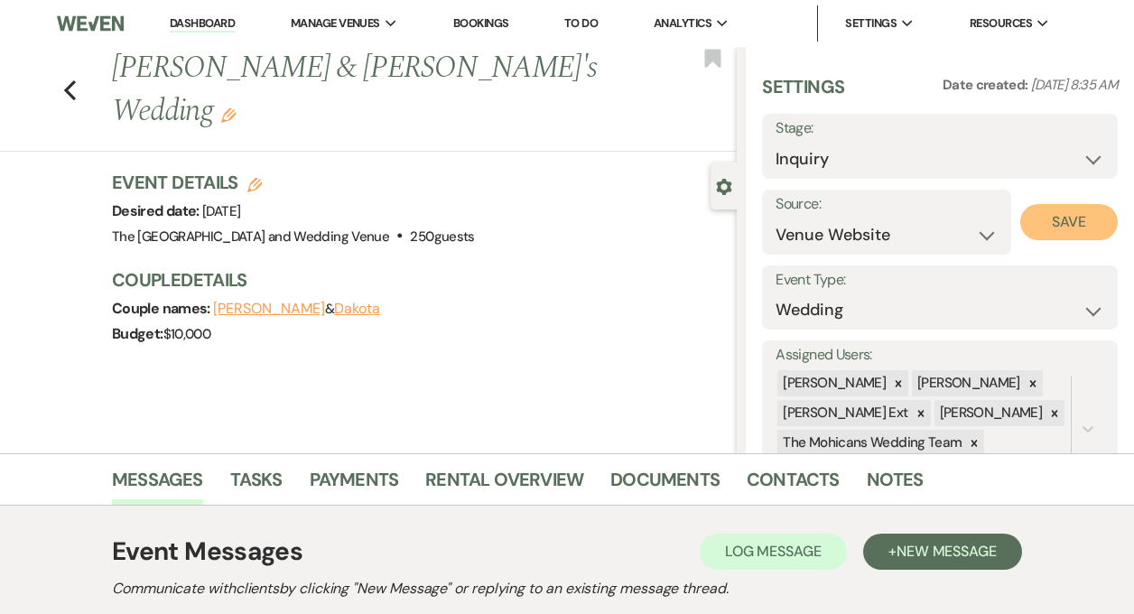
click at [1048, 222] on button "Save" at bounding box center [1070, 222] width 98 height 36
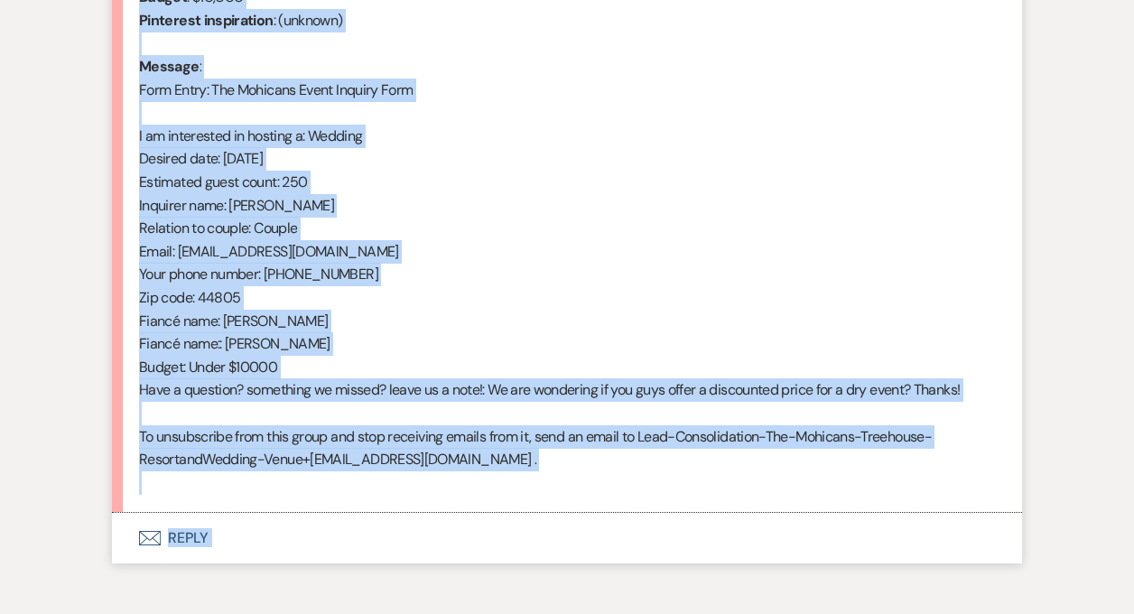
scroll to position [976, 0]
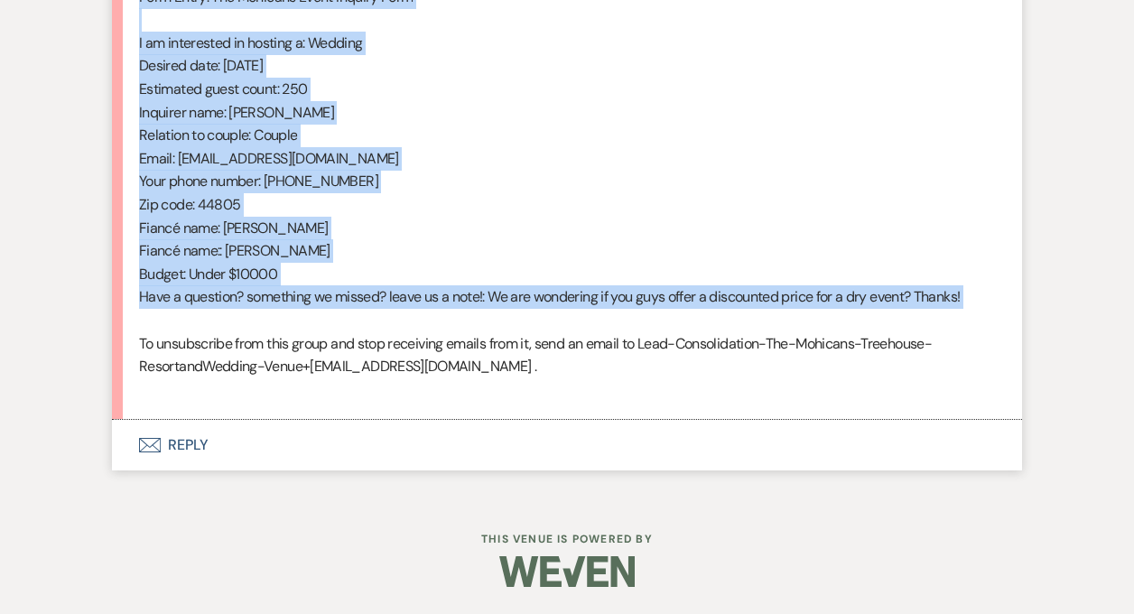
drag, startPoint x: 139, startPoint y: 262, endPoint x: 461, endPoint y: 317, distance: 326.2
click at [461, 317] on div "From : Dakota (Client) Event : [PERSON_NAME] & Dakota's Event Desired date : [D…" at bounding box center [567, 89] width 856 height 624
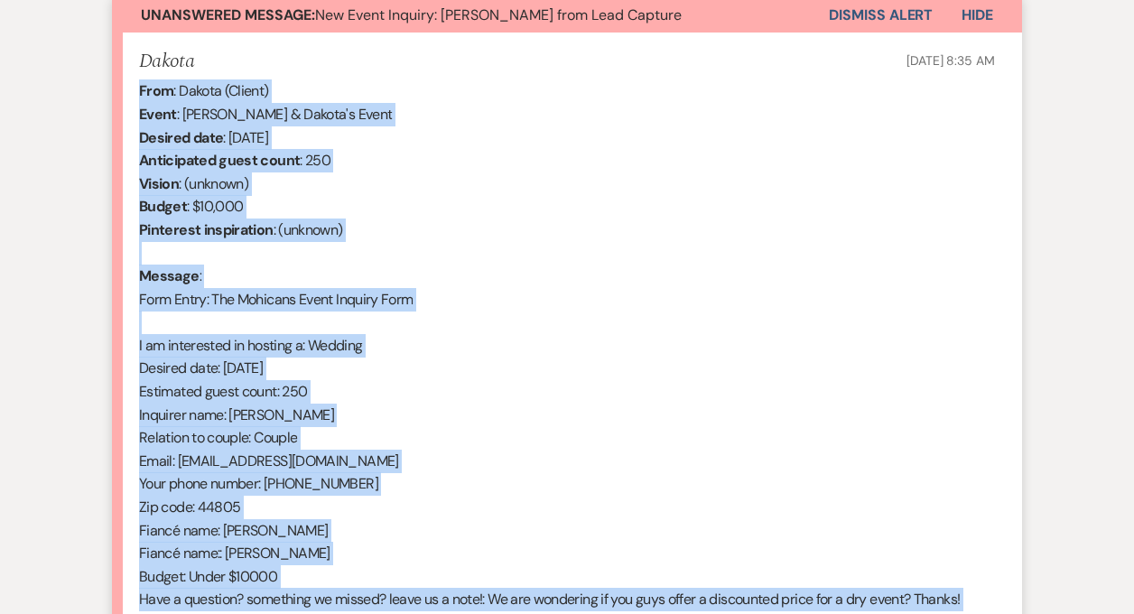
scroll to position [441, 0]
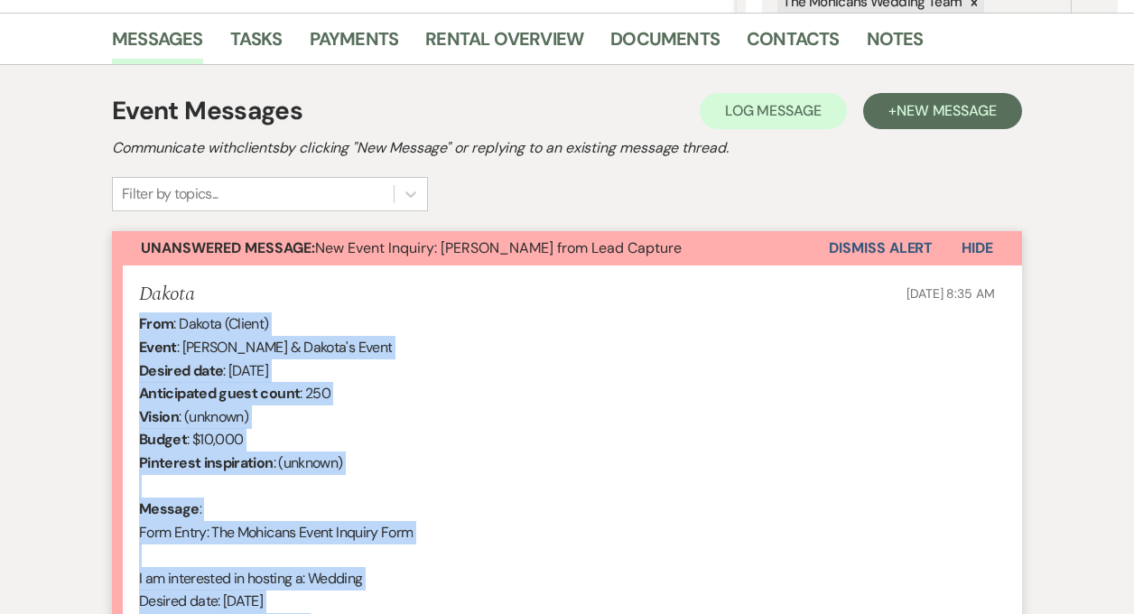
click at [841, 244] on button "Dismiss Alert" at bounding box center [881, 248] width 104 height 34
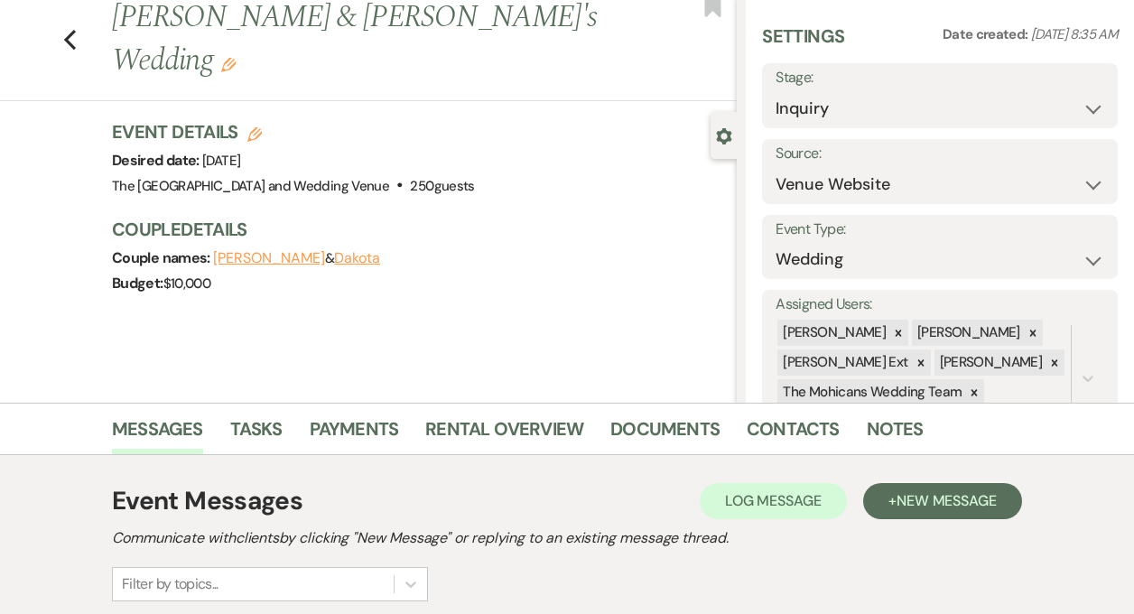
scroll to position [0, 0]
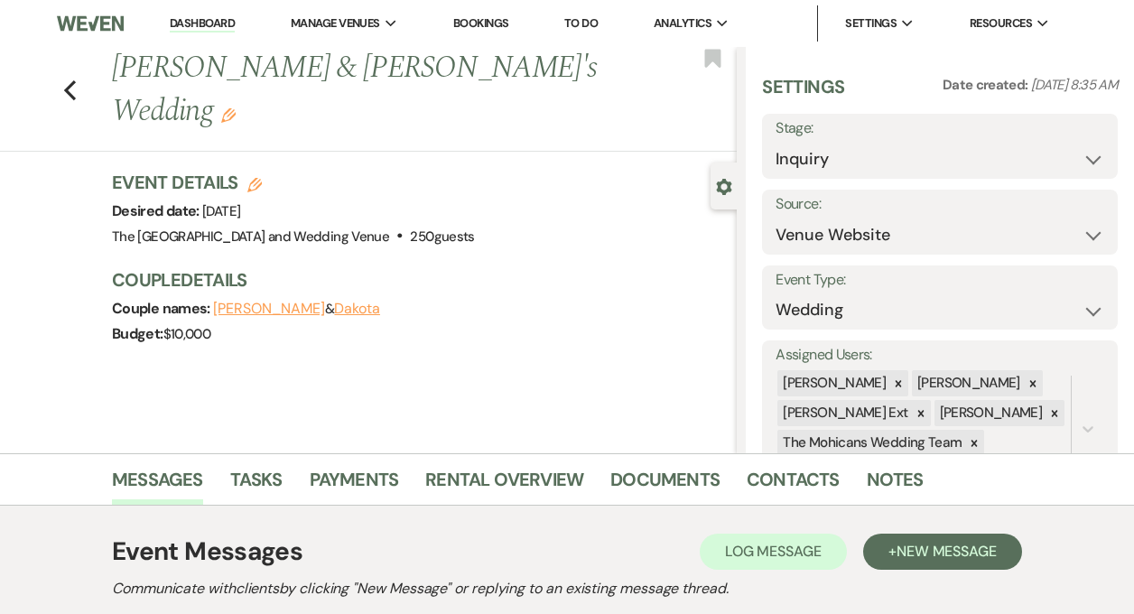
click at [210, 24] on link "Dashboard" at bounding box center [202, 23] width 65 height 17
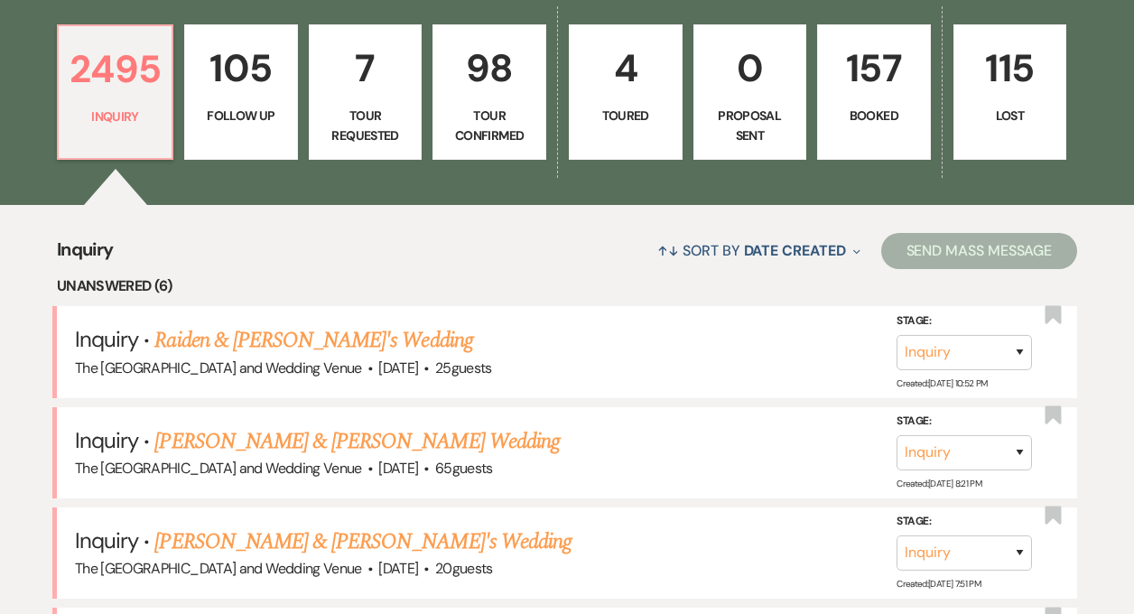
scroll to position [432, 0]
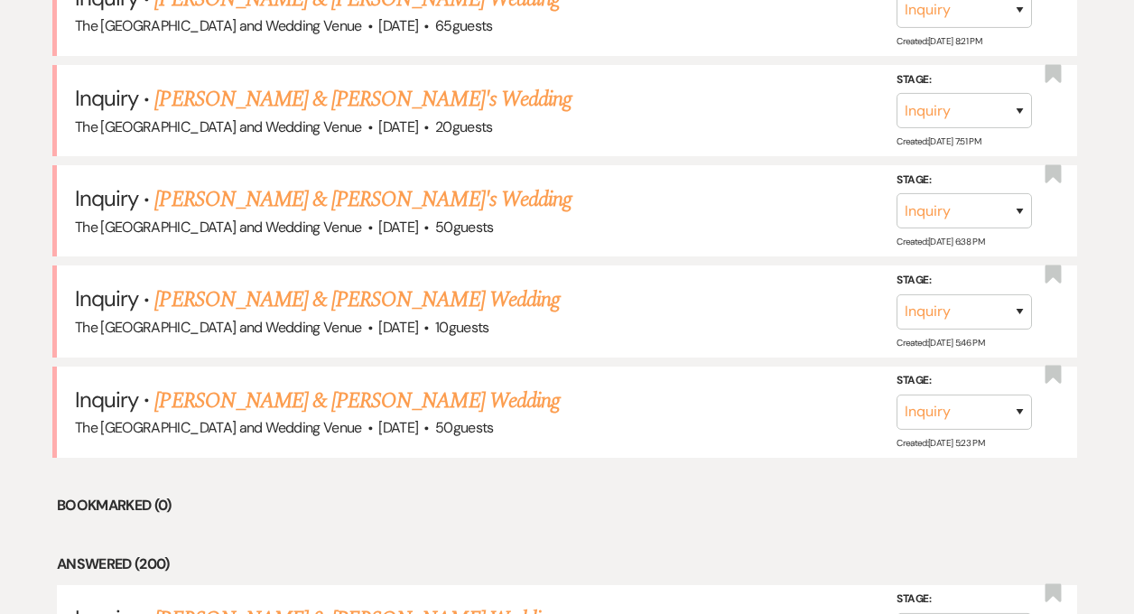
scroll to position [1034, 0]
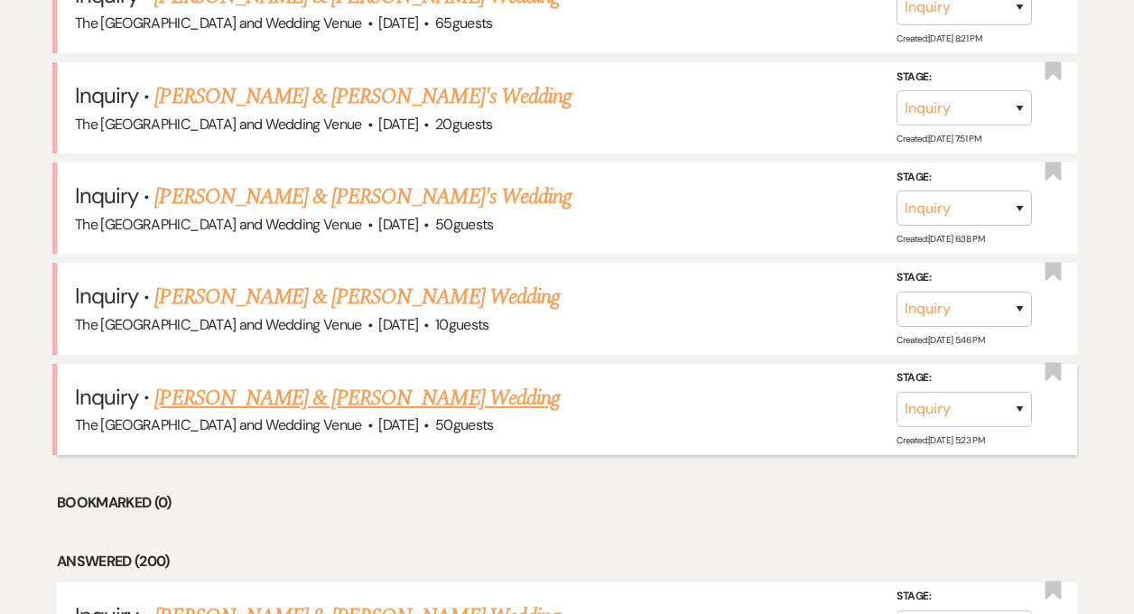
click at [399, 399] on link "[PERSON_NAME] & [PERSON_NAME] Wedding" at bounding box center [356, 398] width 405 height 33
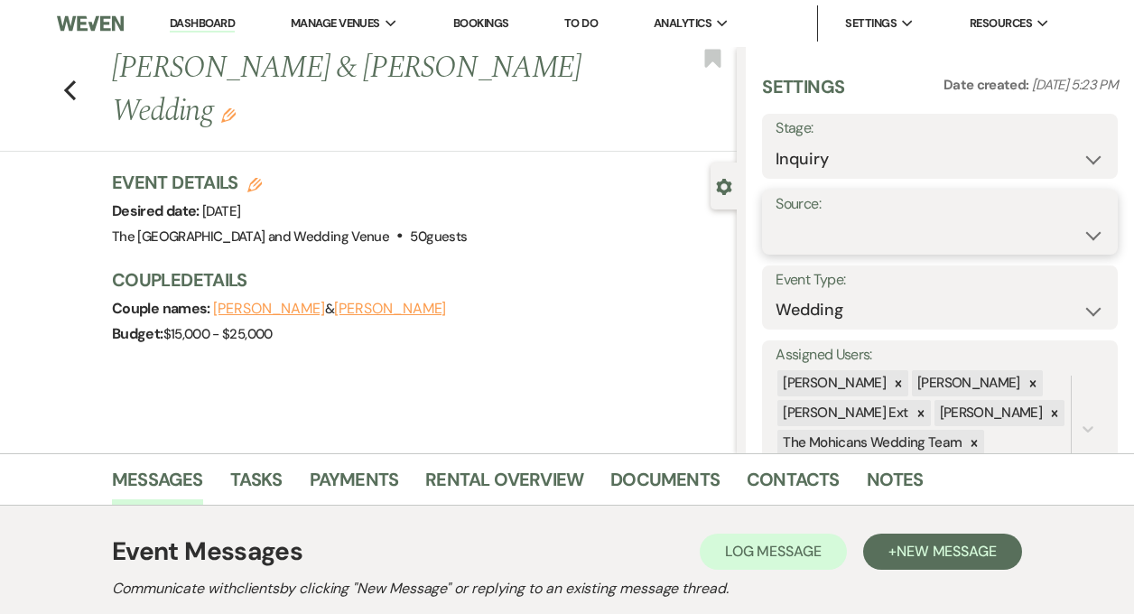
click at [906, 236] on select "Weven Venue Website Instagram Facebook Pinterest Google The Knot Wedding Wire H…" at bounding box center [940, 235] width 329 height 35
select select "5"
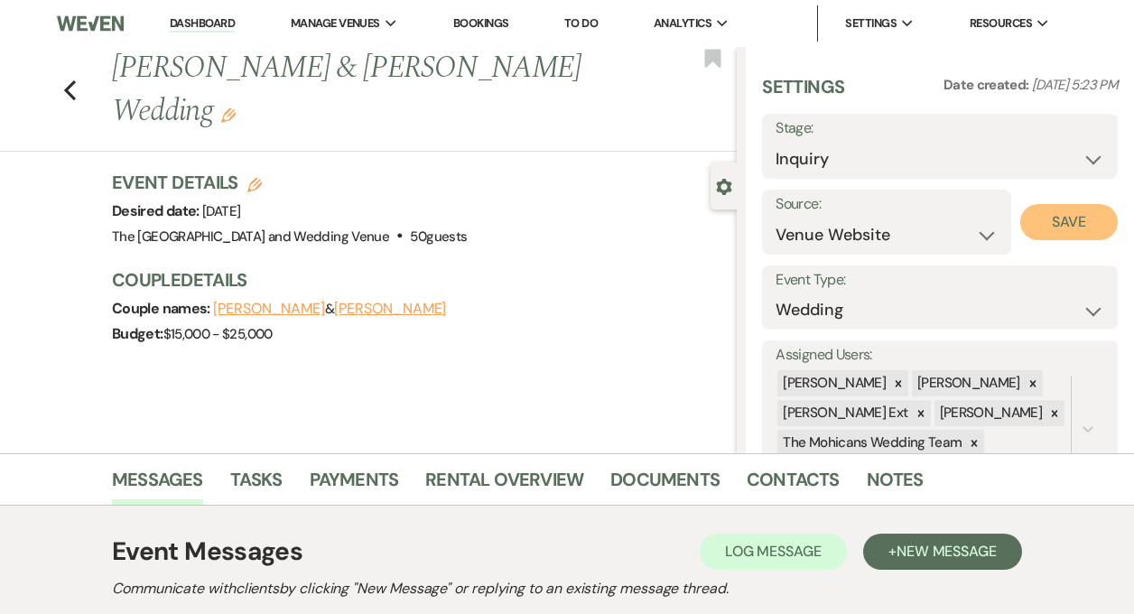
click at [1052, 220] on button "Save" at bounding box center [1070, 222] width 98 height 36
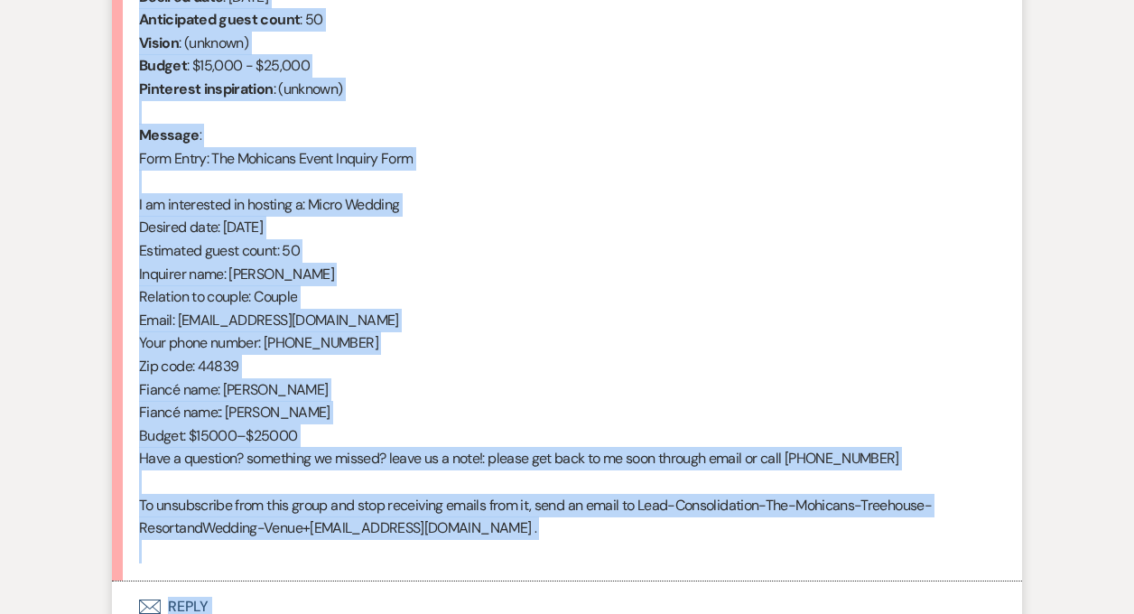
scroll to position [907, 0]
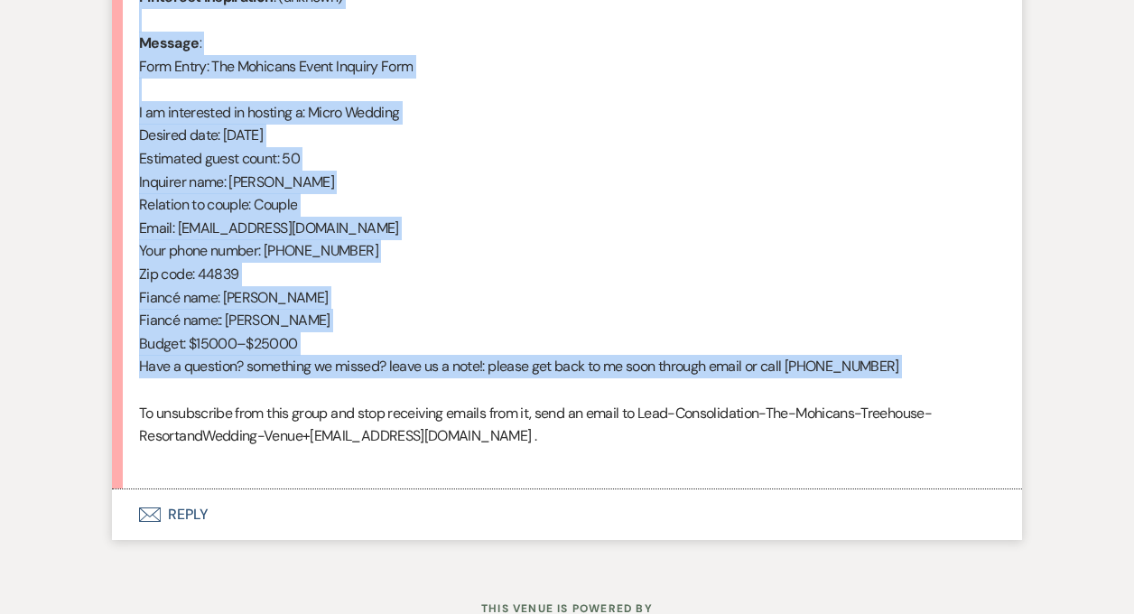
drag, startPoint x: 137, startPoint y: 169, endPoint x: 426, endPoint y: 397, distance: 367.9
click at [426, 397] on li "Leah Gillespie Oct 11, 2025, 5:23 PM From : Leah Gillespie (Client) Event : Kyl…" at bounding box center [567, 144] width 910 height 691
copy div "From : Leah Gillespie (Client) Event : Kyle Harvey & Leah Gillespie's Event Des…"
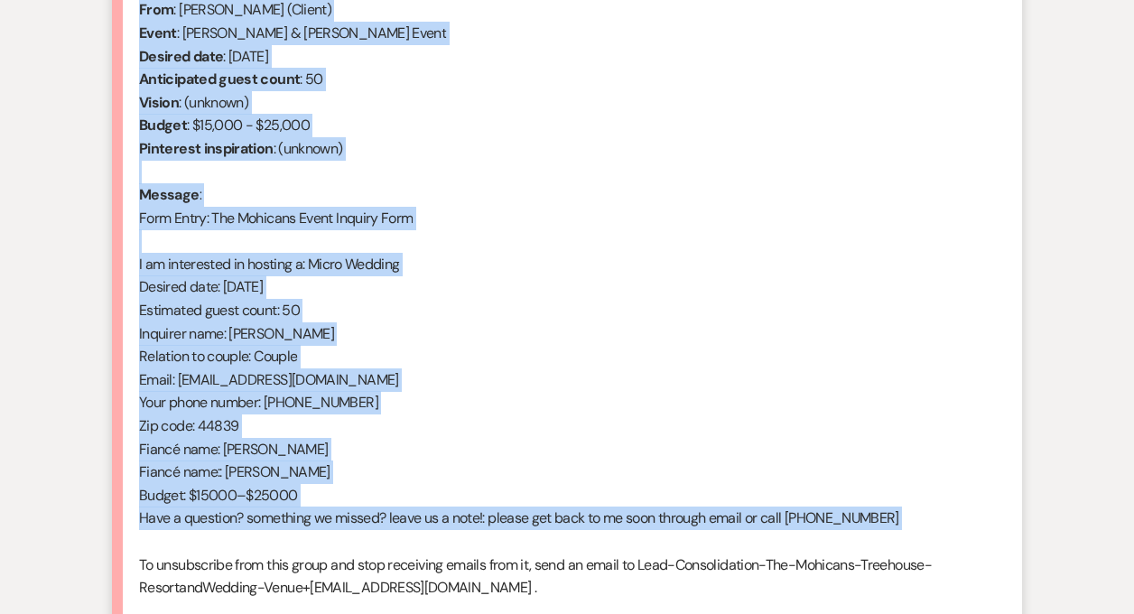
scroll to position [614, 0]
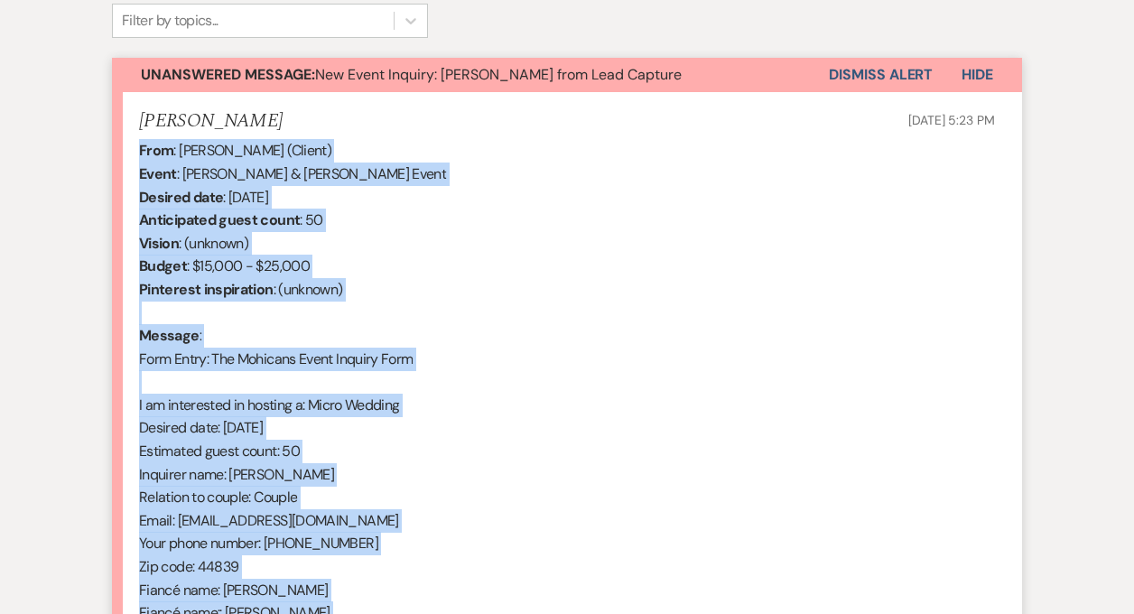
click at [889, 75] on button "Dismiss Alert" at bounding box center [881, 75] width 104 height 34
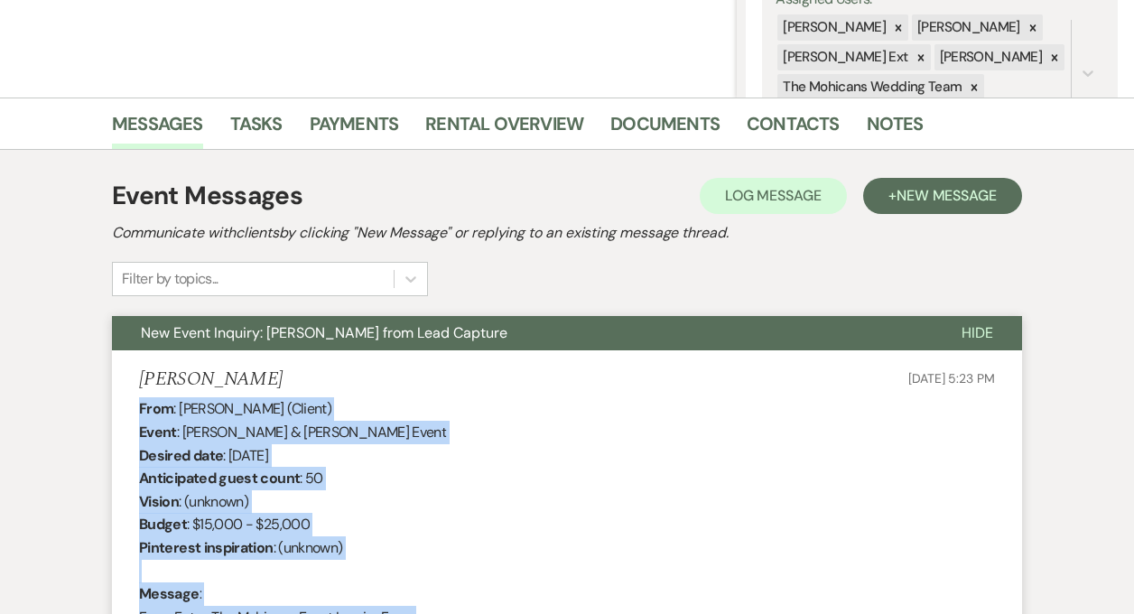
scroll to position [0, 0]
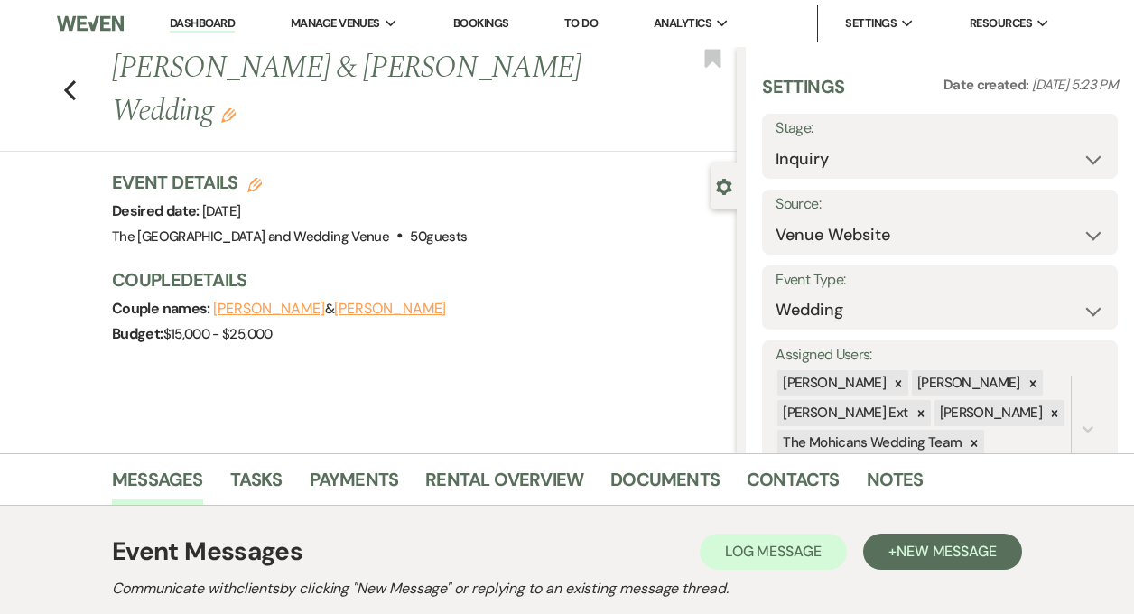
click at [205, 15] on link "Dashboard" at bounding box center [202, 23] width 65 height 17
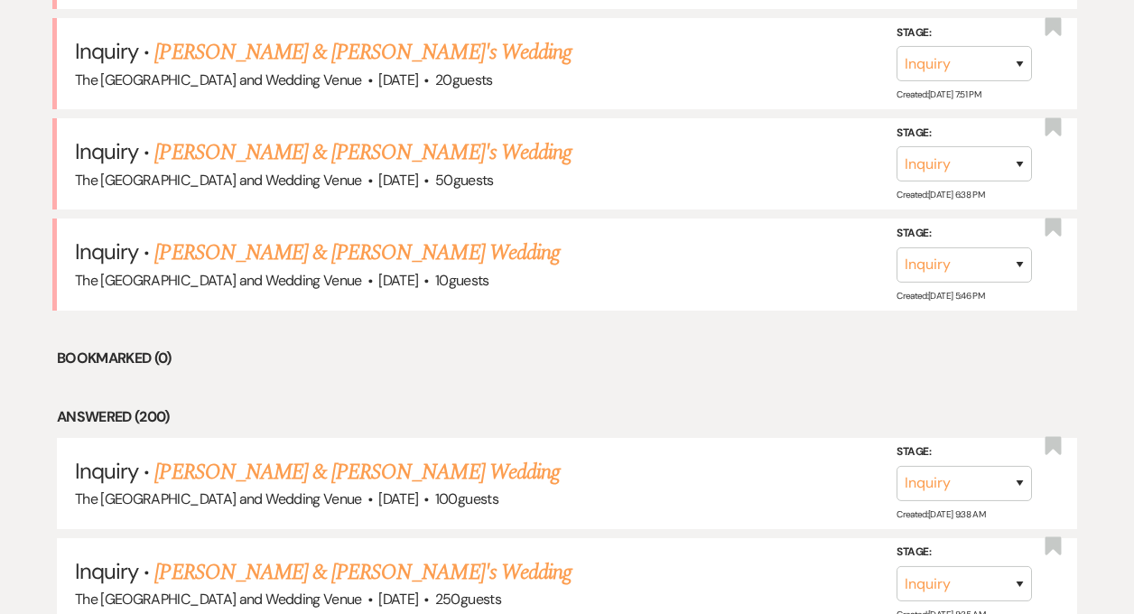
scroll to position [1085, 0]
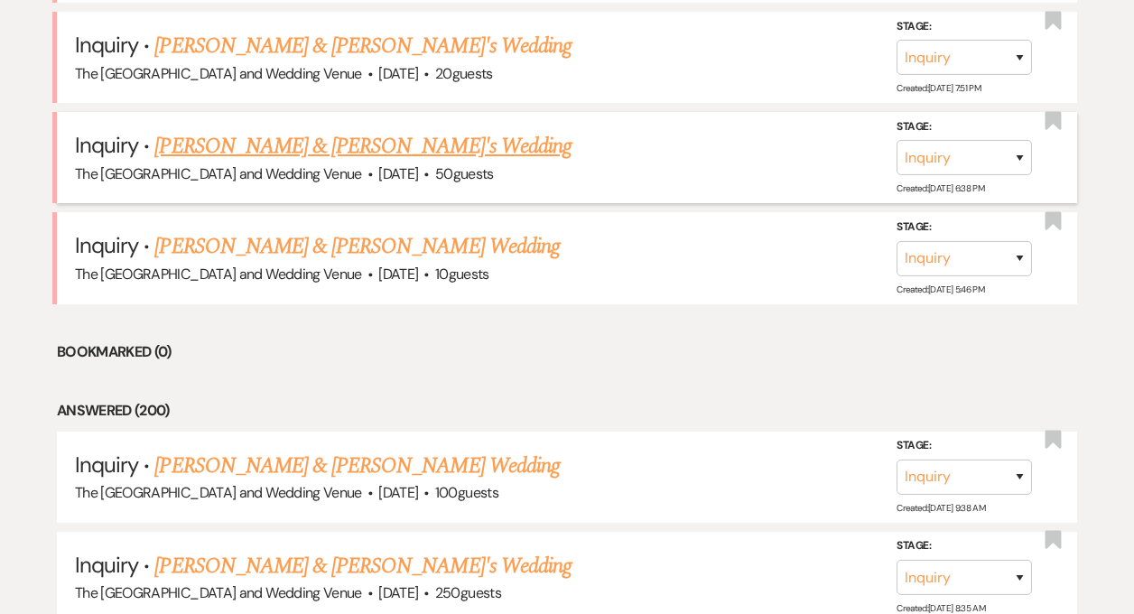
click at [292, 150] on link "[PERSON_NAME] & [PERSON_NAME]'s Wedding" at bounding box center [362, 146] width 417 height 33
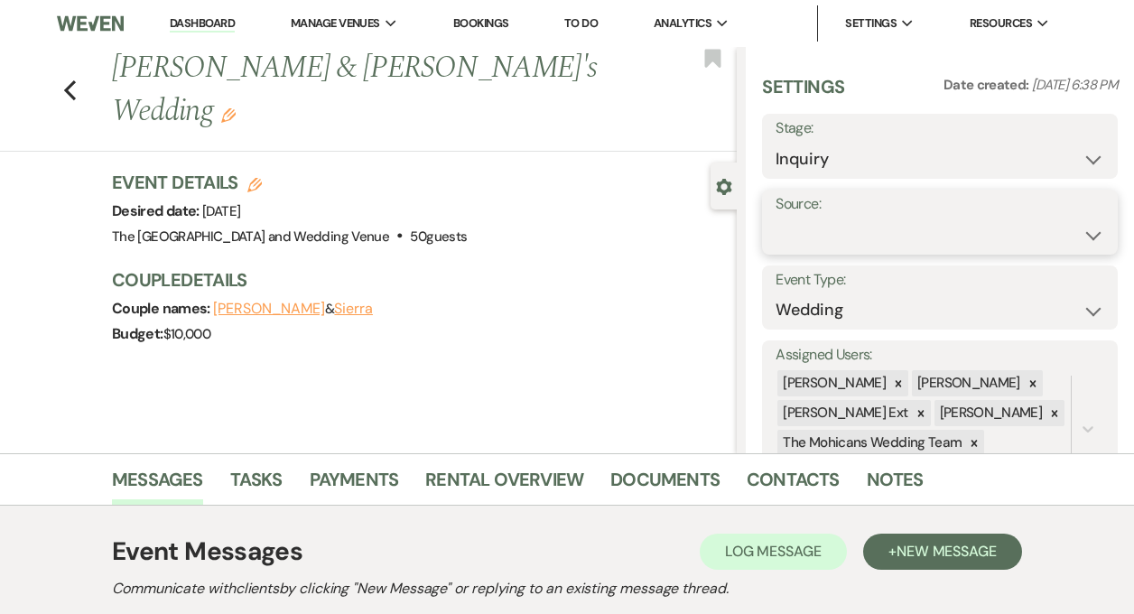
click at [855, 218] on select "Weven Venue Website Instagram Facebook Pinterest Google The Knot Wedding Wire H…" at bounding box center [940, 235] width 329 height 35
select select "5"
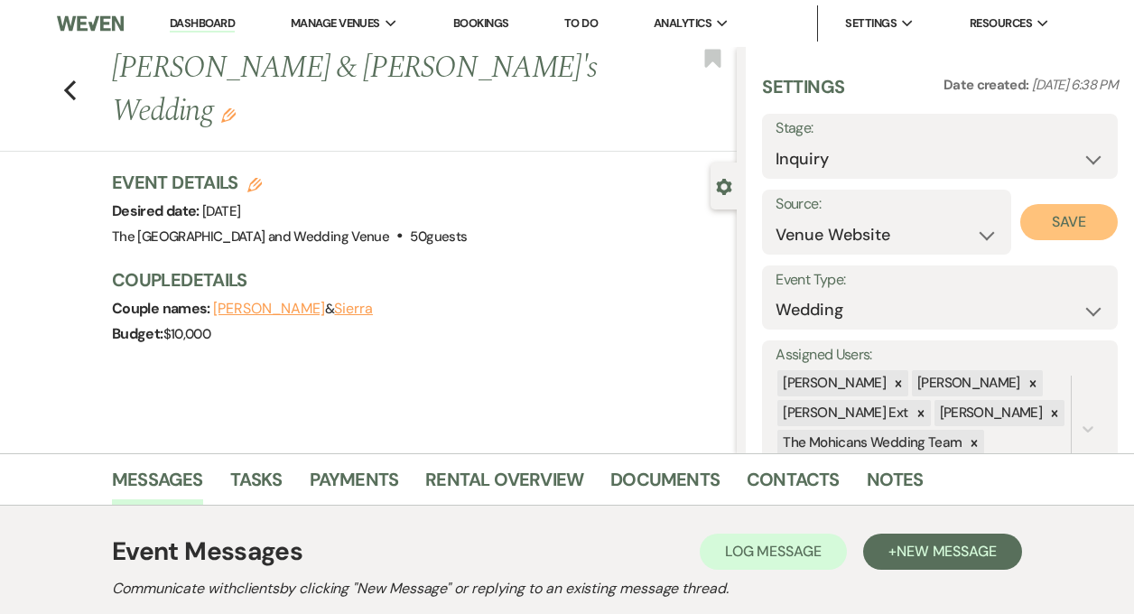
click at [1050, 225] on button "Save" at bounding box center [1070, 222] width 98 height 36
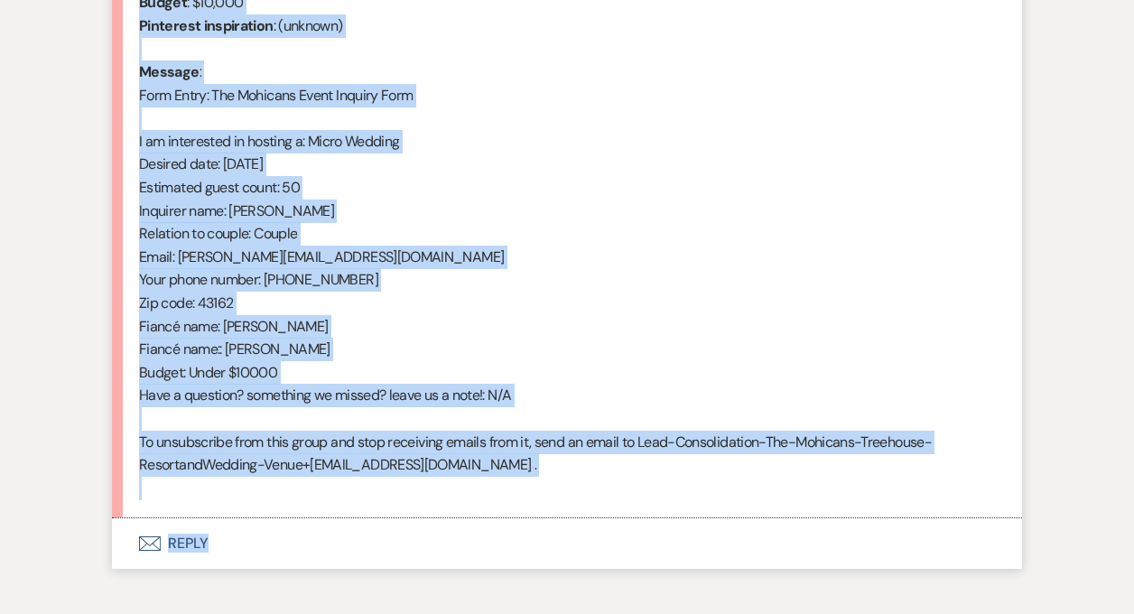
scroll to position [890, 0]
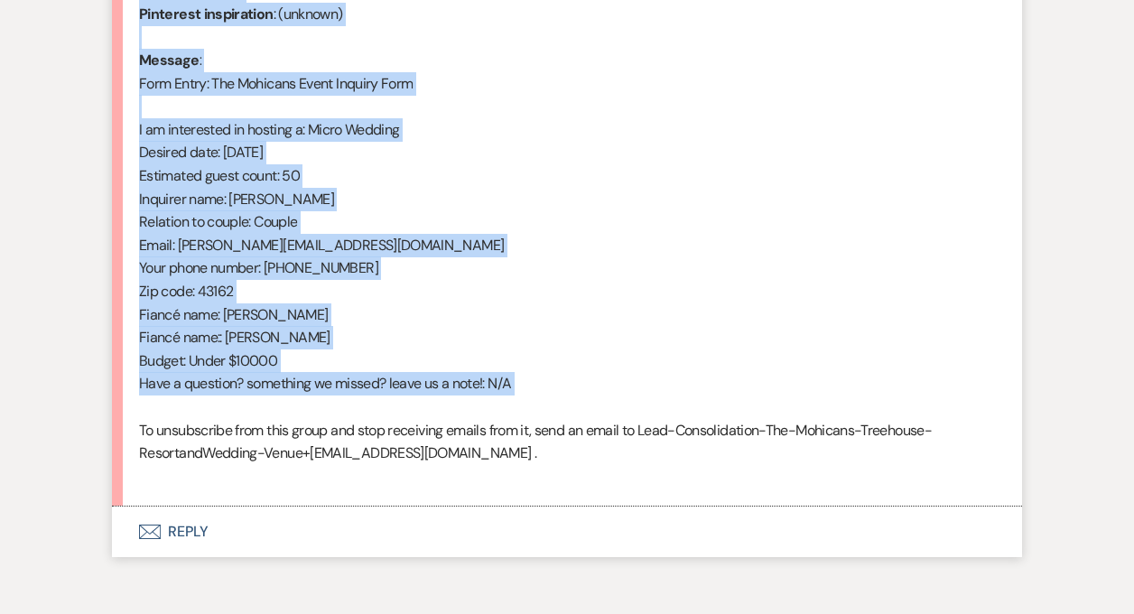
drag, startPoint x: 139, startPoint y: 190, endPoint x: 398, endPoint y: 412, distance: 341.4
click at [398, 412] on div "From : Sierra (Client) Event : Seth & Sierra's Event Desired date : November 1s…" at bounding box center [567, 176] width 856 height 624
copy div "From : Sierra (Client) Event : Seth & Sierra's Event Desired date : November 1s…"
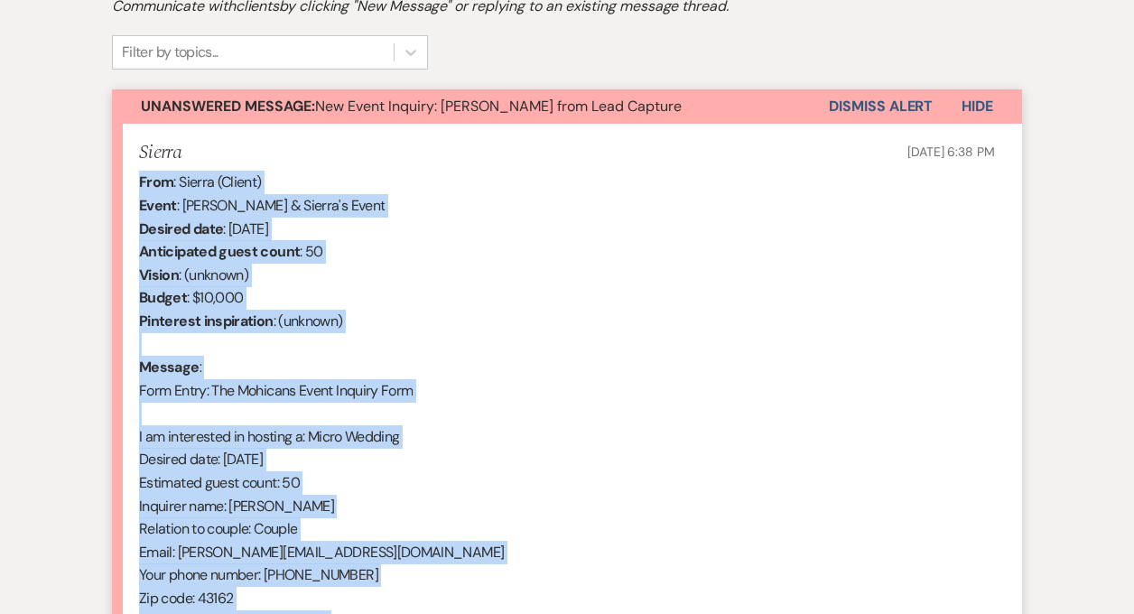
scroll to position [527, 0]
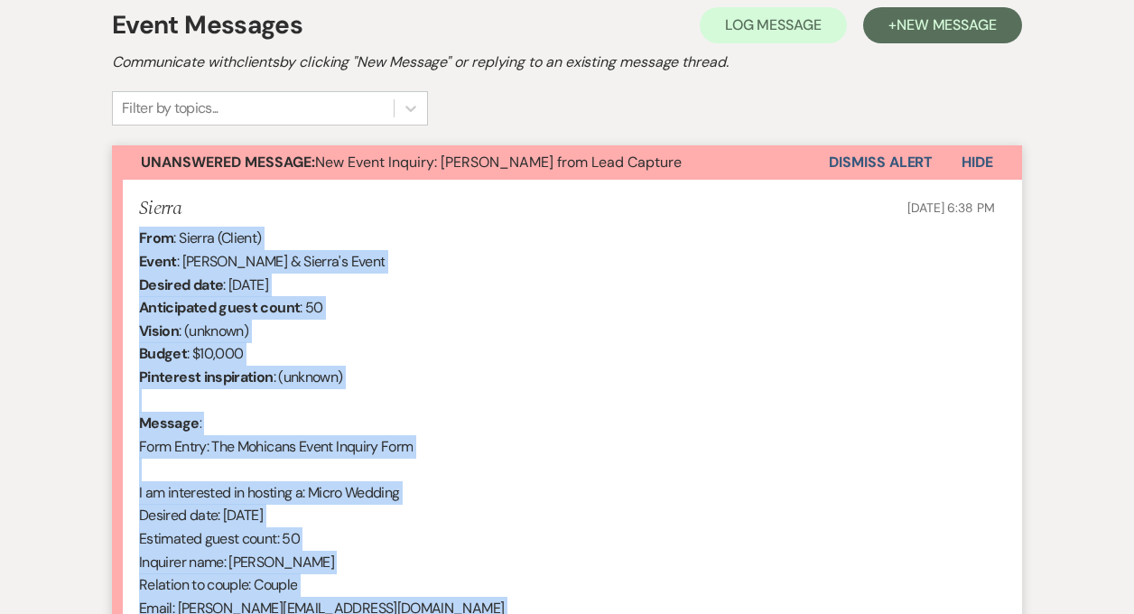
click at [889, 161] on button "Dismiss Alert" at bounding box center [881, 162] width 104 height 34
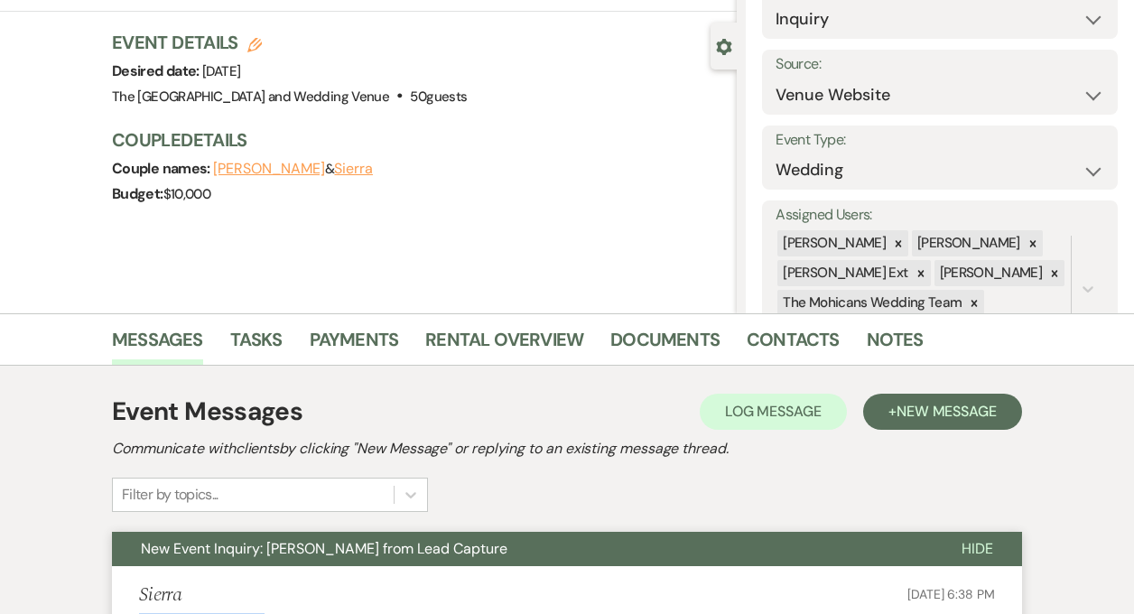
scroll to position [0, 0]
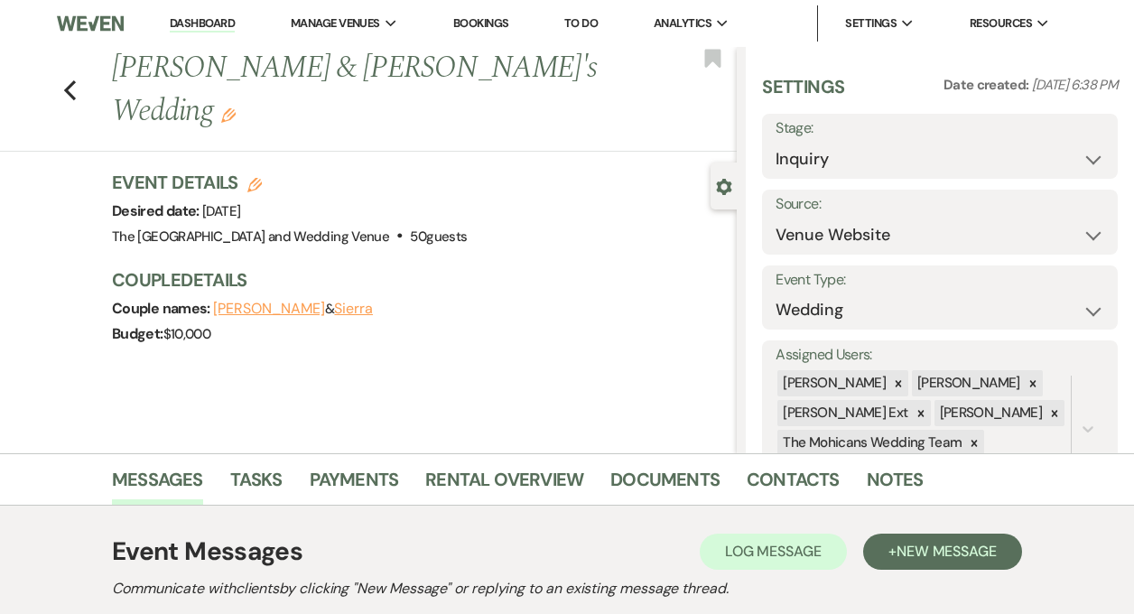
click at [187, 23] on link "Dashboard" at bounding box center [202, 23] width 65 height 17
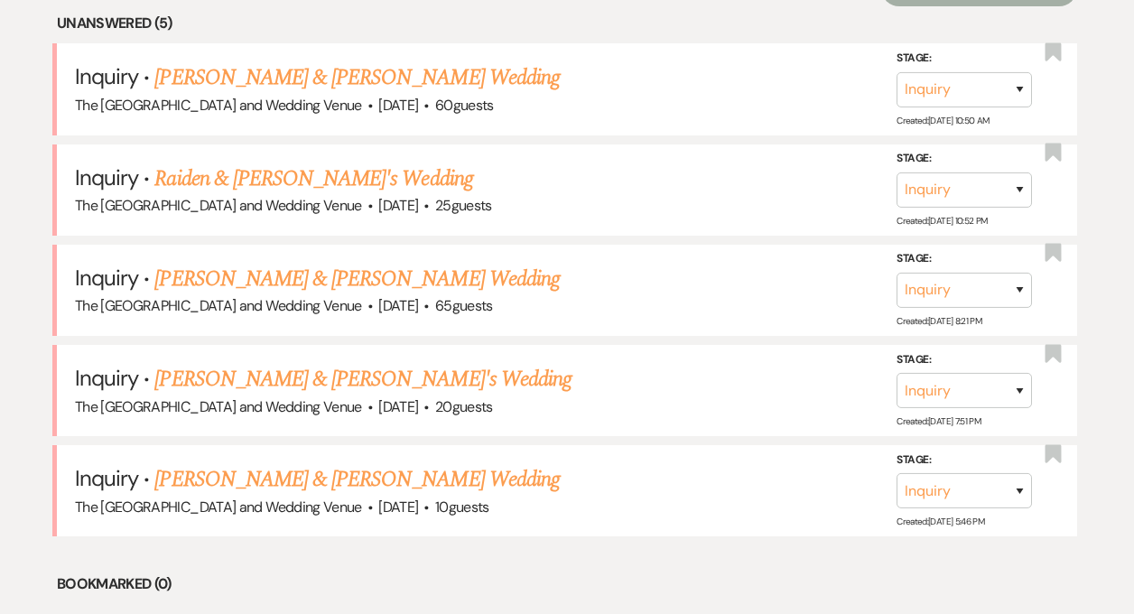
scroll to position [752, 0]
click at [314, 370] on link "[PERSON_NAME] & [PERSON_NAME]'s Wedding" at bounding box center [362, 378] width 417 height 33
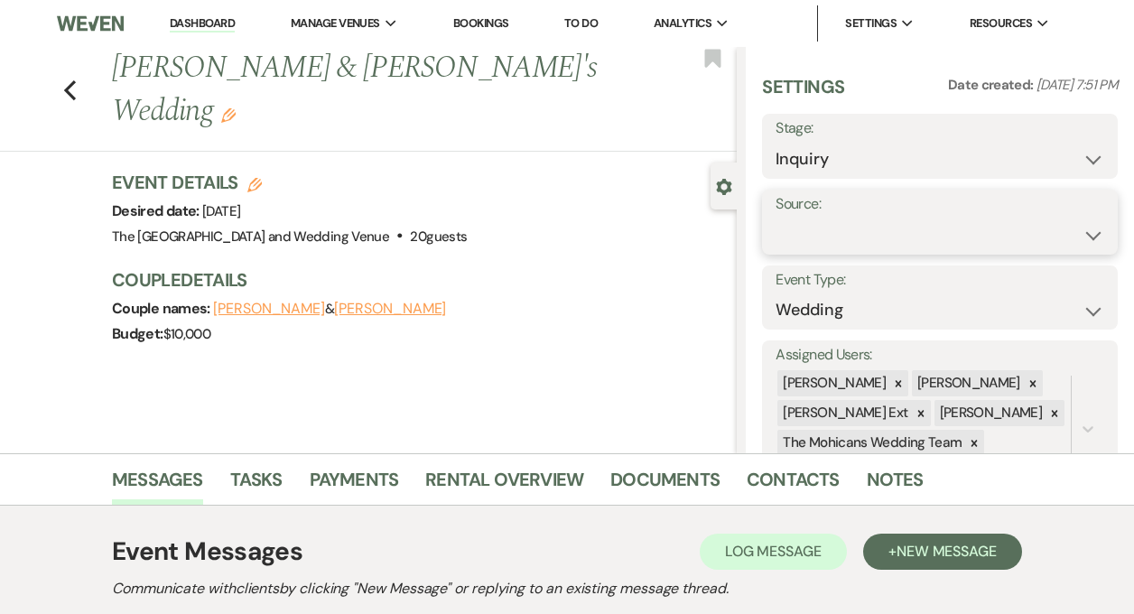
click at [858, 224] on select "Weven Venue Website Instagram Facebook Pinterest Google The Knot Wedding Wire H…" at bounding box center [940, 235] width 329 height 35
select select "5"
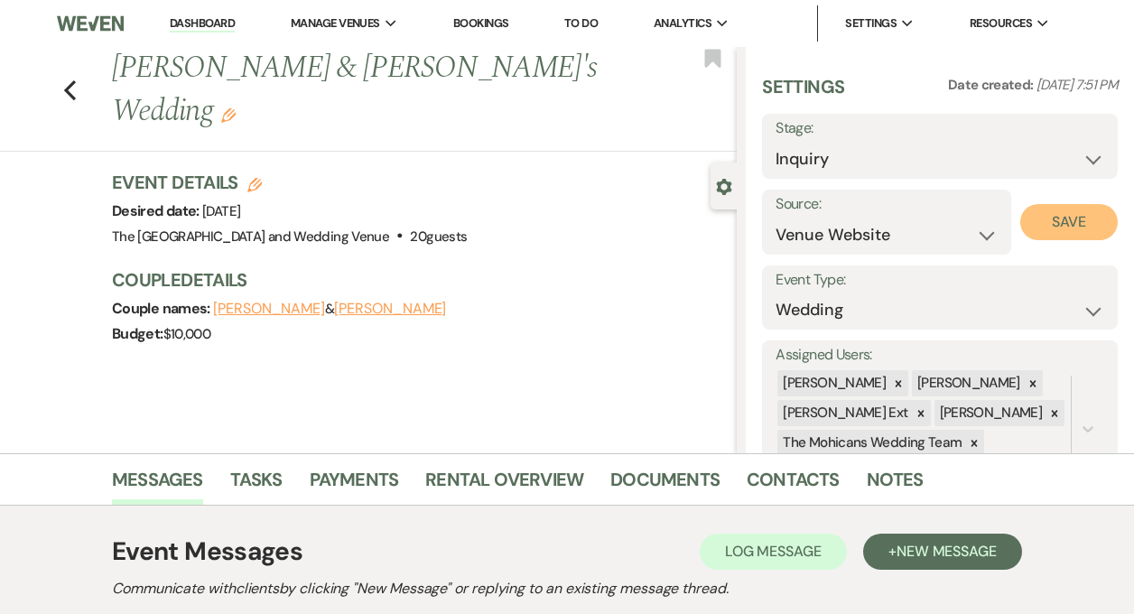
click at [1053, 218] on button "Save" at bounding box center [1070, 222] width 98 height 36
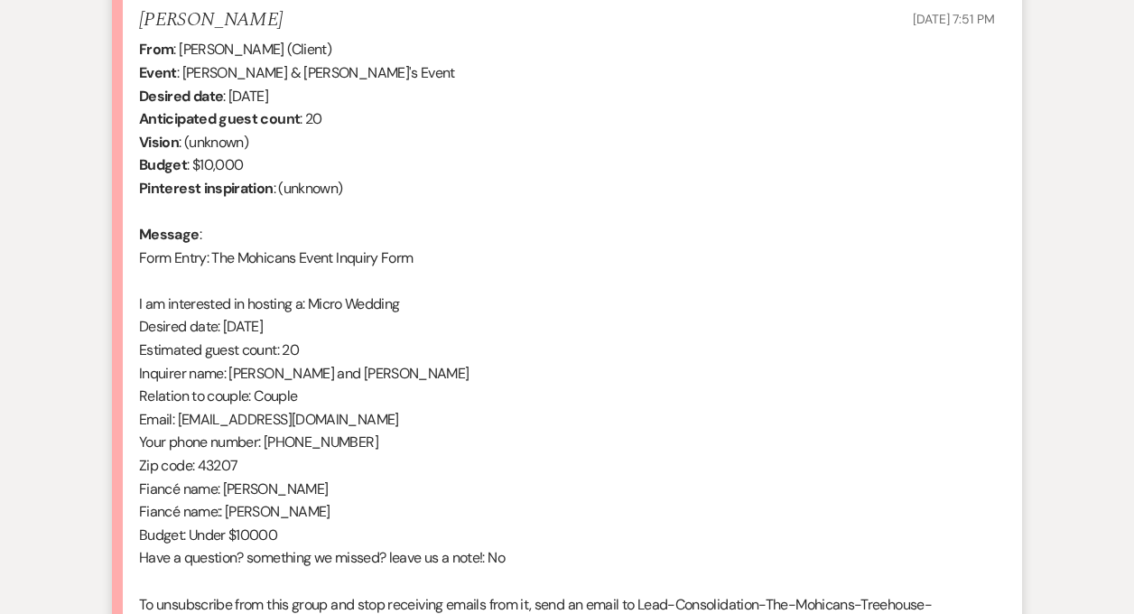
scroll to position [706, 0]
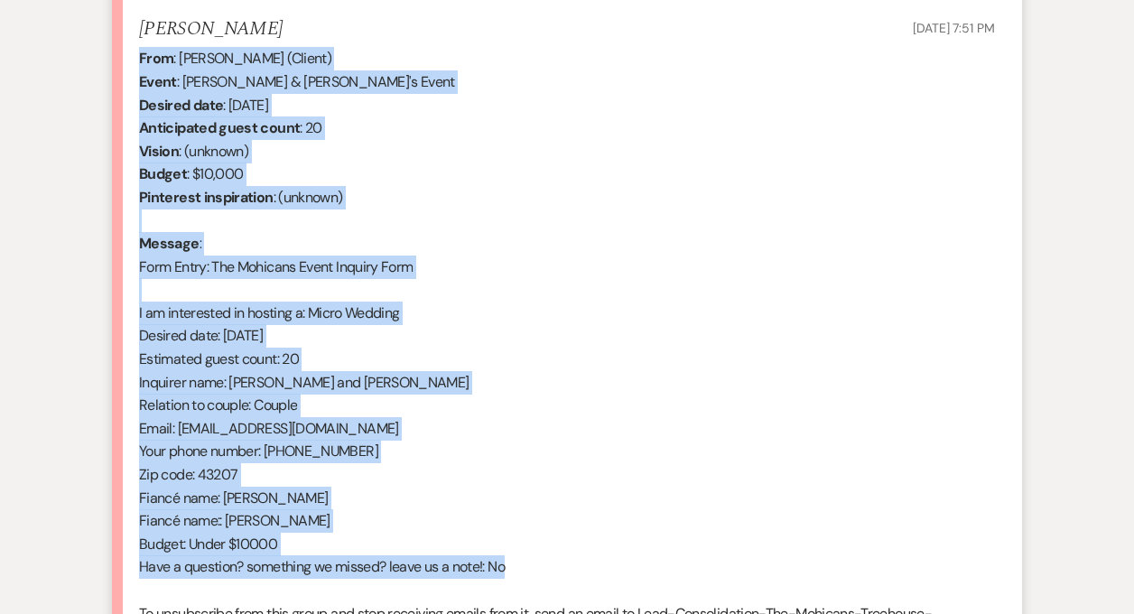
drag, startPoint x: 140, startPoint y: 60, endPoint x: 515, endPoint y: 562, distance: 626.7
click at [515, 562] on div "From : Brianna (Client) Event : Brianna Minor & Brianna's Event Desired date : …" at bounding box center [567, 359] width 856 height 624
copy div "From : Brianna (Client) Event : Brianna Minor & Brianna's Event Desired date : …"
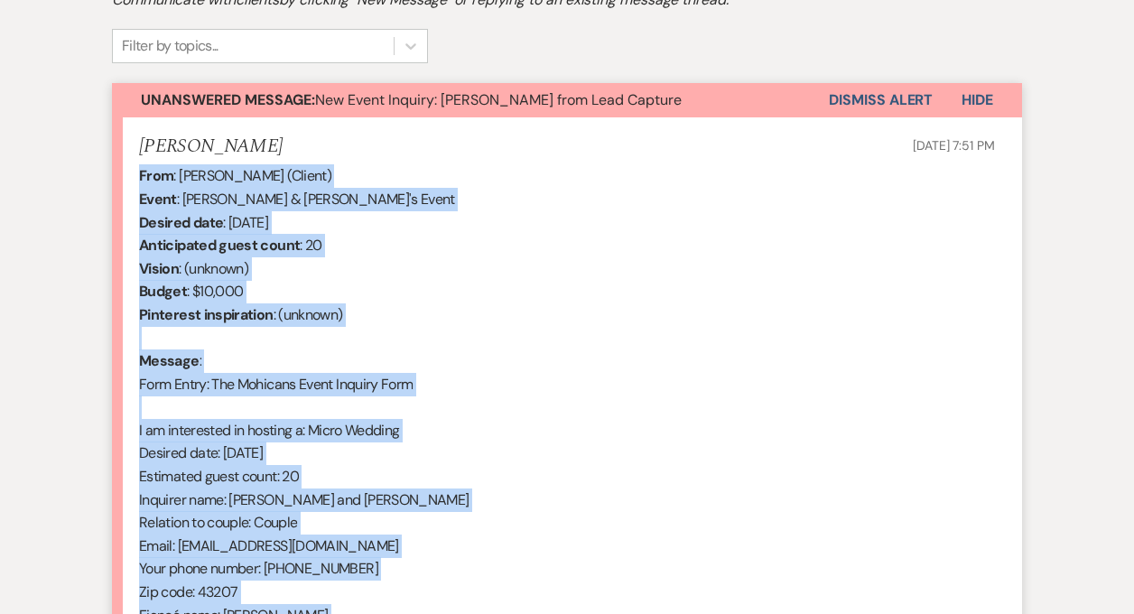
scroll to position [387, 0]
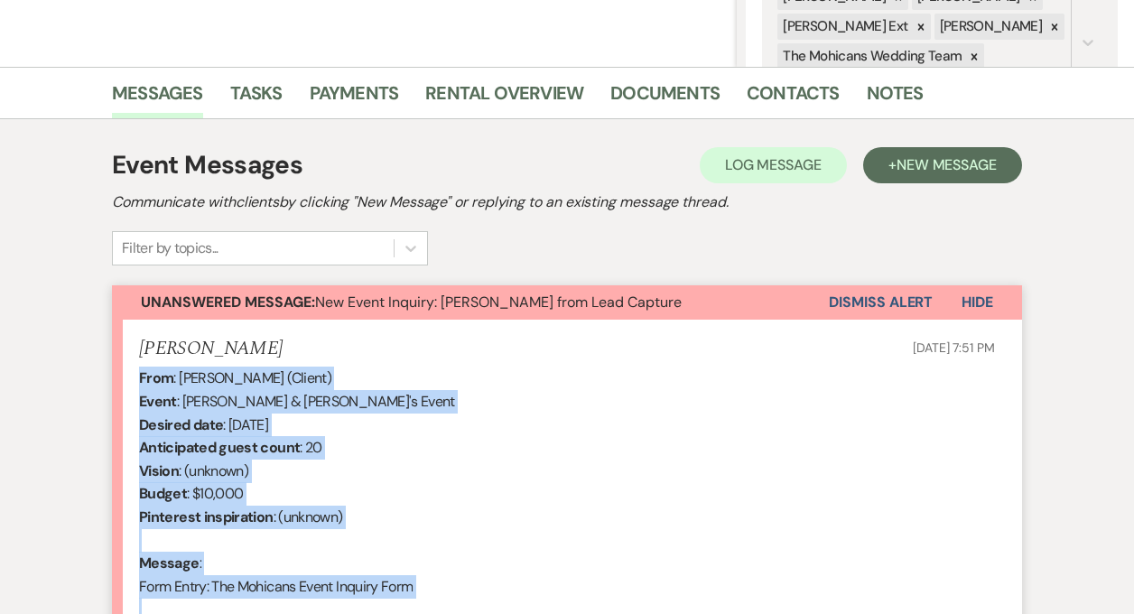
click at [861, 312] on button "Dismiss Alert" at bounding box center [881, 302] width 104 height 34
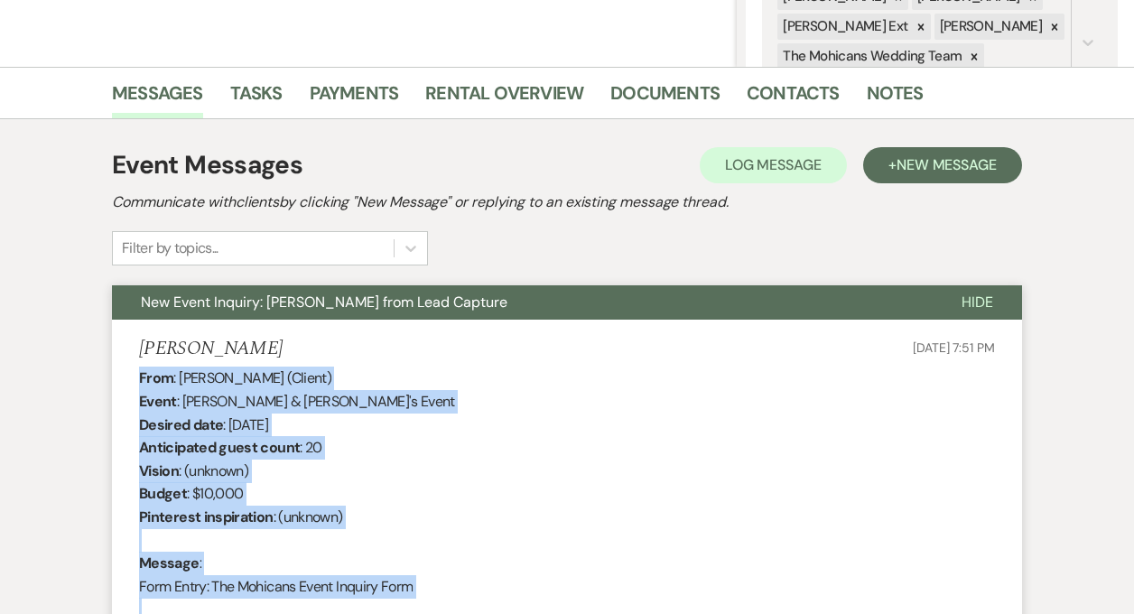
scroll to position [0, 0]
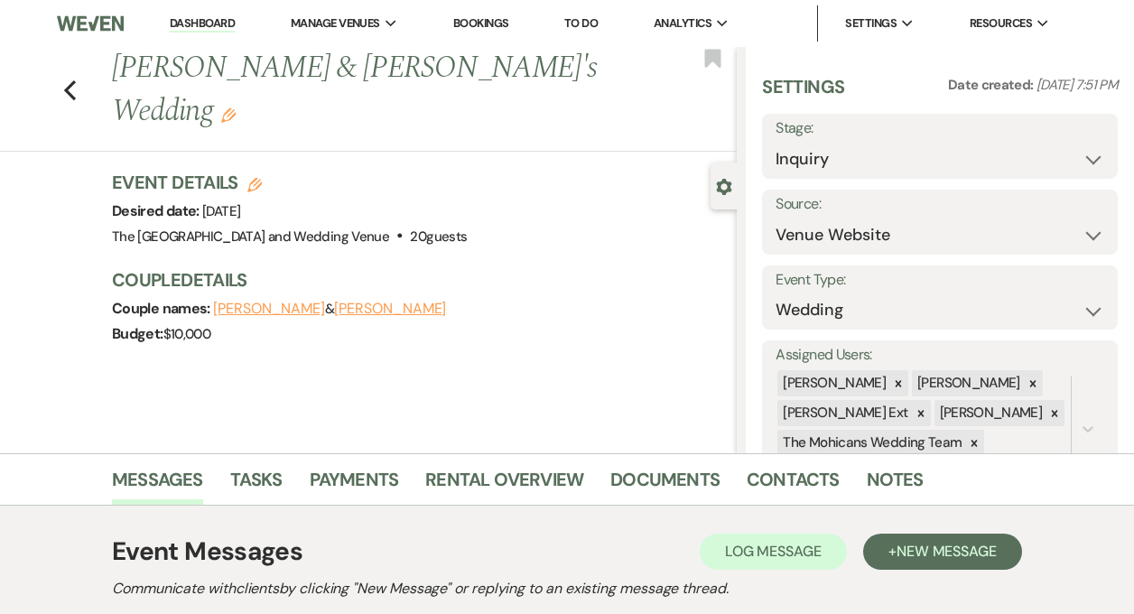
click at [210, 29] on link "Dashboard" at bounding box center [202, 23] width 65 height 17
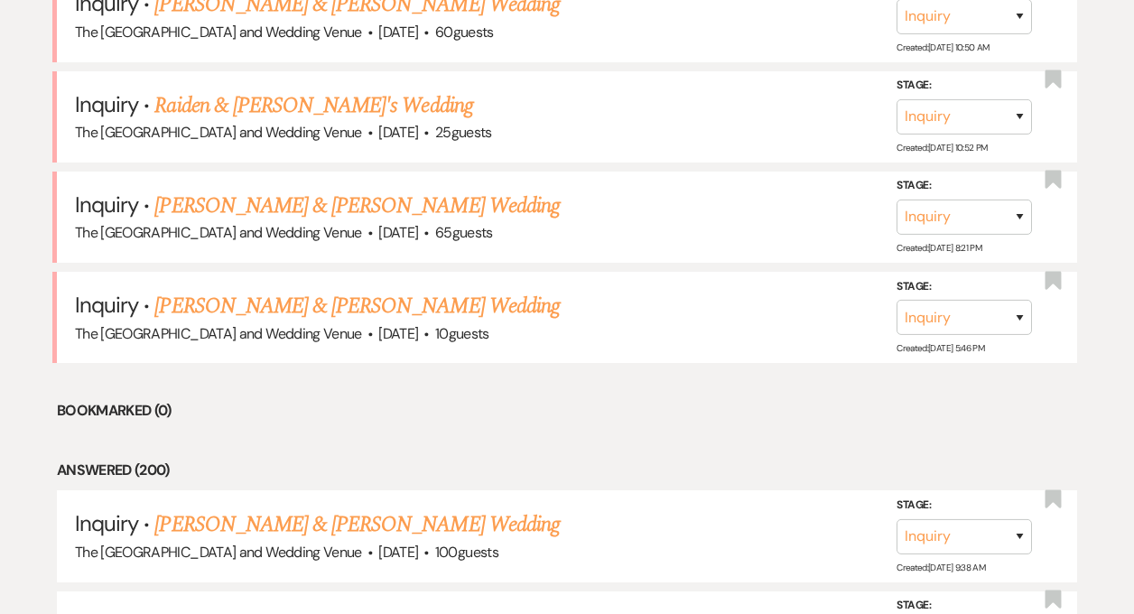
scroll to position [790, 0]
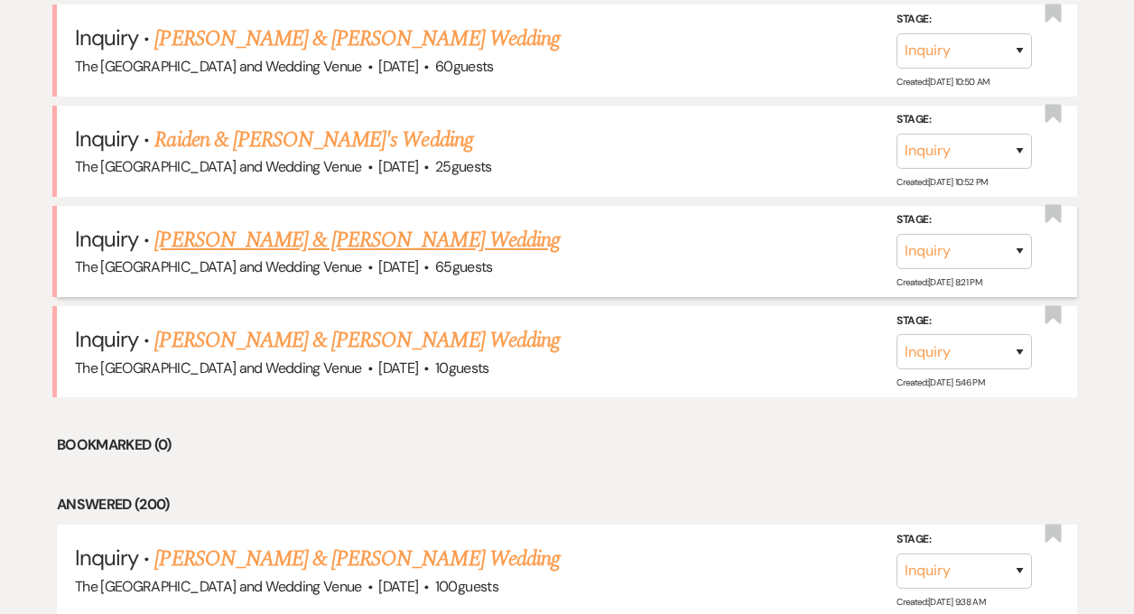
click at [359, 231] on link "[PERSON_NAME] & [PERSON_NAME] Wedding" at bounding box center [356, 240] width 405 height 33
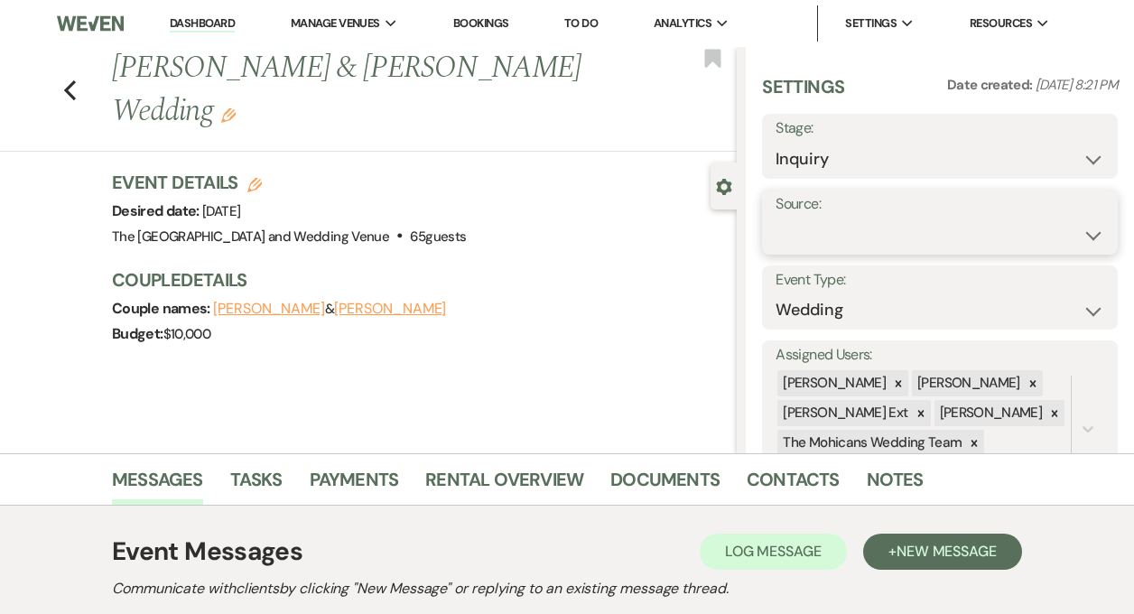
click at [848, 223] on select "Weven Venue Website Instagram Facebook Pinterest Google The Knot Wedding Wire H…" at bounding box center [940, 235] width 329 height 35
select select "5"
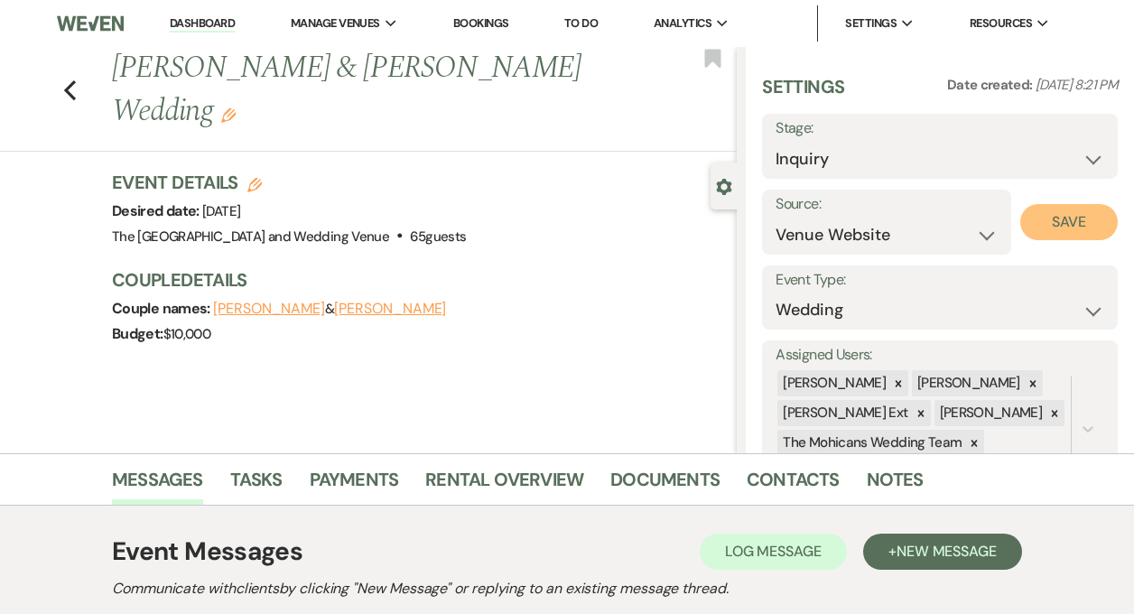
click at [1059, 226] on button "Save" at bounding box center [1070, 222] width 98 height 36
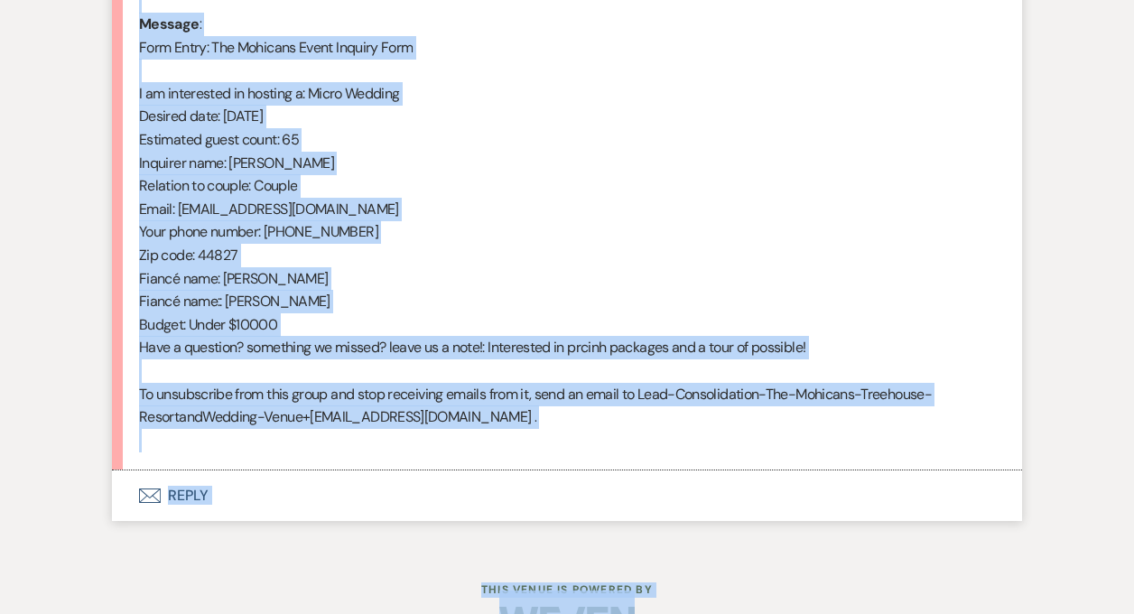
scroll to position [976, 0]
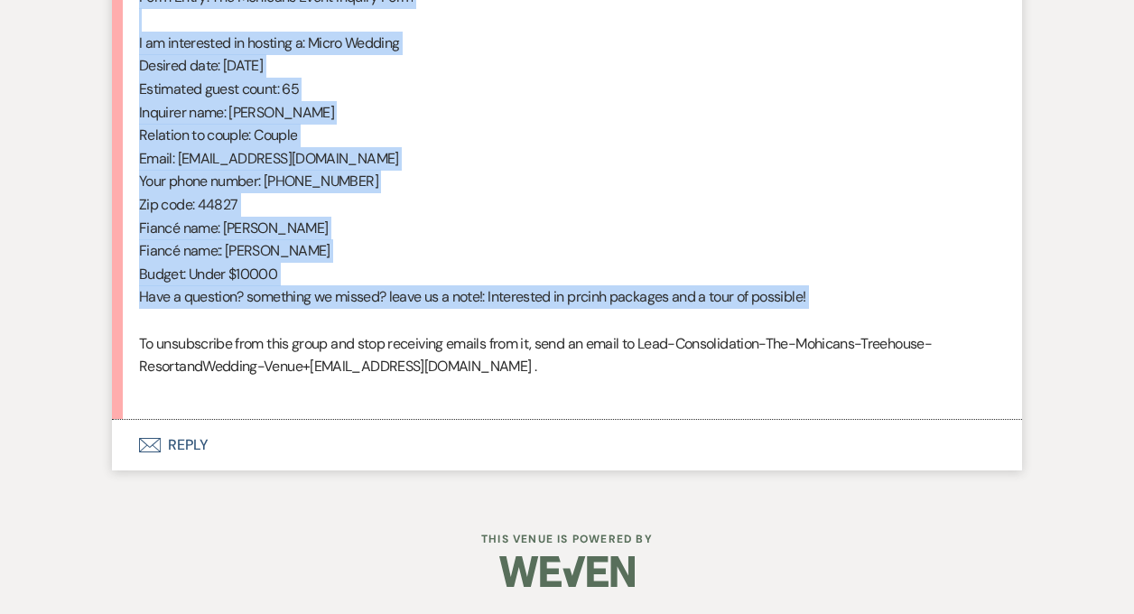
drag, startPoint x: 138, startPoint y: 277, endPoint x: 410, endPoint y: 330, distance: 276.9
click at [410, 330] on div "From : Alaina Kinney (Client) Event : Dominic & Alaina Kinney's Event Desired d…" at bounding box center [567, 89] width 856 height 624
copy div "From : Alaina Kinney (Client) Event : Dominic & Alaina Kinney's Event Desired d…"
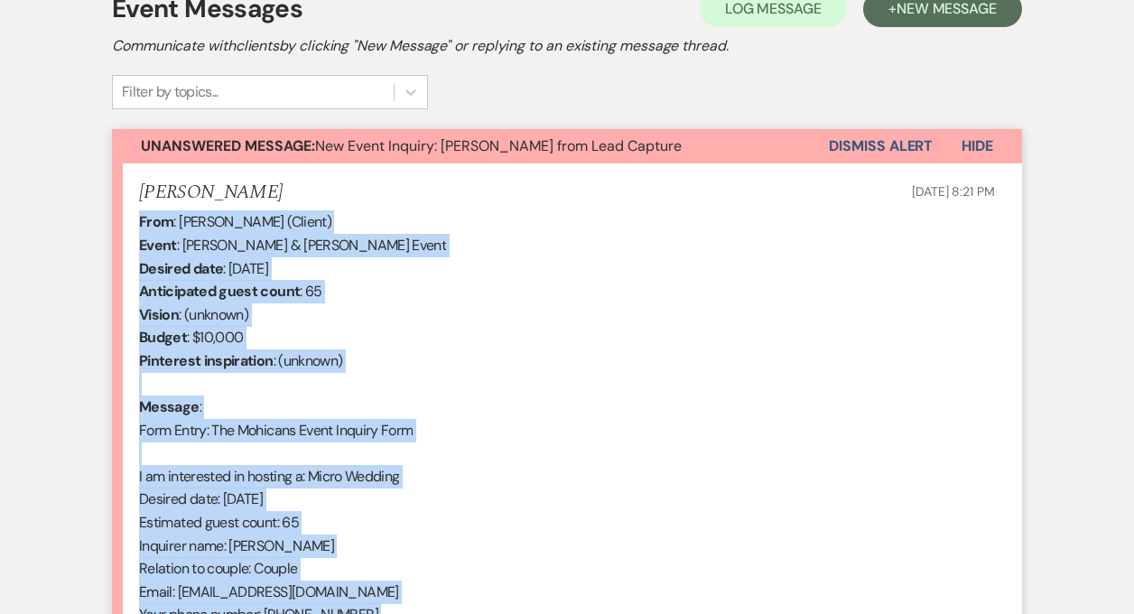
scroll to position [508, 0]
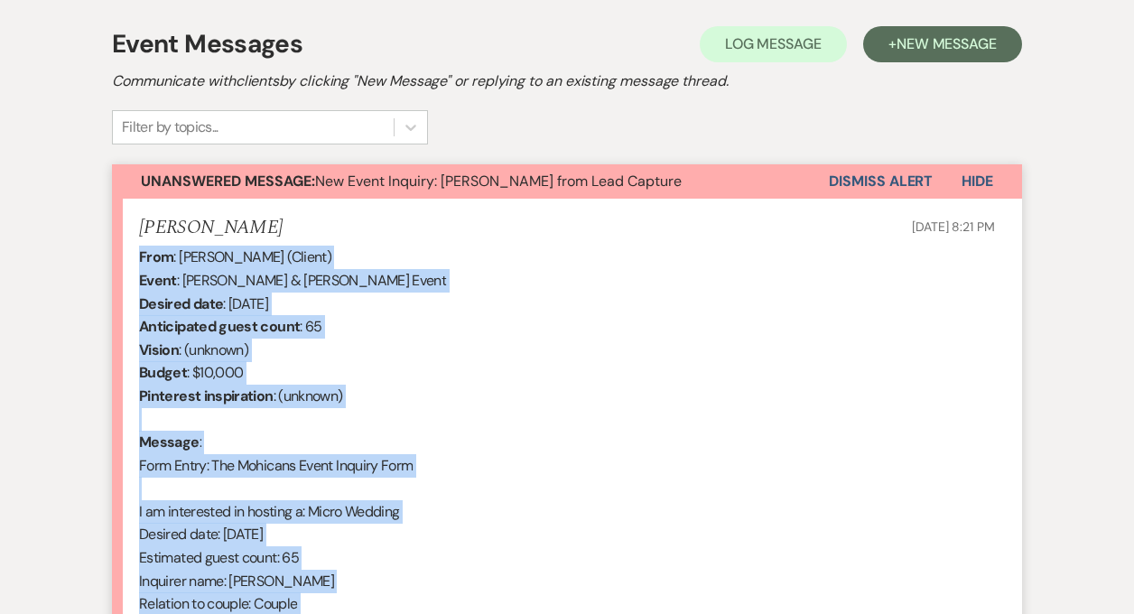
click at [871, 192] on button "Dismiss Alert" at bounding box center [881, 181] width 104 height 34
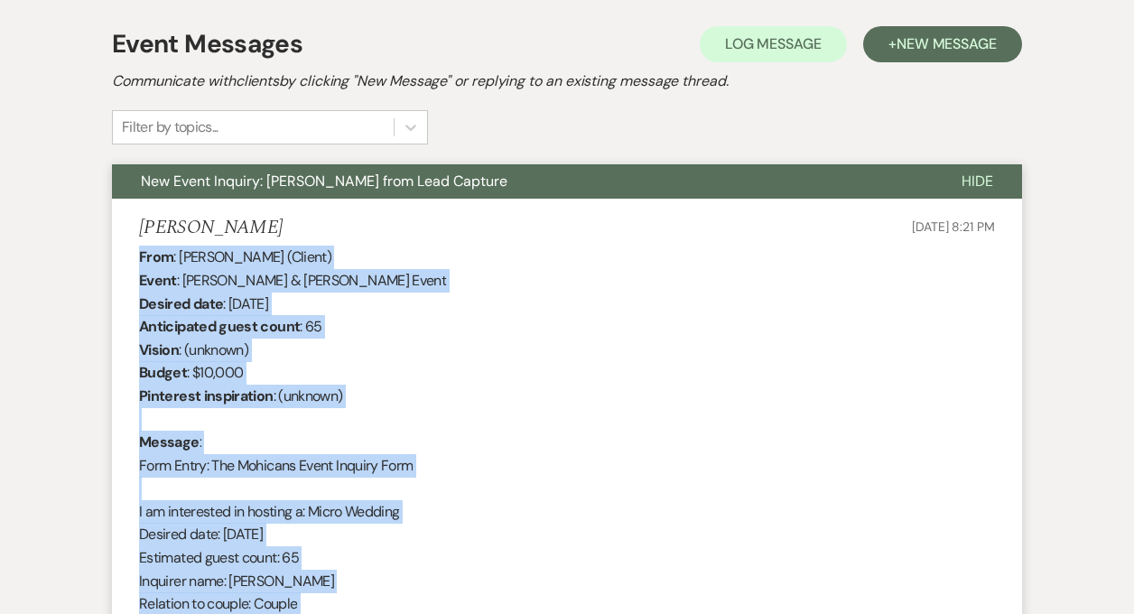
scroll to position [0, 0]
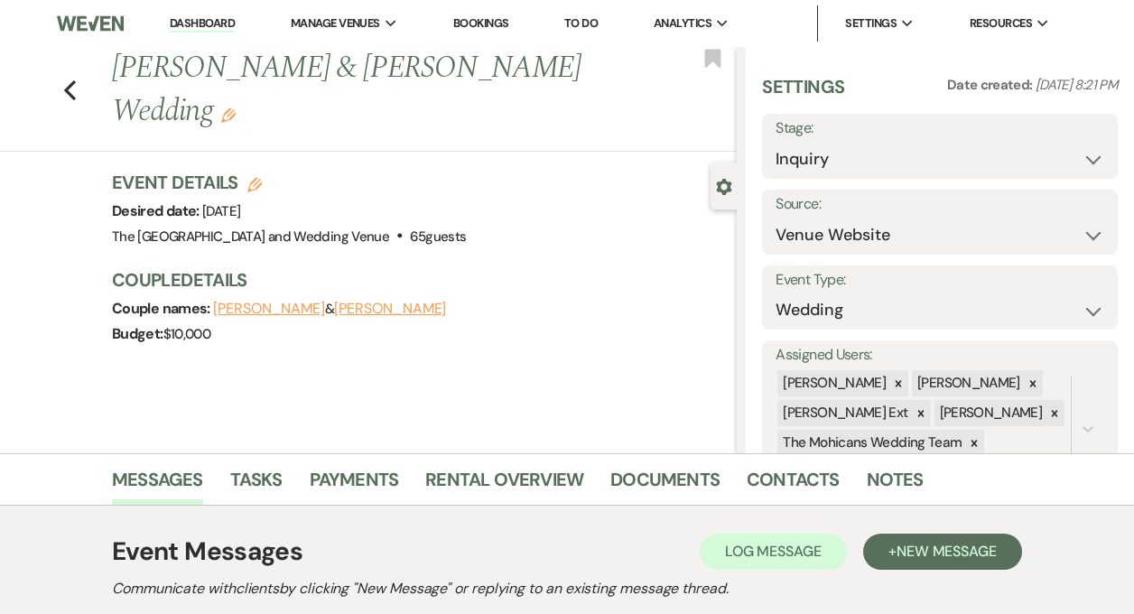
click at [206, 23] on link "Dashboard" at bounding box center [202, 23] width 65 height 17
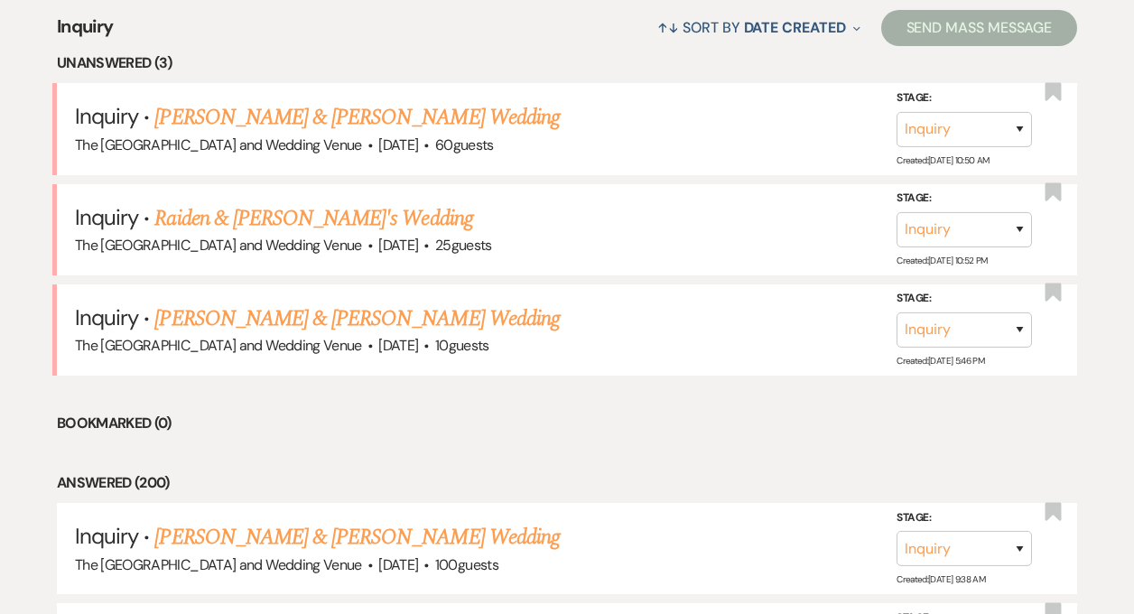
scroll to position [710, 0]
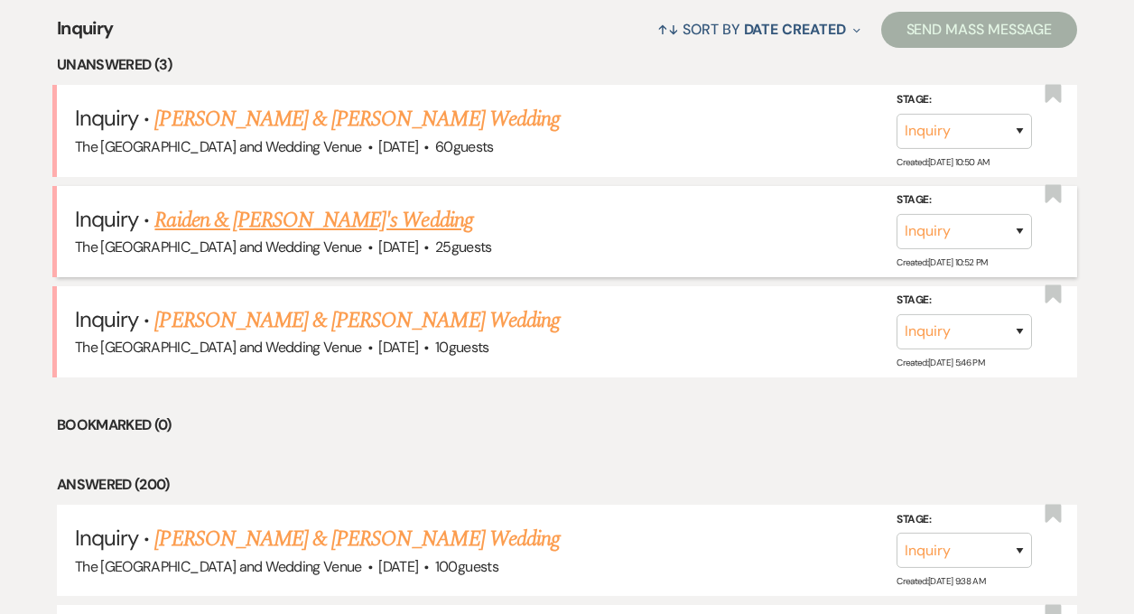
click at [317, 217] on link "Raiden & [PERSON_NAME]'s Wedding" at bounding box center [313, 220] width 318 height 33
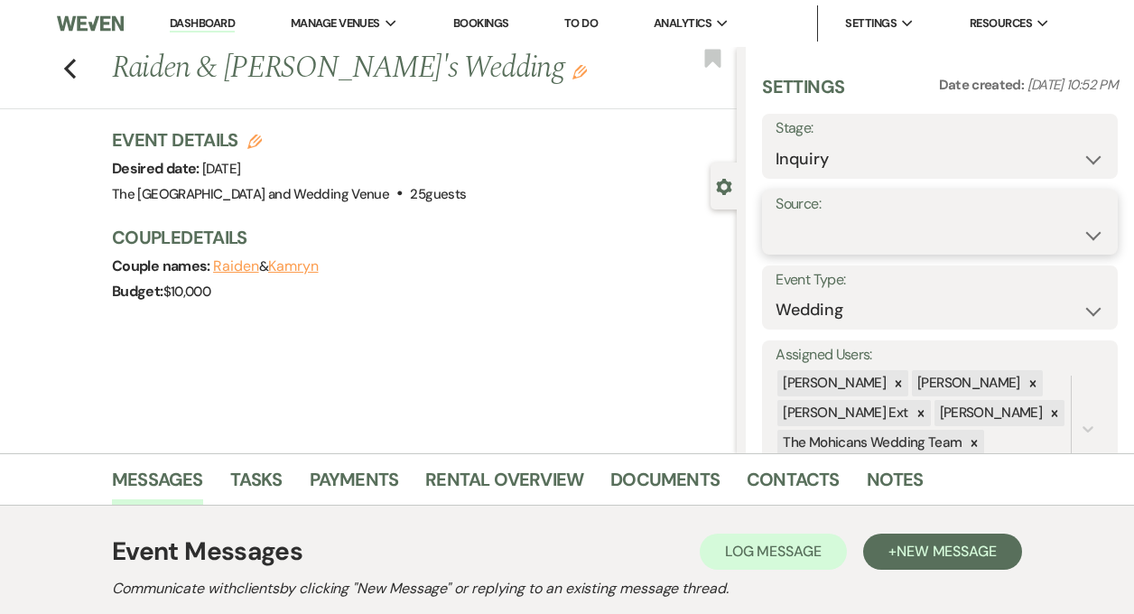
click at [842, 229] on select "Weven Venue Website Instagram Facebook Pinterest Google The Knot Wedding Wire H…" at bounding box center [940, 235] width 329 height 35
select select "5"
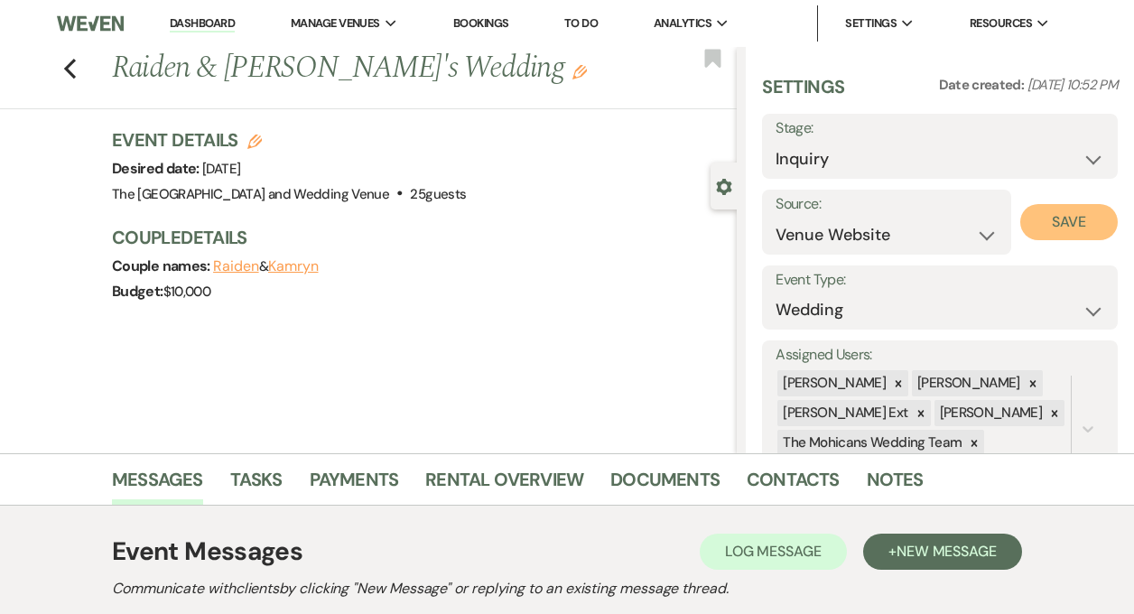
click at [1041, 215] on button "Save" at bounding box center [1070, 222] width 98 height 36
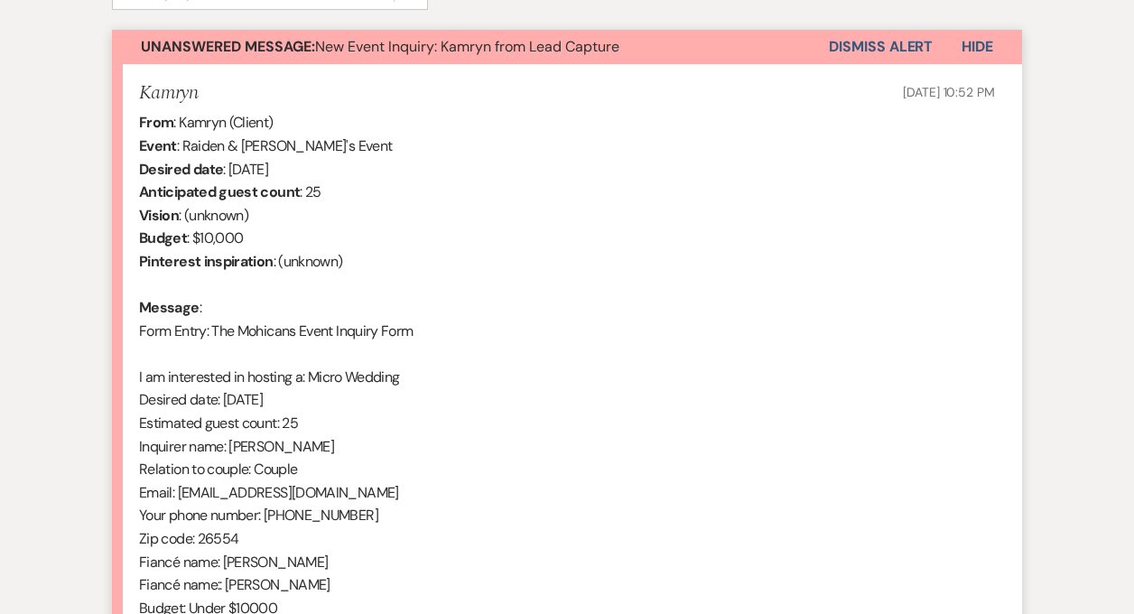
scroll to position [838, 0]
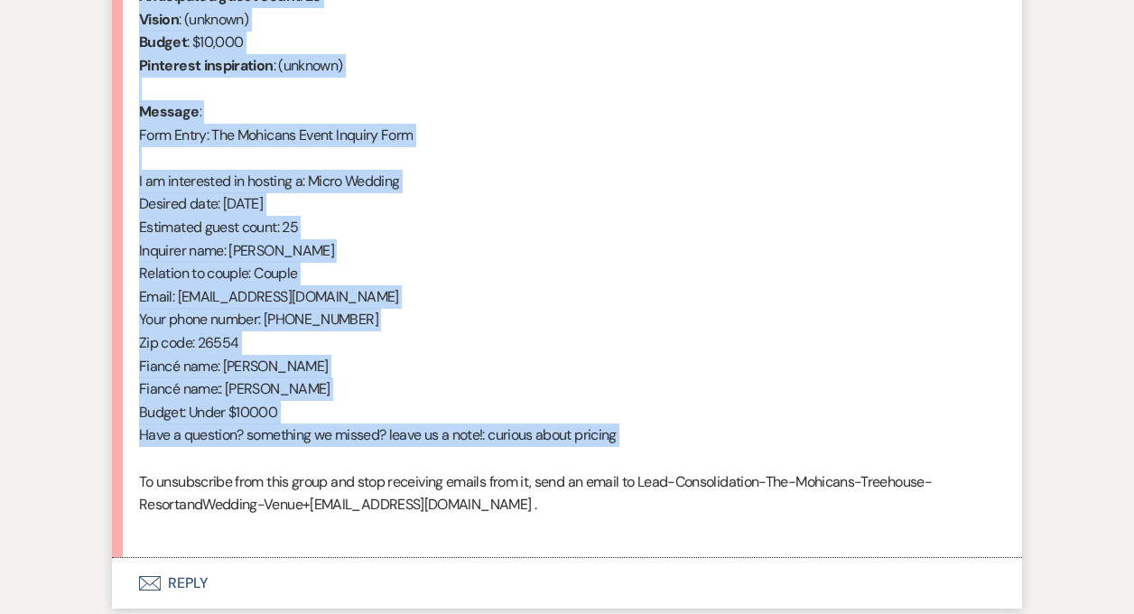
drag, startPoint x: 140, startPoint y: 297, endPoint x: 418, endPoint y: 466, distance: 325.4
click at [418, 466] on div "From : Kamryn (Client) Event : Raiden & Kamryn's Event Desired date : May 24th …" at bounding box center [567, 227] width 856 height 624
copy div "From : Kamryn (Client) Event : Raiden & Kamryn's Event Desired date : May 24th …"
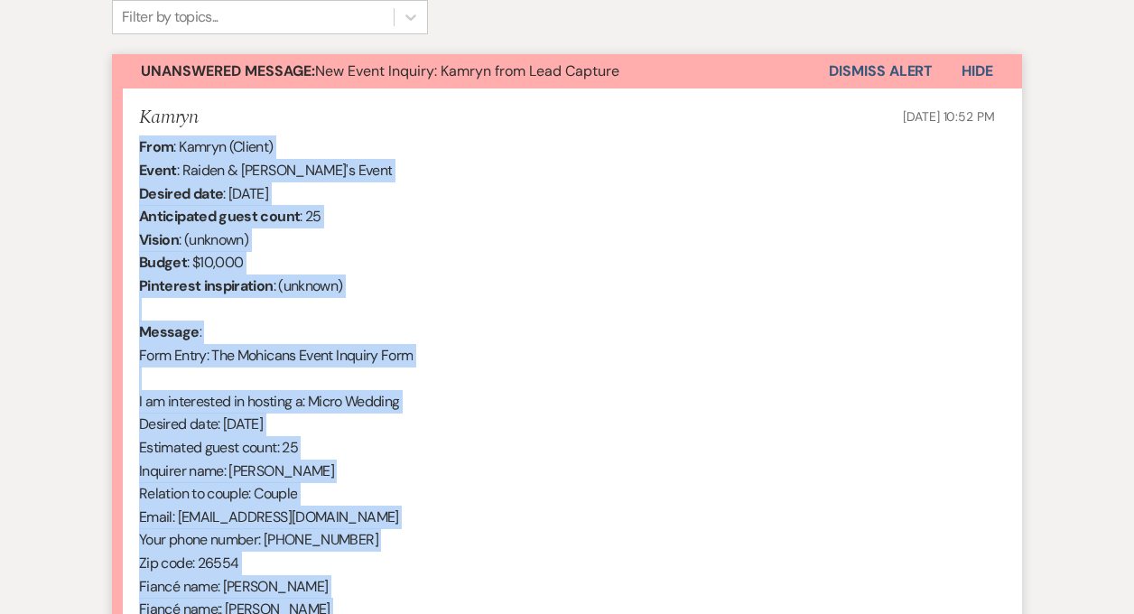
scroll to position [472, 0]
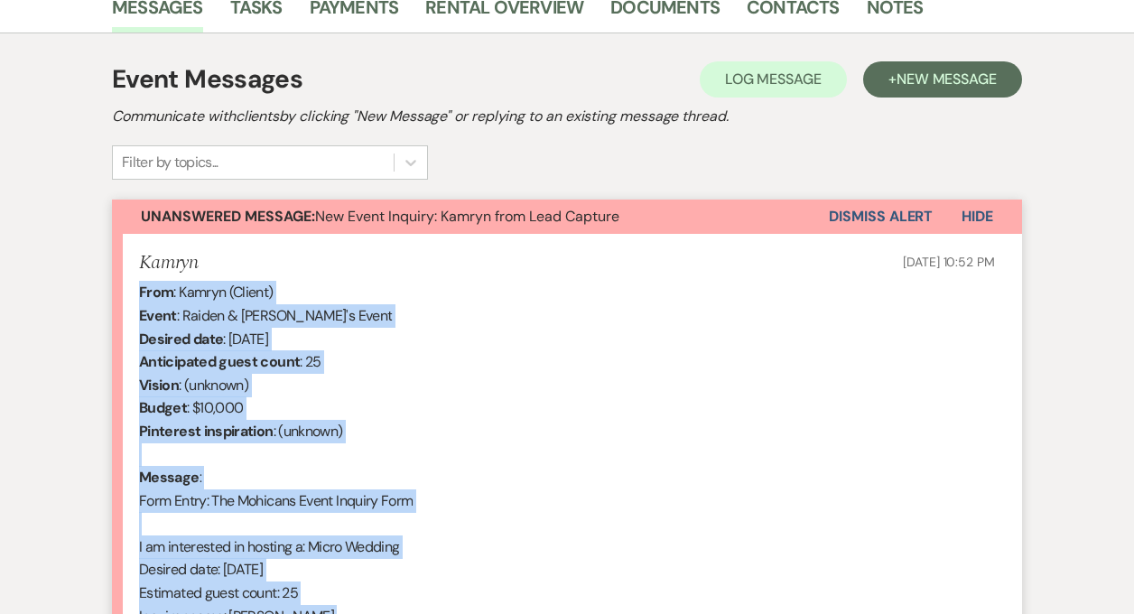
click at [862, 212] on button "Dismiss Alert" at bounding box center [881, 217] width 104 height 34
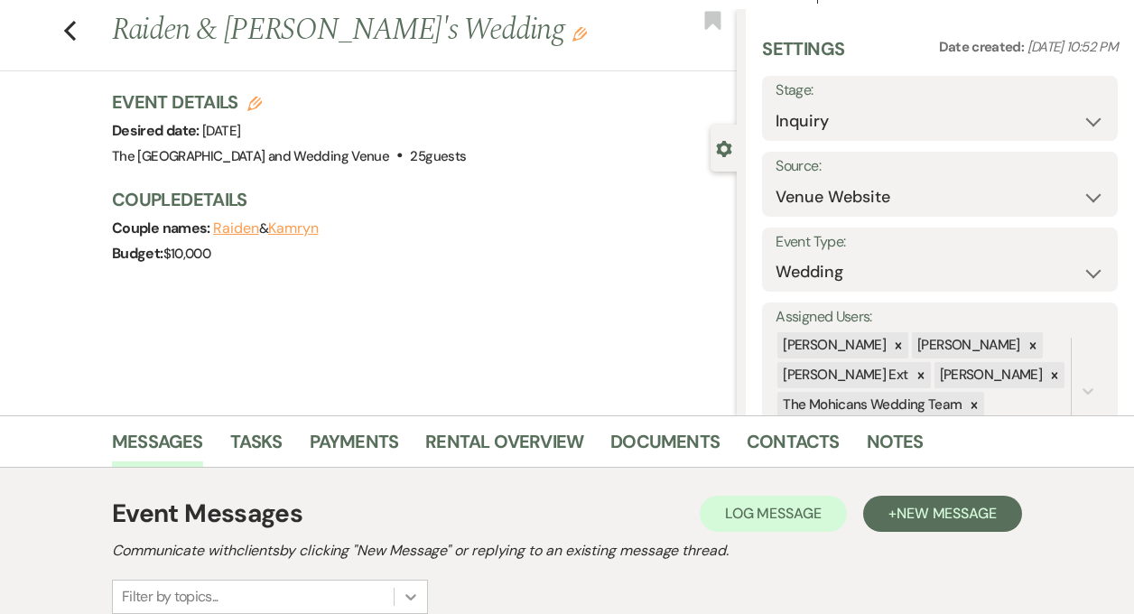
scroll to position [0, 0]
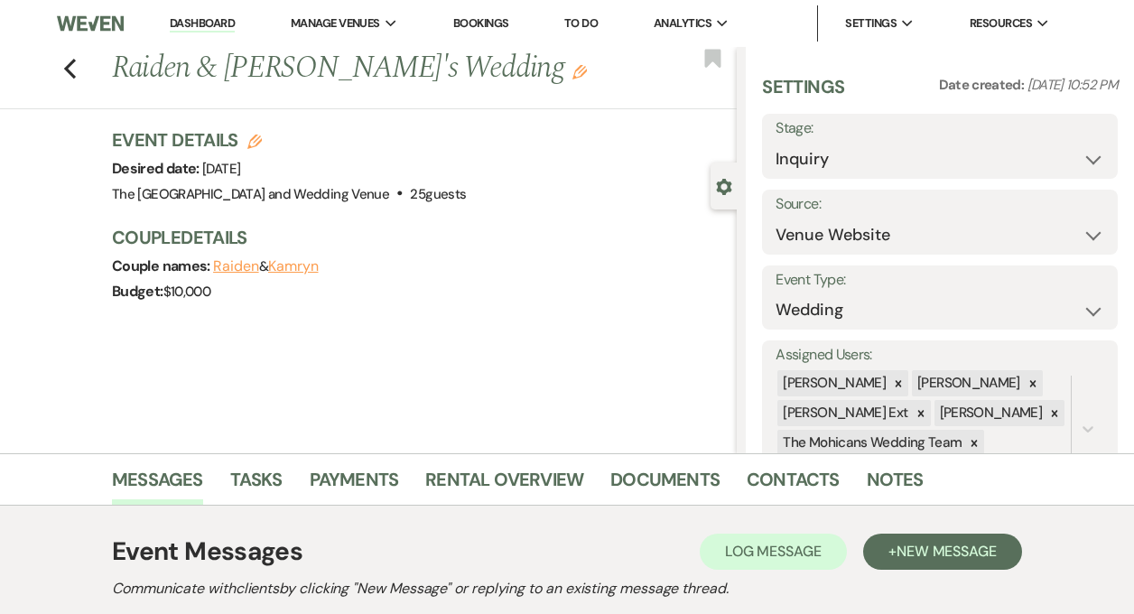
click at [210, 18] on link "Dashboard" at bounding box center [202, 23] width 65 height 17
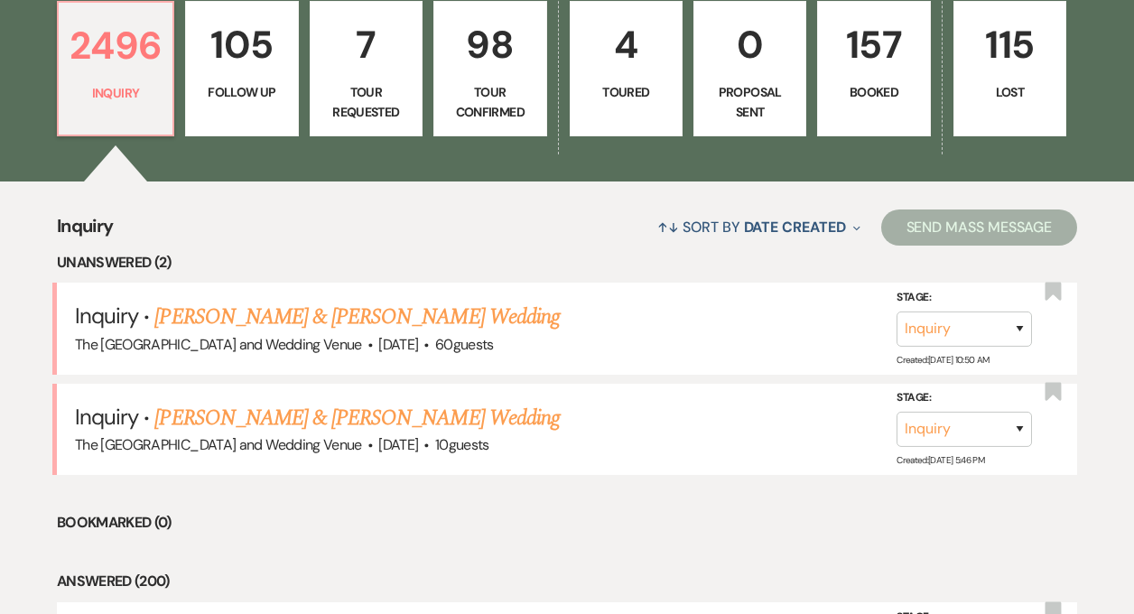
scroll to position [515, 0]
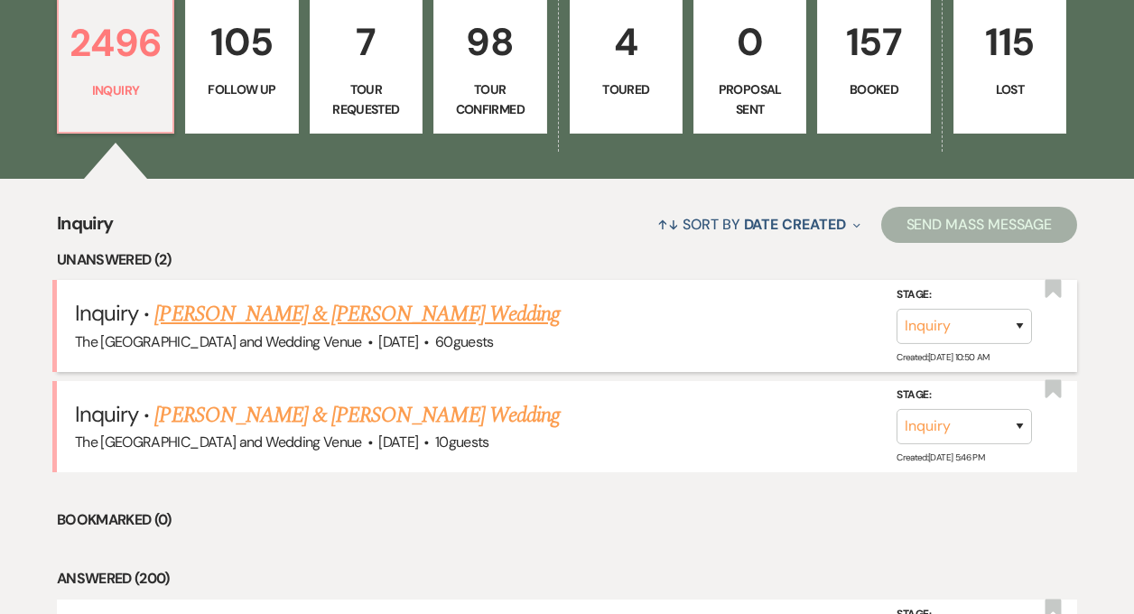
click at [315, 319] on link "Jordan Spires & Elvira Johnson's Wedding" at bounding box center [356, 314] width 405 height 33
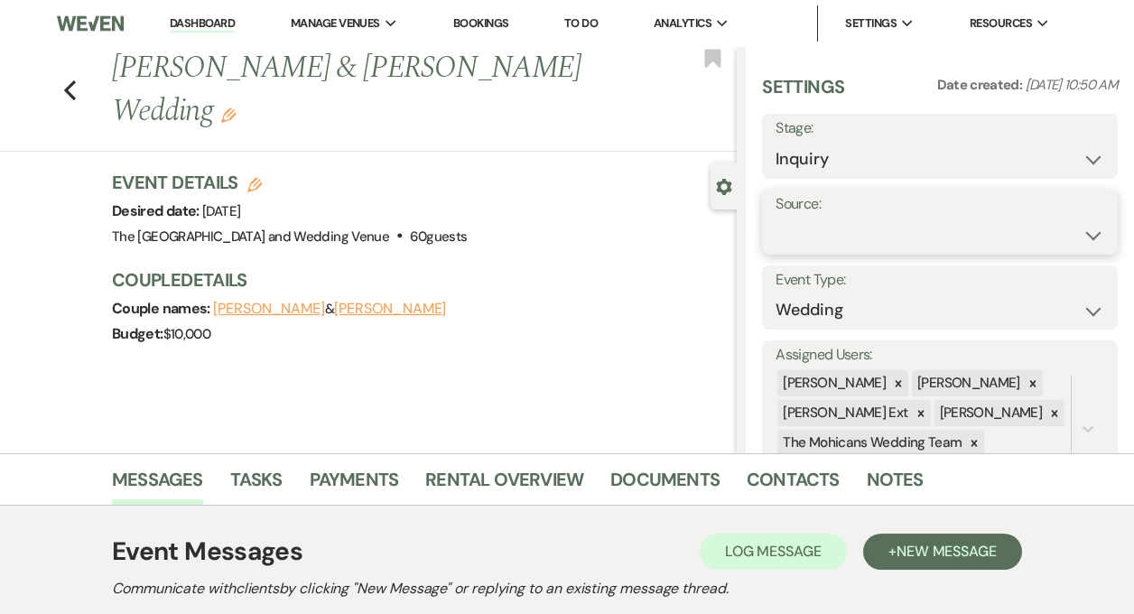
click at [839, 231] on select "Weven Venue Website Instagram Facebook Pinterest Google The Knot Wedding Wire H…" at bounding box center [940, 235] width 329 height 35
select select "5"
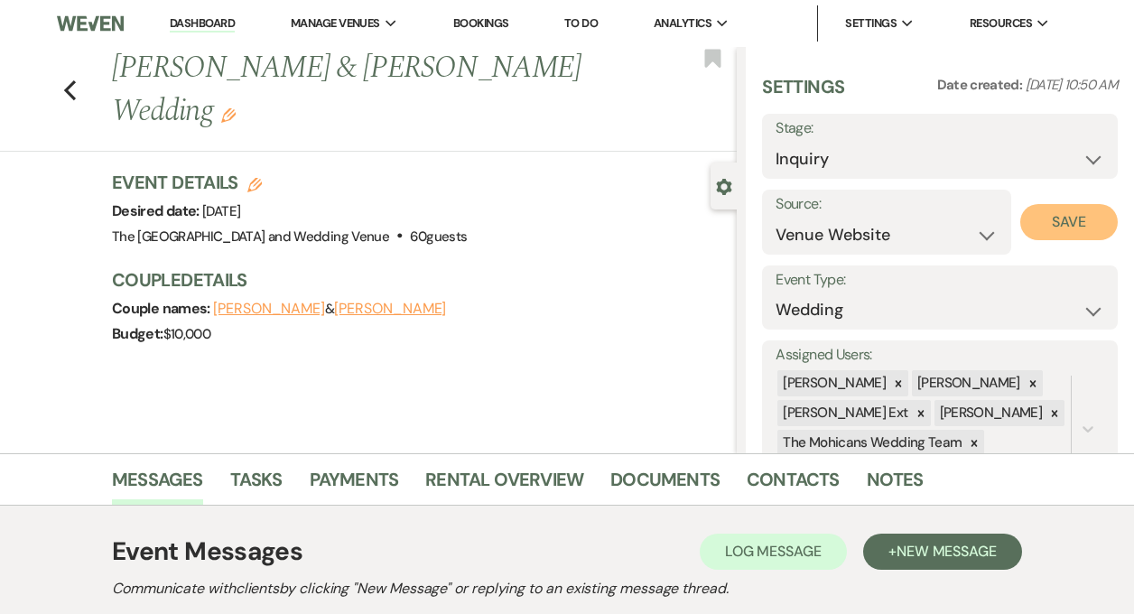
click at [1040, 214] on button "Save" at bounding box center [1070, 222] width 98 height 36
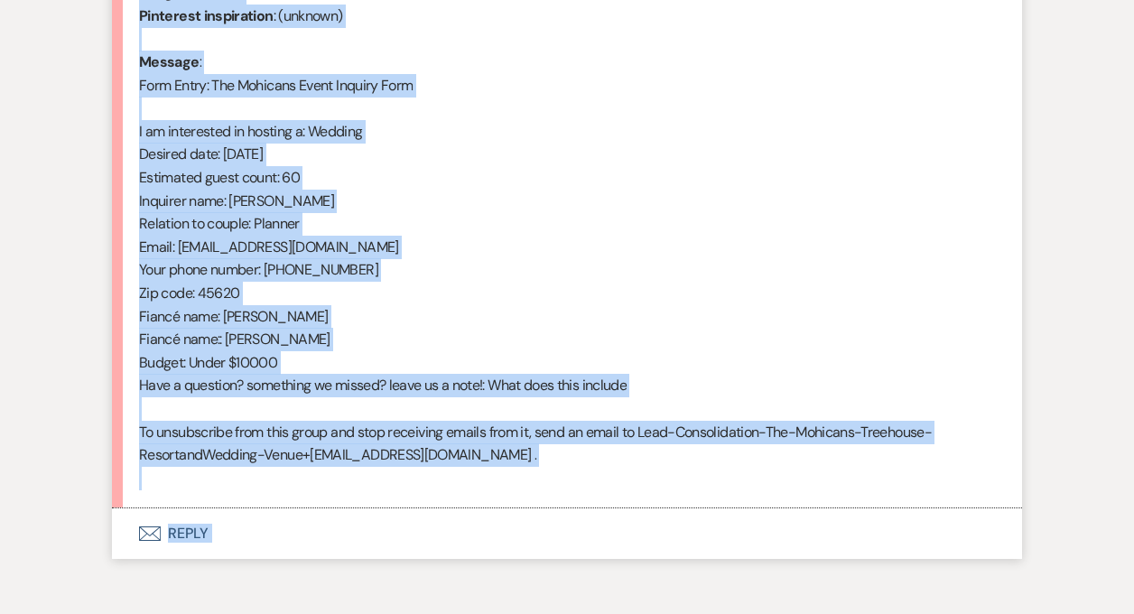
scroll to position [976, 0]
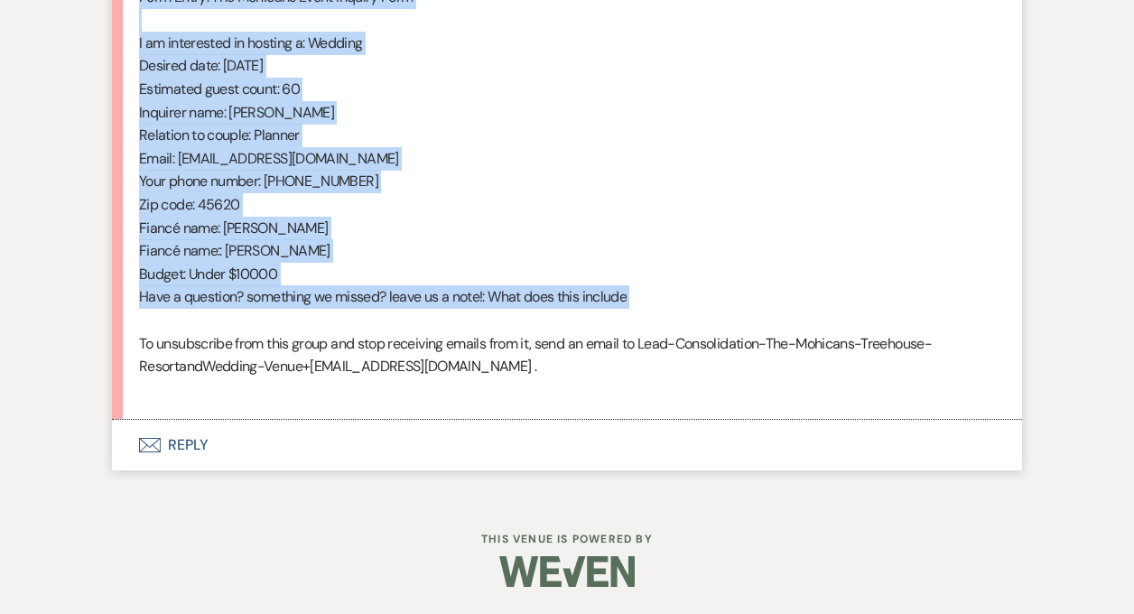
drag, startPoint x: 138, startPoint y: 335, endPoint x: 430, endPoint y: 314, distance: 292.5
click at [430, 314] on div "From : Elvira Johnson (Client) Event : Jordan Spires & Elvira Johnson's Event D…" at bounding box center [567, 89] width 856 height 624
copy div "From : Elvira Johnson (Client) Event : Jordan Spires & Elvira Johnson's Event D…"
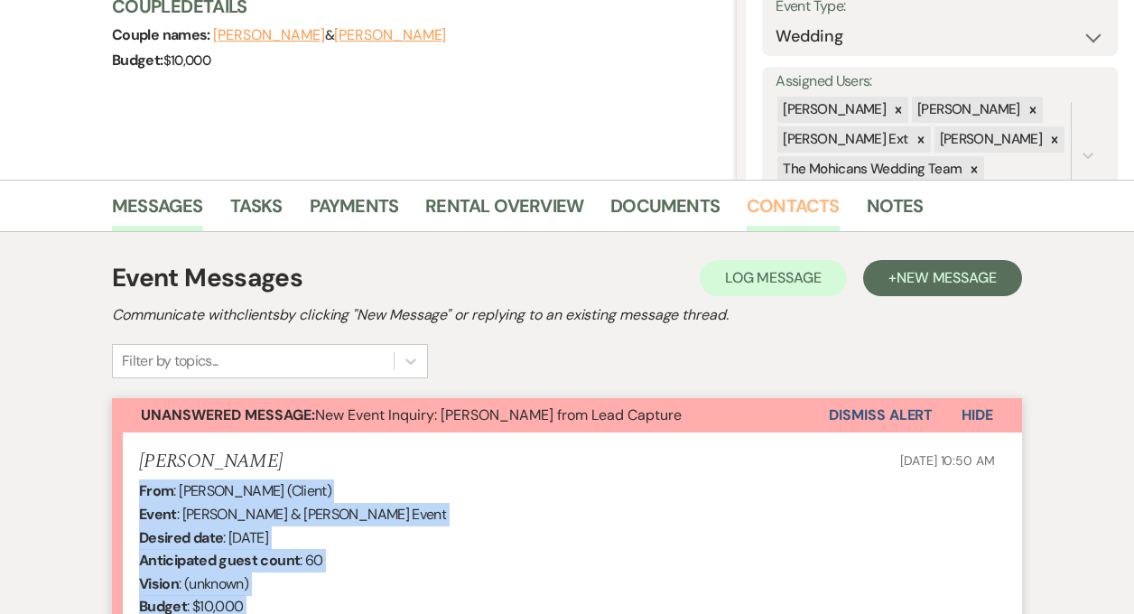
scroll to position [301, 0]
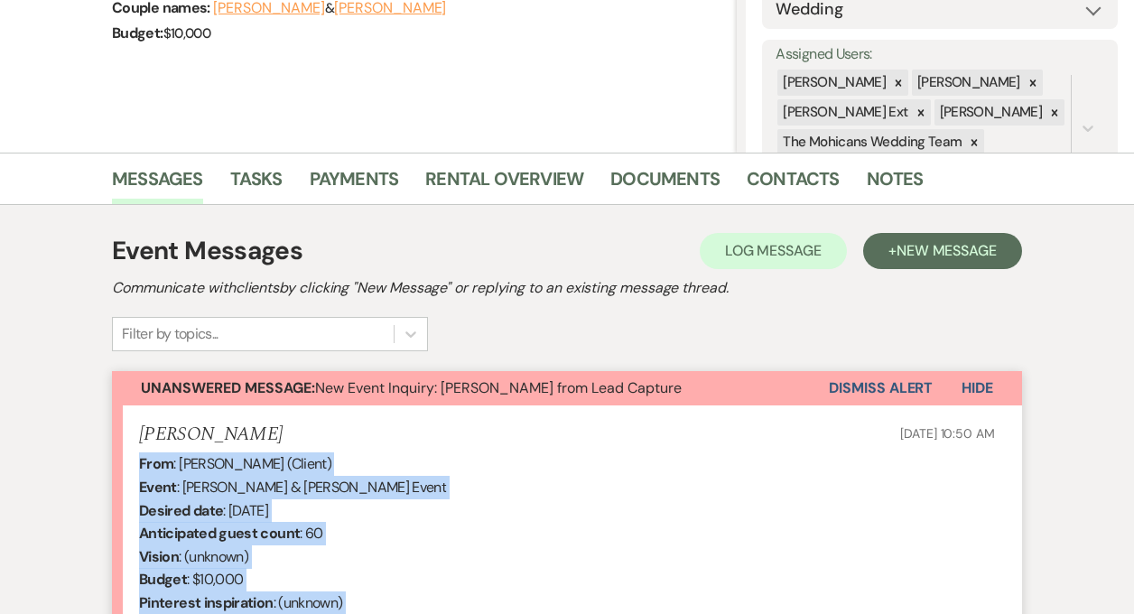
click at [868, 390] on button "Dismiss Alert" at bounding box center [881, 388] width 104 height 34
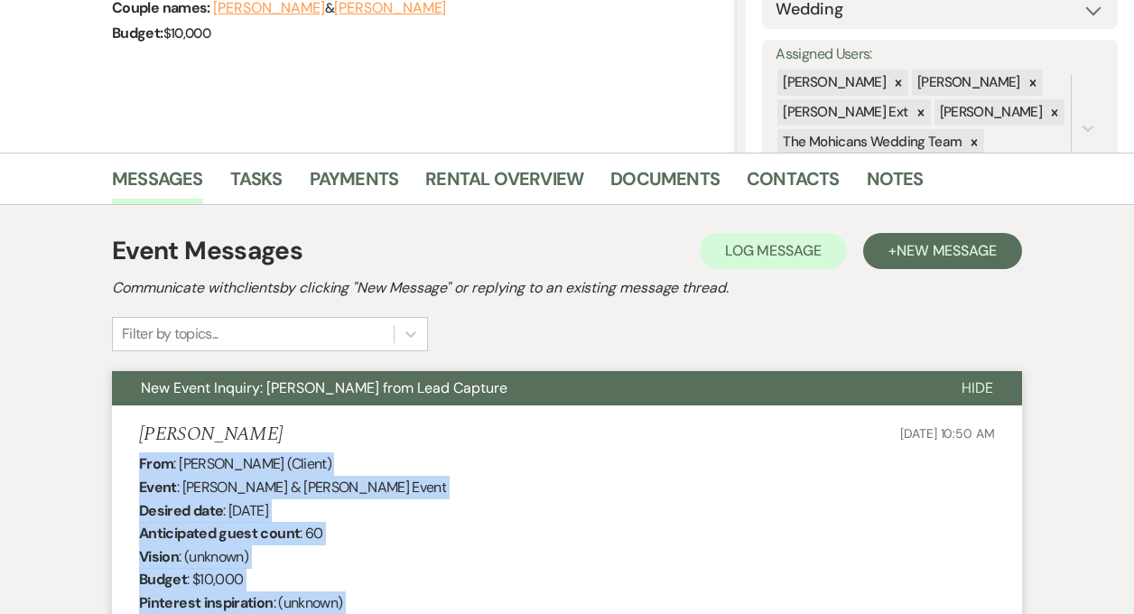
scroll to position [0, 0]
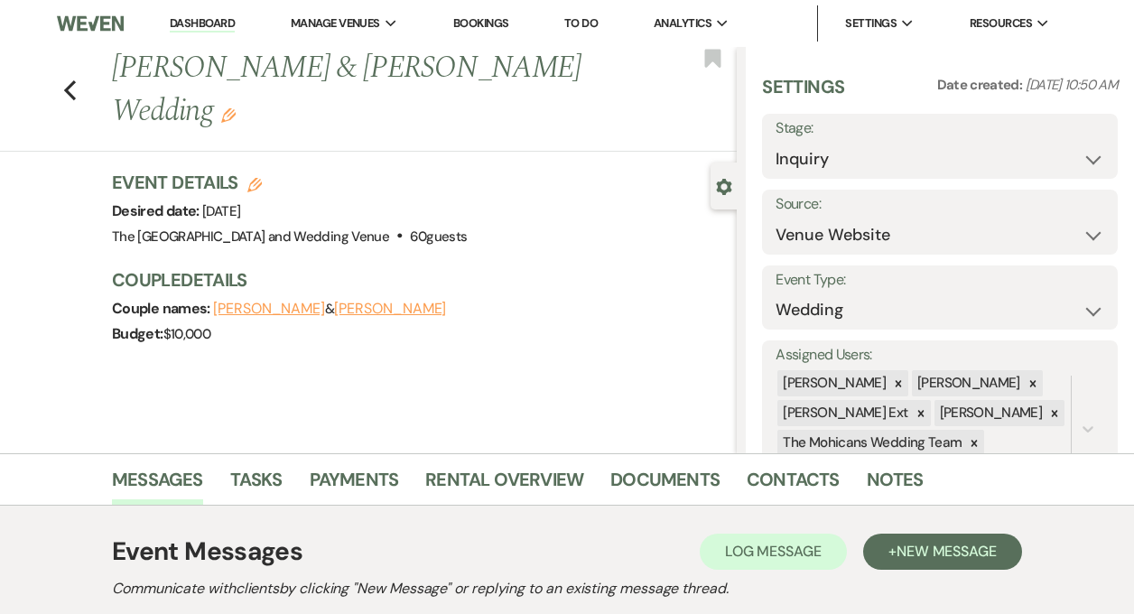
click at [206, 22] on link "Dashboard" at bounding box center [202, 23] width 65 height 17
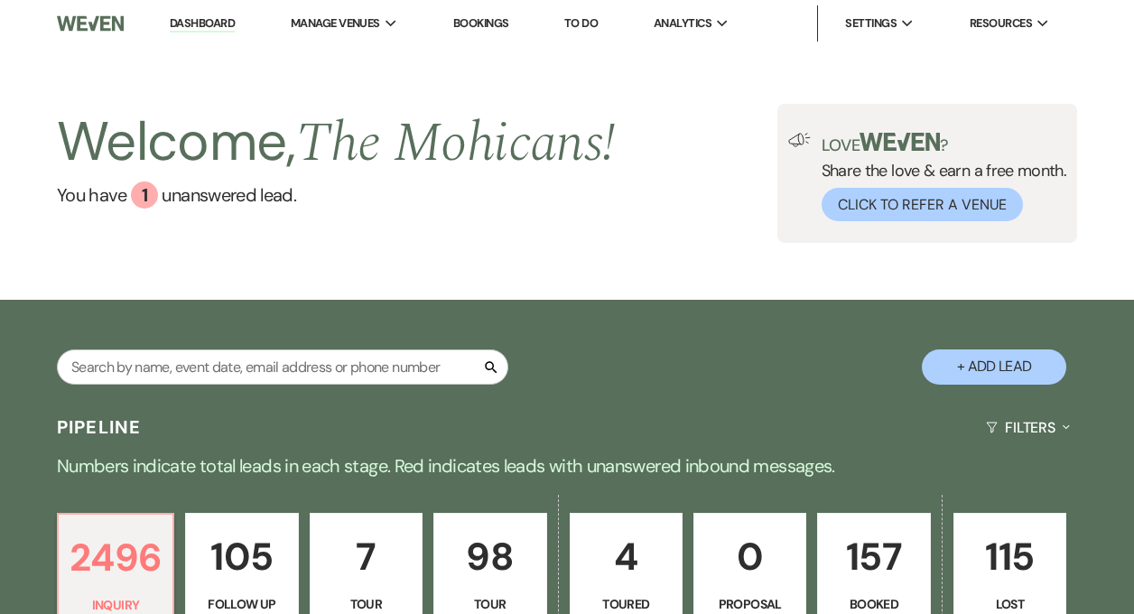
scroll to position [547, 0]
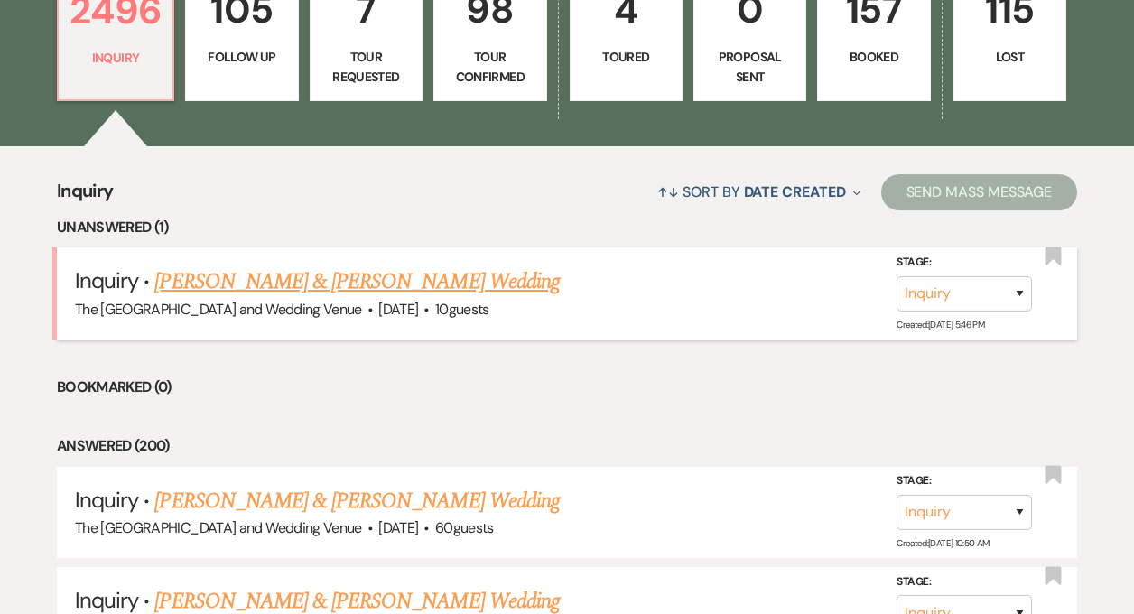
click at [275, 276] on link "[PERSON_NAME] & [PERSON_NAME] Wedding" at bounding box center [356, 282] width 405 height 33
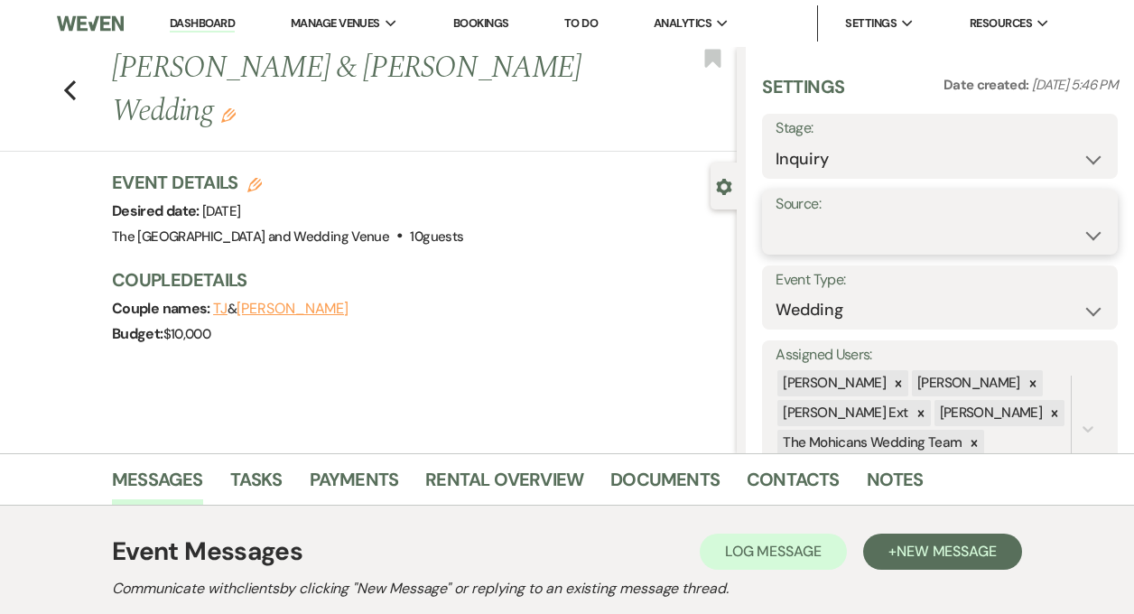
click at [835, 243] on select "Weven Venue Website Instagram Facebook Pinterest Google The Knot Wedding Wire H…" at bounding box center [940, 235] width 329 height 35
select select "5"
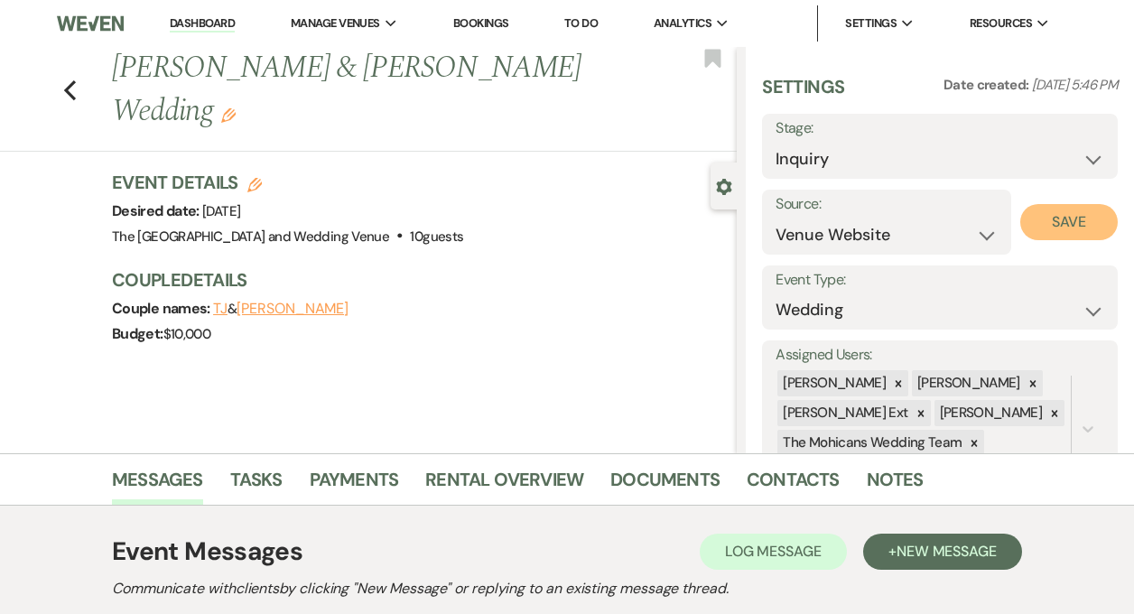
click at [1045, 219] on button "Save" at bounding box center [1070, 222] width 98 height 36
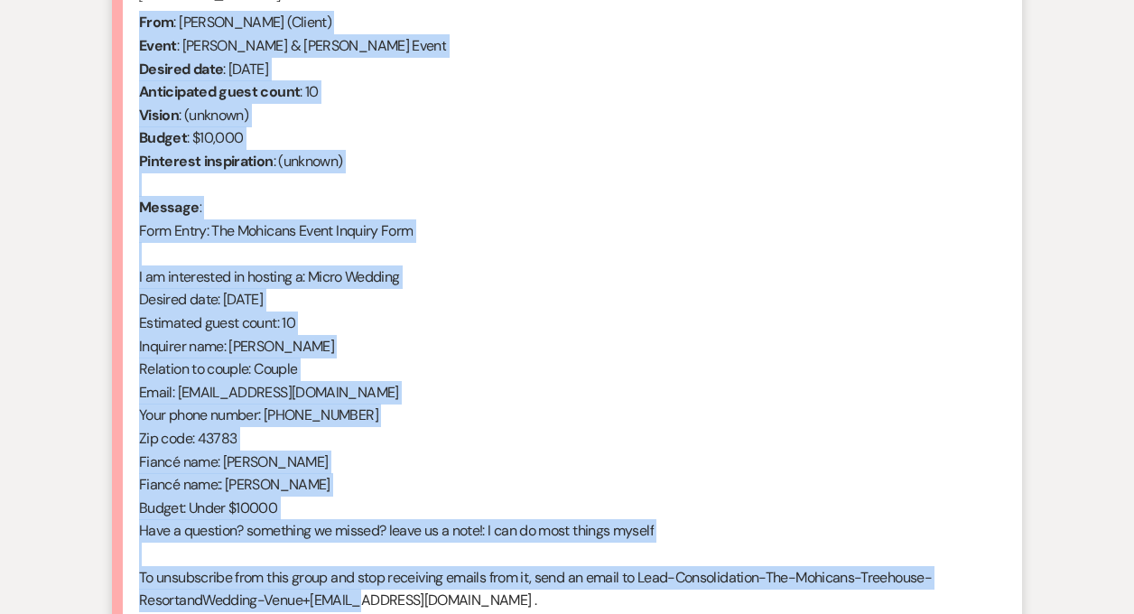
scroll to position [748, 0]
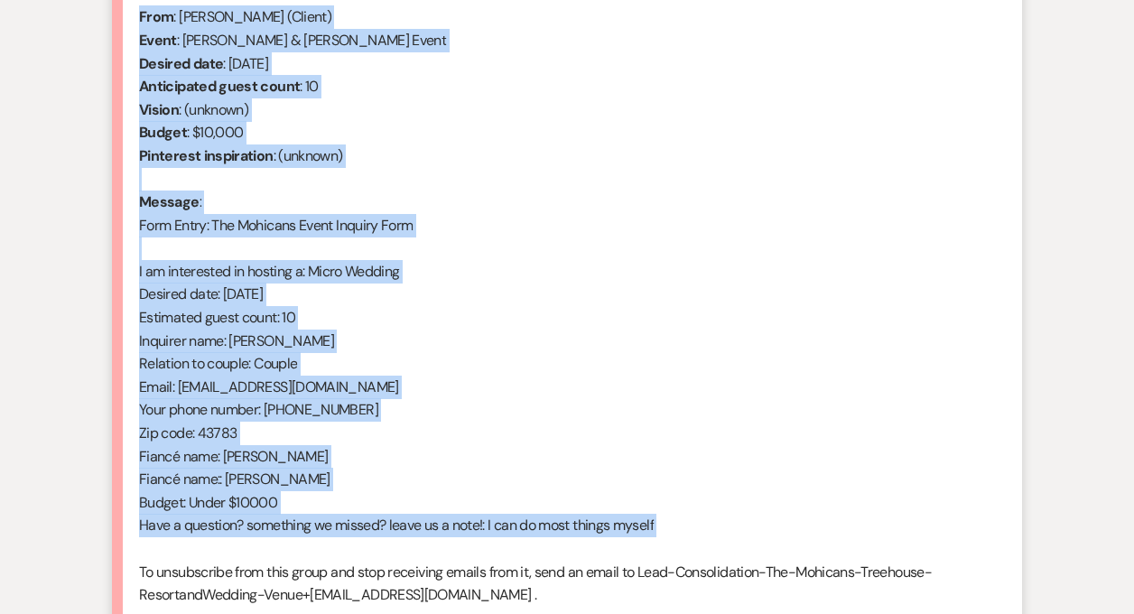
drag, startPoint x: 142, startPoint y: 152, endPoint x: 380, endPoint y: 558, distance: 471.2
click at [380, 558] on div "From : Kelly Ogilbee (Client) Event : TJ & Kelly Ogilbee's Event Desired date :…" at bounding box center [567, 317] width 856 height 624
copy div "From : Kelly Ogilbee (Client) Event : TJ & Kelly Ogilbee's Event Desired date :…"
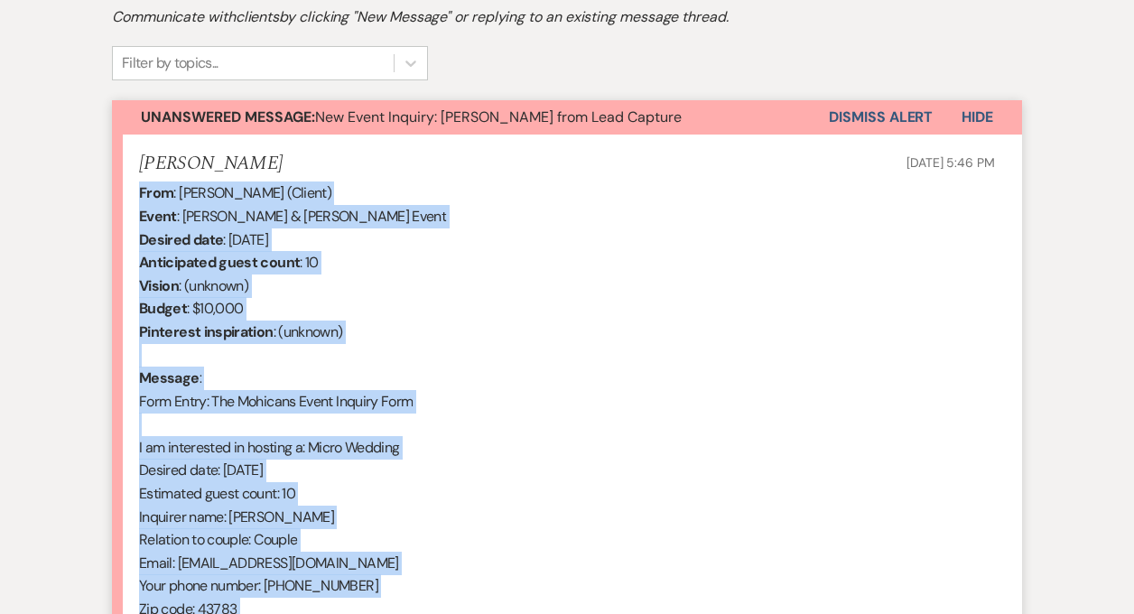
scroll to position [545, 0]
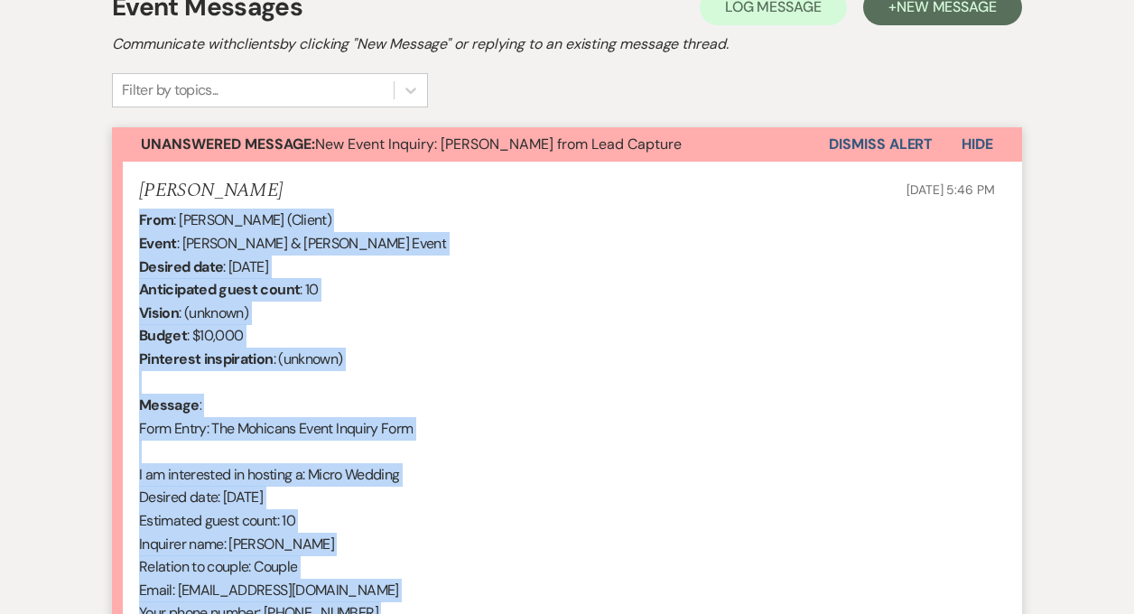
click at [903, 143] on button "Dismiss Alert" at bounding box center [881, 144] width 104 height 34
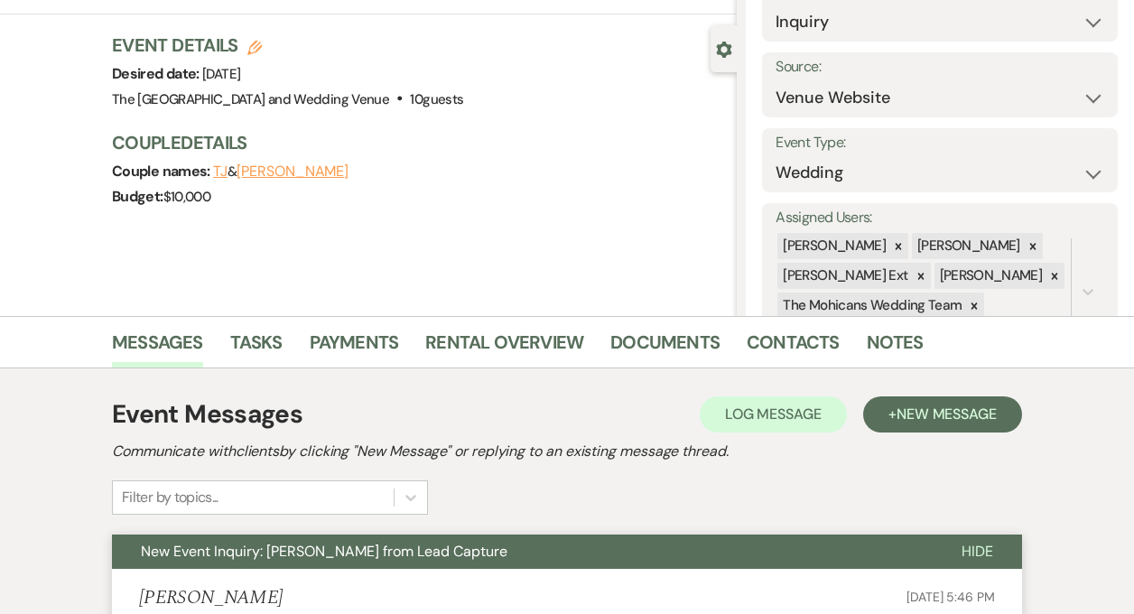
scroll to position [0, 0]
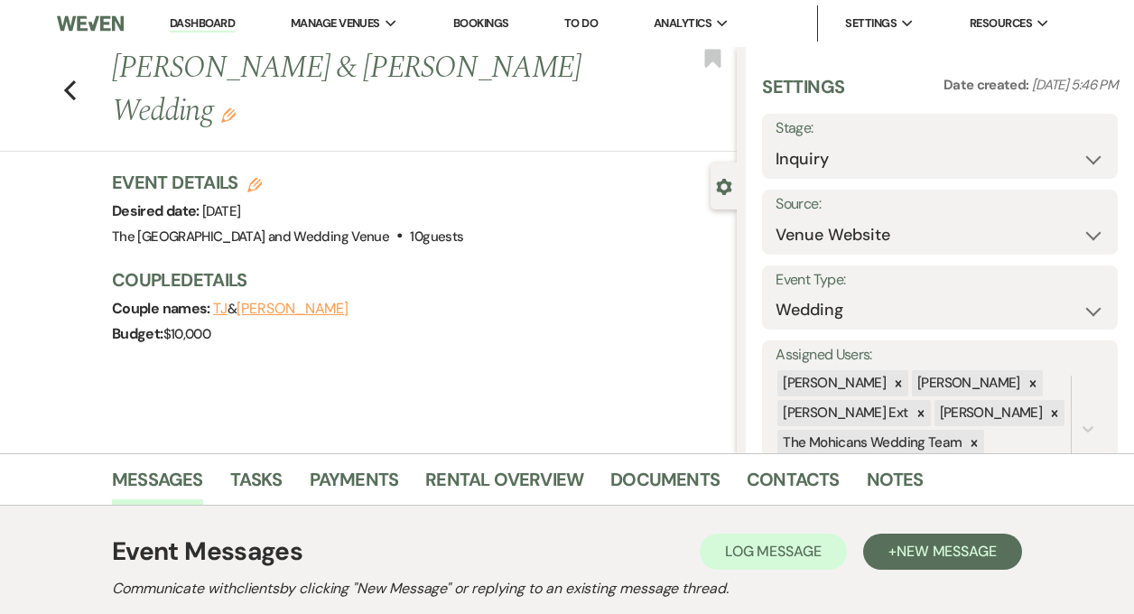
click at [201, 24] on link "Dashboard" at bounding box center [202, 23] width 65 height 17
